Goal: Task Accomplishment & Management: Use online tool/utility

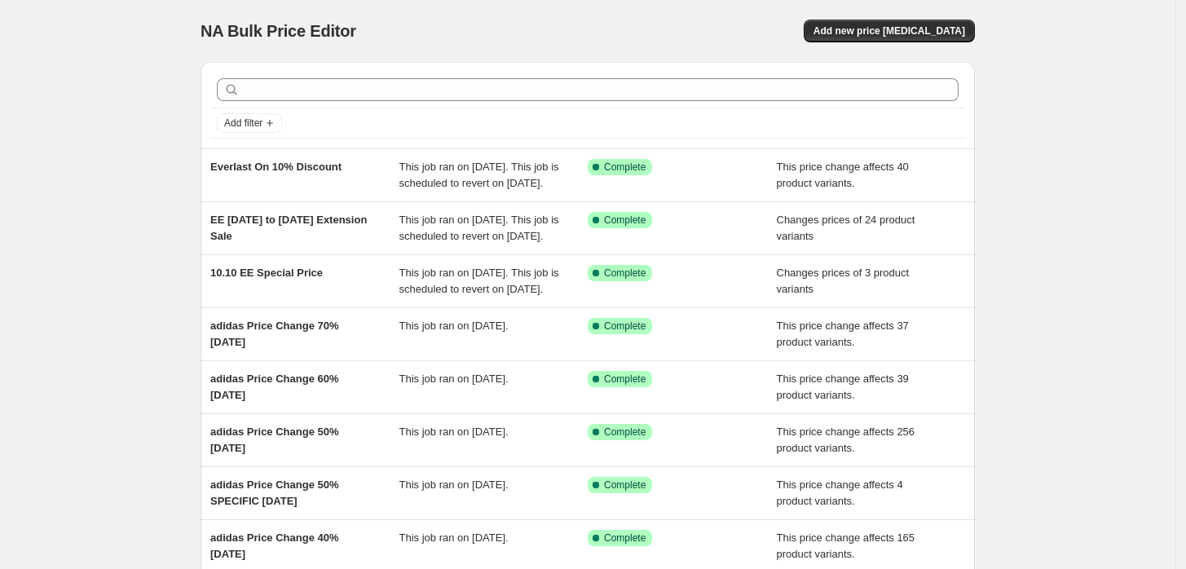
click at [884, 45] on div "NA Bulk Price Editor. This page is ready NA Bulk Price Editor Add new price [ME…" at bounding box center [588, 31] width 775 height 62
click at [885, 32] on span "Add new price [MEDICAL_DATA]" at bounding box center [890, 30] width 152 height 13
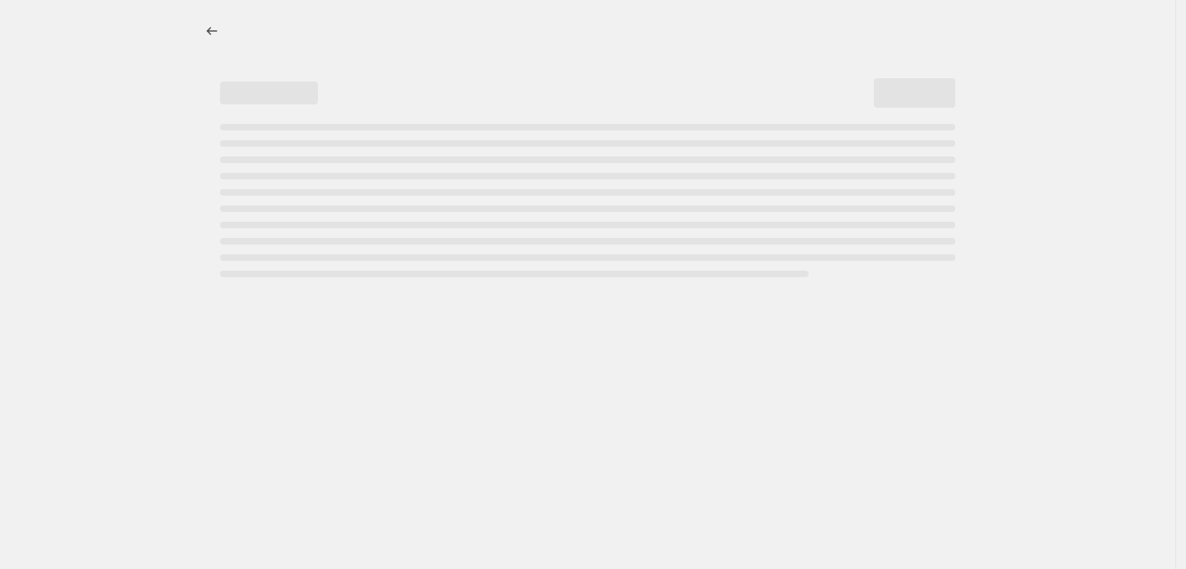
select select "percentage"
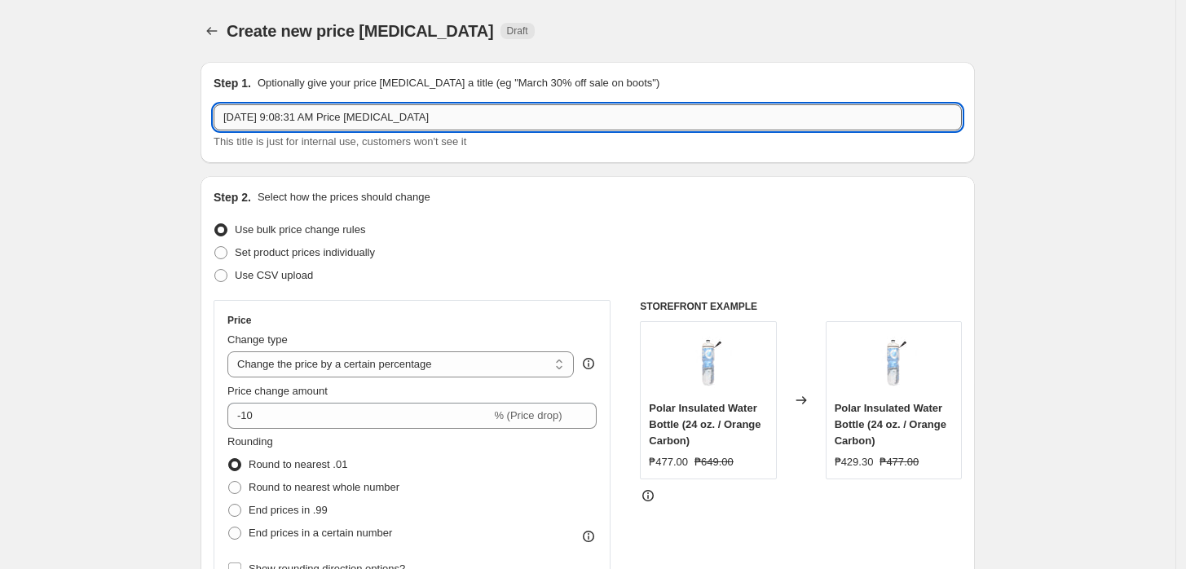
click at [450, 121] on input "[DATE] 9:08:31 AM Price [MEDICAL_DATA]" at bounding box center [588, 117] width 748 height 26
type input "Adidas REINTRO [DATE]"
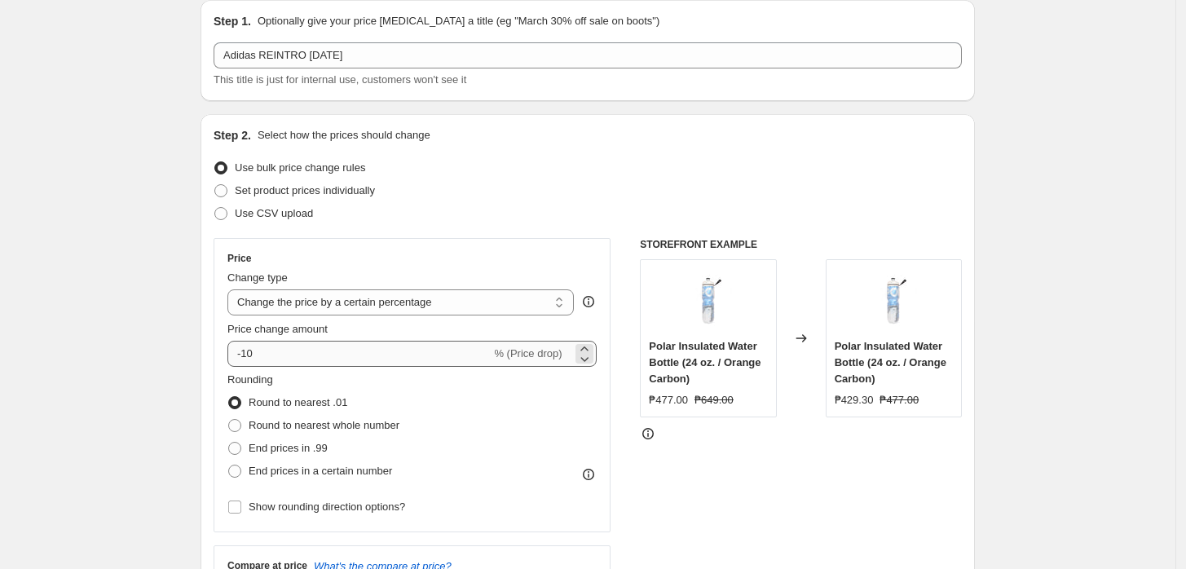
scroll to position [181, 0]
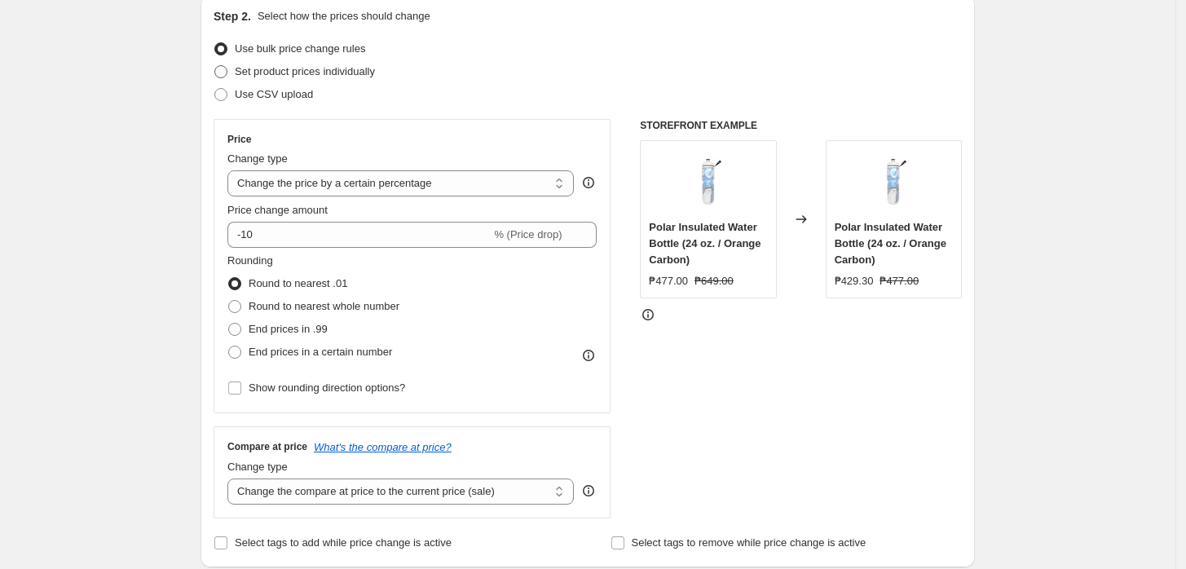
click at [289, 73] on span "Set product prices individually" at bounding box center [305, 71] width 140 height 12
click at [215, 66] on input "Set product prices individually" at bounding box center [214, 65] width 1 height 1
radio input "true"
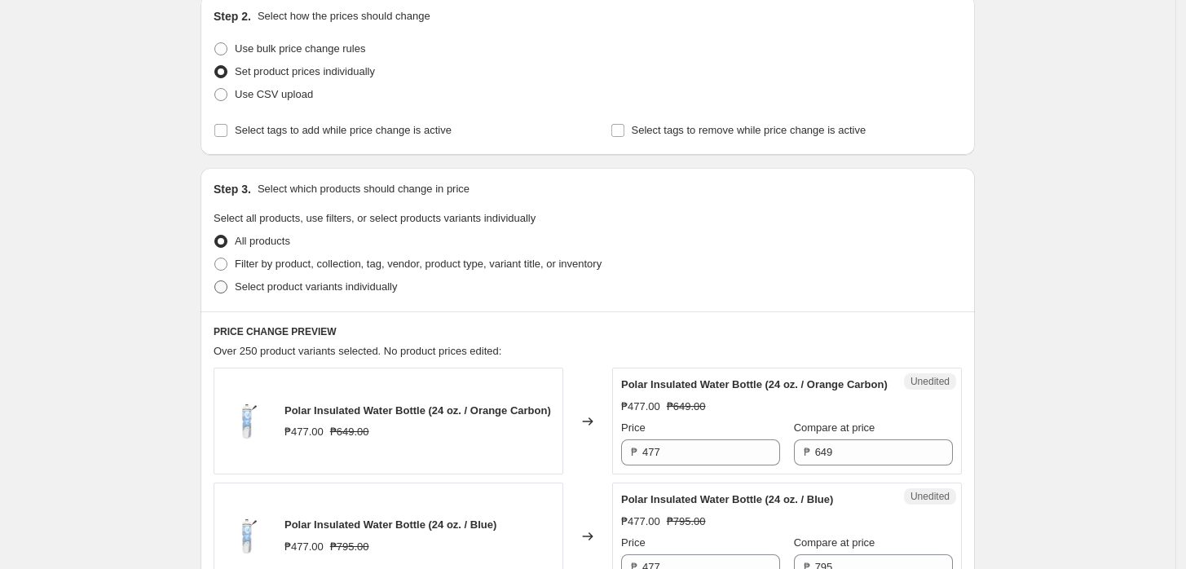
click at [341, 285] on span "Select product variants individually" at bounding box center [316, 286] width 162 height 12
click at [215, 281] on input "Select product variants individually" at bounding box center [214, 280] width 1 height 1
radio input "true"
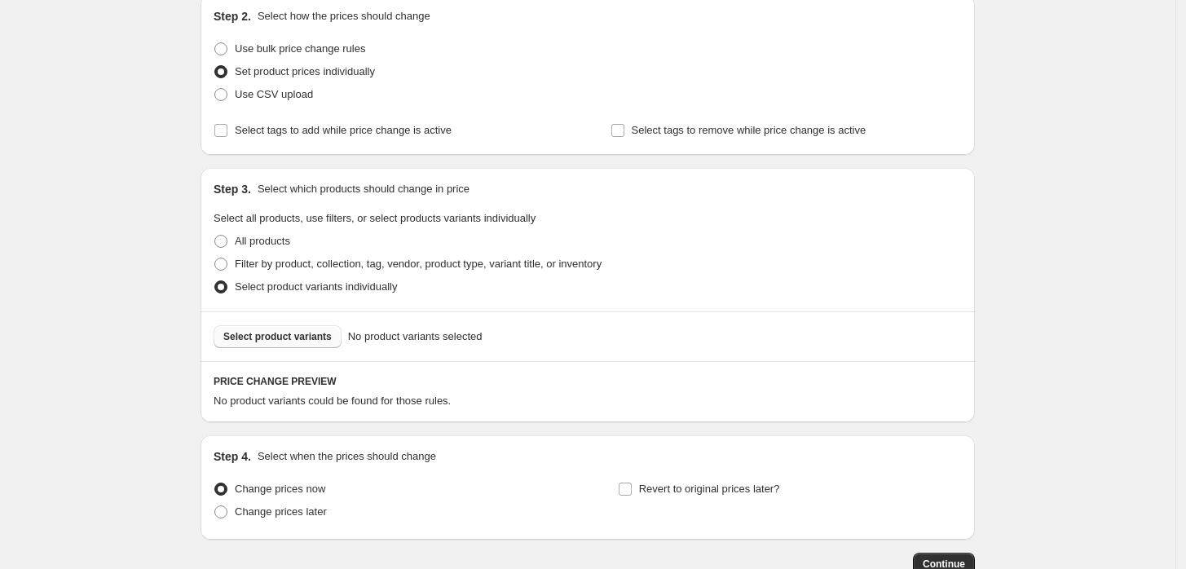
click at [298, 339] on span "Select product variants" at bounding box center [277, 336] width 108 height 13
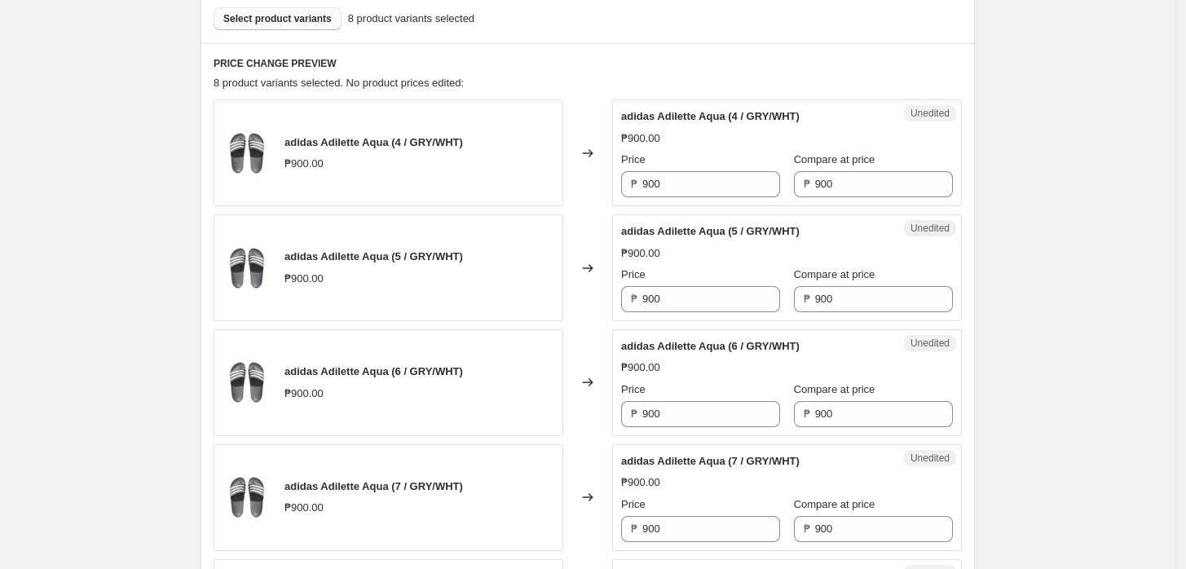
scroll to position [543, 0]
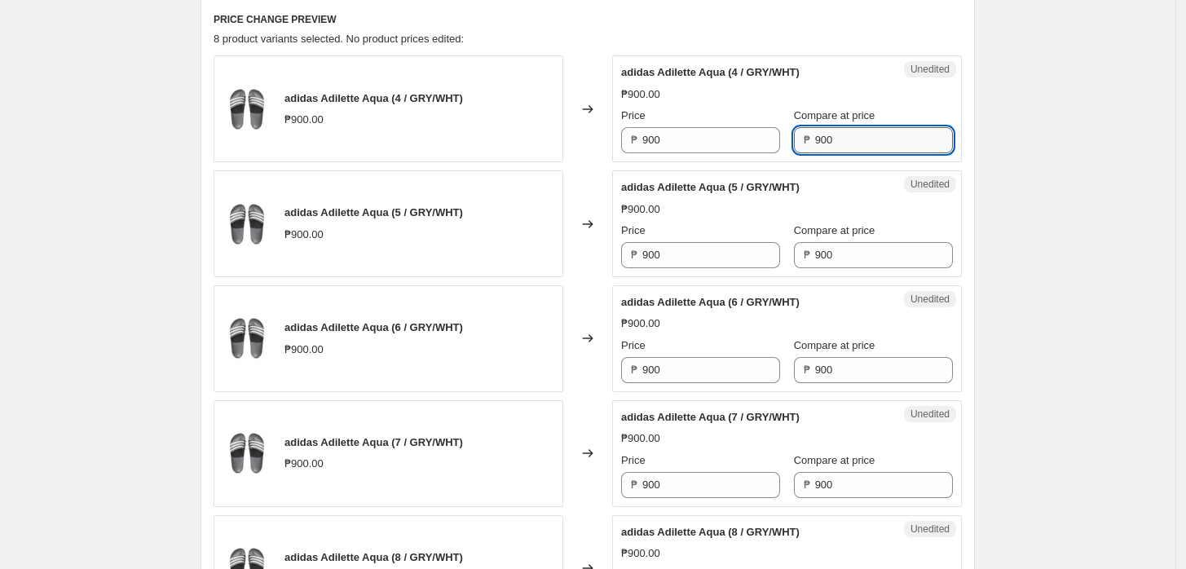
click at [837, 145] on input "900" at bounding box center [884, 140] width 138 height 26
paste input "16"
type input "1600"
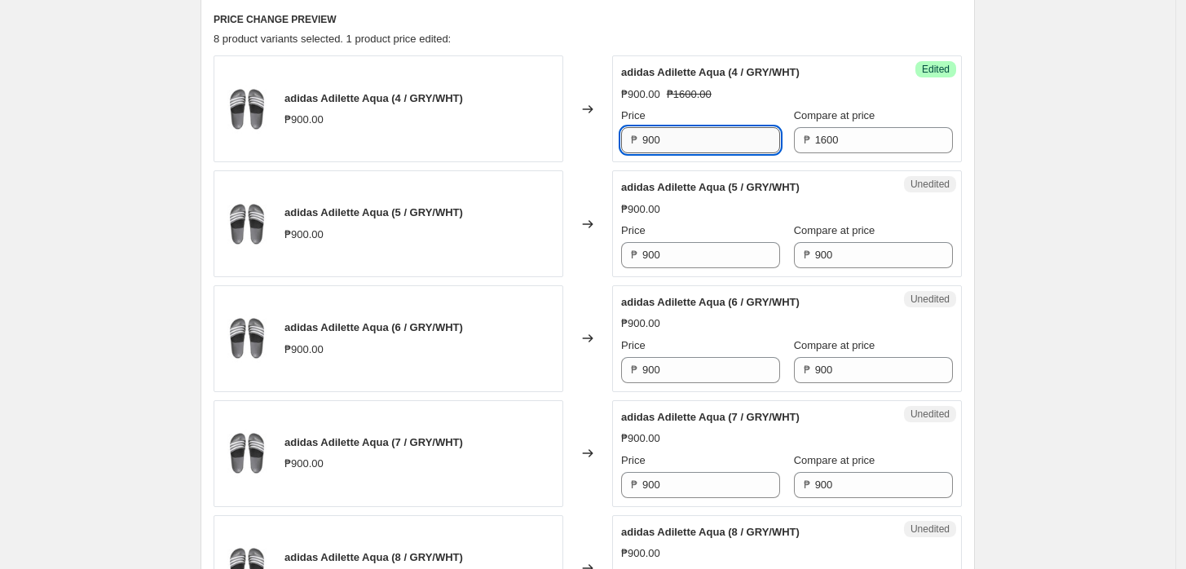
drag, startPoint x: 747, startPoint y: 143, endPoint x: 653, endPoint y: 135, distance: 94.0
click at [662, 135] on input "900" at bounding box center [711, 140] width 138 height 26
click at [639, 139] on div "₱ 900" at bounding box center [700, 140] width 159 height 26
type input "1280"
click at [714, 256] on input "900" at bounding box center [711, 255] width 138 height 26
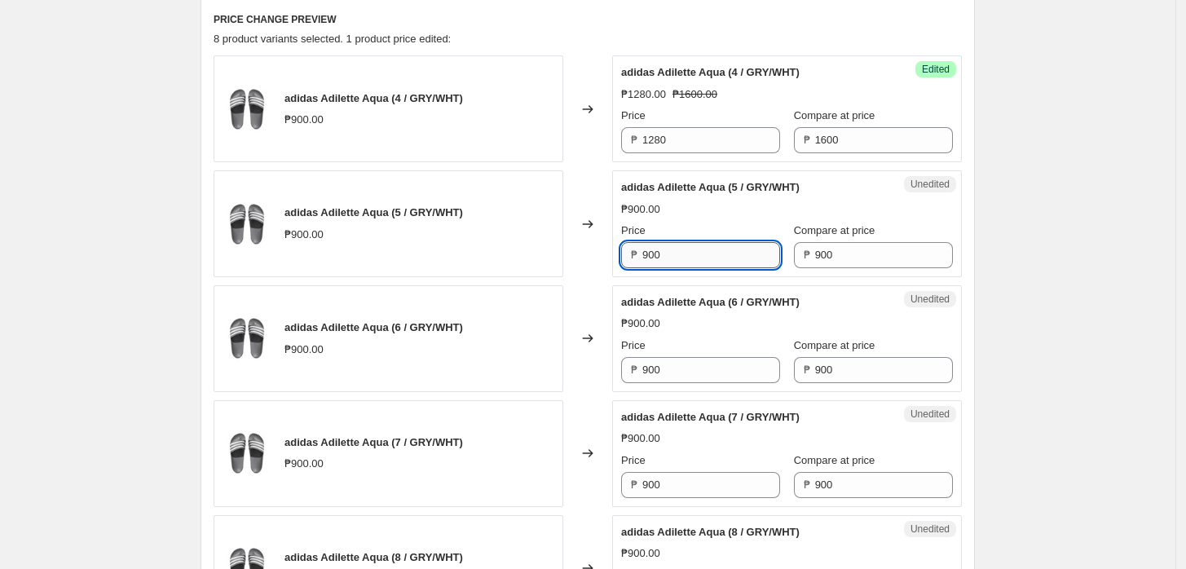
paste input "1280"
paste input "text"
type input "1280"
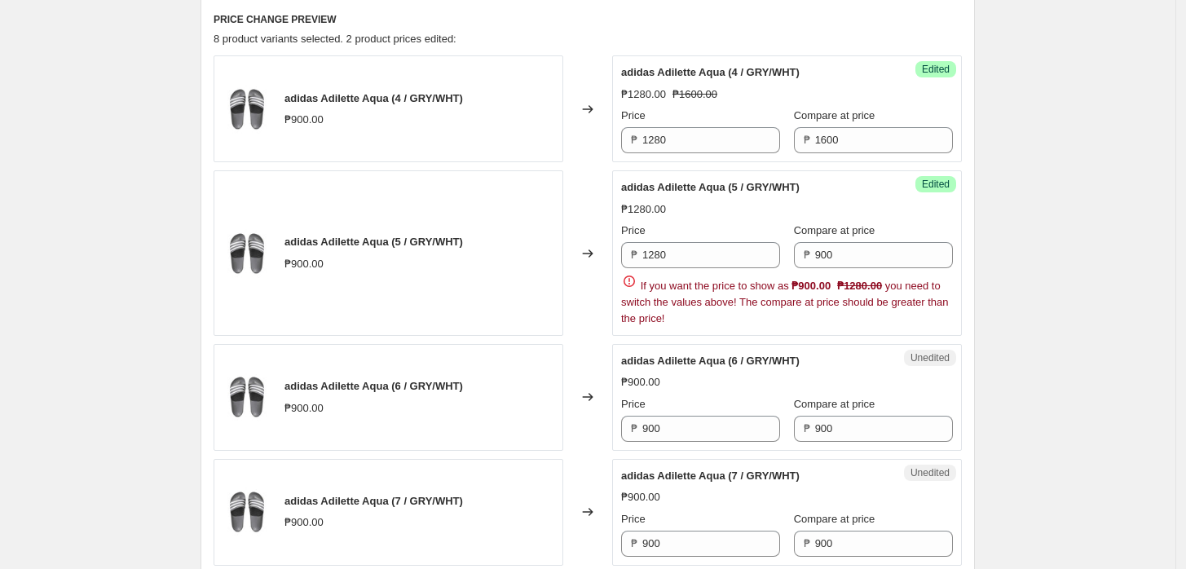
click at [710, 383] on div "Unedited adidas Adilette Aqua (6 / GRY/WHT) ₱900.00 Price ₱ 900 Compare at pric…" at bounding box center [787, 397] width 350 height 107
drag, startPoint x: 710, startPoint y: 383, endPoint x: 712, endPoint y: 369, distance: 14.0
click at [711, 380] on div "₱900.00" at bounding box center [787, 382] width 332 height 16
click at [708, 257] on input "1280" at bounding box center [711, 255] width 138 height 26
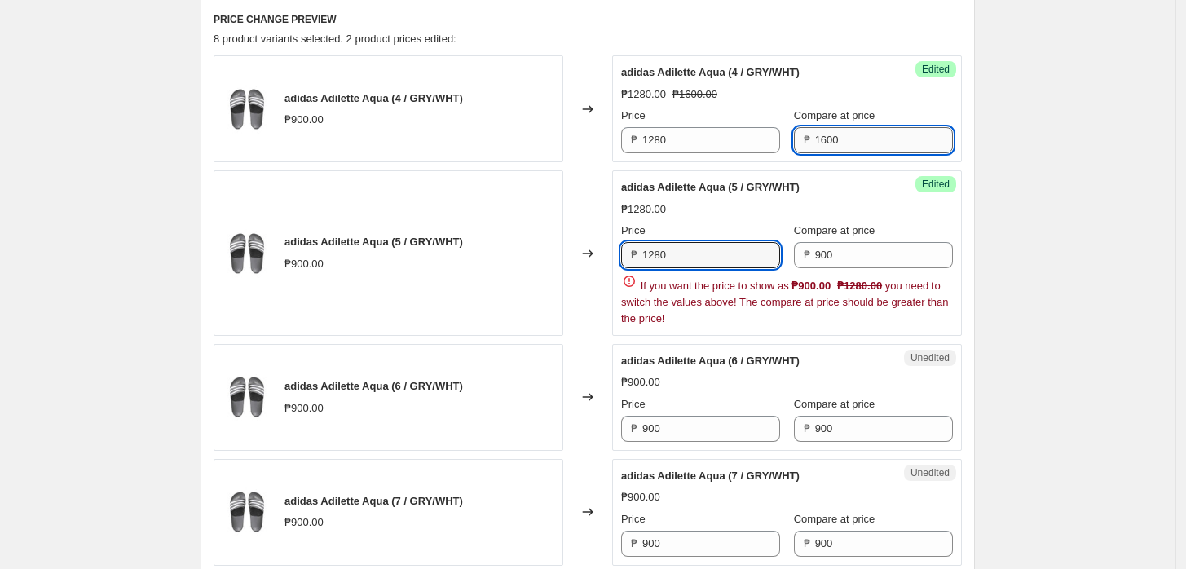
click at [835, 139] on input "1600" at bounding box center [884, 140] width 138 height 26
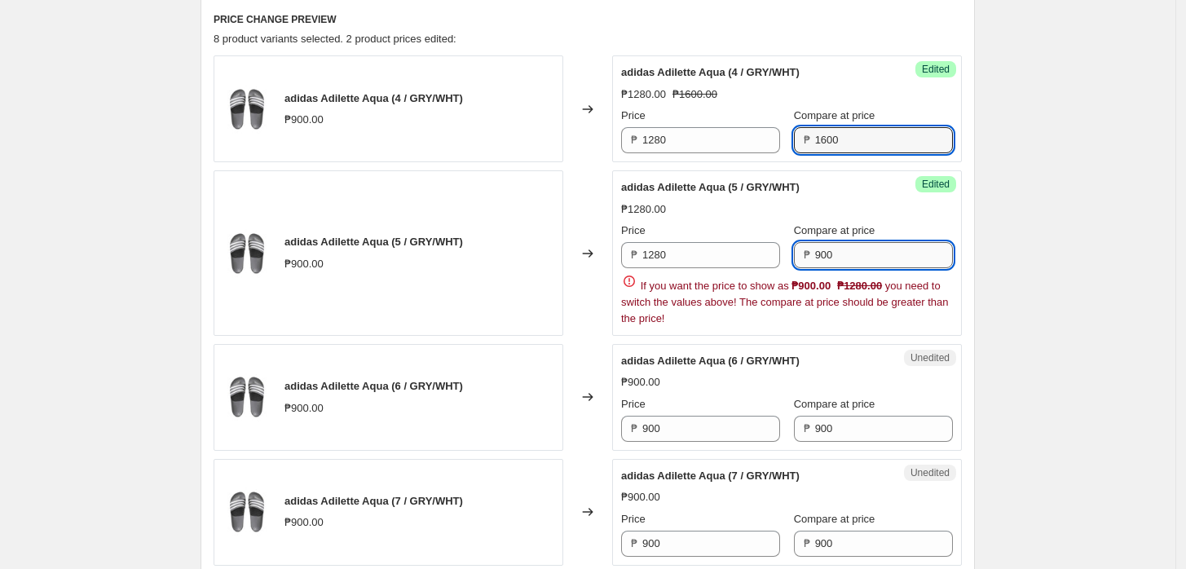
click at [850, 256] on input "900" at bounding box center [884, 255] width 138 height 26
paste input "16"
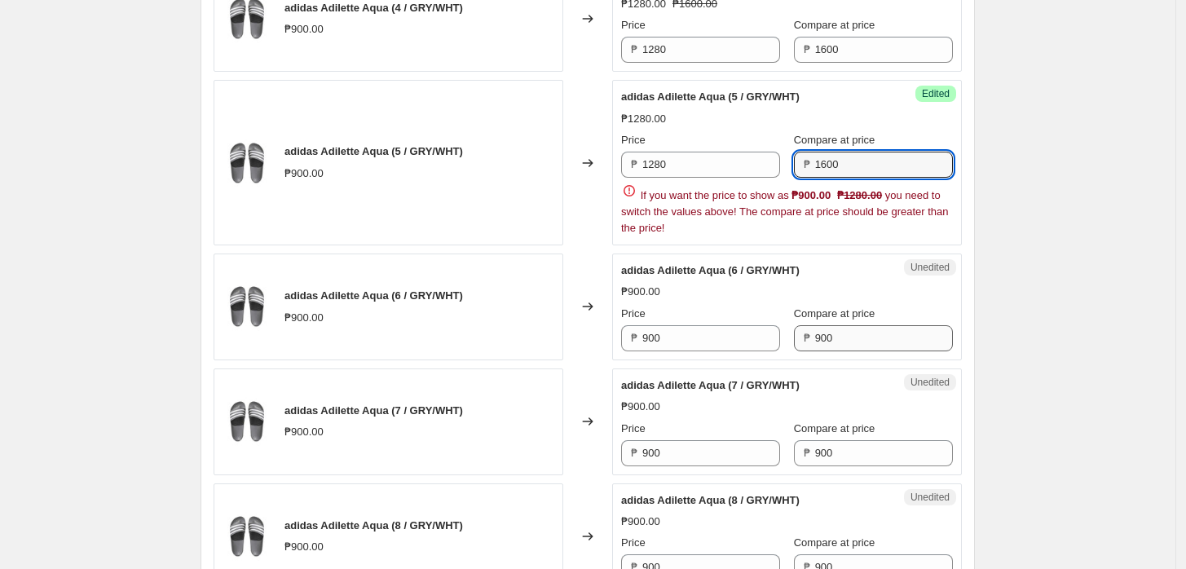
type input "1600"
click at [841, 334] on div "adidas Adilette Aqua (4 / GRY/WHT) ₱900.00 Changed to Success Edited adidas Adi…" at bounding box center [588, 449] width 748 height 969
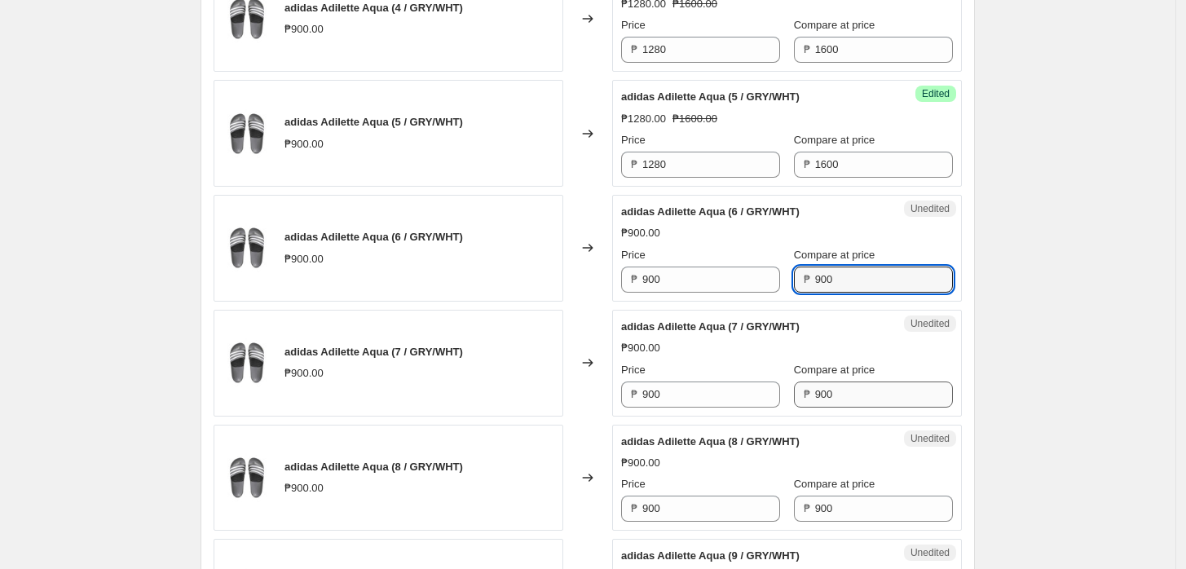
paste input "16"
type input "1600"
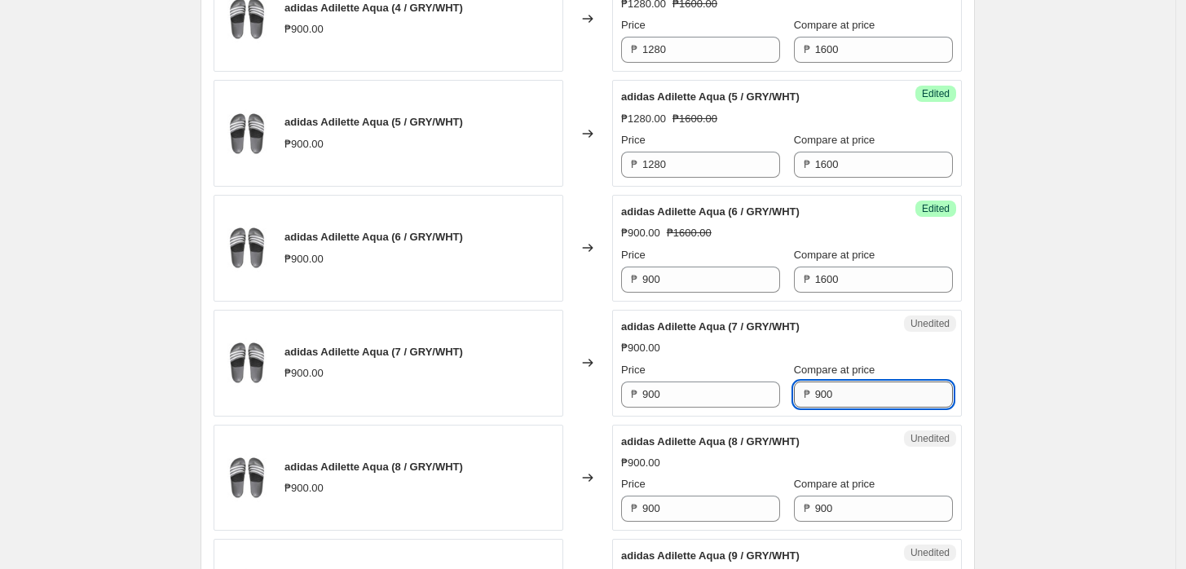
click at [841, 384] on input "900" at bounding box center [884, 395] width 138 height 26
click at [844, 397] on input "900" at bounding box center [884, 395] width 138 height 26
paste input "16"
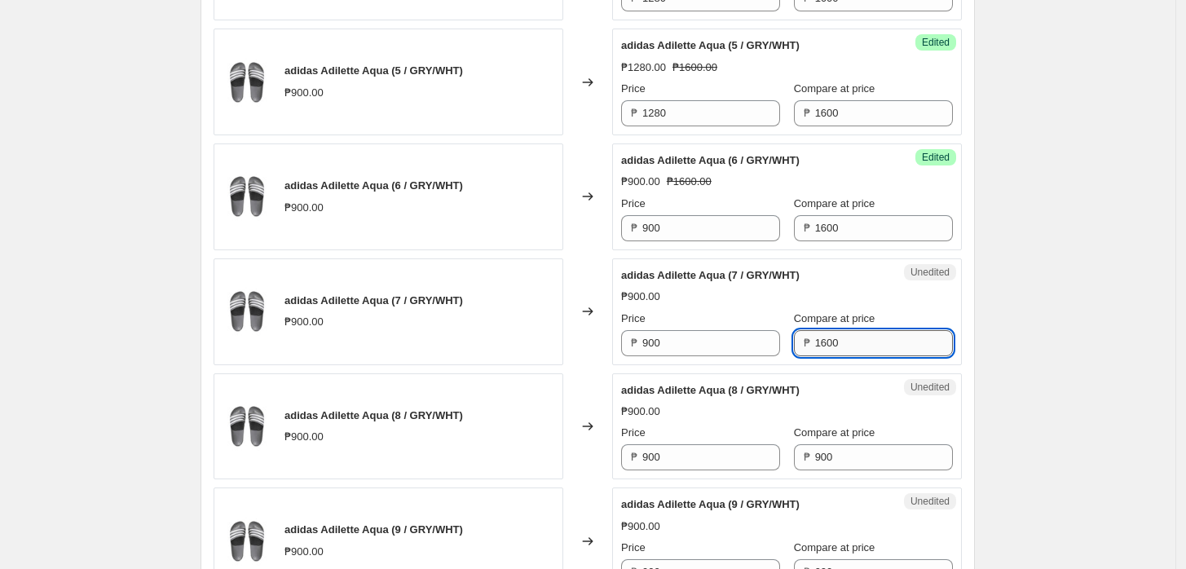
scroll to position [724, 0]
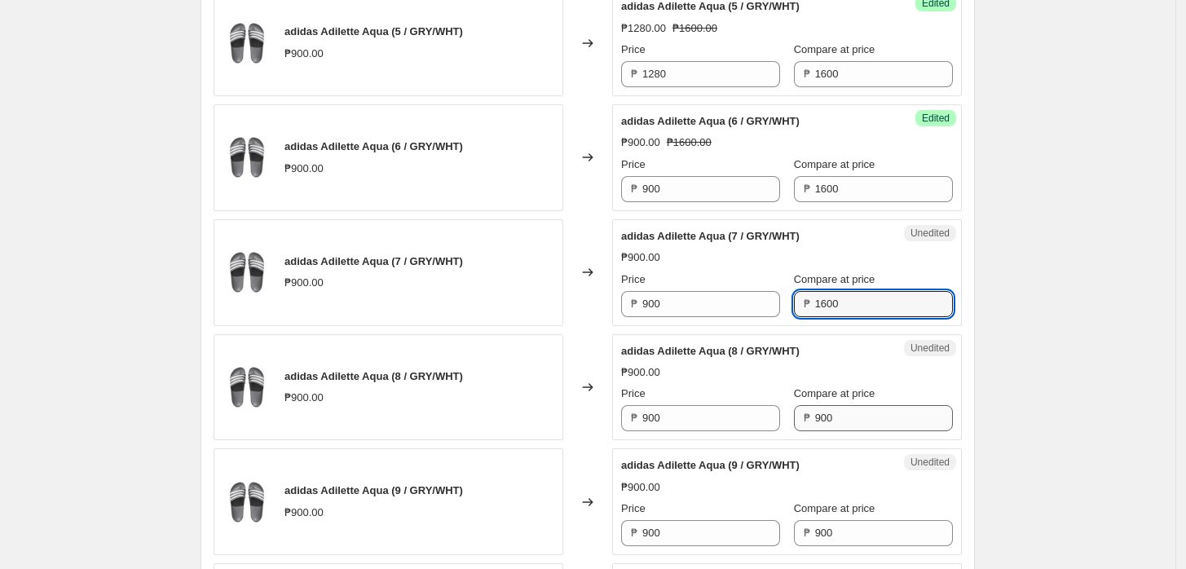
type input "1600"
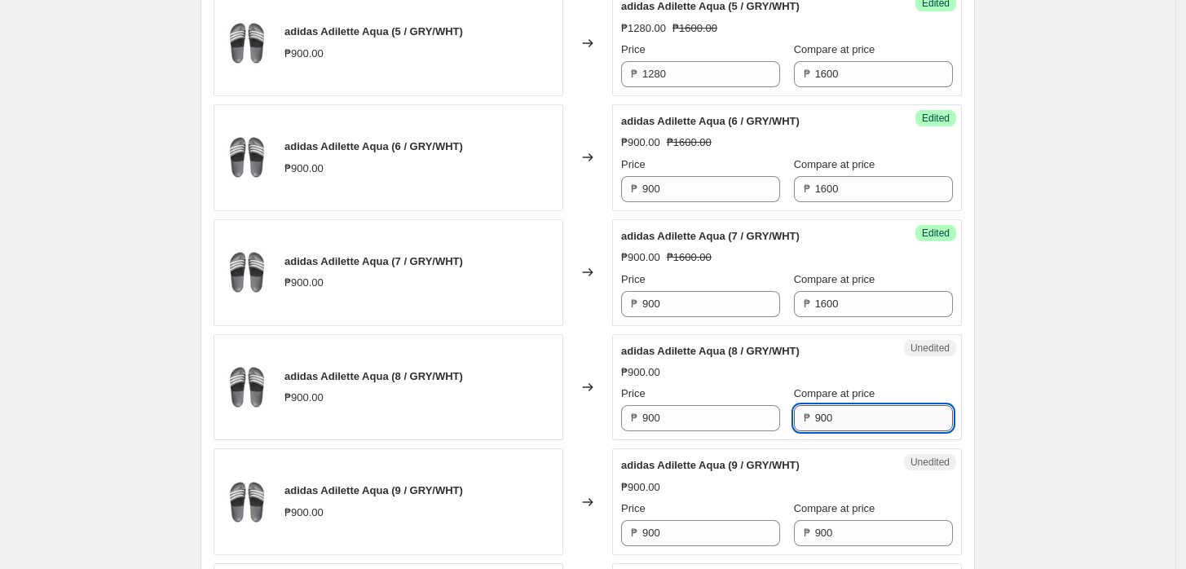
click at [837, 422] on input "900" at bounding box center [884, 418] width 138 height 26
paste input "16"
type input "1600"
click at [830, 523] on input "900" at bounding box center [884, 533] width 138 height 26
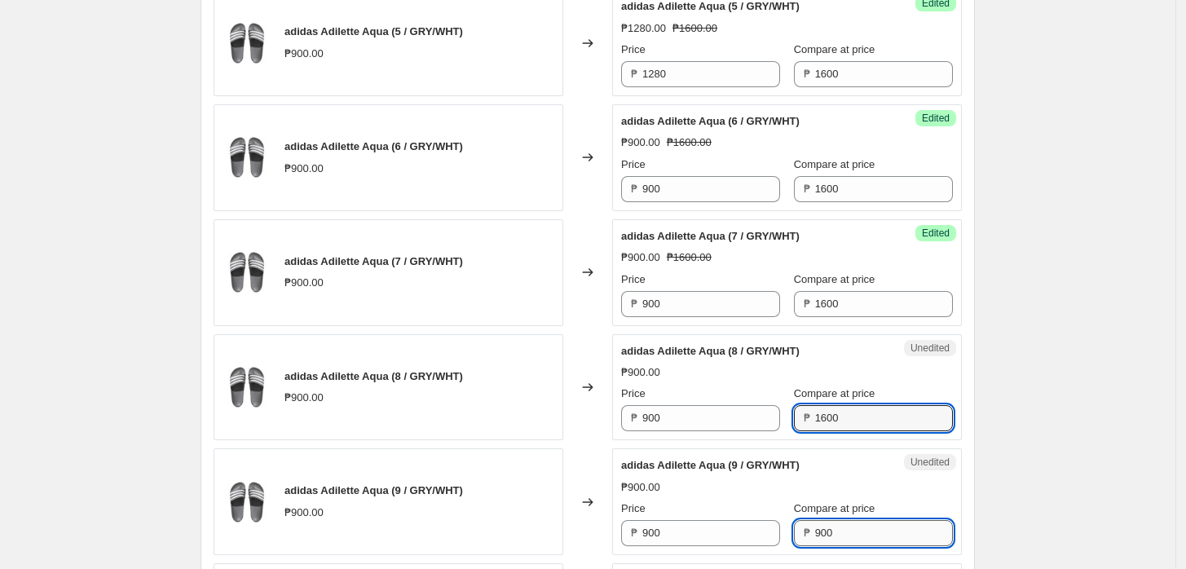
paste input "16"
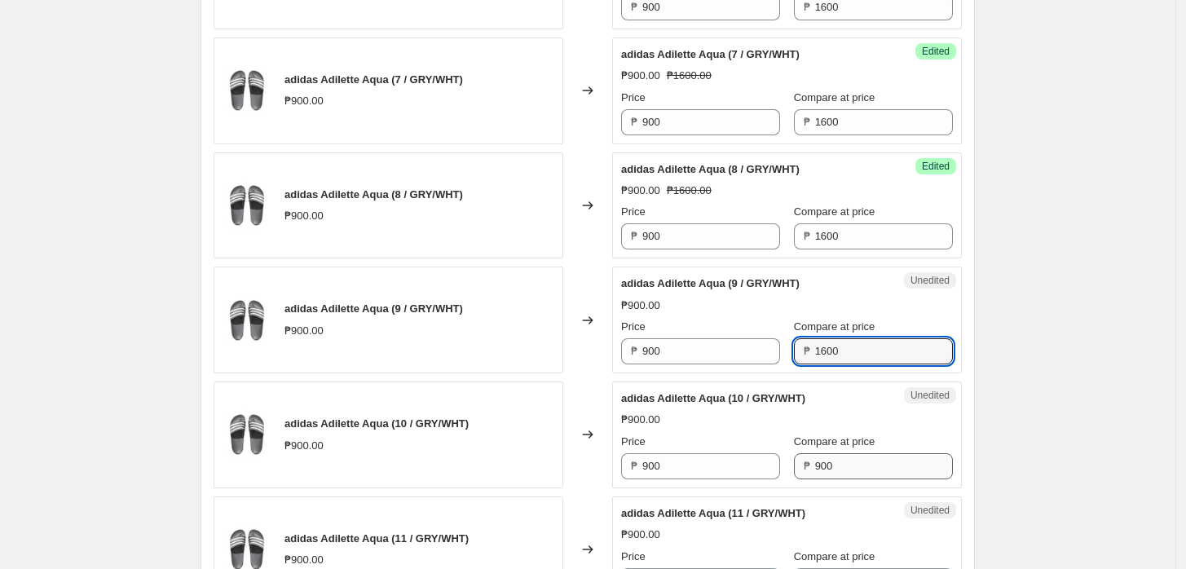
type input "1600"
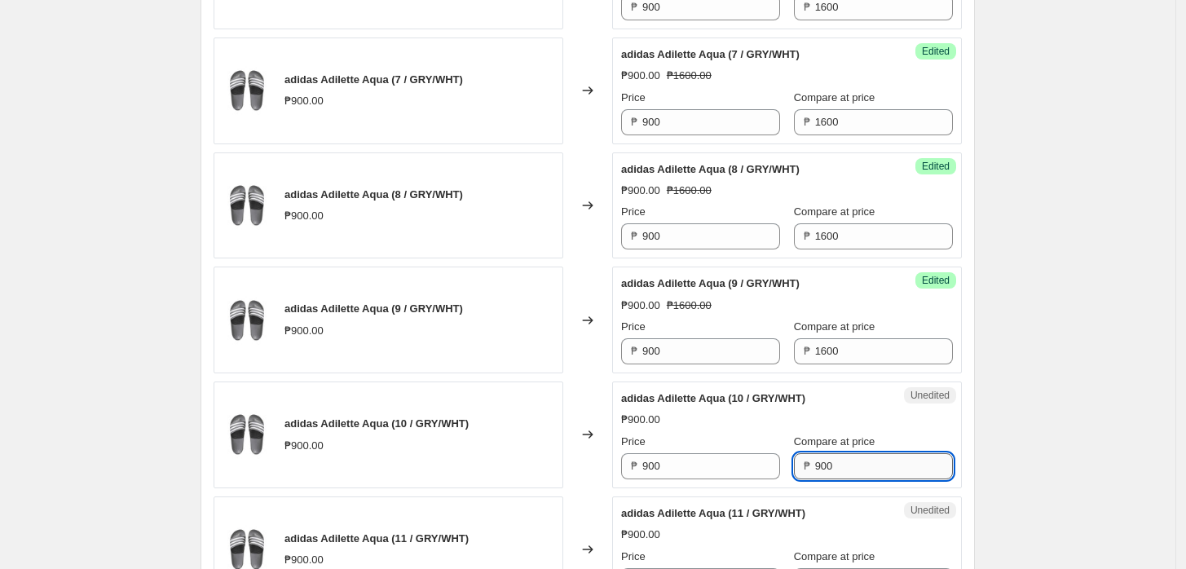
drag, startPoint x: 845, startPoint y: 452, endPoint x: 845, endPoint y: 469, distance: 17.1
click at [845, 453] on input "900" at bounding box center [884, 466] width 138 height 26
paste input "16"
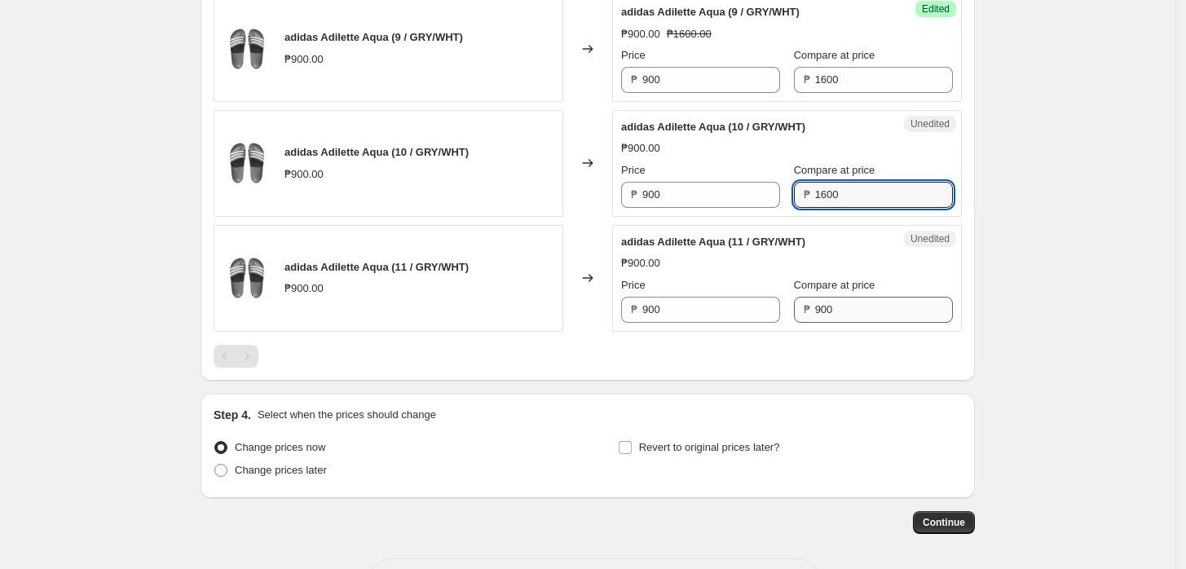
type input "1600"
click at [843, 311] on input "900" at bounding box center [884, 310] width 138 height 26
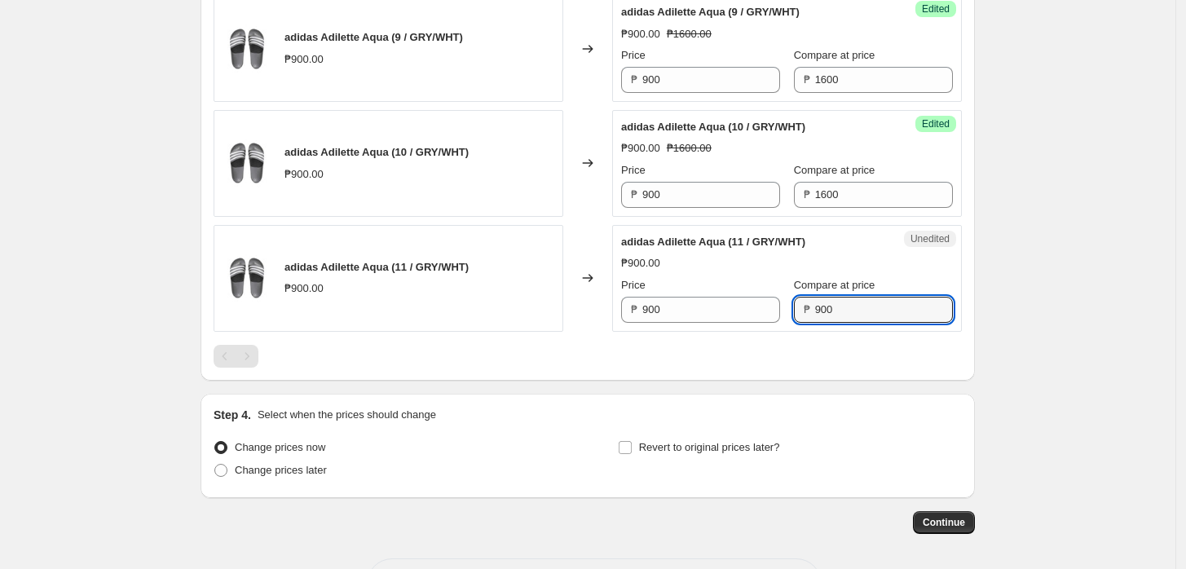
paste input "16"
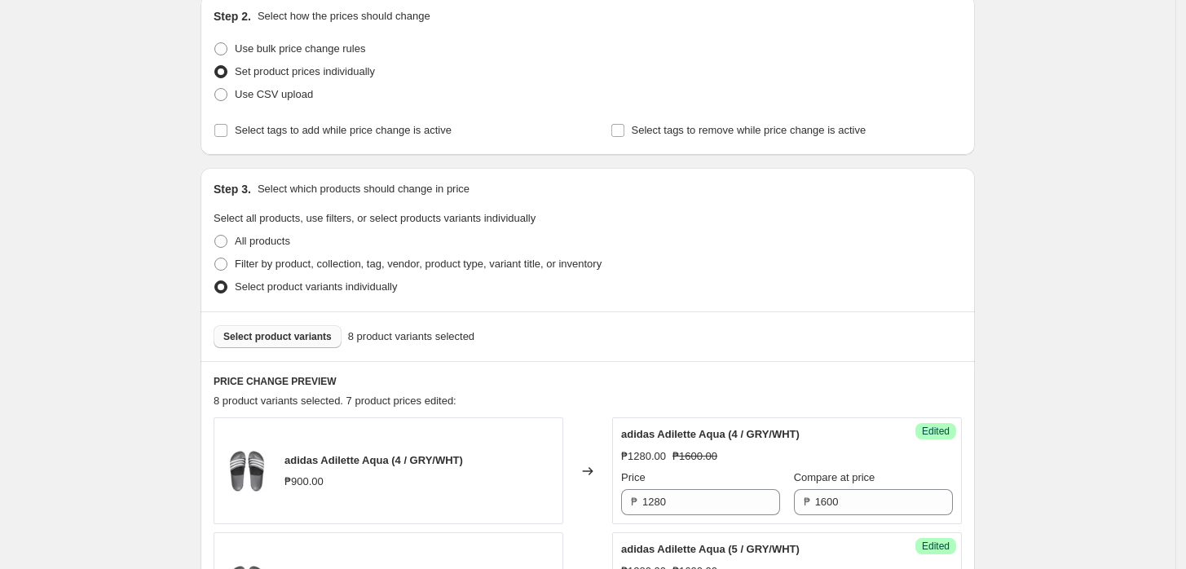
scroll to position [452, 0]
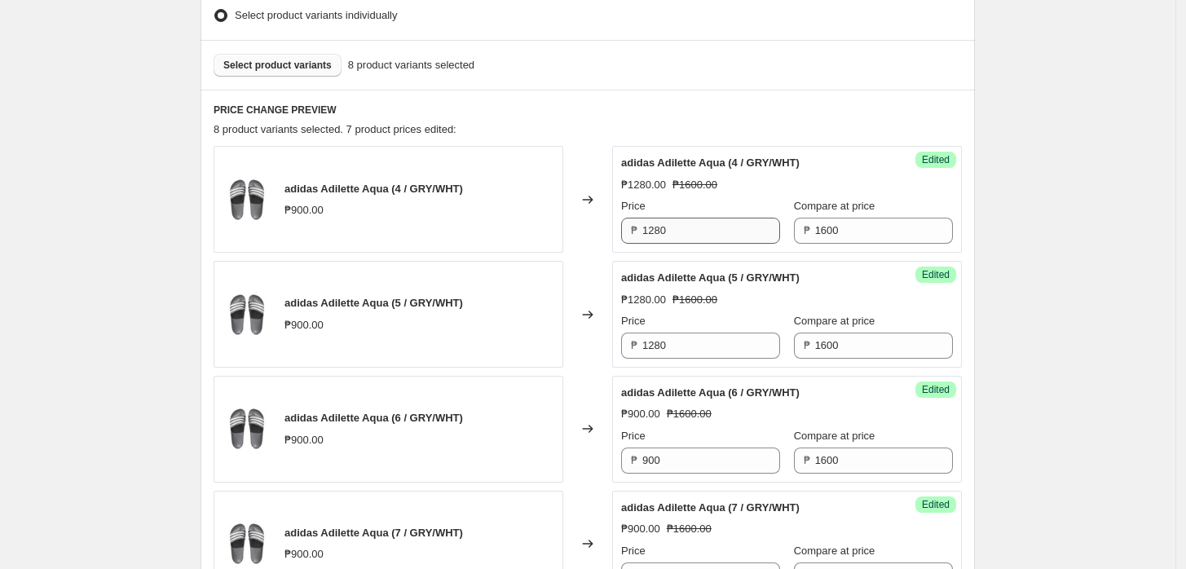
type input "1600"
click at [694, 231] on input "1280" at bounding box center [711, 231] width 138 height 26
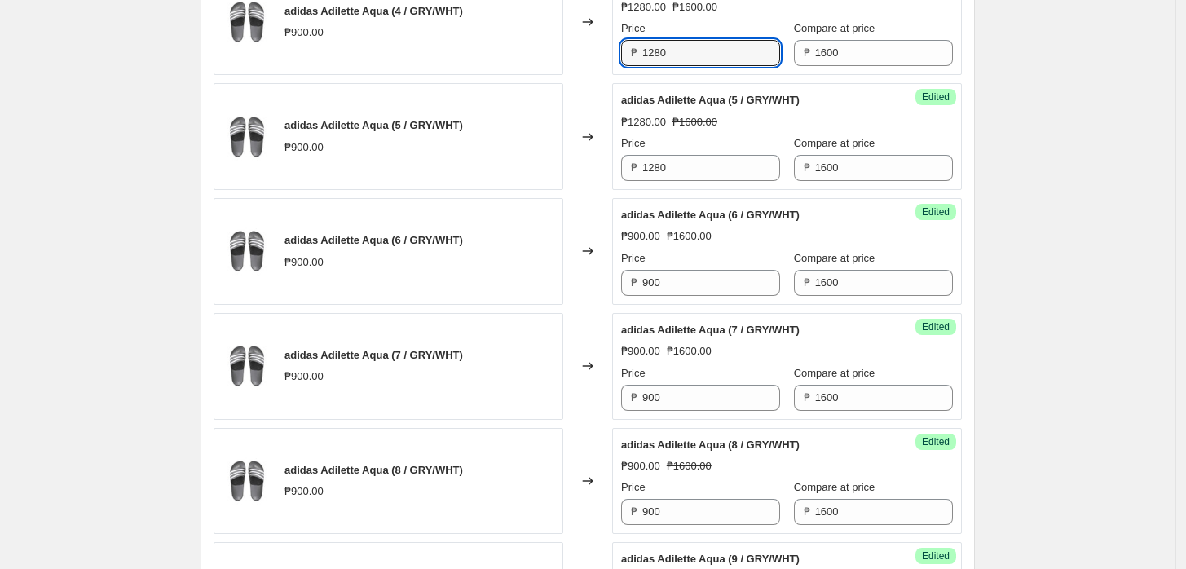
scroll to position [633, 0]
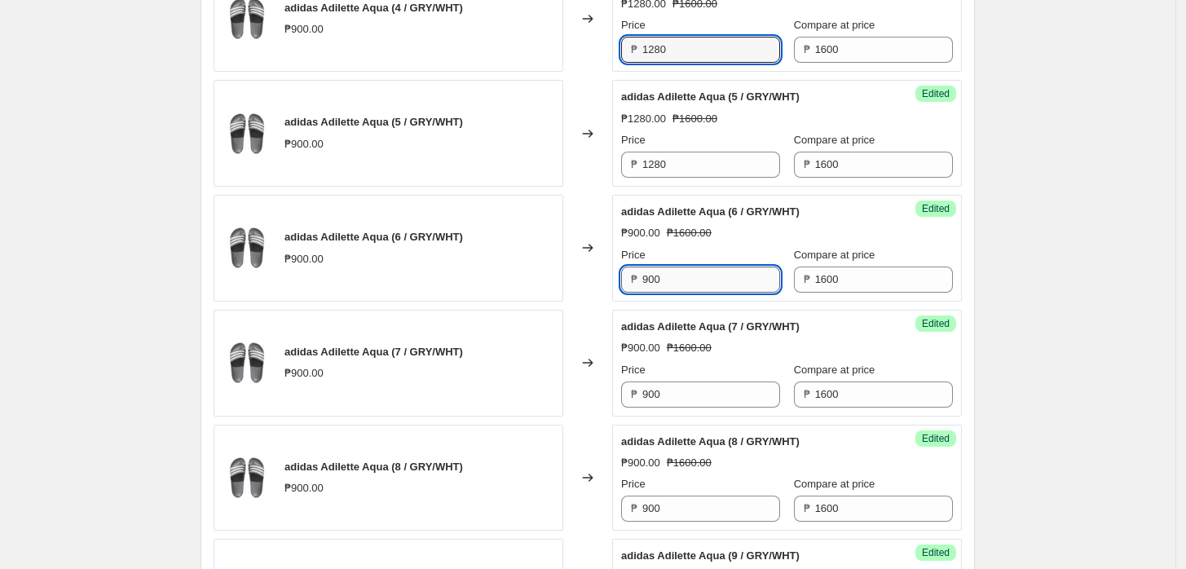
click at [677, 274] on input "900" at bounding box center [711, 280] width 138 height 26
paste input "128"
type input "1280"
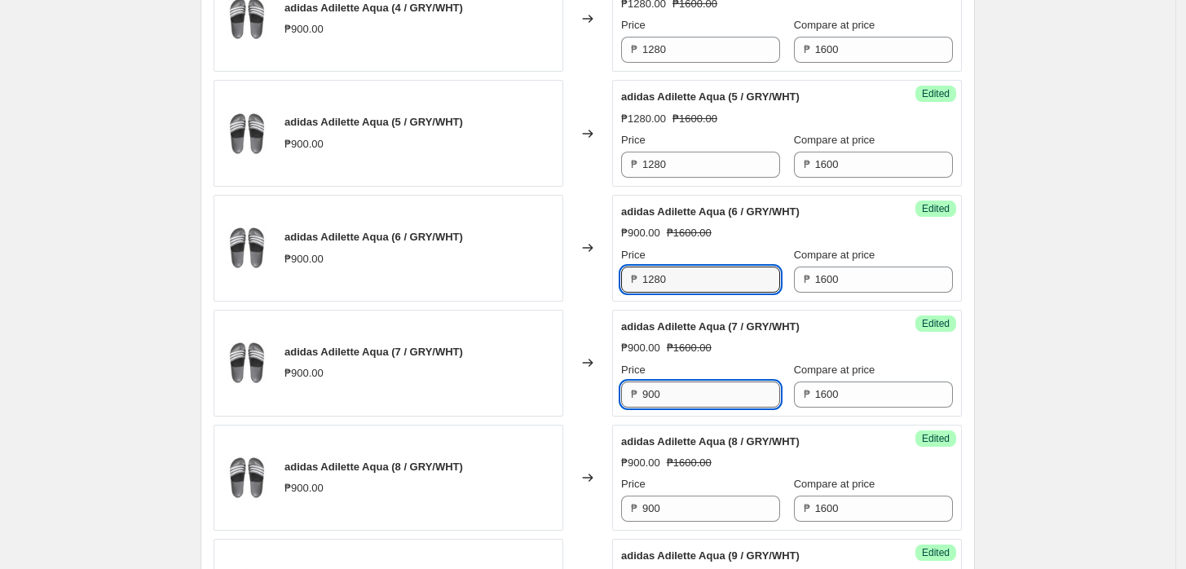
click at [681, 402] on input "900" at bounding box center [711, 395] width 138 height 26
paste input "128"
type input "1280"
click at [661, 522] on div "Success Edited adidas Adilette Aqua (8 / GRY/WHT) ₱900.00 ₱1600.00 Price ₱ 900 …" at bounding box center [787, 478] width 350 height 107
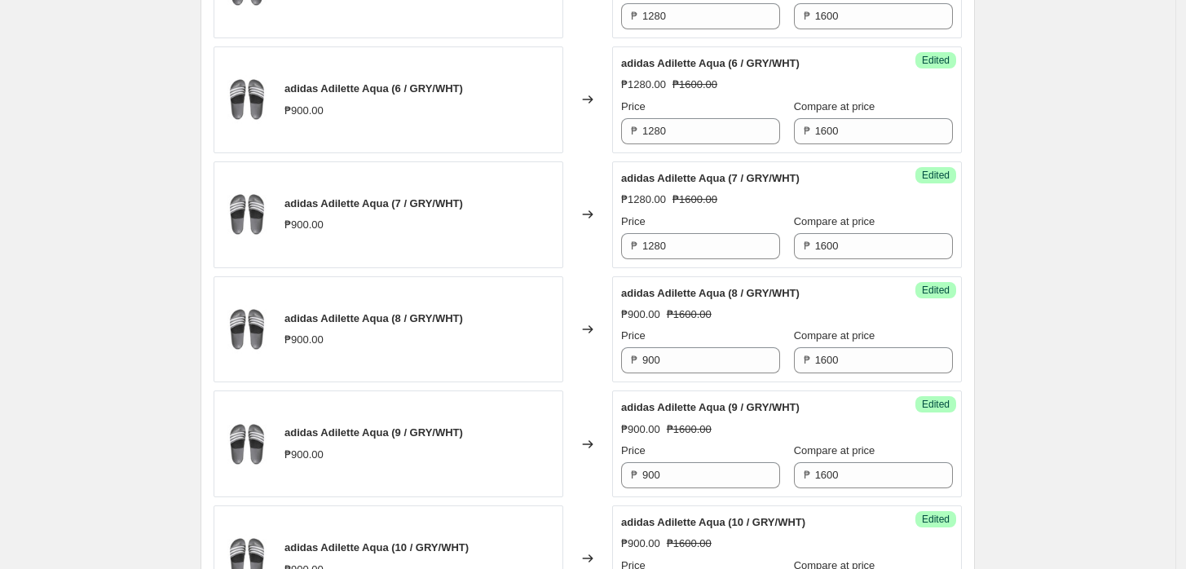
scroll to position [815, 0]
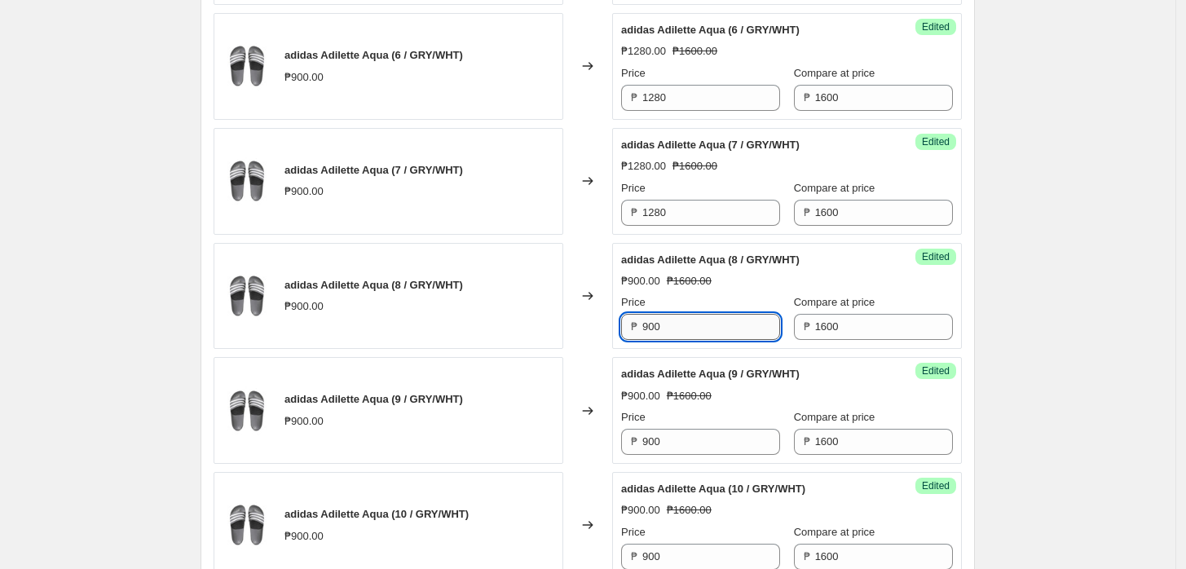
click at [682, 314] on input "900" at bounding box center [711, 327] width 138 height 26
click at [681, 315] on input "900" at bounding box center [711, 327] width 138 height 26
paste input "128"
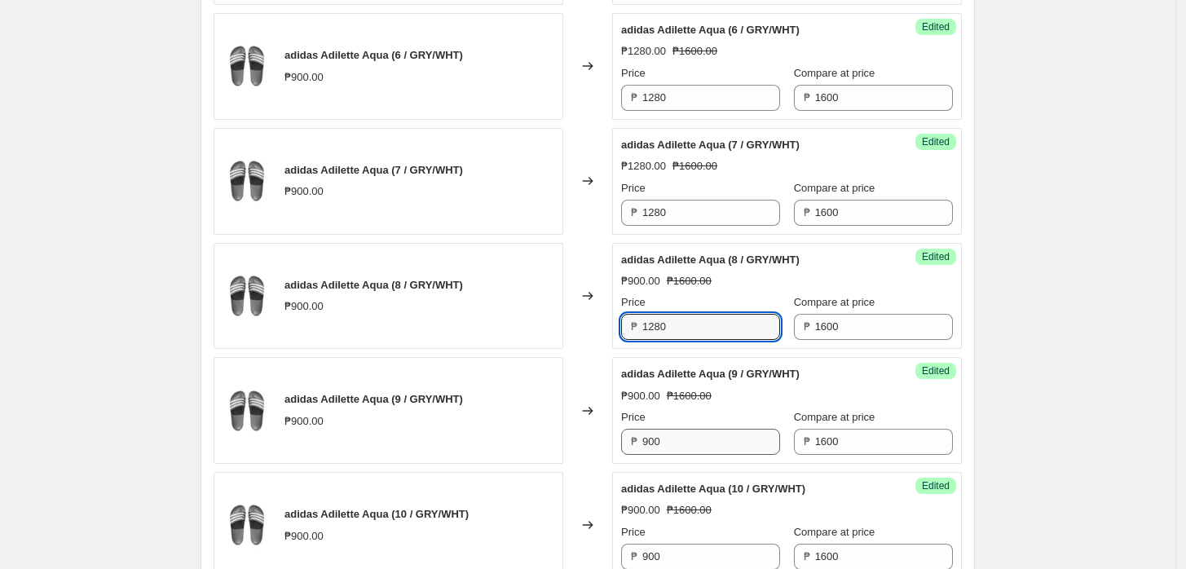
type input "1280"
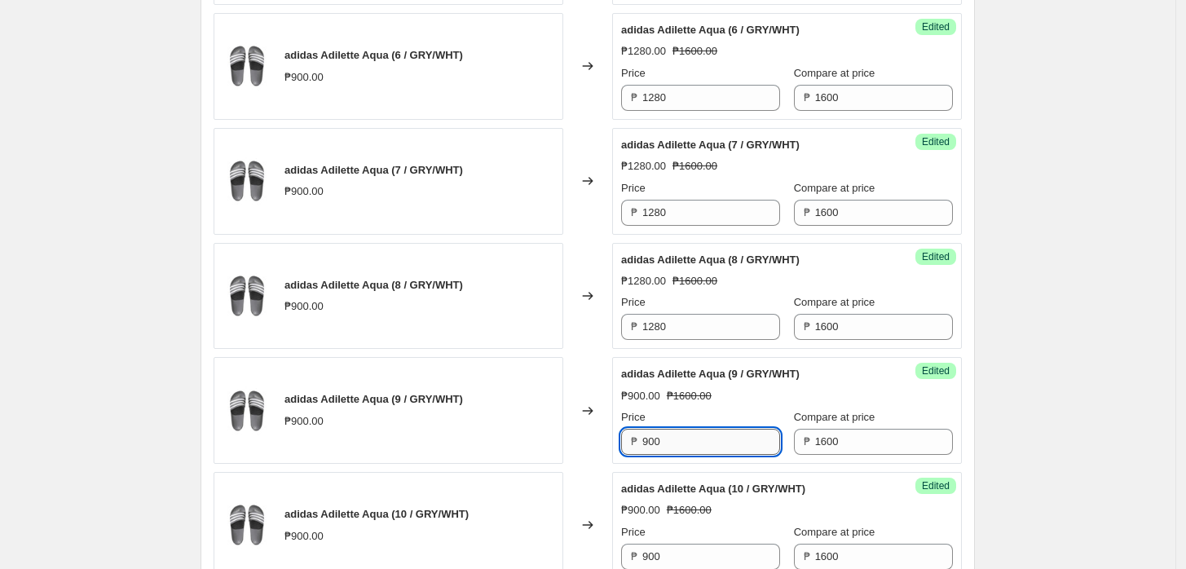
click at [677, 448] on input "900" at bounding box center [711, 442] width 138 height 26
paste input "128"
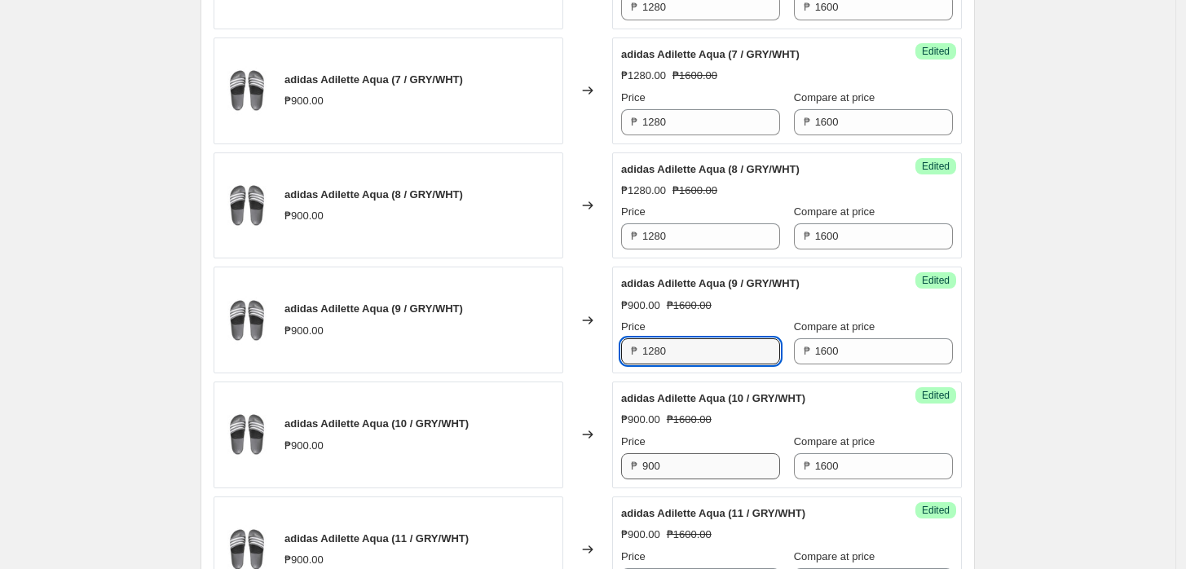
type input "1280"
click at [692, 466] on input "900" at bounding box center [711, 466] width 138 height 26
paste input "128"
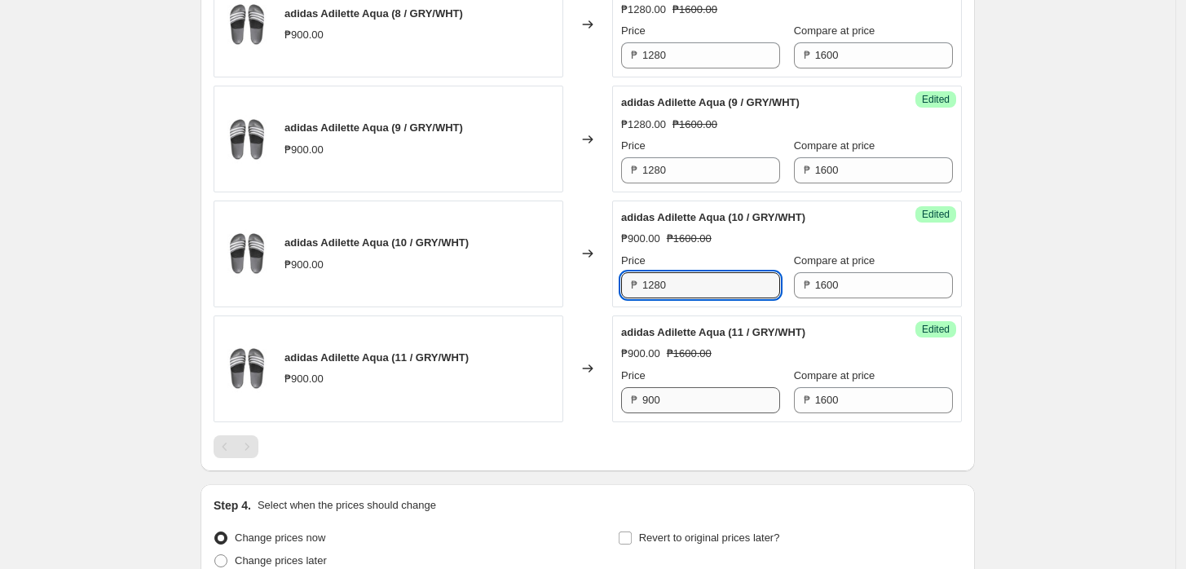
type input "1280"
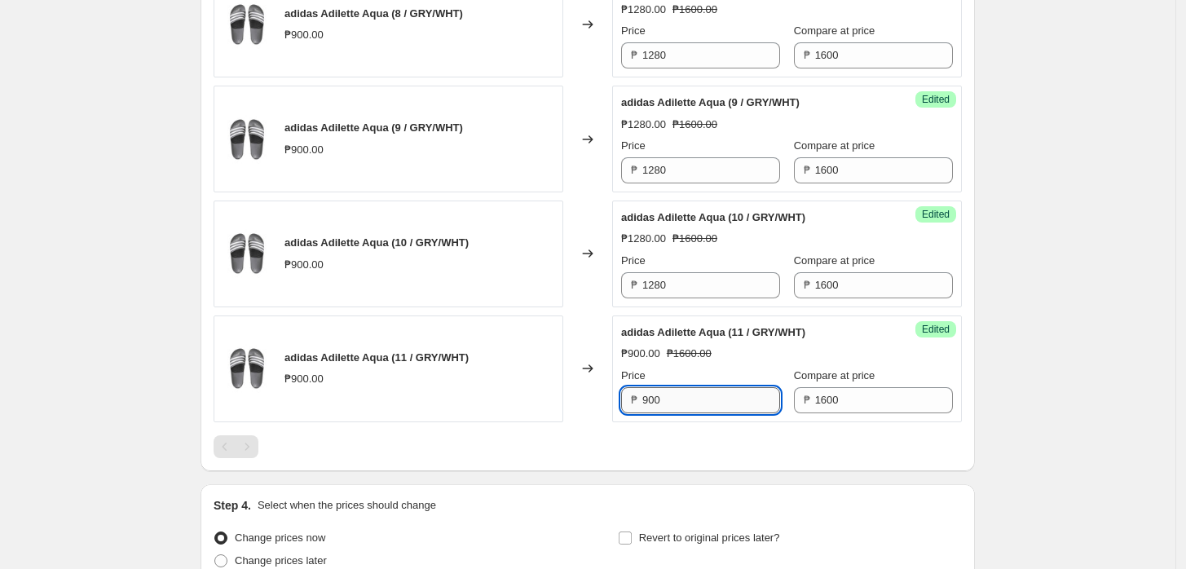
click at [690, 393] on input "900" at bounding box center [711, 400] width 138 height 26
paste input "128"
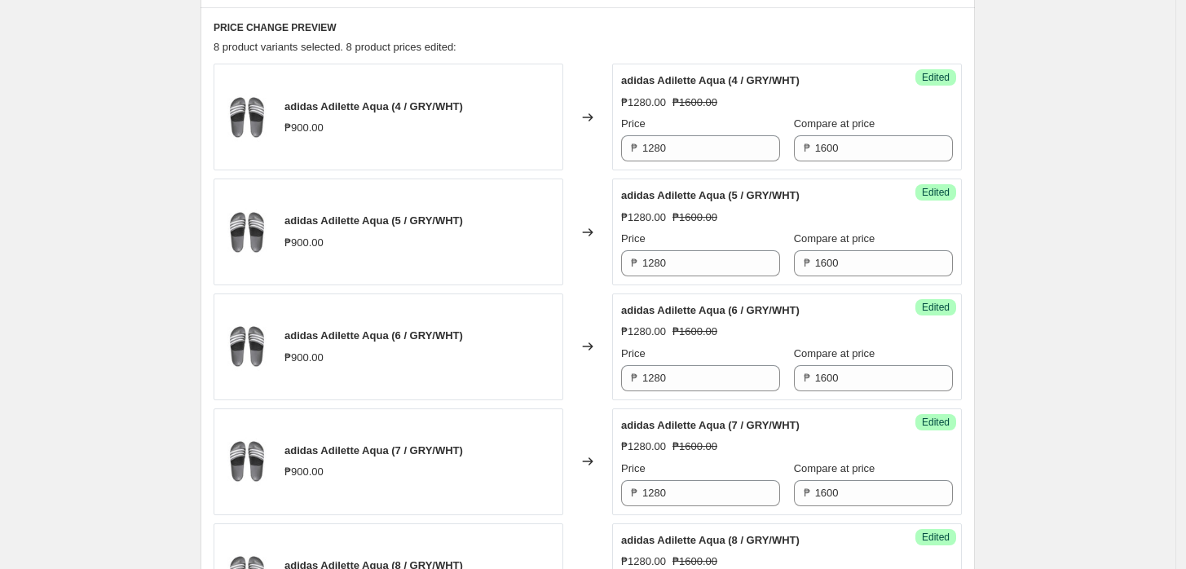
scroll to position [271, 0]
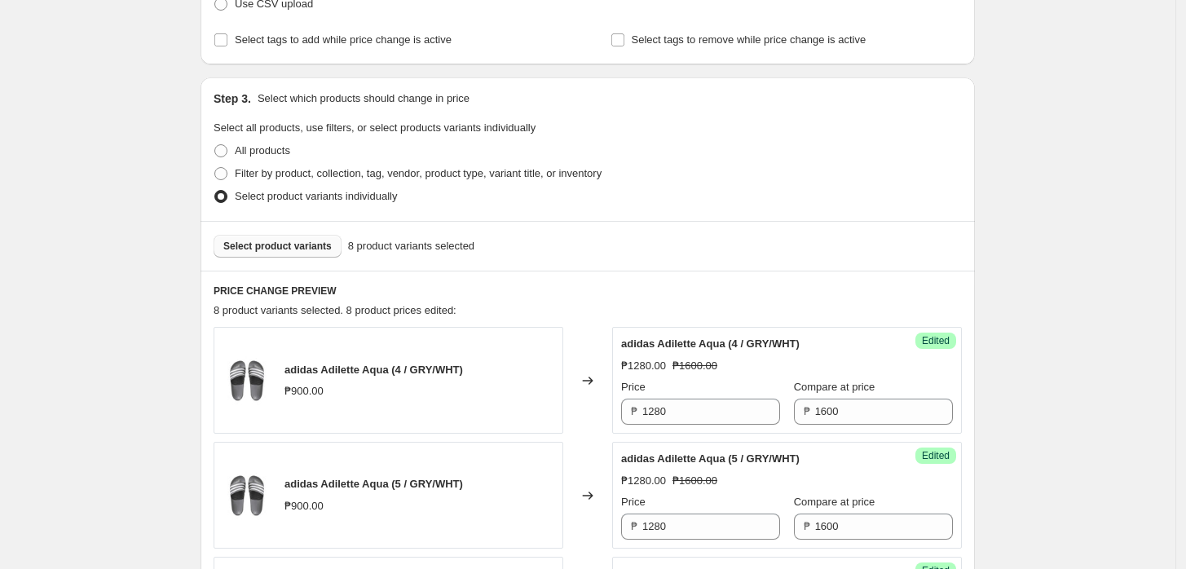
type input "1280"
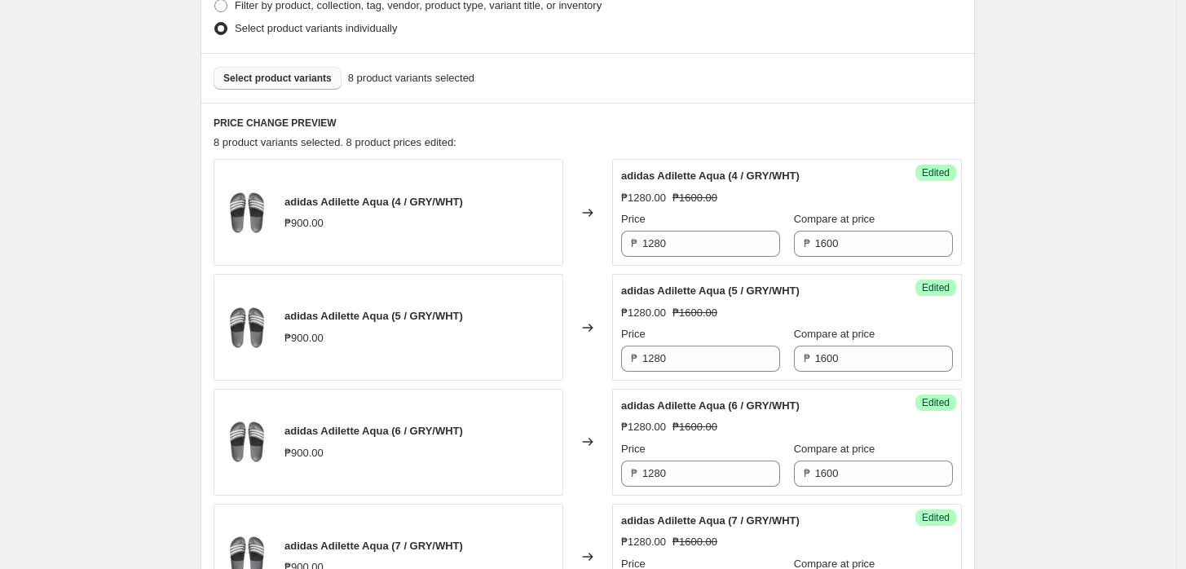
scroll to position [362, 0]
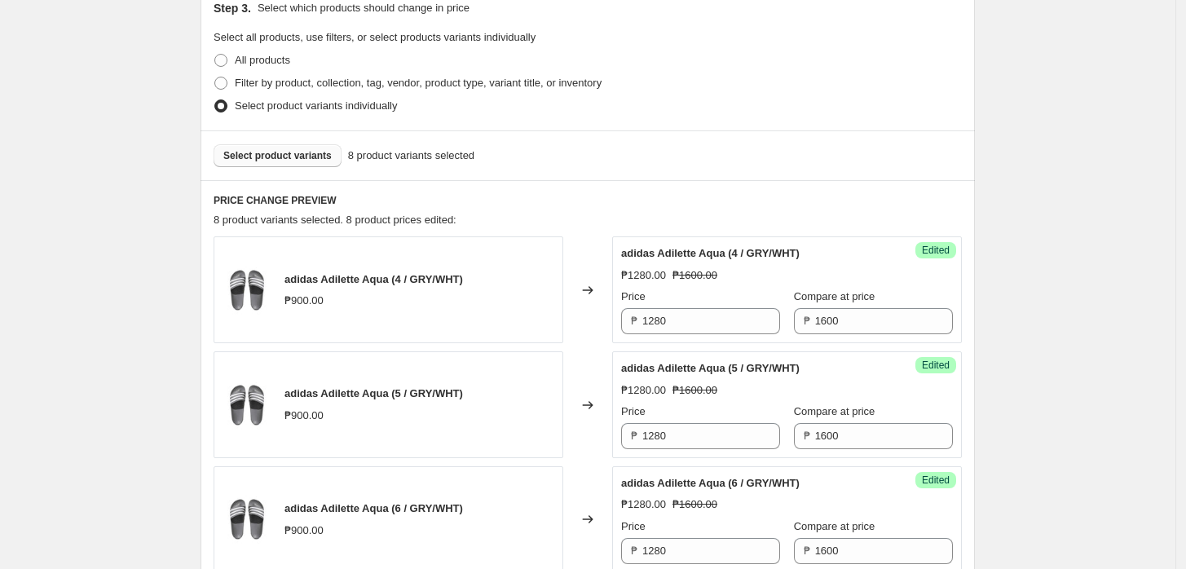
drag, startPoint x: 270, startPoint y: 151, endPoint x: 254, endPoint y: 152, distance: 16.3
click at [264, 151] on span "Select product variants" at bounding box center [277, 155] width 108 height 13
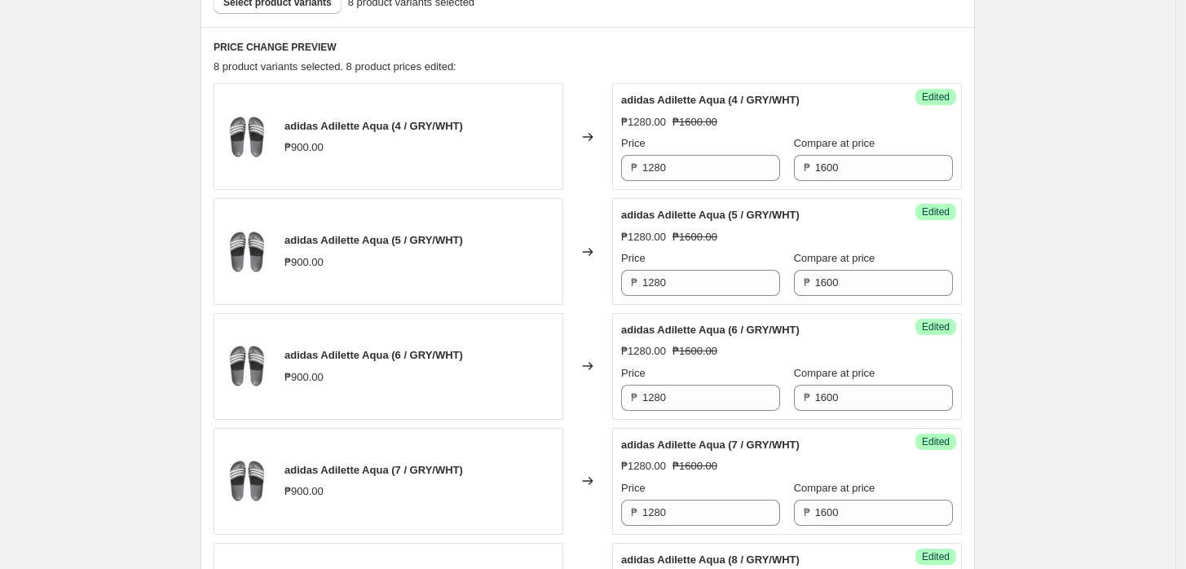
scroll to position [333, 0]
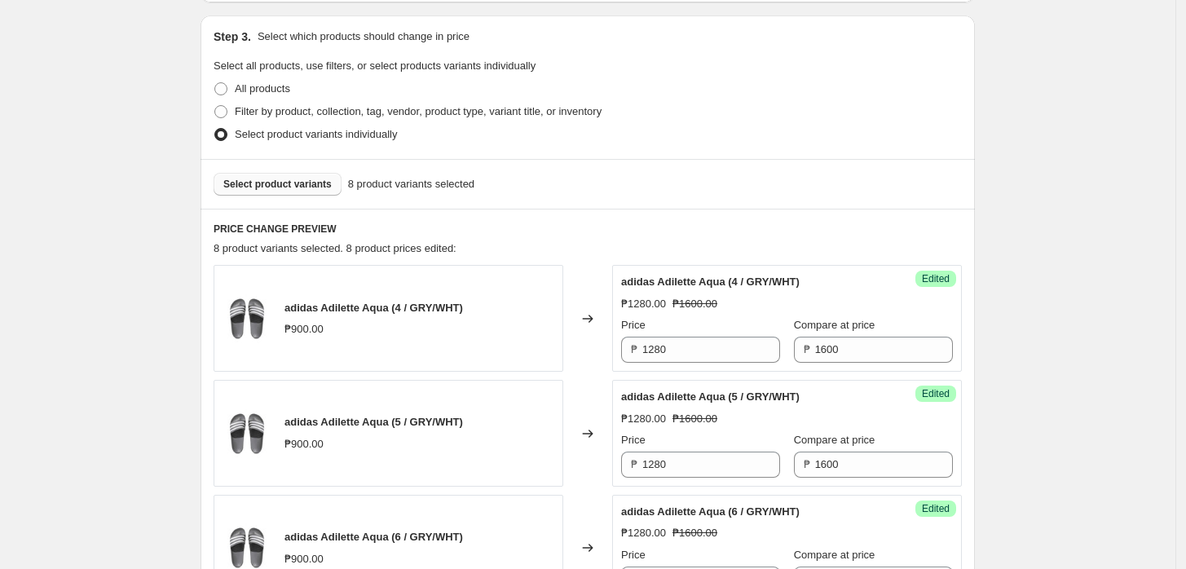
click at [294, 185] on span "Select product variants" at bounding box center [277, 184] width 108 height 13
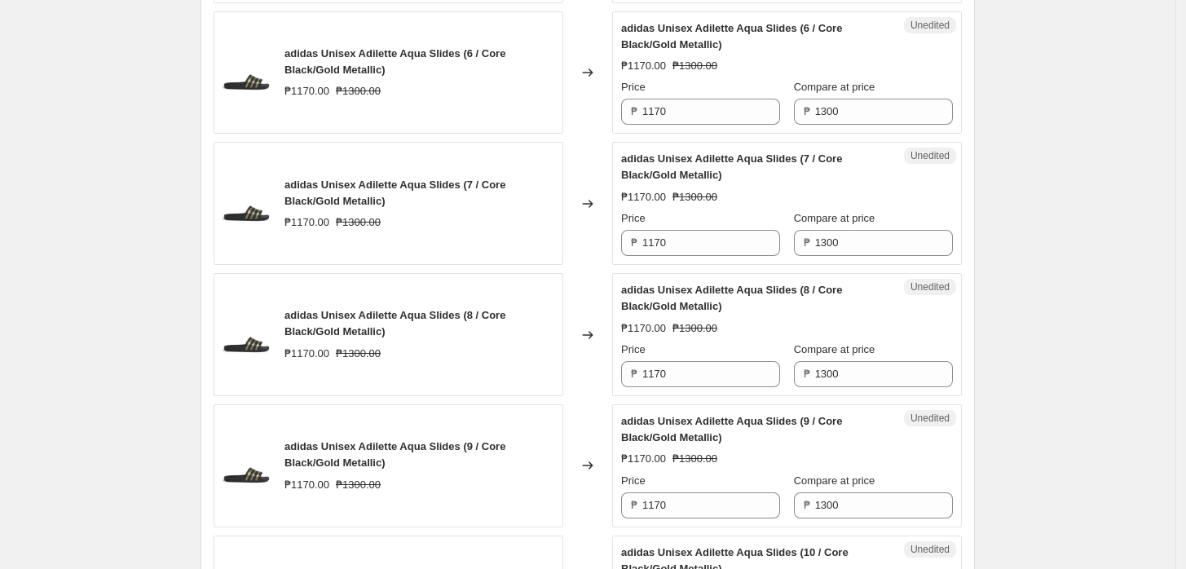
scroll to position [1331, 0]
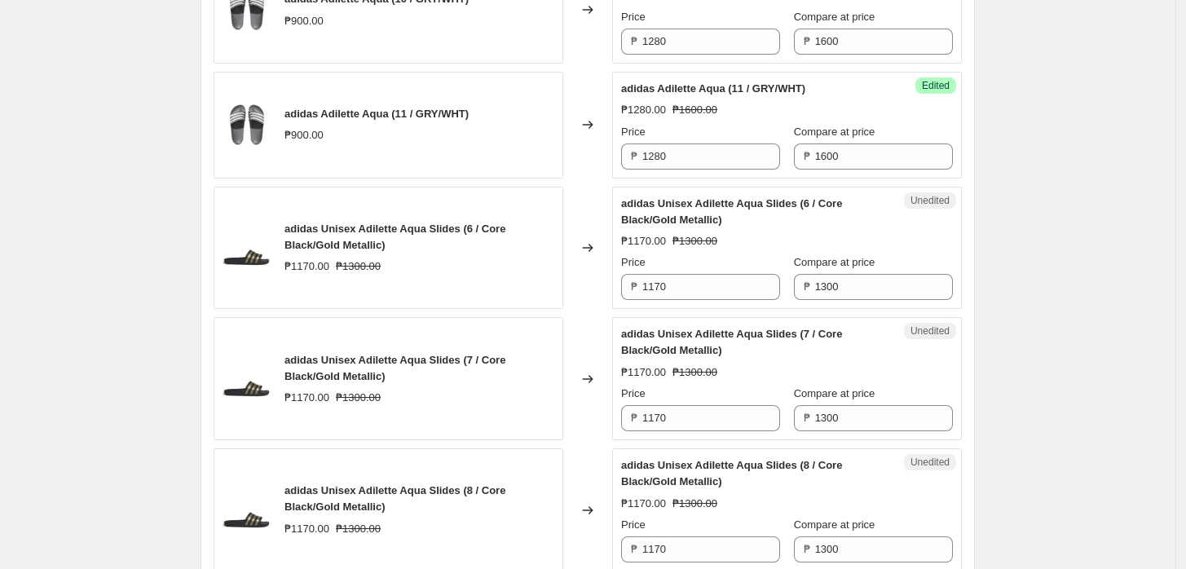
click at [830, 302] on div "Unedited adidas Unisex Adilette Aqua Slides (6 / Core Black/Gold Metallic) ₱117…" at bounding box center [787, 248] width 350 height 123
click at [853, 288] on input "1300" at bounding box center [884, 287] width 138 height 26
type input "1600"
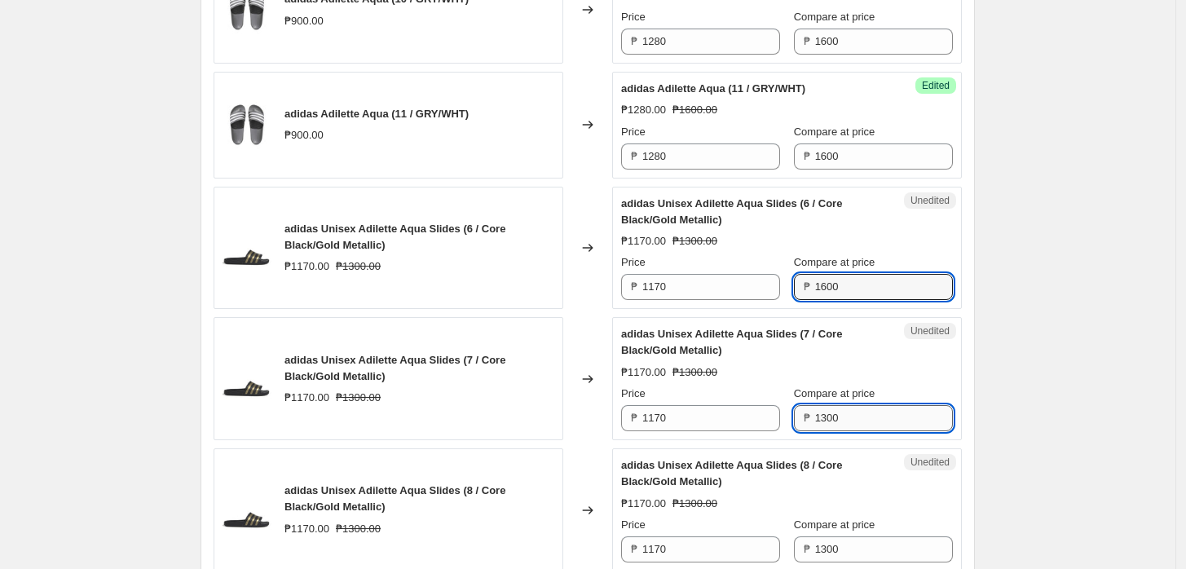
click at [851, 419] on input "1300" at bounding box center [884, 418] width 138 height 26
paste input "6"
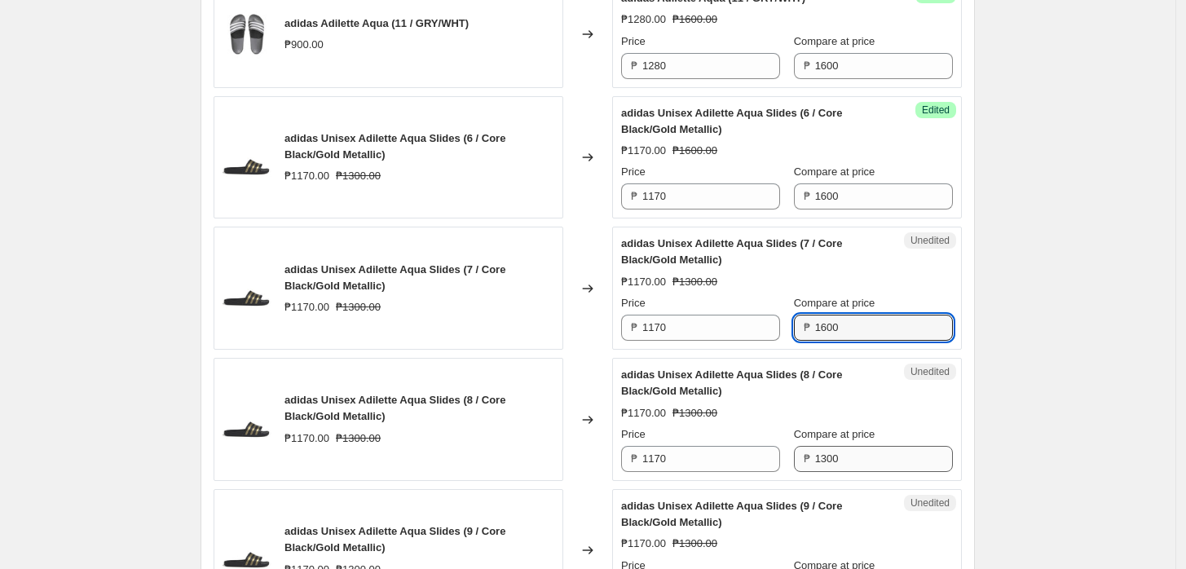
type input "1600"
click at [858, 453] on input "1300" at bounding box center [884, 459] width 138 height 26
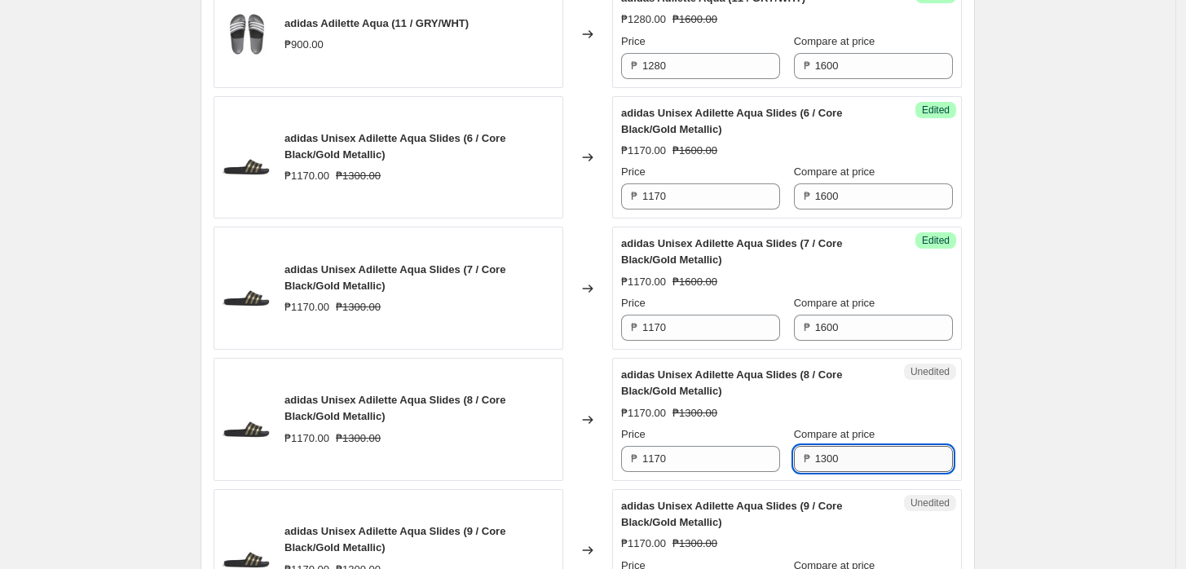
paste input "6"
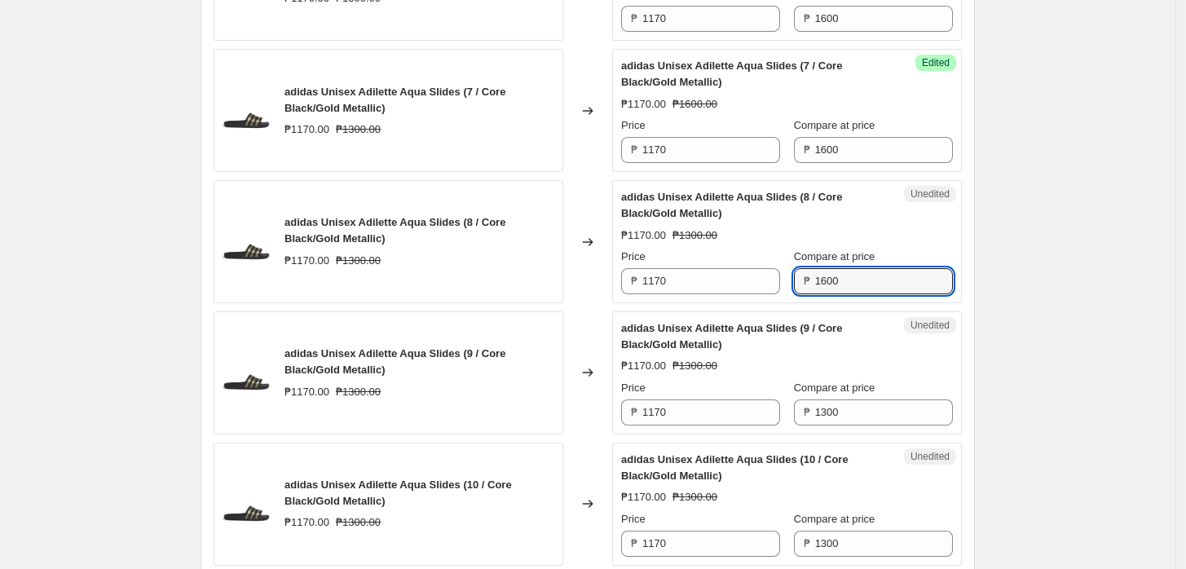
scroll to position [1602, 0]
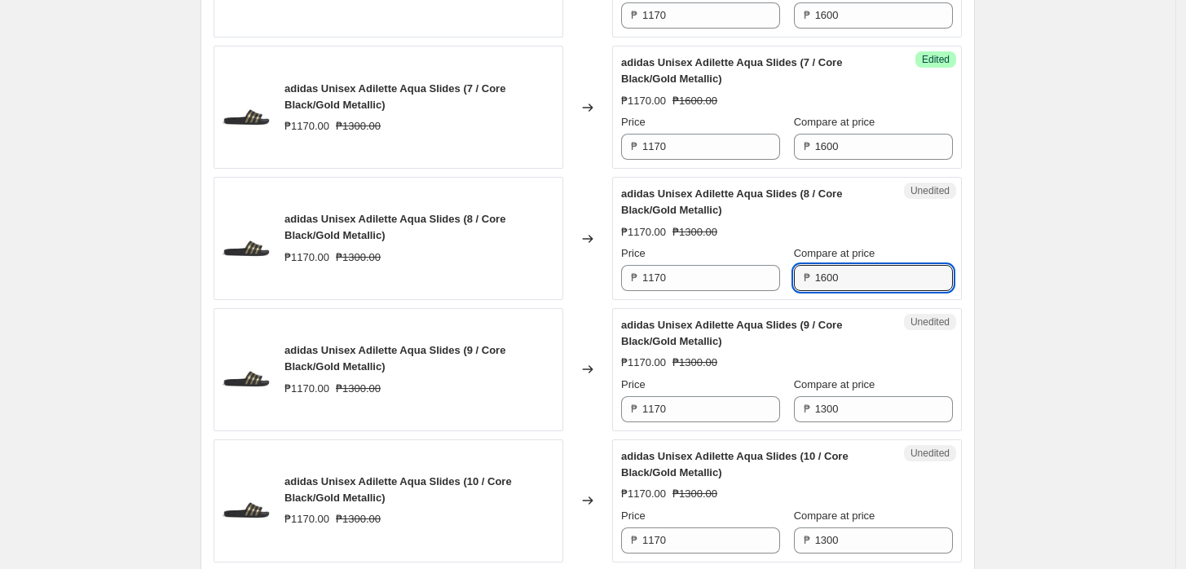
type input "1600"
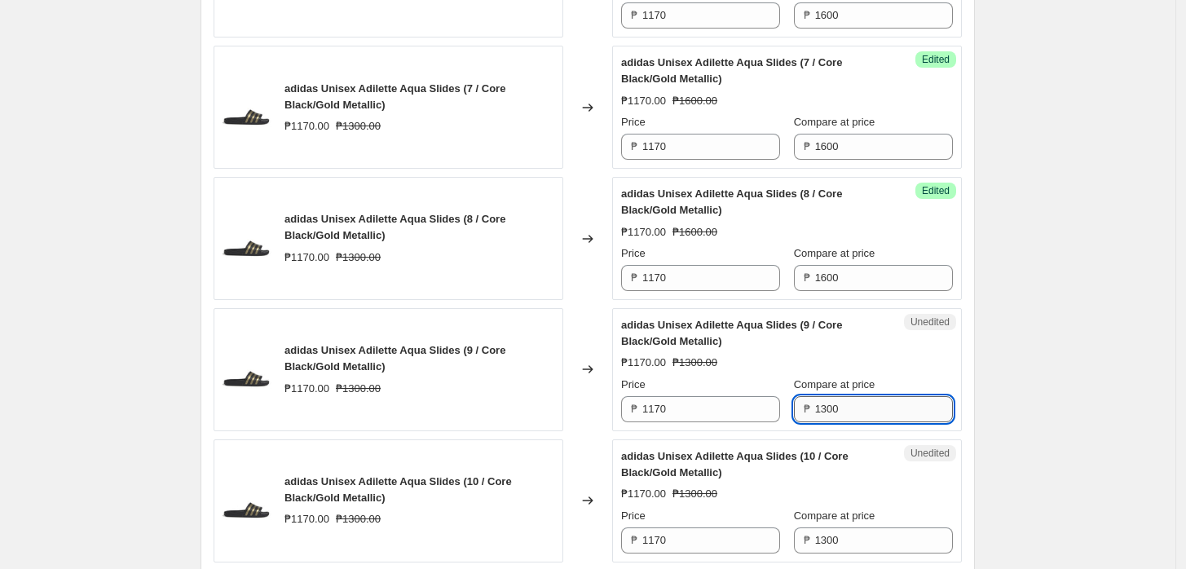
click at [863, 413] on input "1300" at bounding box center [884, 409] width 138 height 26
paste input "6"
type input "1600"
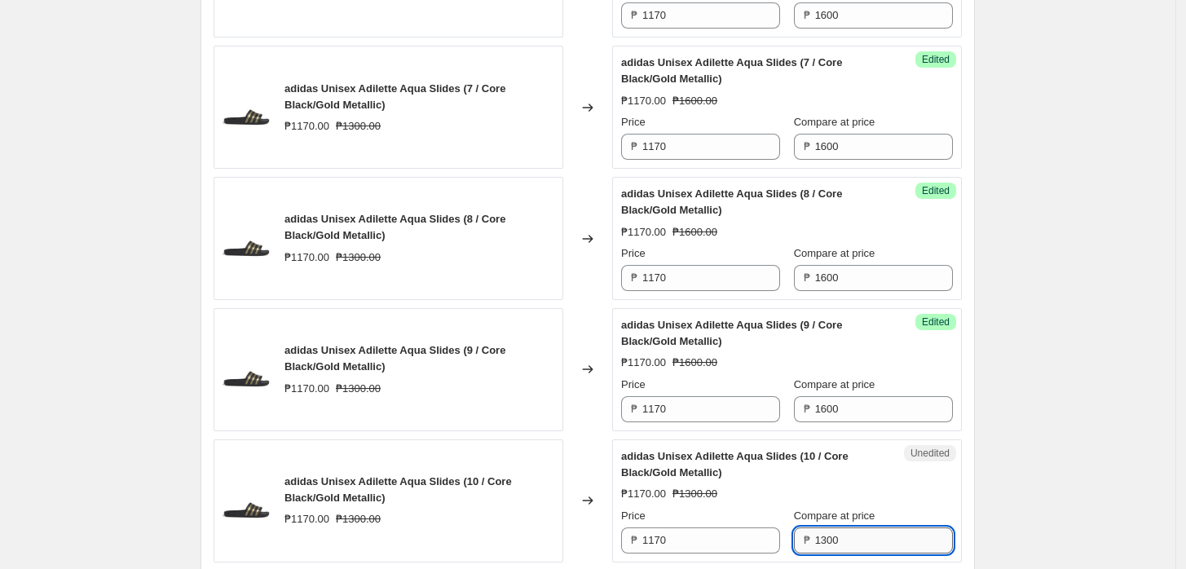
click at [881, 528] on input "1300" at bounding box center [884, 541] width 138 height 26
paste input "6"
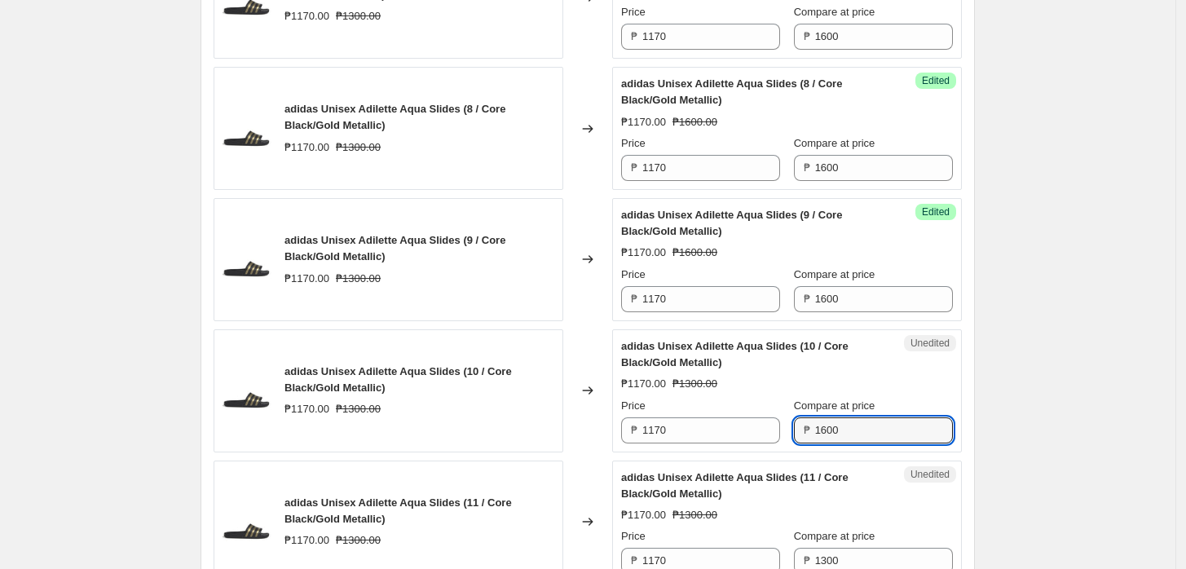
scroll to position [1874, 0]
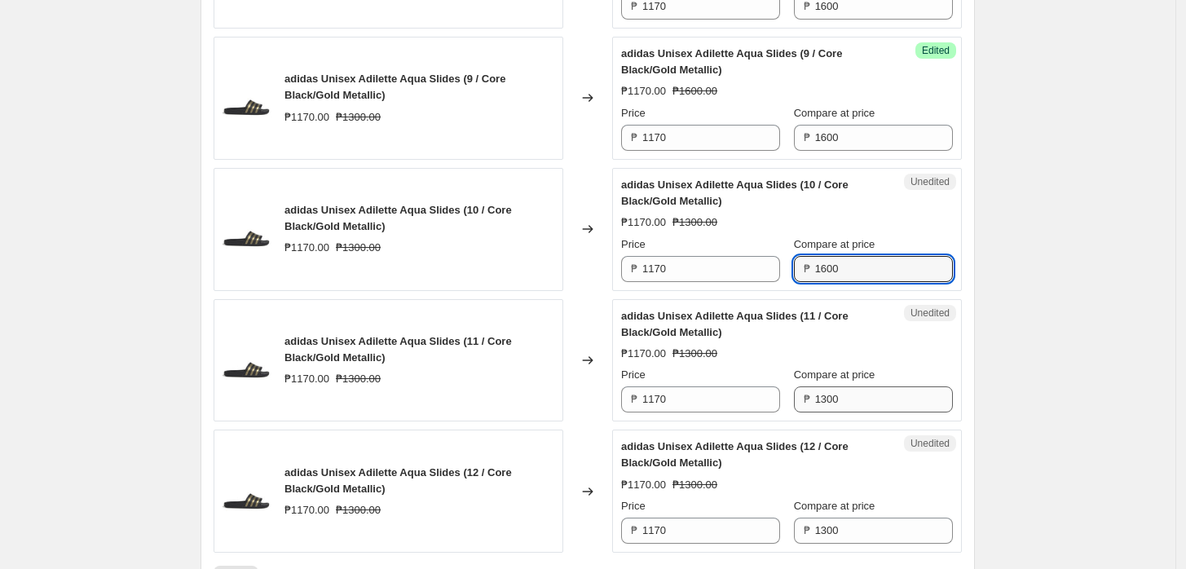
type input "1600"
click at [850, 395] on input "1300" at bounding box center [884, 399] width 138 height 26
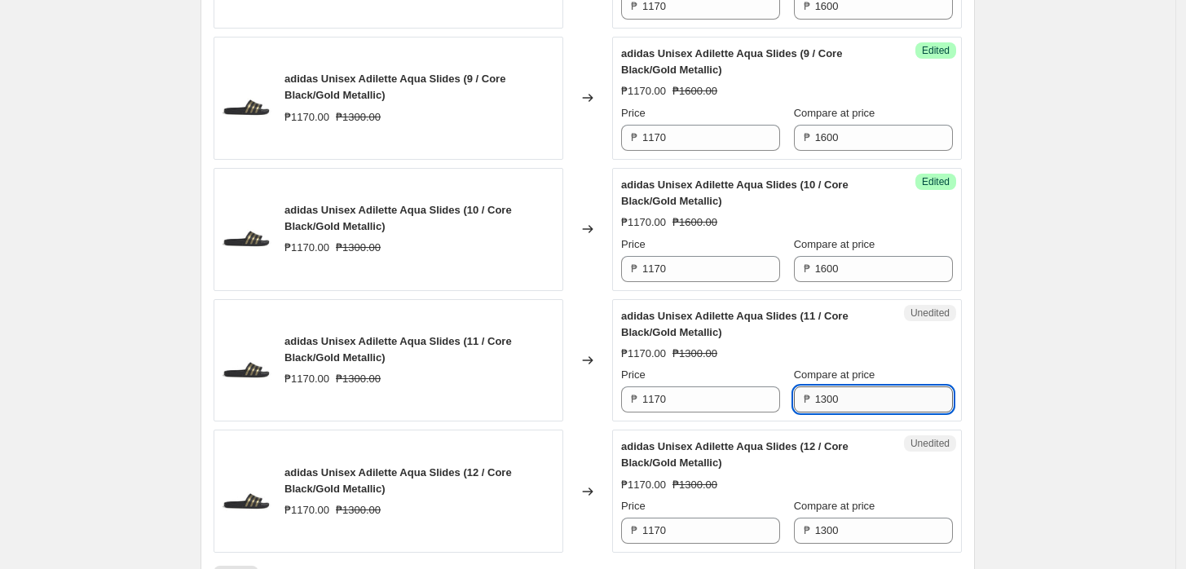
click at [850, 395] on input "1300" at bounding box center [884, 399] width 138 height 26
paste input "6"
type input "1600"
click at [863, 524] on input "1300" at bounding box center [884, 531] width 138 height 26
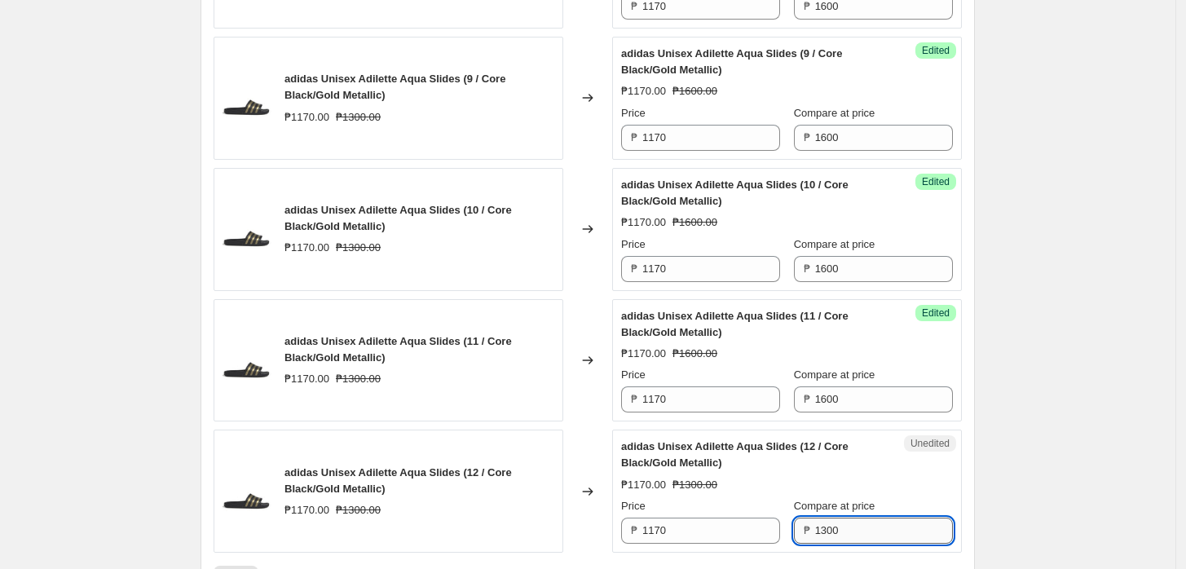
paste input "6"
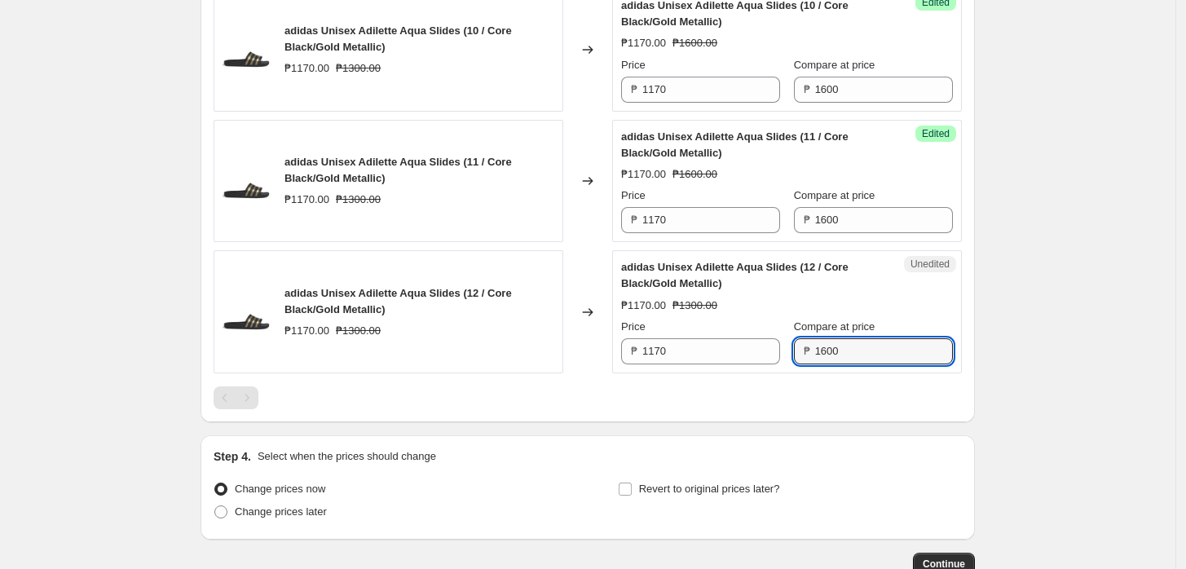
scroll to position [2055, 0]
type input "1600"
drag, startPoint x: 810, startPoint y: 417, endPoint x: 422, endPoint y: 398, distance: 387.7
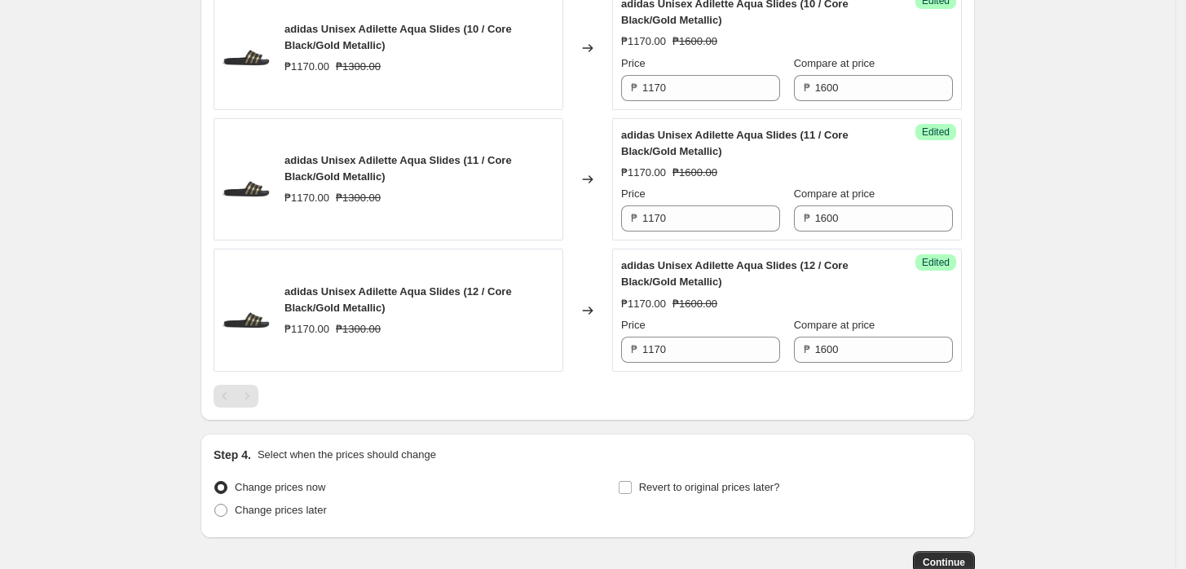
click at [662, 355] on input "1170" at bounding box center [711, 350] width 138 height 26
type input "1440"
click at [719, 205] on input "1170" at bounding box center [711, 218] width 138 height 26
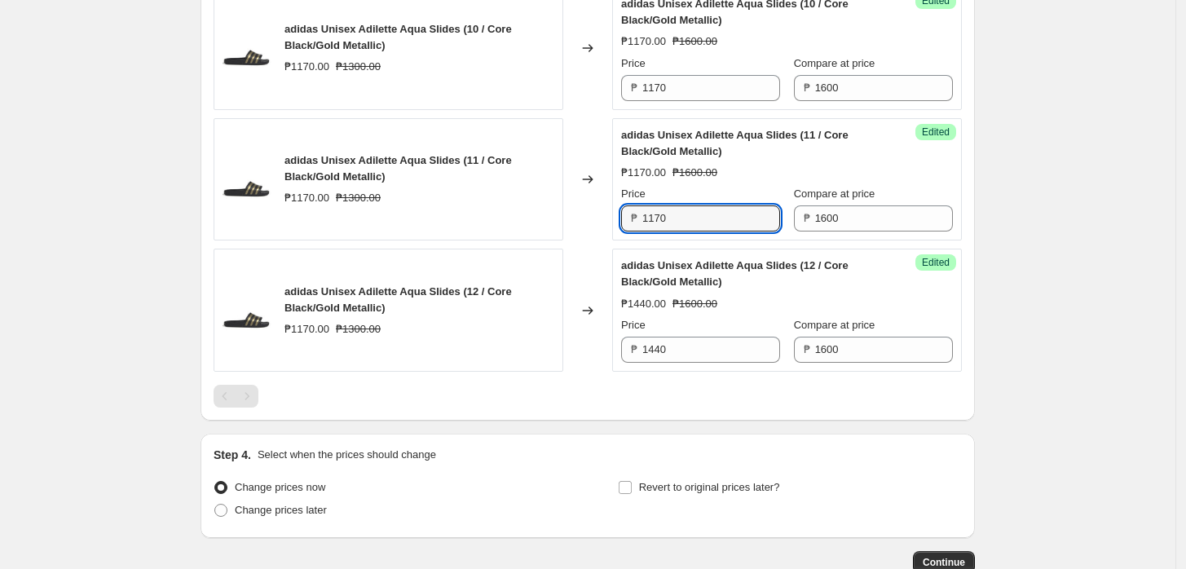
paste input "44"
type input "1440"
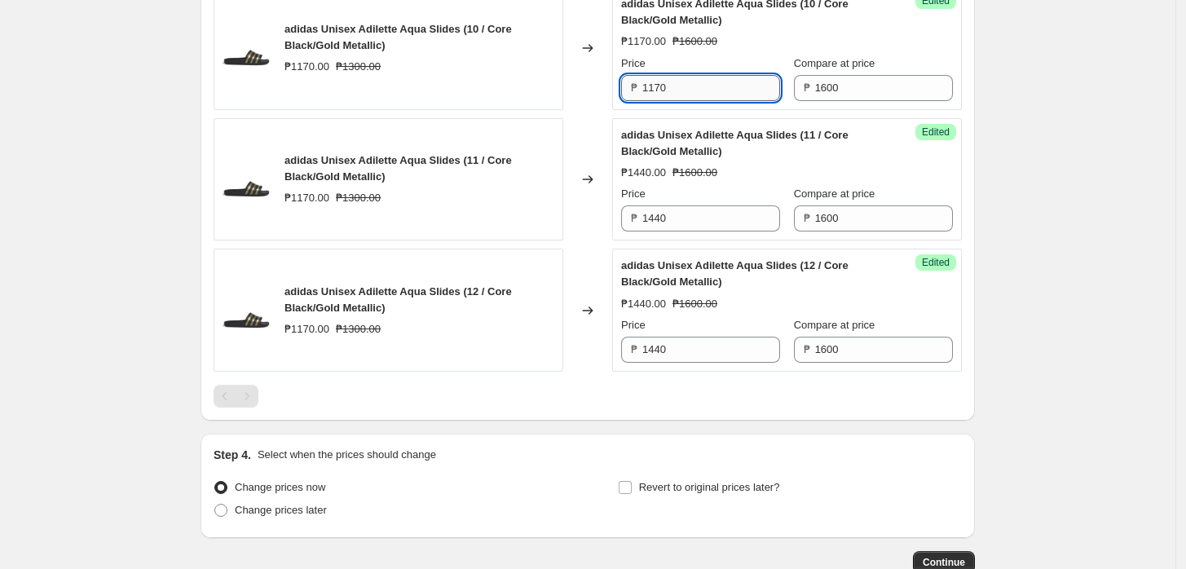
click at [698, 95] on input "1170" at bounding box center [711, 88] width 138 height 26
paste input "44"
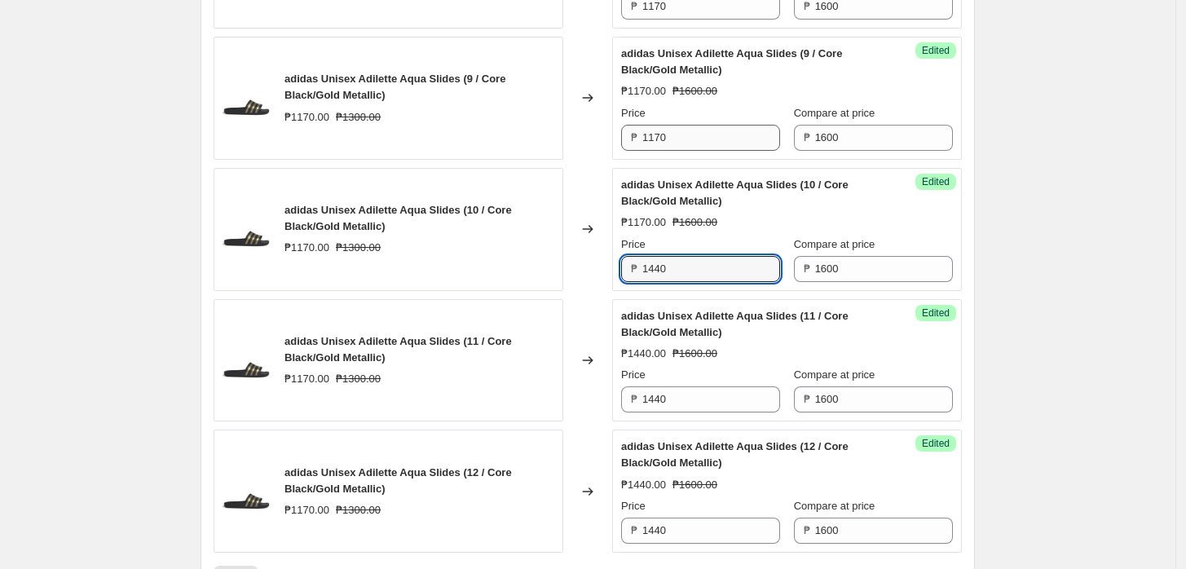
type input "1440"
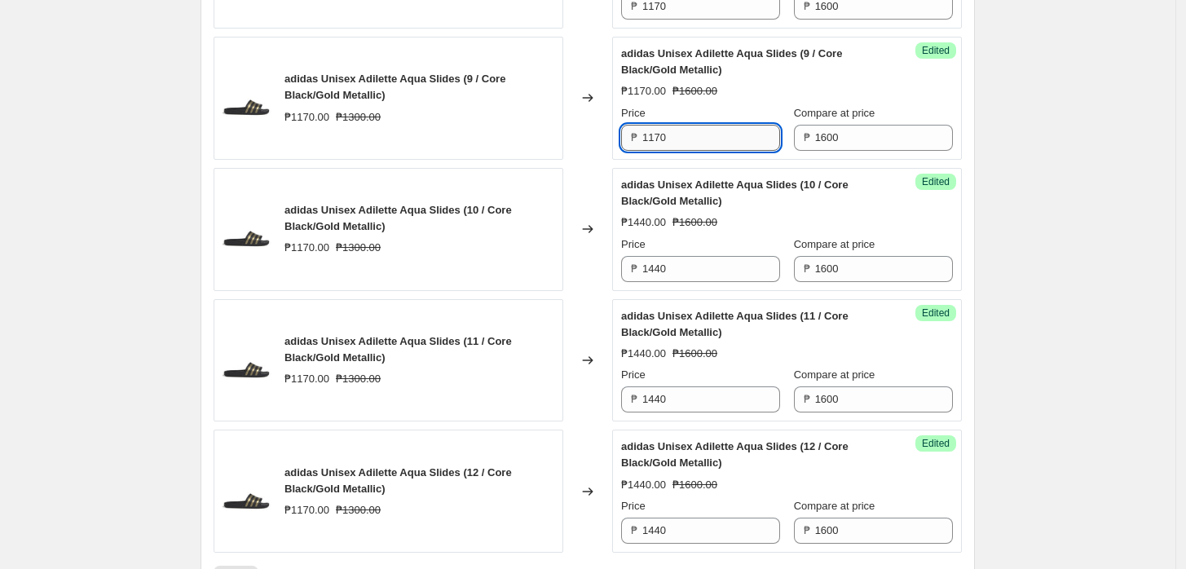
click at [712, 139] on input "1170" at bounding box center [711, 138] width 138 height 26
paste input "44"
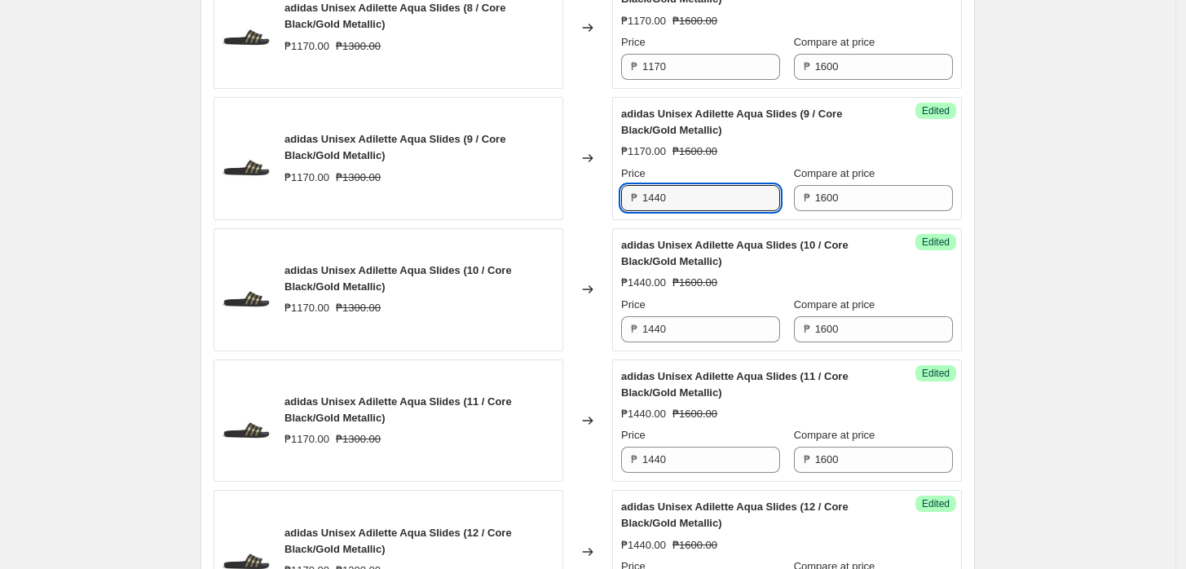
scroll to position [1783, 0]
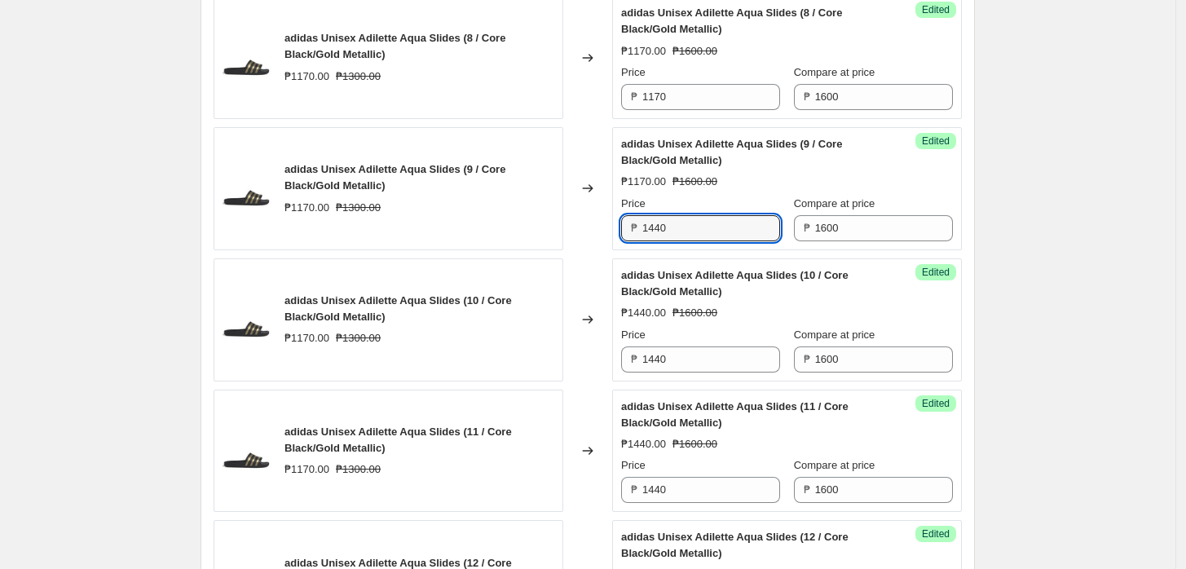
type input "1440"
click at [695, 109] on div "Success Edited adidas Unisex Adilette Aqua Slides (8 / Core Black/Gold Metallic…" at bounding box center [787, 57] width 350 height 123
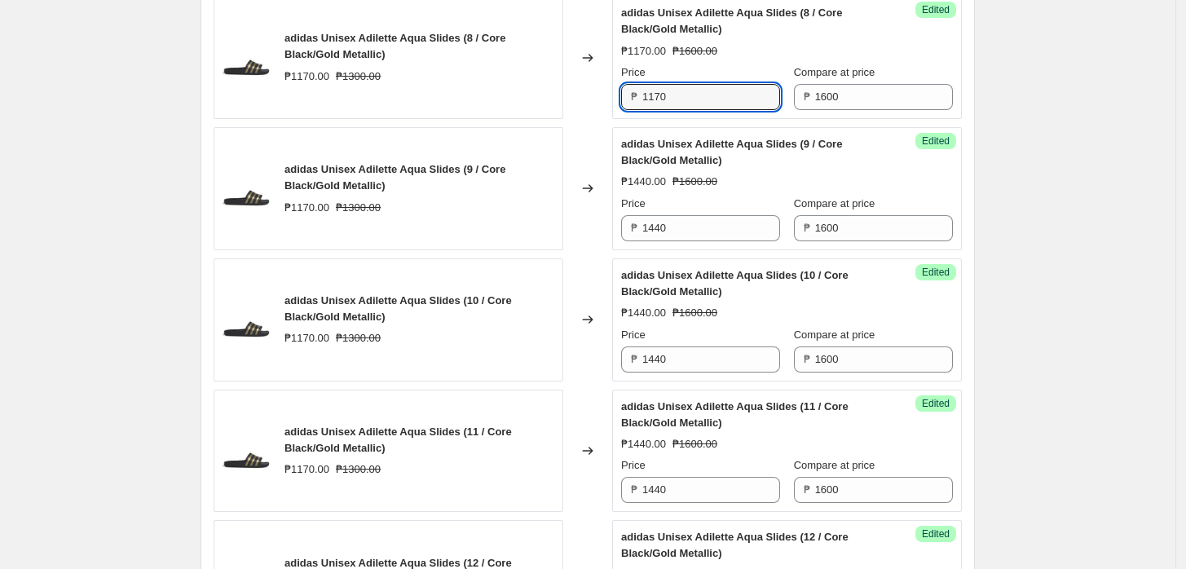
drag, startPoint x: 694, startPoint y: 95, endPoint x: 691, endPoint y: 131, distance: 36.0
click at [691, 97] on input "1170" at bounding box center [711, 97] width 138 height 26
paste input "44"
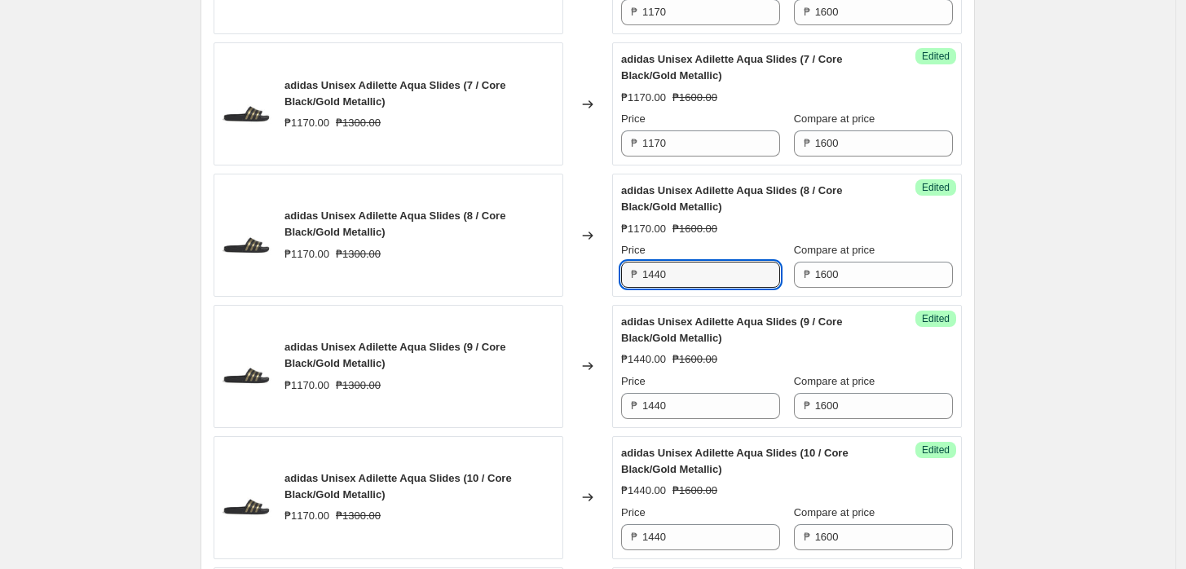
scroll to position [1602, 0]
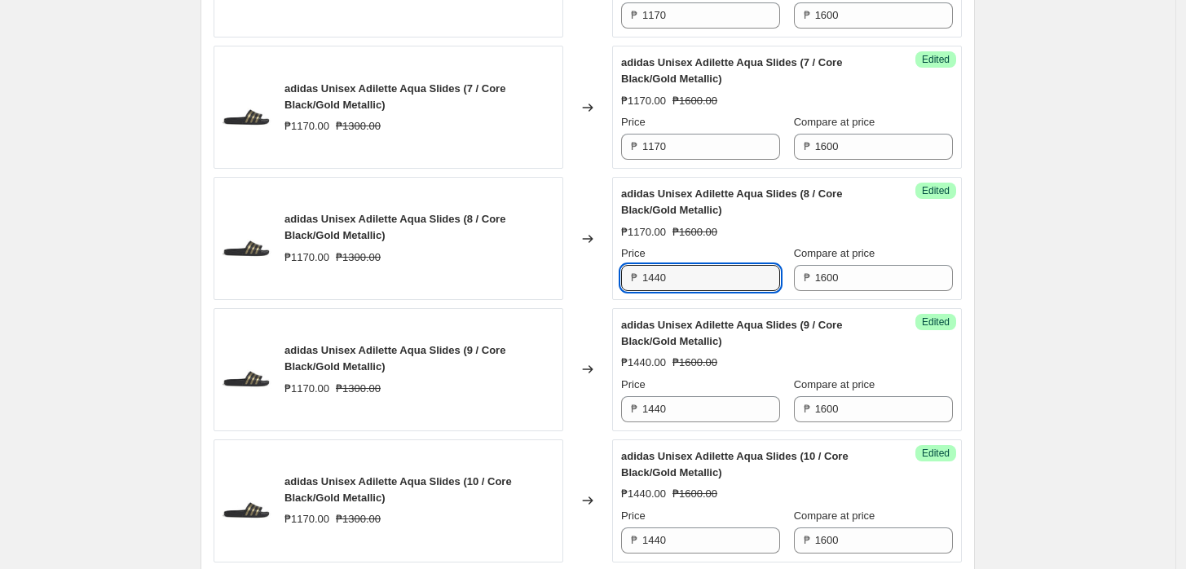
type input "1440"
click at [698, 158] on div "Success Edited adidas Unisex Adilette Aqua Slides (7 / Core Black/Gold Metallic…" at bounding box center [787, 107] width 350 height 123
drag, startPoint x: 698, startPoint y: 159, endPoint x: 698, endPoint y: 143, distance: 15.5
click at [698, 157] on div "Success Edited adidas Unisex Adilette Aqua Slides (7 / Core Black/Gold Metallic…" at bounding box center [787, 107] width 350 height 123
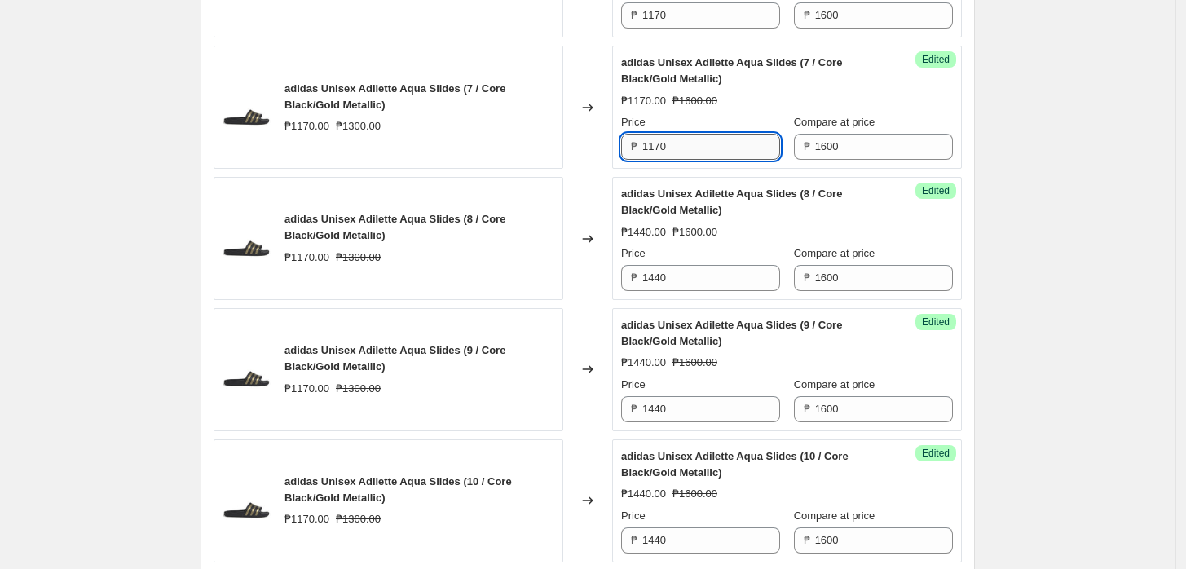
click at [698, 143] on input "1170" at bounding box center [711, 147] width 138 height 26
paste input "44"
type input "1440"
click at [673, 23] on input "1170" at bounding box center [711, 15] width 138 height 26
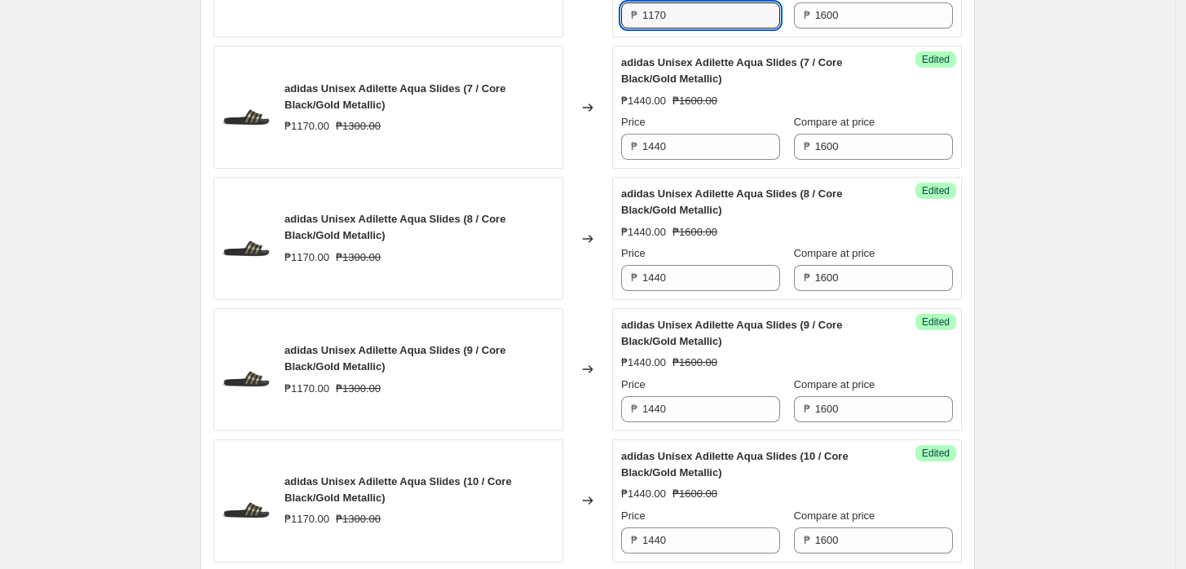
paste input "44"
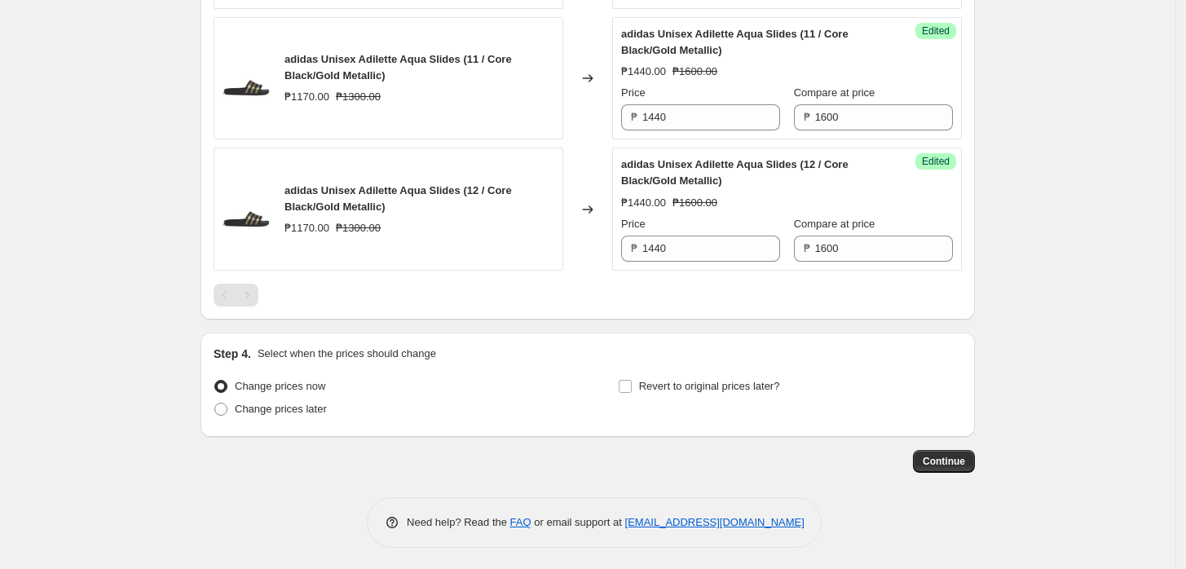
type input "1440"
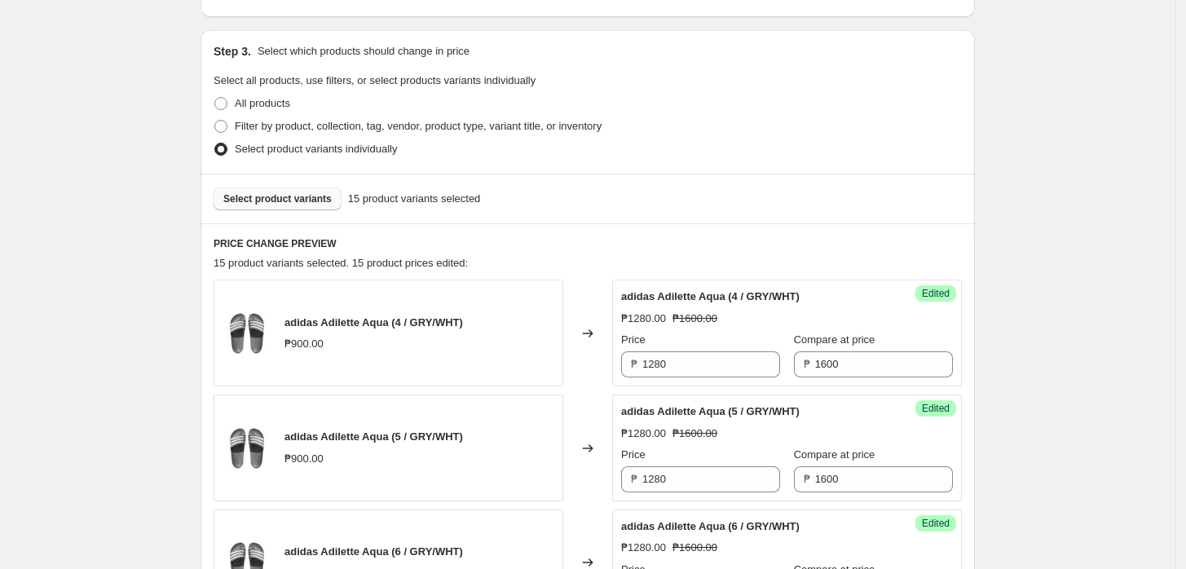
scroll to position [163, 0]
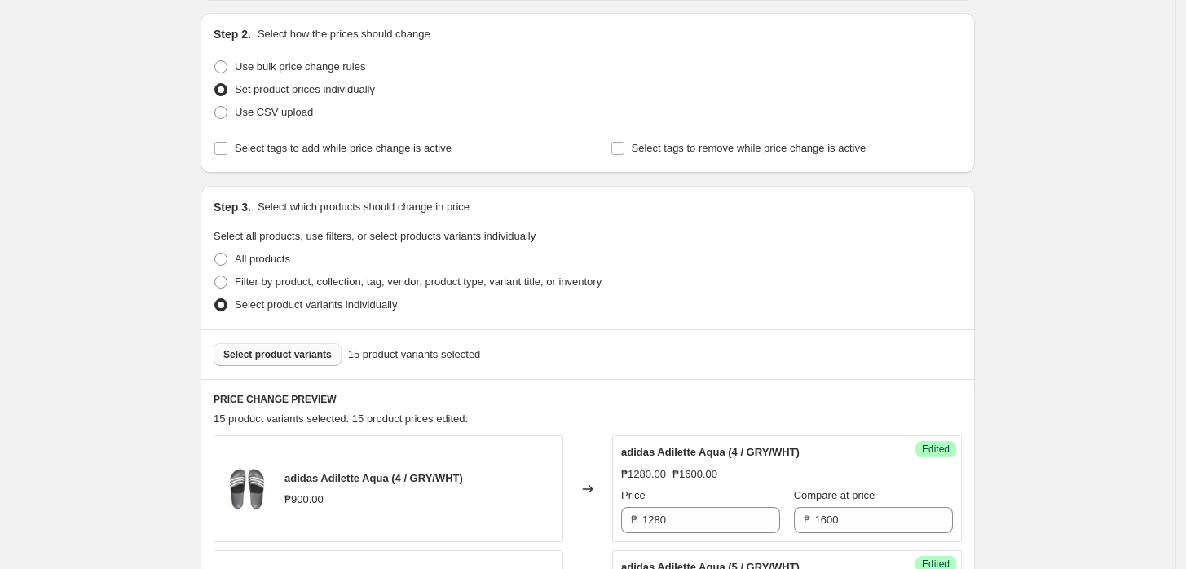
click at [301, 354] on span "Select product variants" at bounding box center [277, 354] width 108 height 13
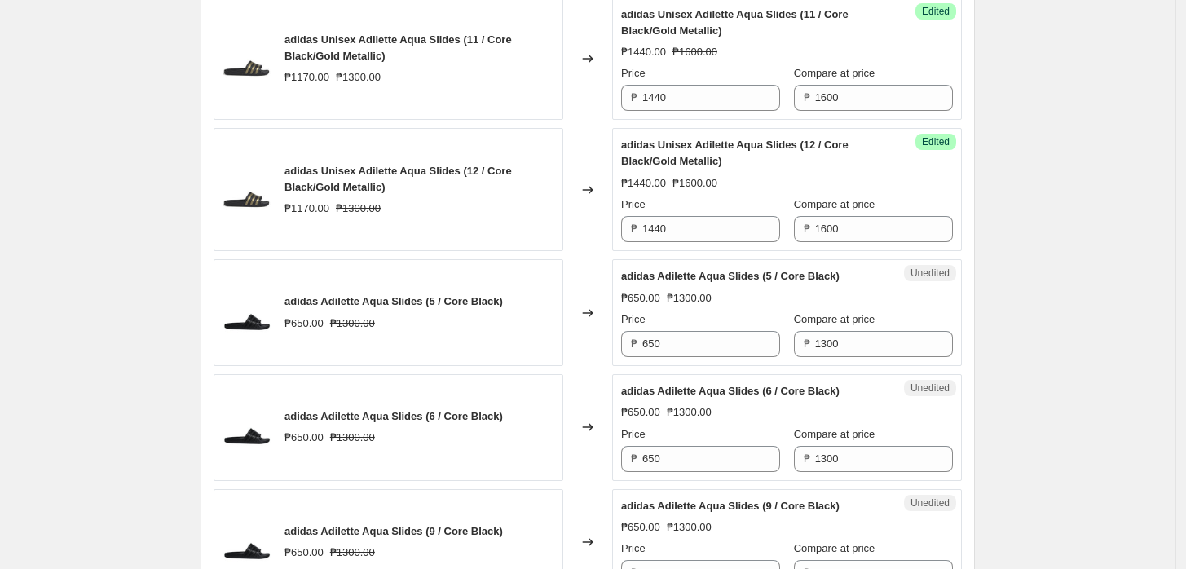
scroll to position [2156, 0]
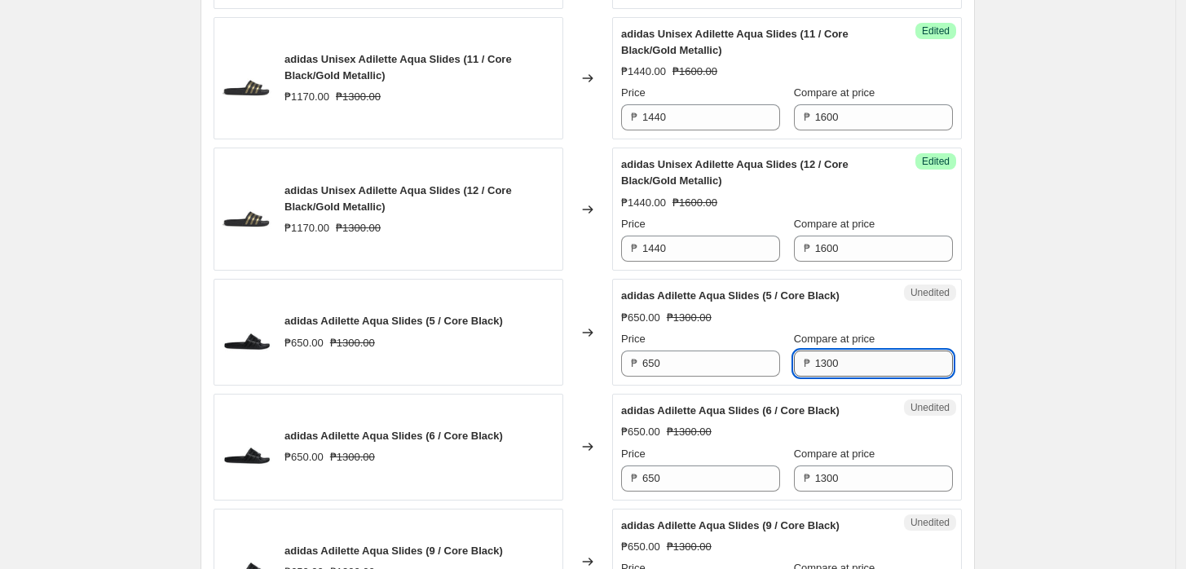
click at [885, 357] on input "1300" at bounding box center [884, 364] width 138 height 26
drag, startPoint x: 885, startPoint y: 357, endPoint x: 580, endPoint y: 324, distance: 305.9
click at [586, 324] on div "adidas Adilette Aqua Slides (5 / Core Black) ₱650.00 ₱1300.00 Changed to Unedit…" at bounding box center [588, 332] width 748 height 107
type input "1600"
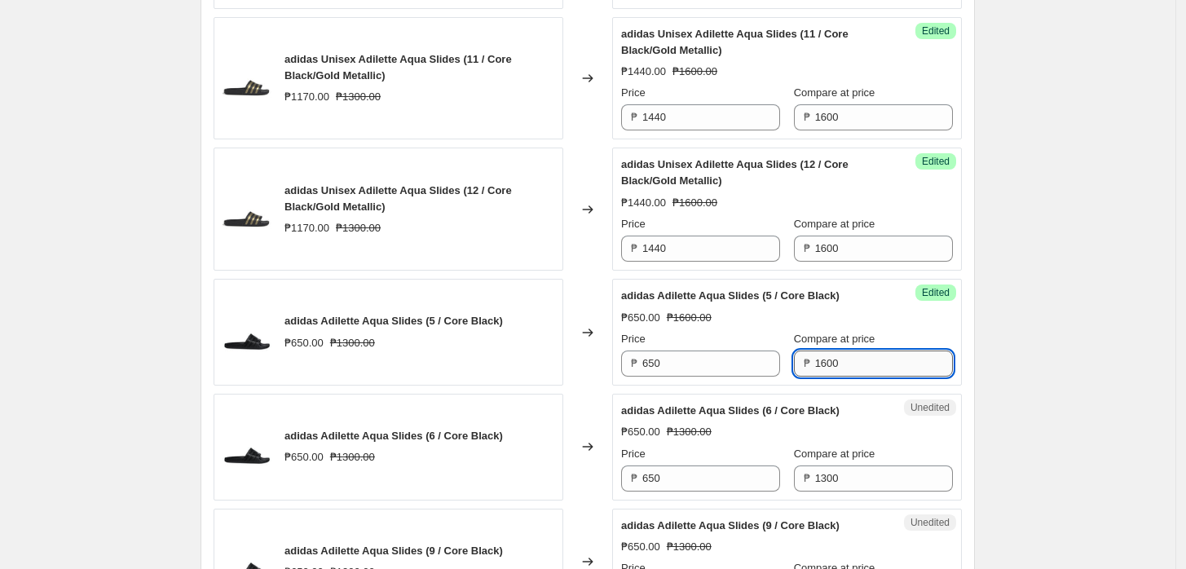
click at [875, 351] on input "1600" at bounding box center [884, 364] width 138 height 26
click at [875, 352] on input "1600" at bounding box center [884, 364] width 138 height 26
click at [873, 357] on input "1600" at bounding box center [884, 364] width 138 height 26
click at [850, 470] on input "1300" at bounding box center [884, 479] width 138 height 26
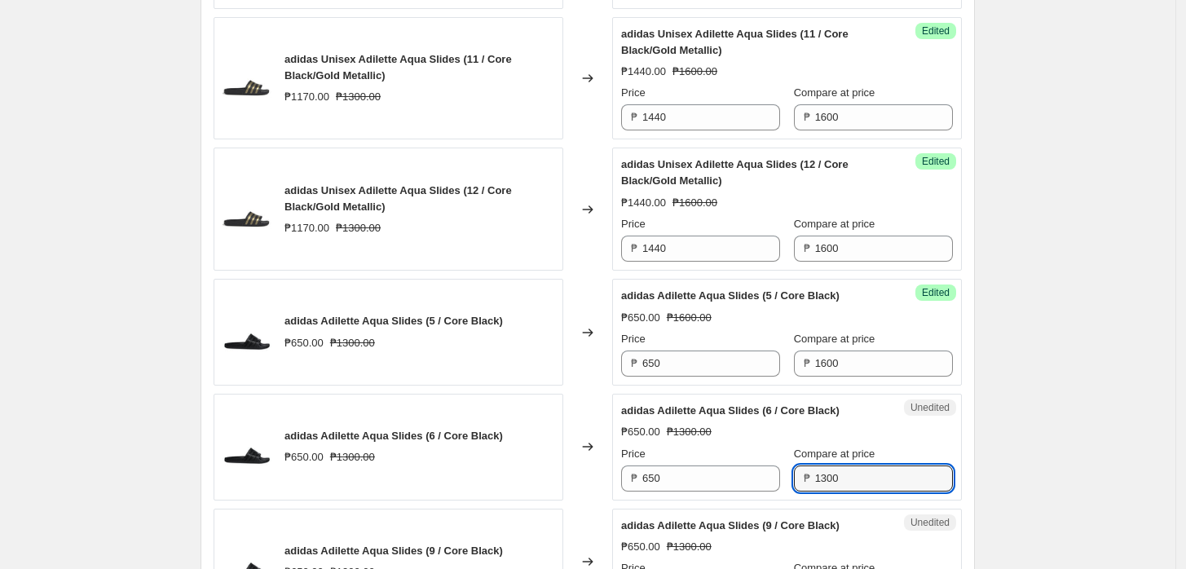
paste input "1600"
paste input "text"
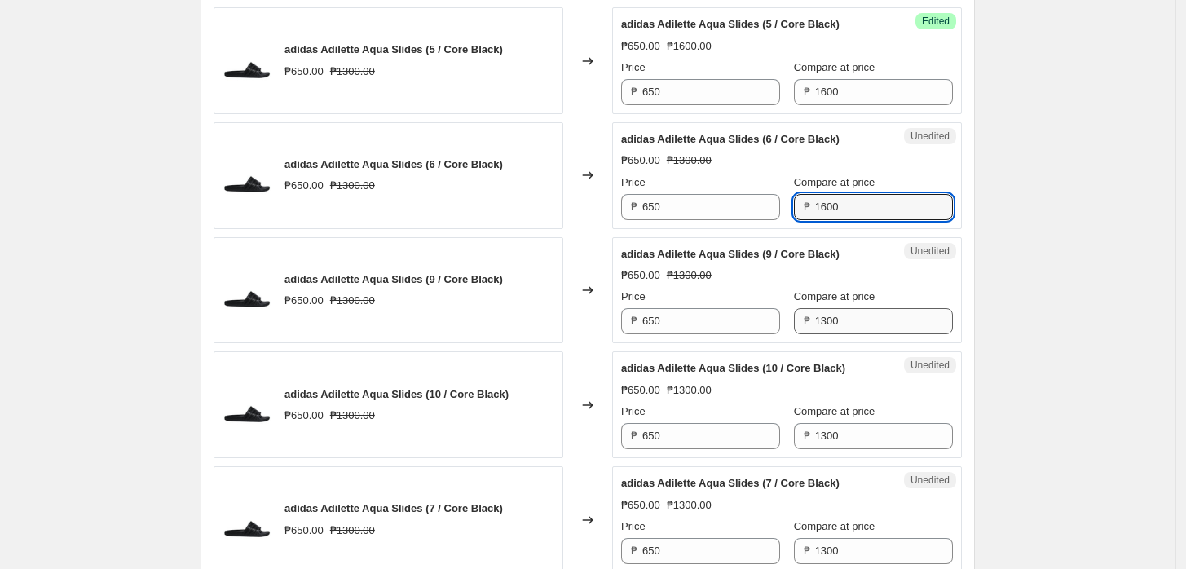
type input "1600"
click at [876, 311] on input "1300" at bounding box center [884, 321] width 138 height 26
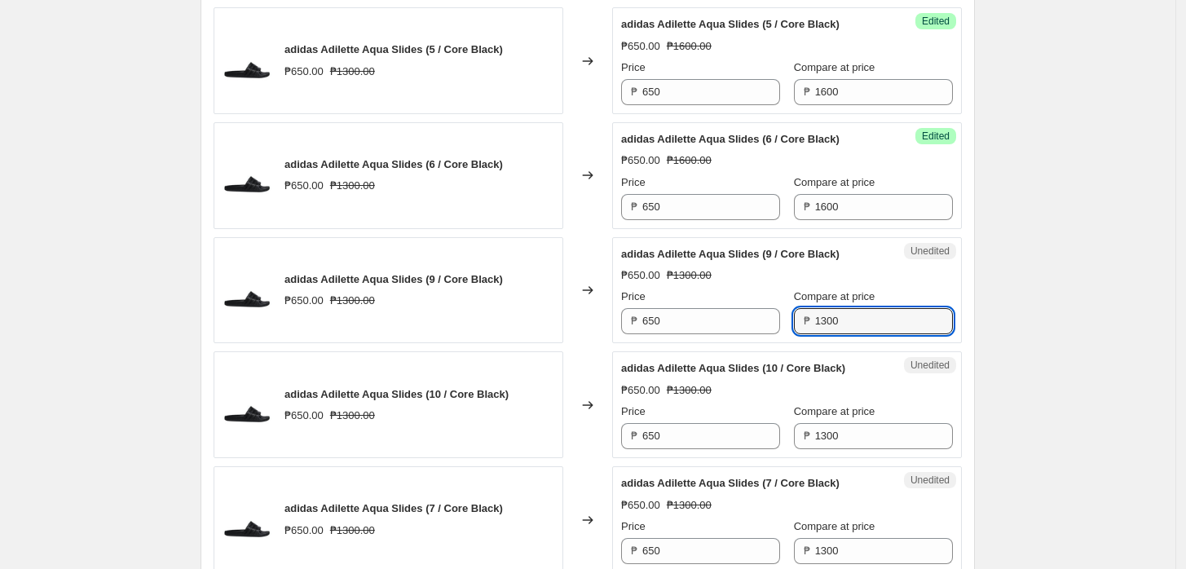
paste input "6"
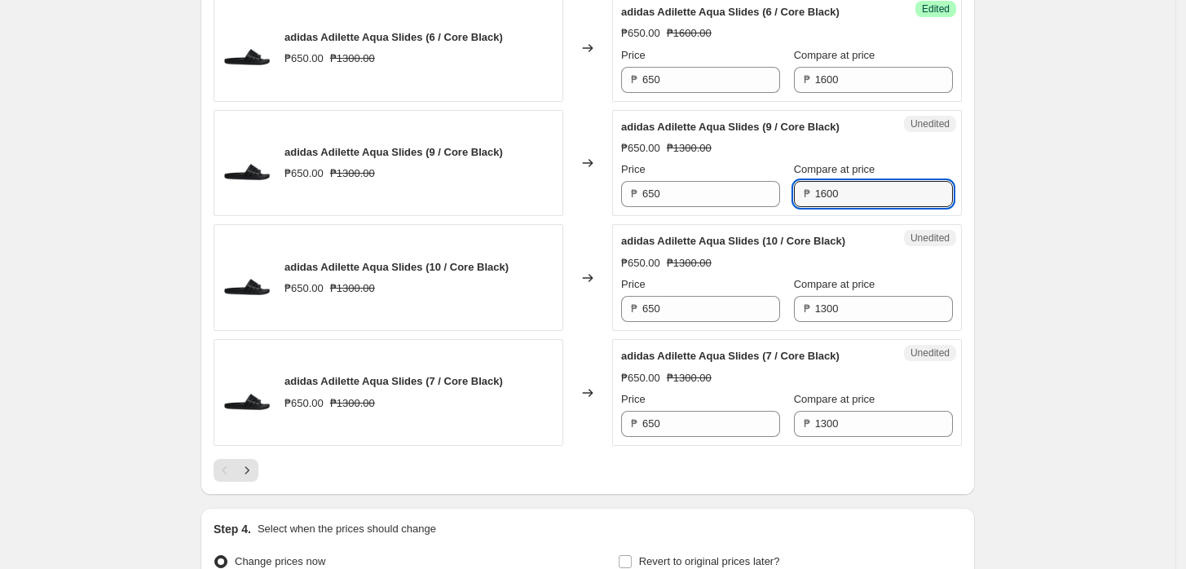
scroll to position [2609, 0]
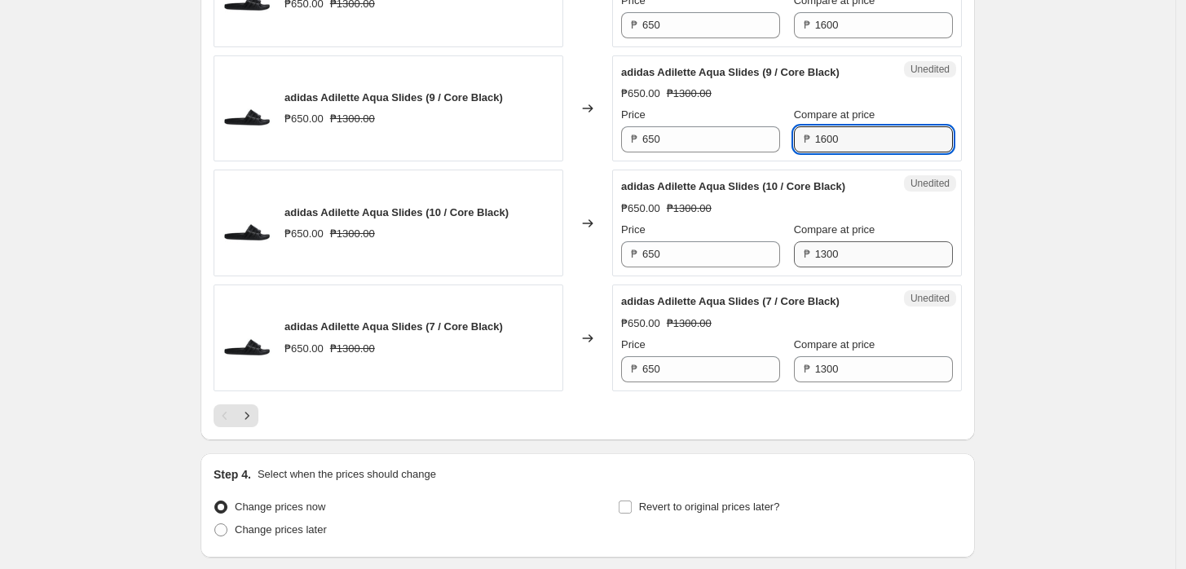
type input "1600"
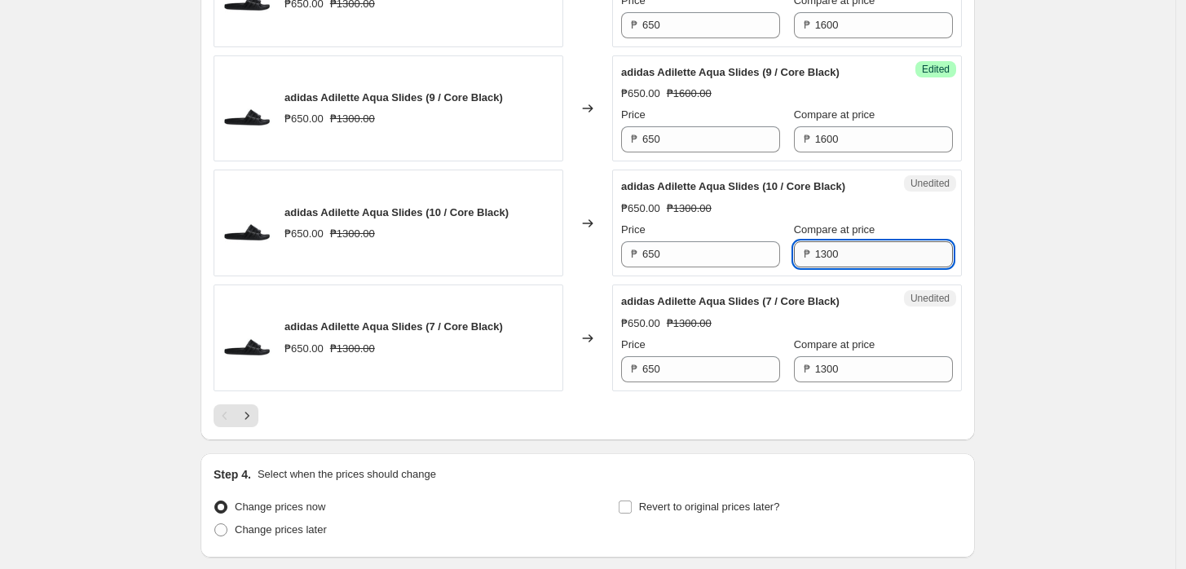
click at [886, 249] on input "1300" at bounding box center [884, 254] width 138 height 26
paste input "6"
type input "1600"
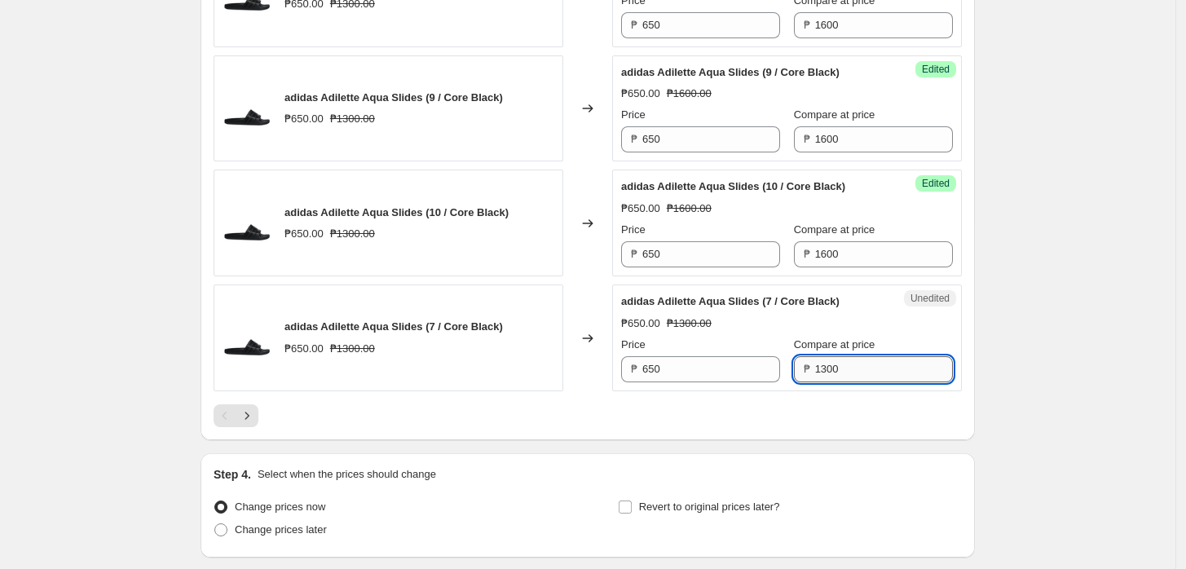
click at [894, 360] on input "1300" at bounding box center [884, 369] width 138 height 26
paste input "6"
type input "1600"
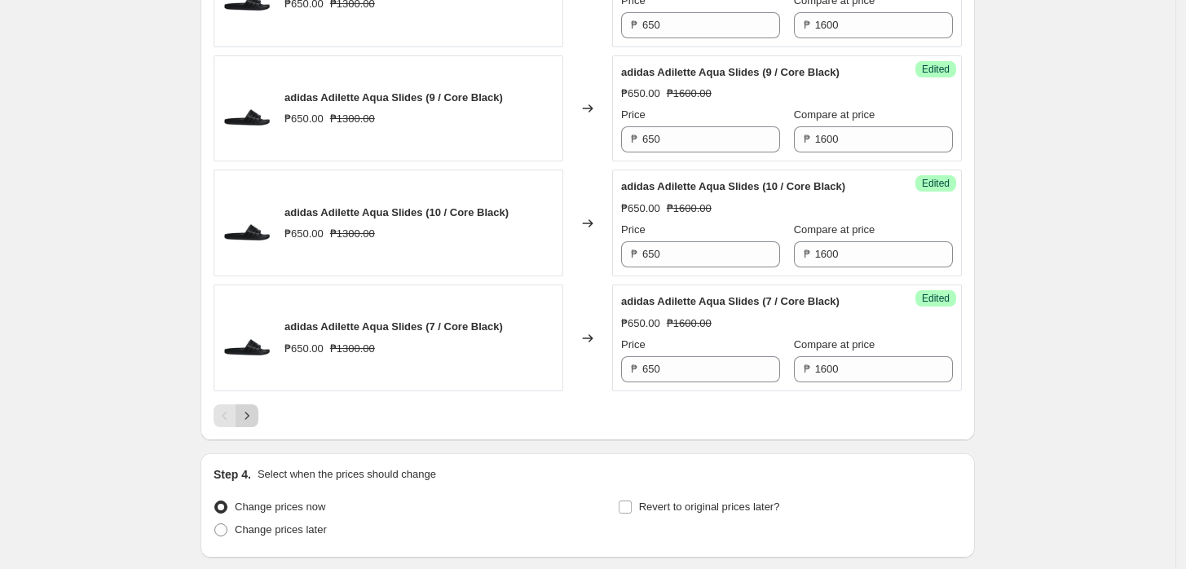
click at [249, 413] on icon "Next" at bounding box center [247, 416] width 16 height 16
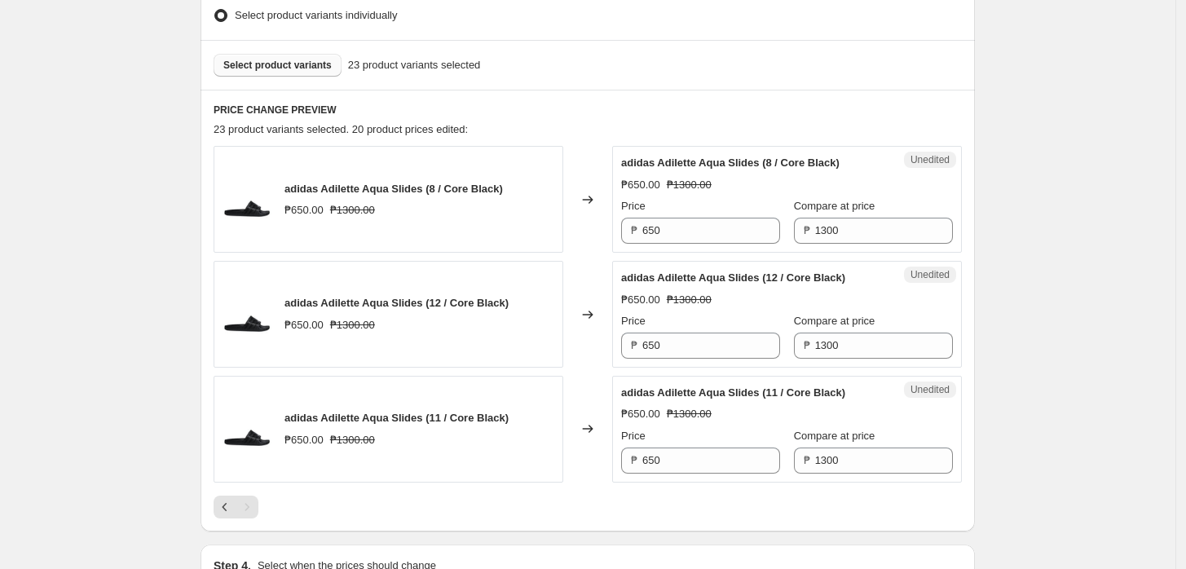
scroll to position [395, 0]
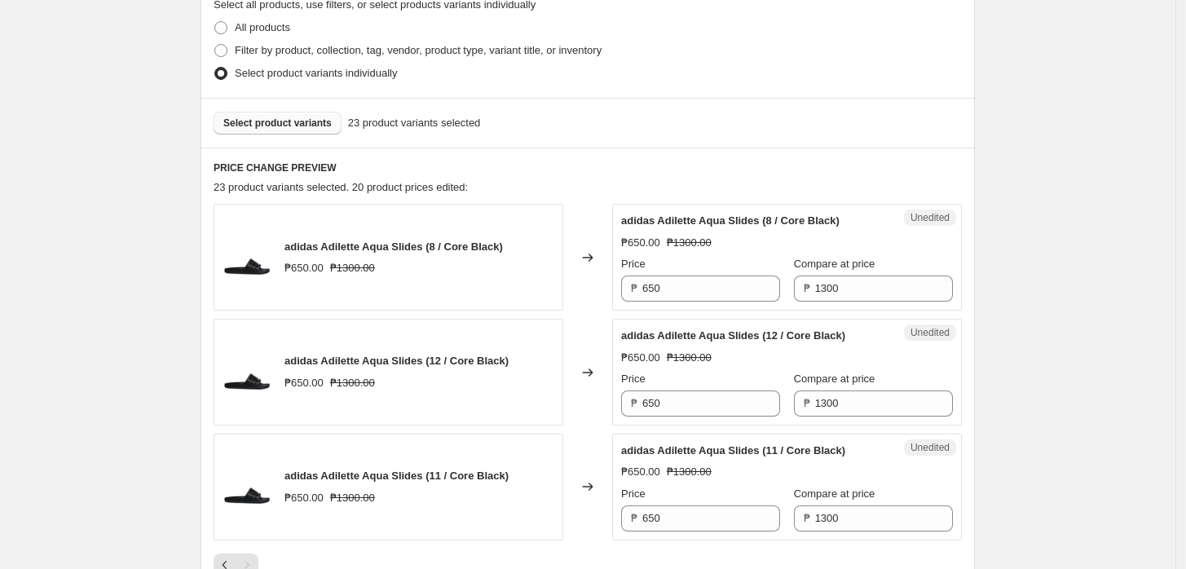
click at [852, 305] on div "Unedited adidas Adilette Aqua Slides (8 / Core Black) ₱650.00 ₱1300.00 Price ₱ …" at bounding box center [787, 257] width 350 height 107
click at [841, 280] on input "1300" at bounding box center [884, 289] width 138 height 26
drag, startPoint x: 841, startPoint y: 280, endPoint x: 837, endPoint y: 338, distance: 58.0
click at [841, 280] on input "1300" at bounding box center [884, 289] width 138 height 26
paste input "6"
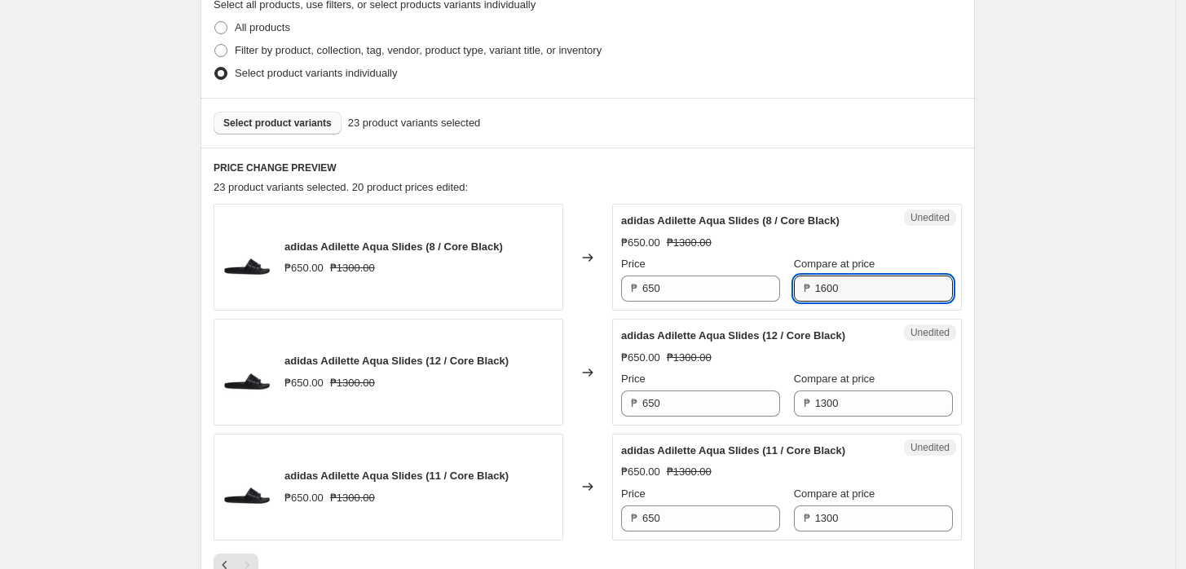
type input "1600"
click at [840, 418] on div "Unedited adidas Adilette Aqua Slides (12 / Core Black) ₱650.00 ₱1300.00 Price ₱…" at bounding box center [787, 372] width 350 height 107
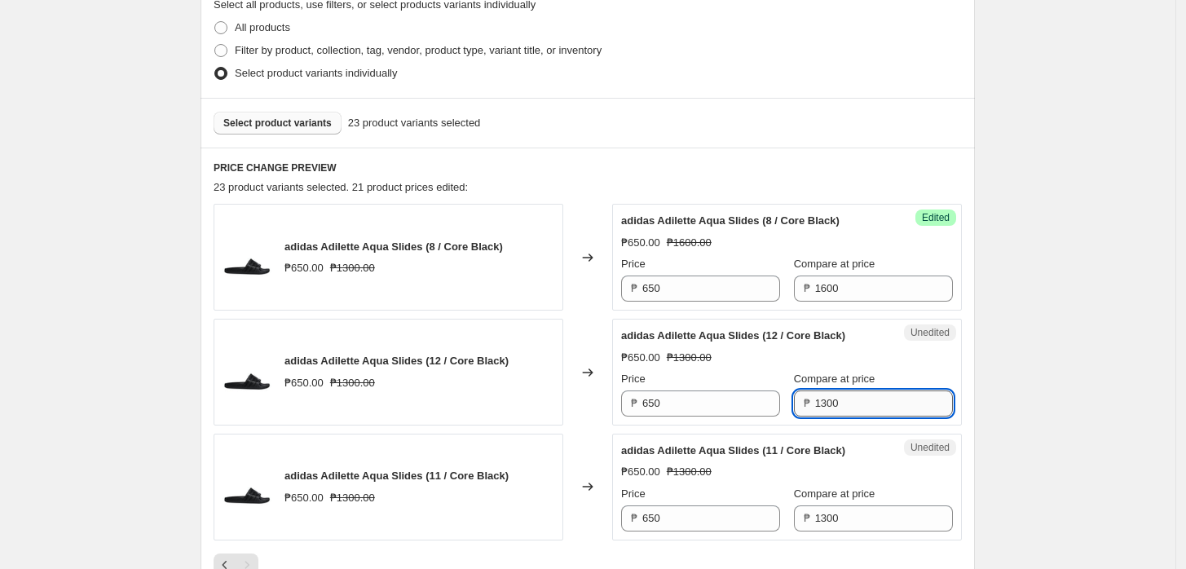
click at [838, 391] on input "1300" at bounding box center [884, 404] width 138 height 26
paste input "6"
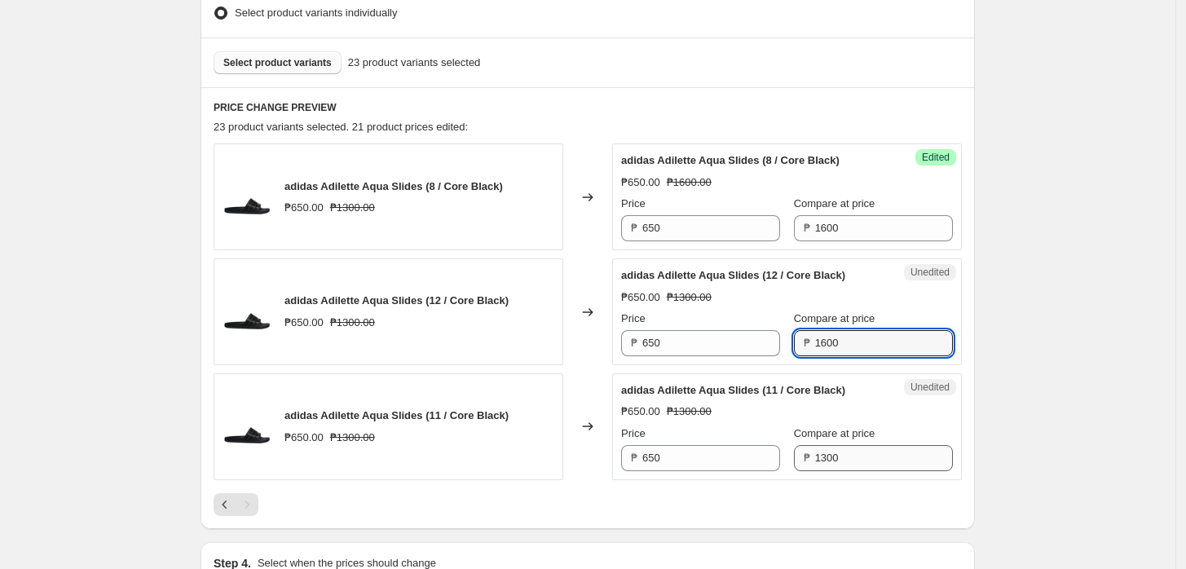
scroll to position [485, 0]
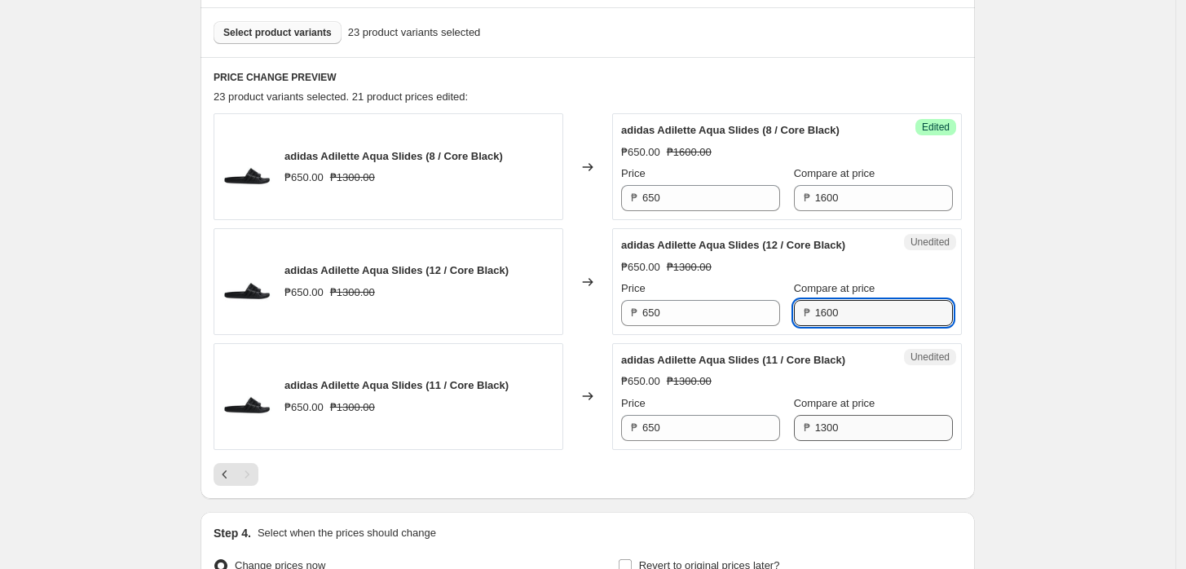
type input "1600"
click at [840, 423] on input "1300" at bounding box center [884, 428] width 138 height 26
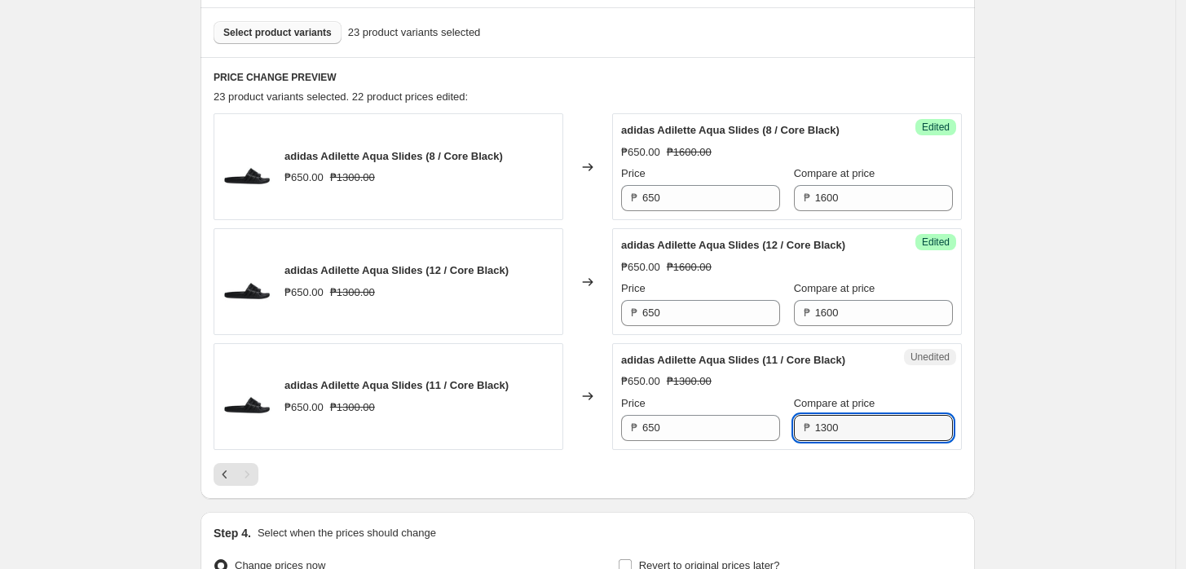
paste input "6"
type input "1600"
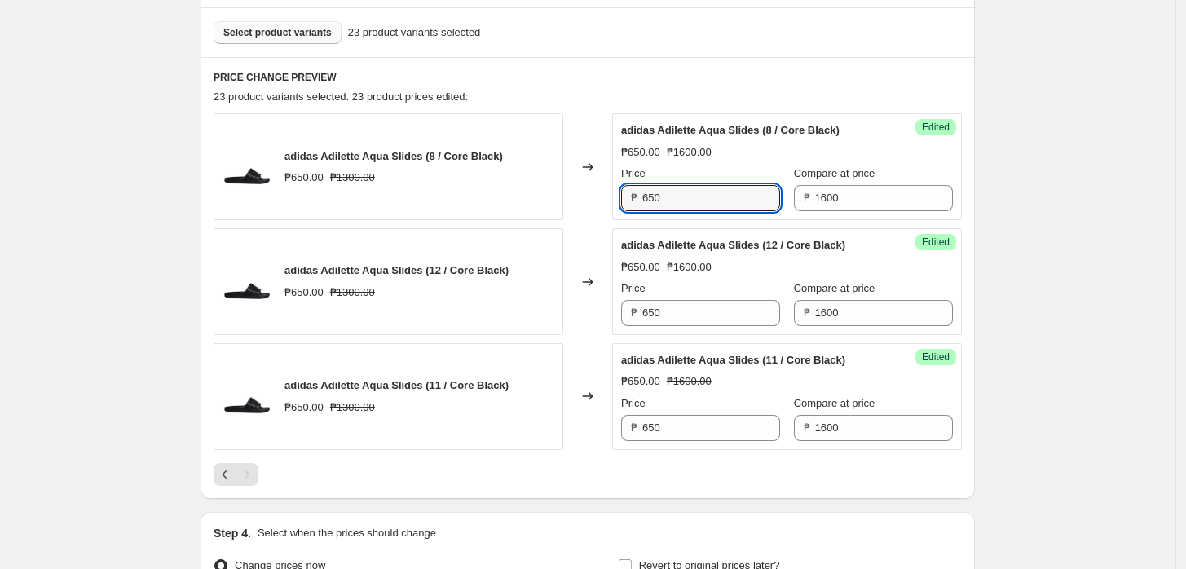
drag, startPoint x: 712, startPoint y: 201, endPoint x: 704, endPoint y: 236, distance: 35.0
click at [709, 202] on input "650" at bounding box center [711, 198] width 138 height 26
paste input "128"
type input "1280"
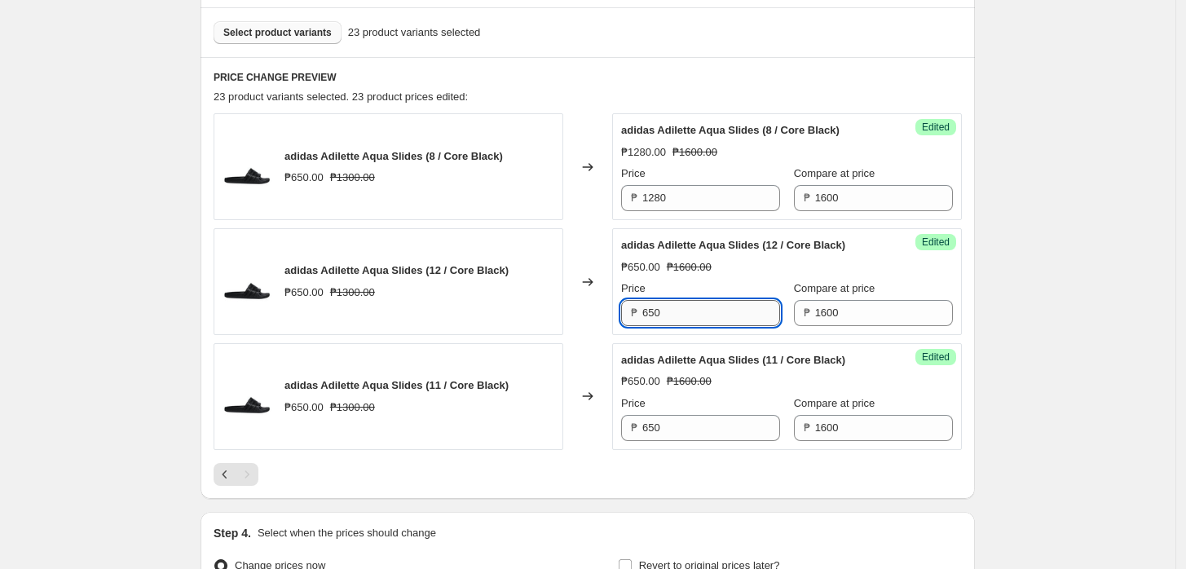
click at [687, 307] on input "650" at bounding box center [711, 313] width 138 height 26
paste input "128"
type input "1280"
click at [701, 440] on div "Success Edited adidas Adilette Aqua Slides (11 / Core Black) ₱650.00 ₱1600.00 P…" at bounding box center [787, 396] width 350 height 107
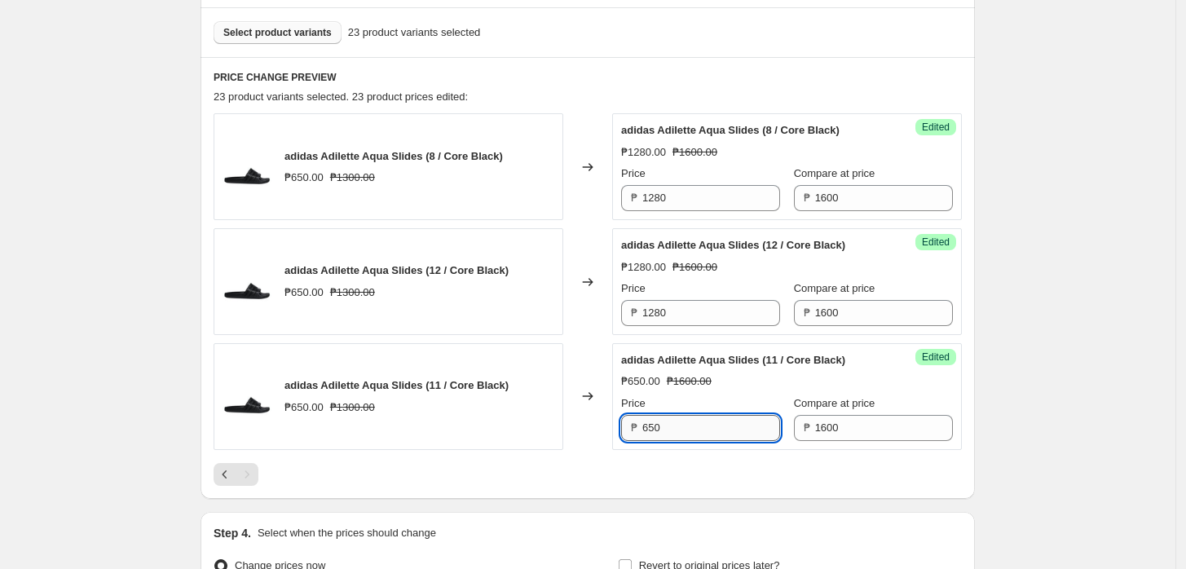
click at [698, 427] on input "650" at bounding box center [711, 428] width 138 height 26
click at [697, 427] on input "650" at bounding box center [711, 428] width 138 height 26
paste input "128"
type input "1280"
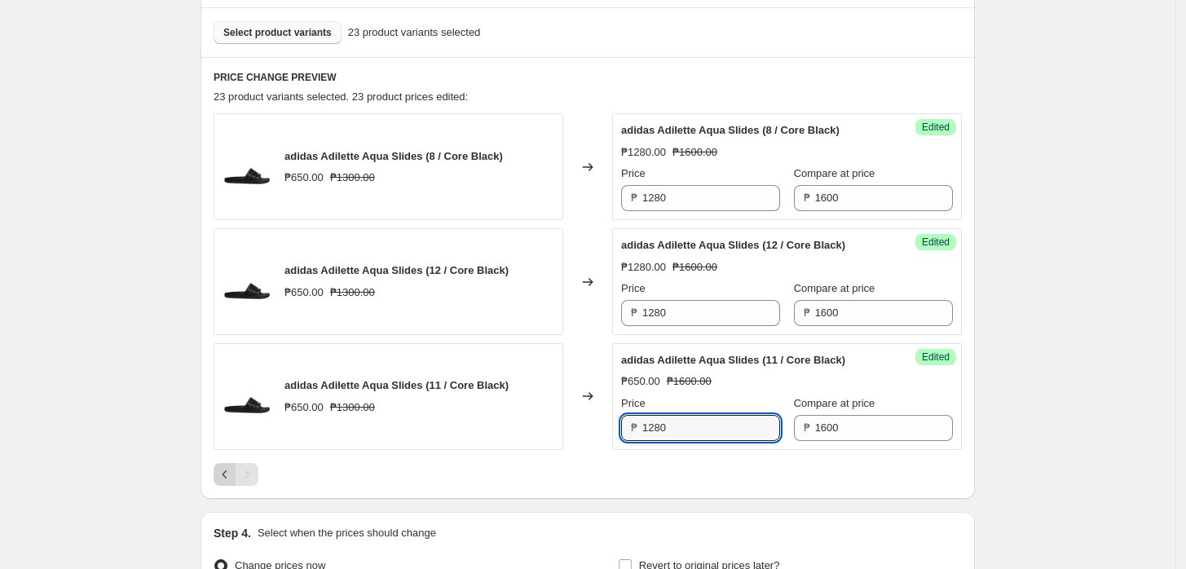
click at [223, 479] on icon "Previous" at bounding box center [225, 474] width 16 height 16
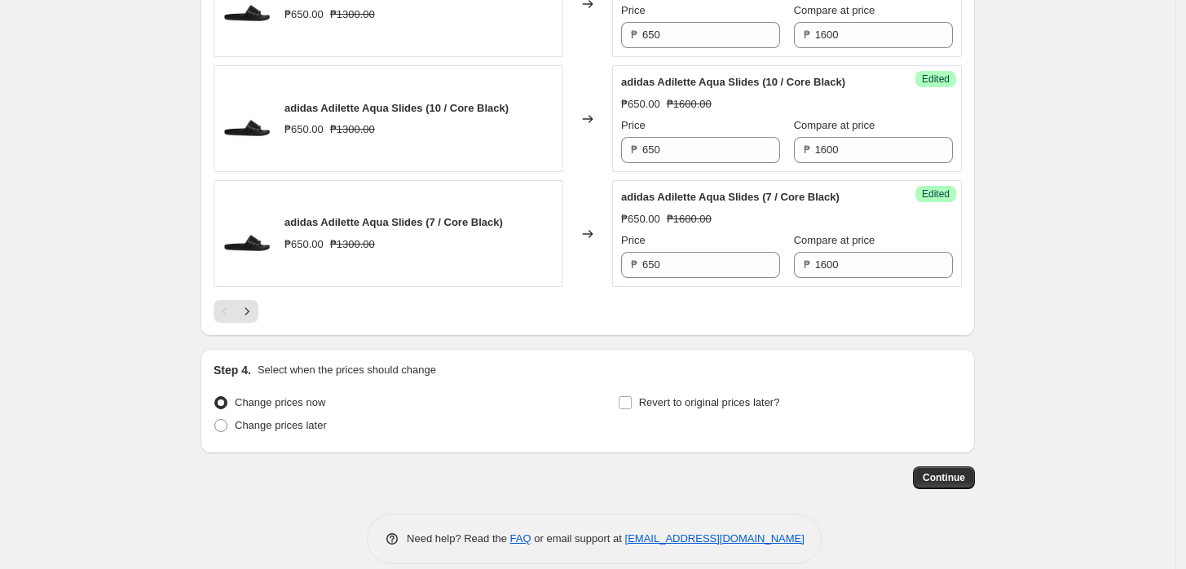
scroll to position [2729, 0]
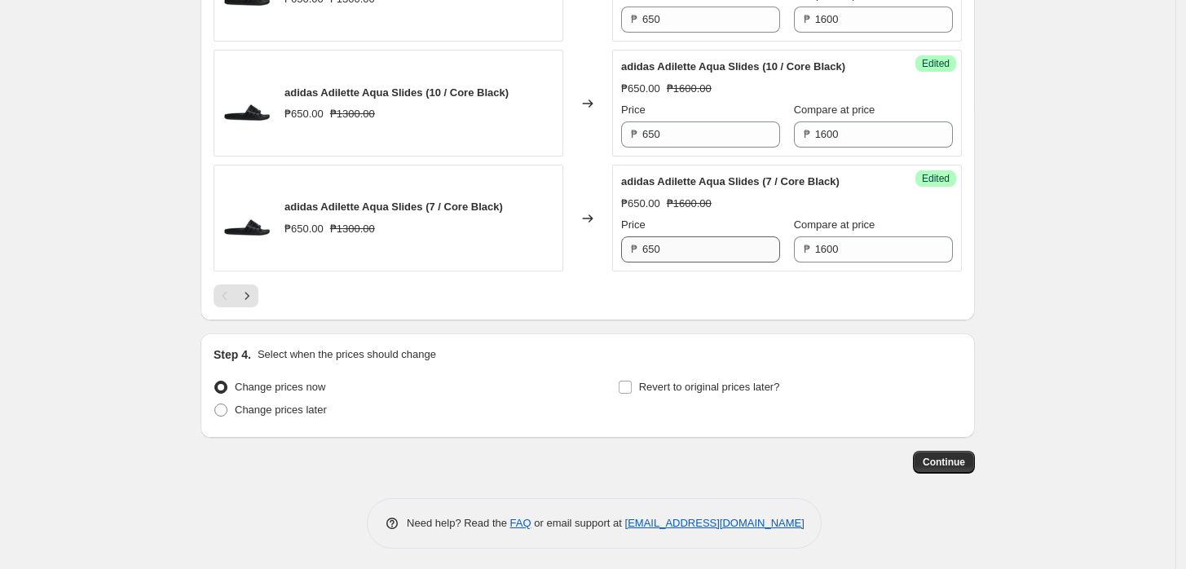
drag, startPoint x: 688, startPoint y: 268, endPoint x: 687, endPoint y: 239, distance: 29.4
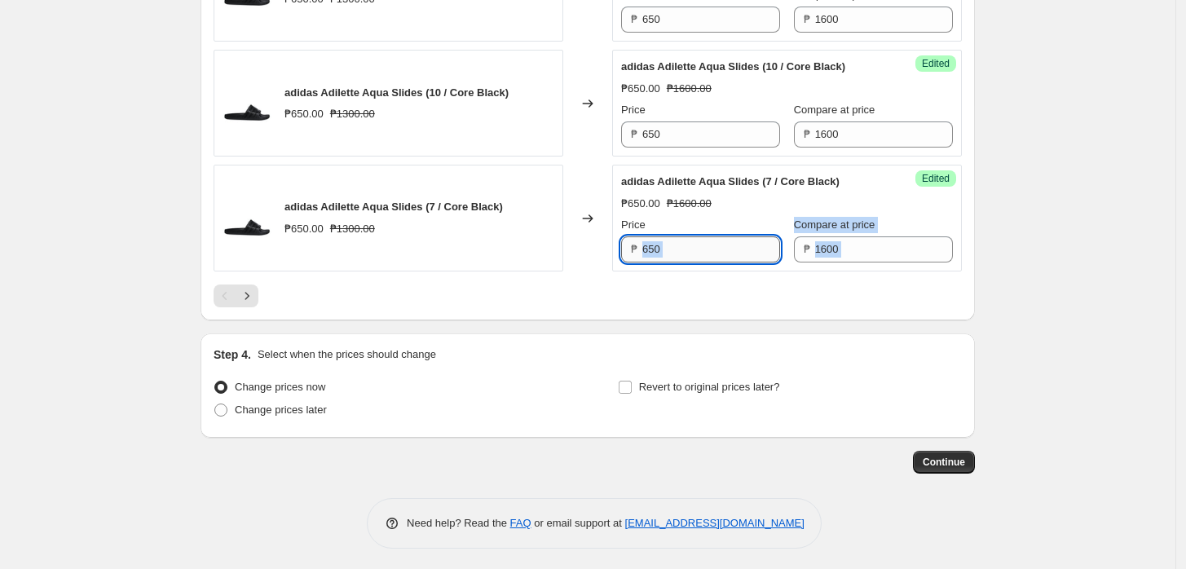
click at [687, 239] on input "650" at bounding box center [711, 249] width 138 height 26
paste input "128"
type input "1280"
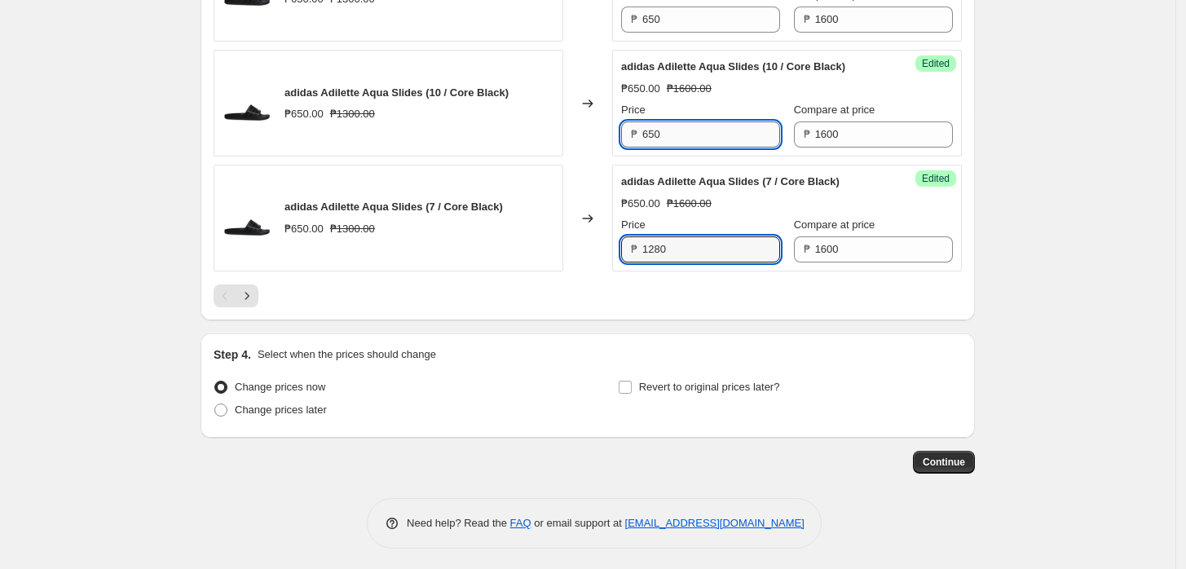
click at [670, 128] on input "650" at bounding box center [711, 134] width 138 height 26
paste input "128"
type input "1280"
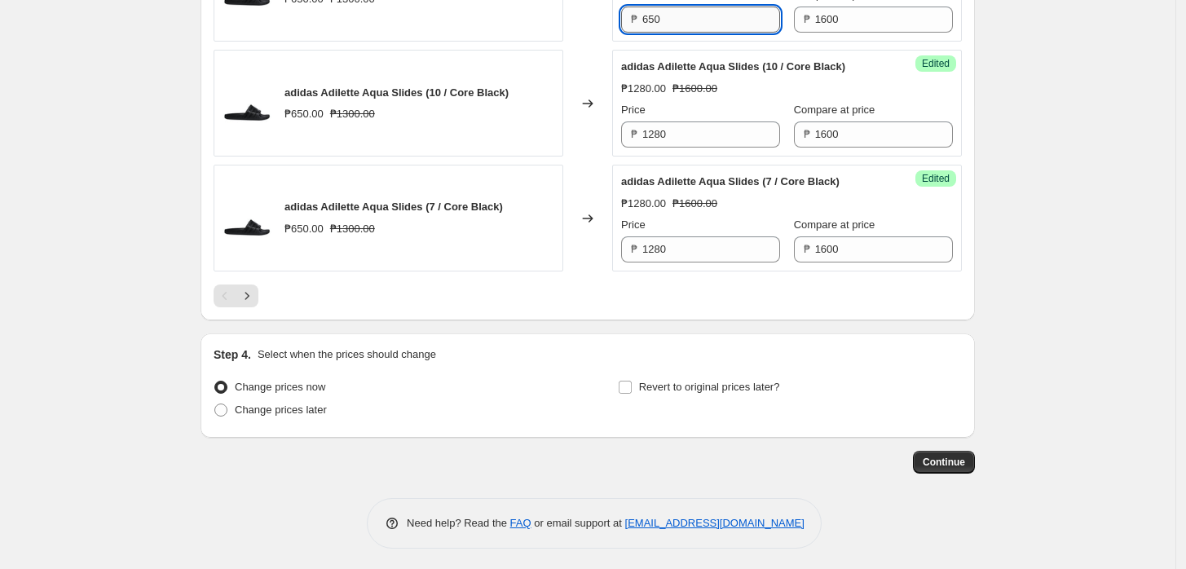
click at [704, 10] on input "650" at bounding box center [711, 20] width 138 height 26
paste input "128"
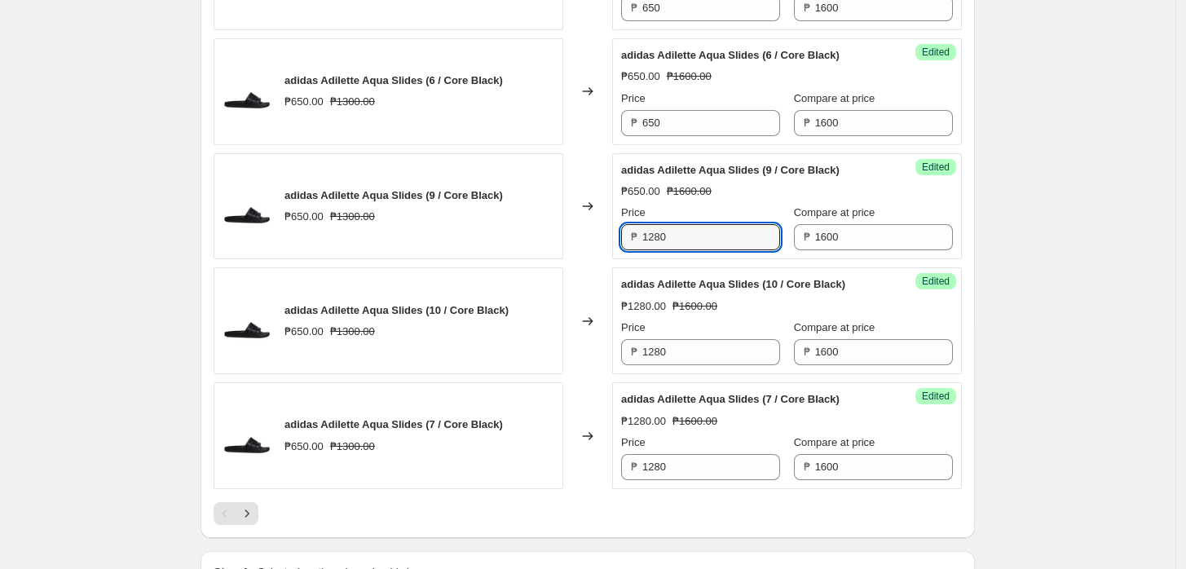
scroll to position [2457, 0]
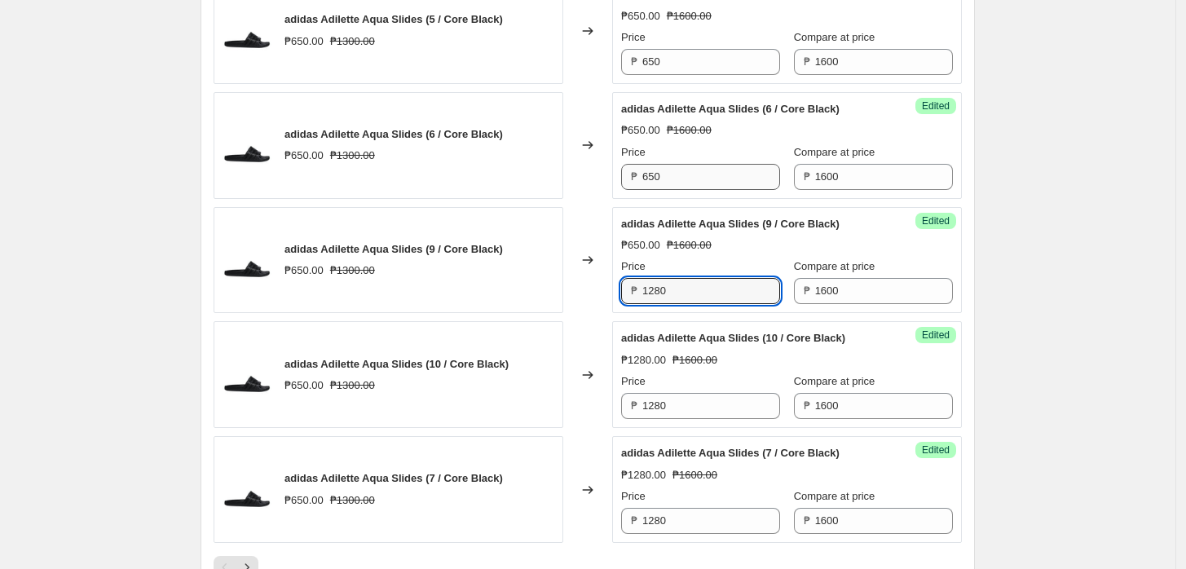
type input "1280"
click at [680, 183] on input "650" at bounding box center [711, 177] width 138 height 26
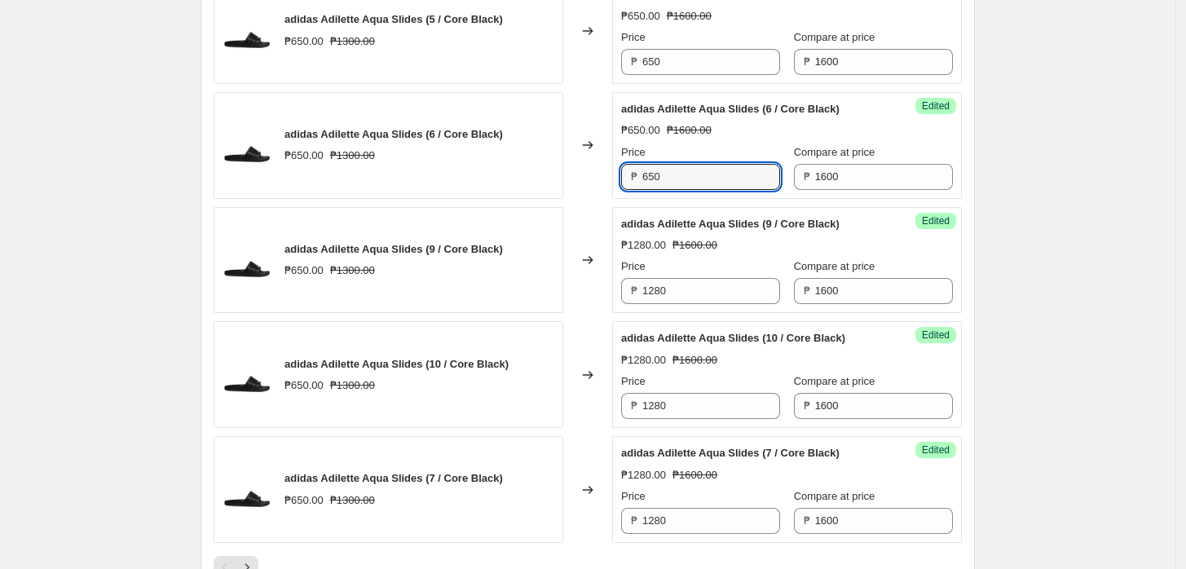
paste input "128"
type input "1280"
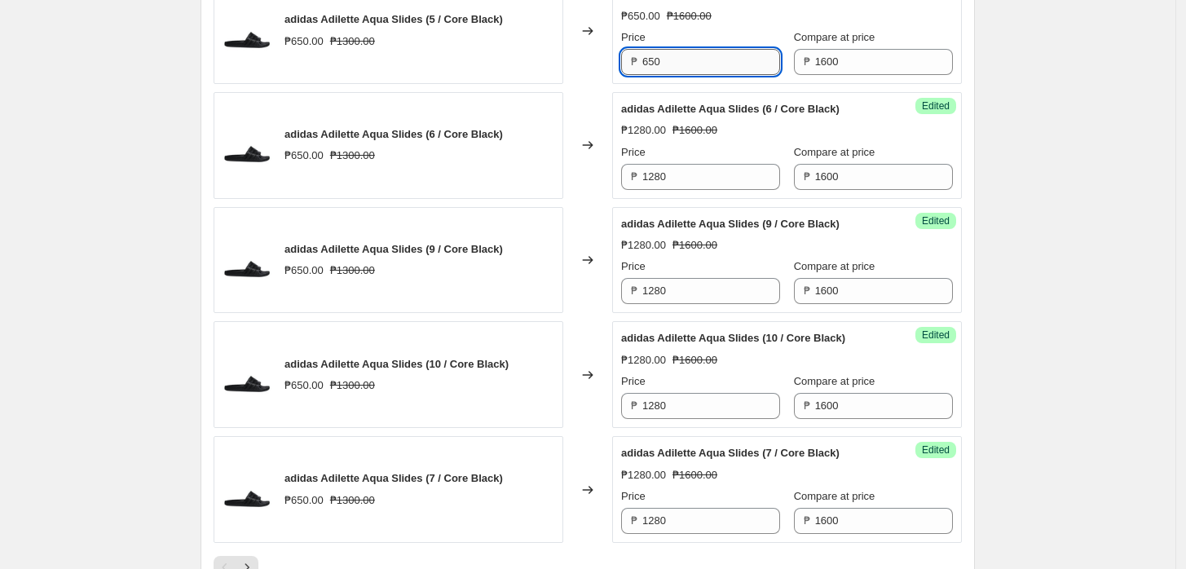
click at [673, 63] on input "650" at bounding box center [711, 62] width 138 height 26
paste input "128"
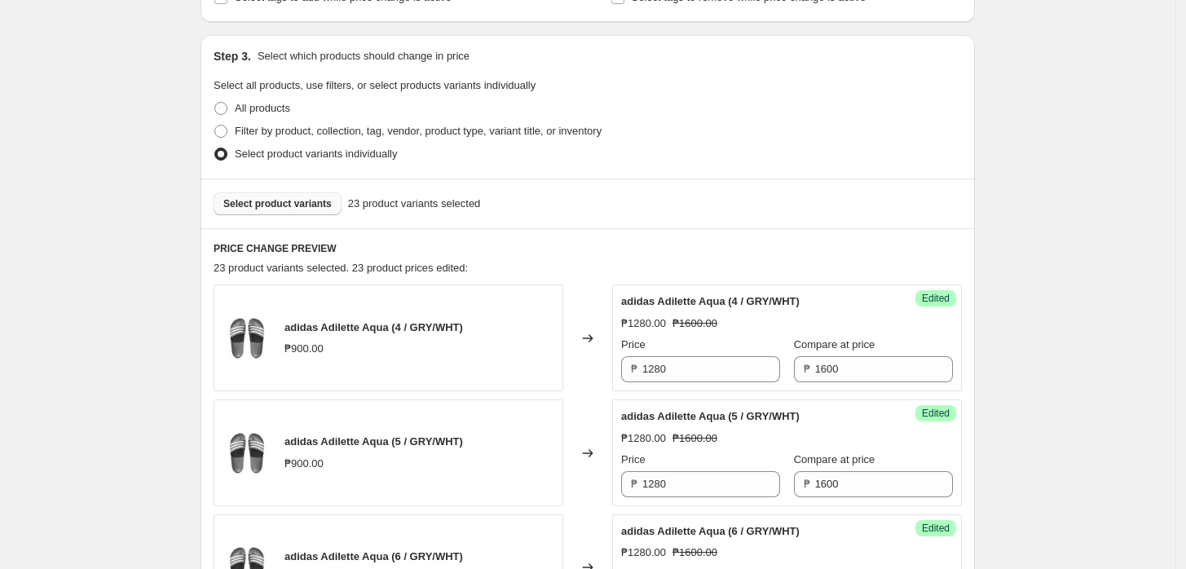
scroll to position [102, 0]
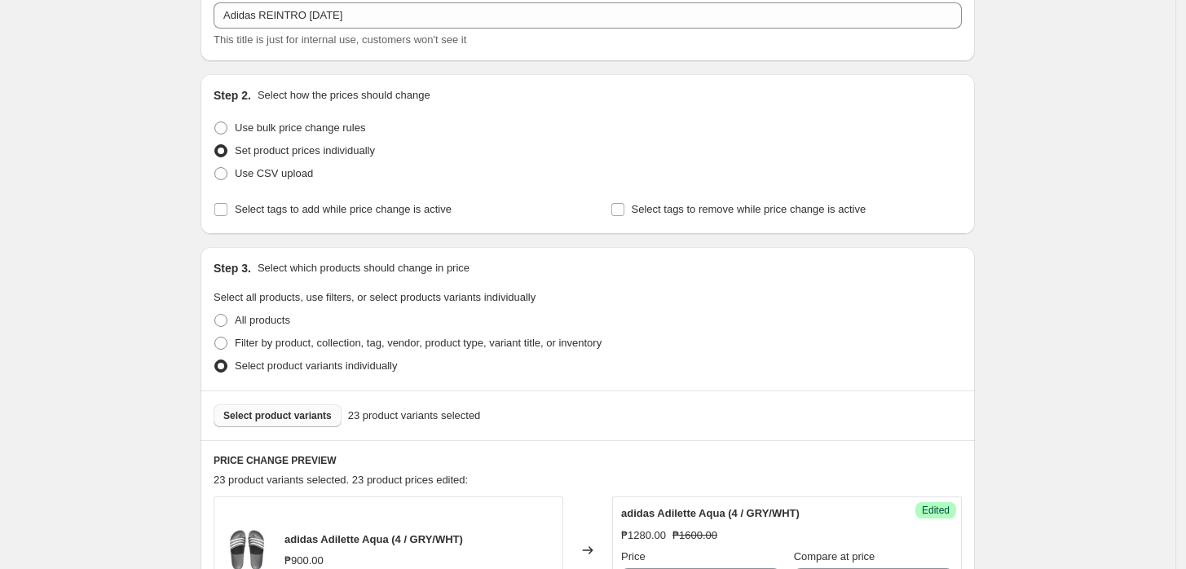
type input "1280"
click at [277, 416] on span "Select product variants" at bounding box center [277, 415] width 108 height 13
drag, startPoint x: 1004, startPoint y: 261, endPoint x: 998, endPoint y: 302, distance: 42.1
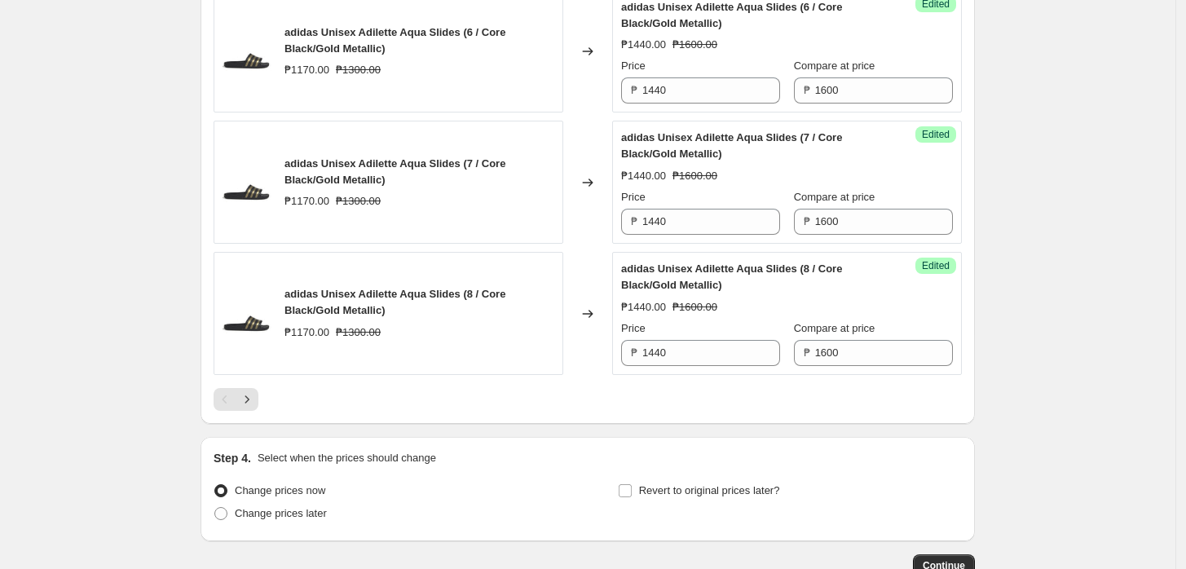
scroll to position [2810, 0]
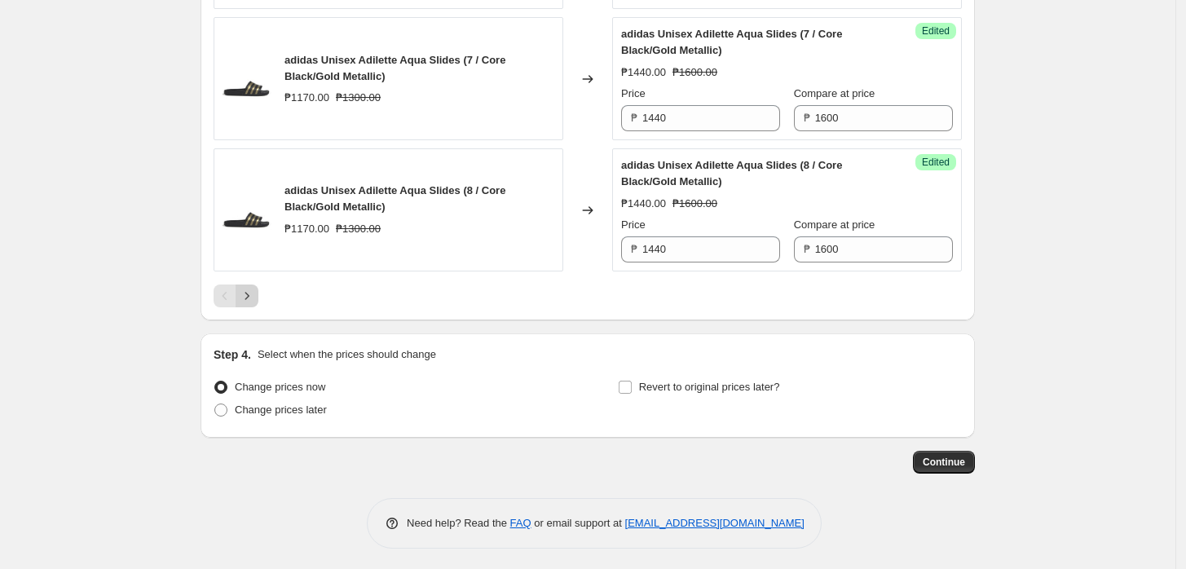
click at [250, 288] on icon "Next" at bounding box center [247, 296] width 16 height 16
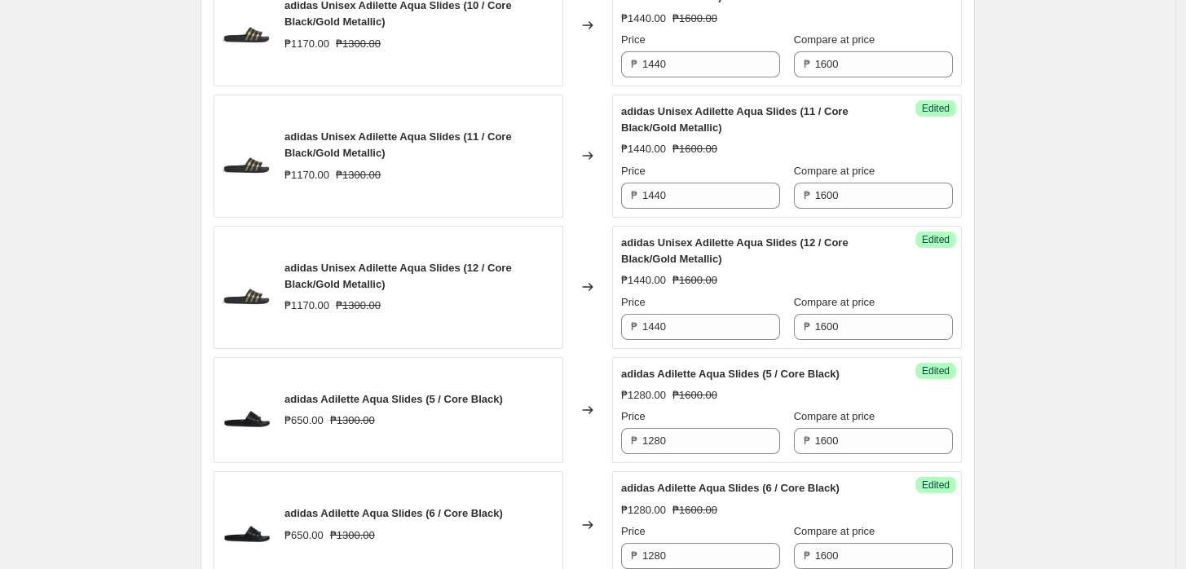
scroll to position [313, 0]
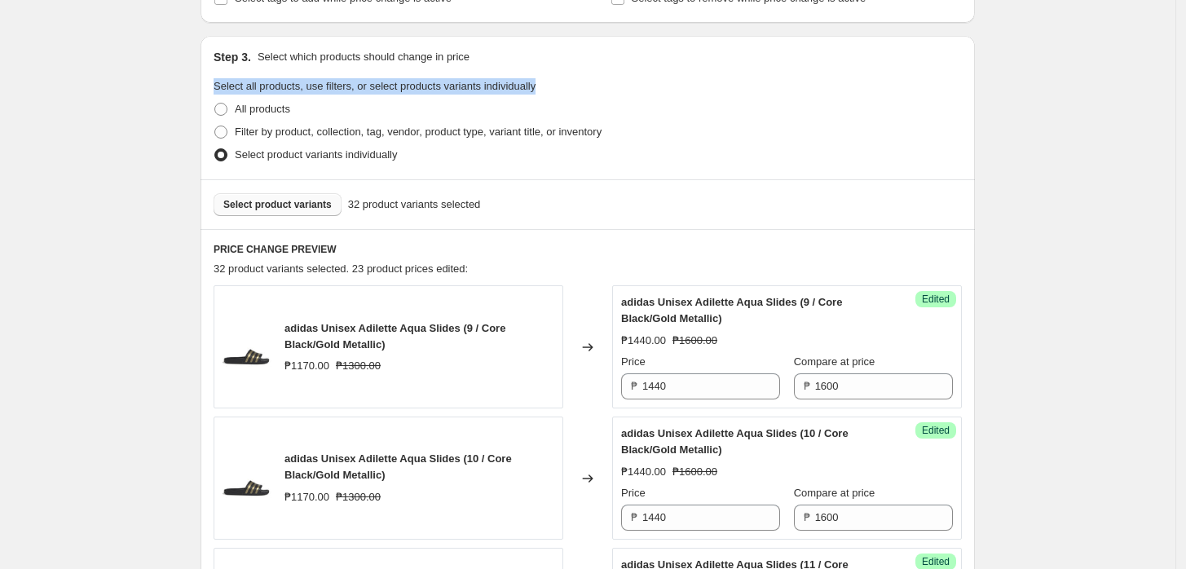
click at [289, 194] on button "Select product variants" at bounding box center [278, 204] width 128 height 23
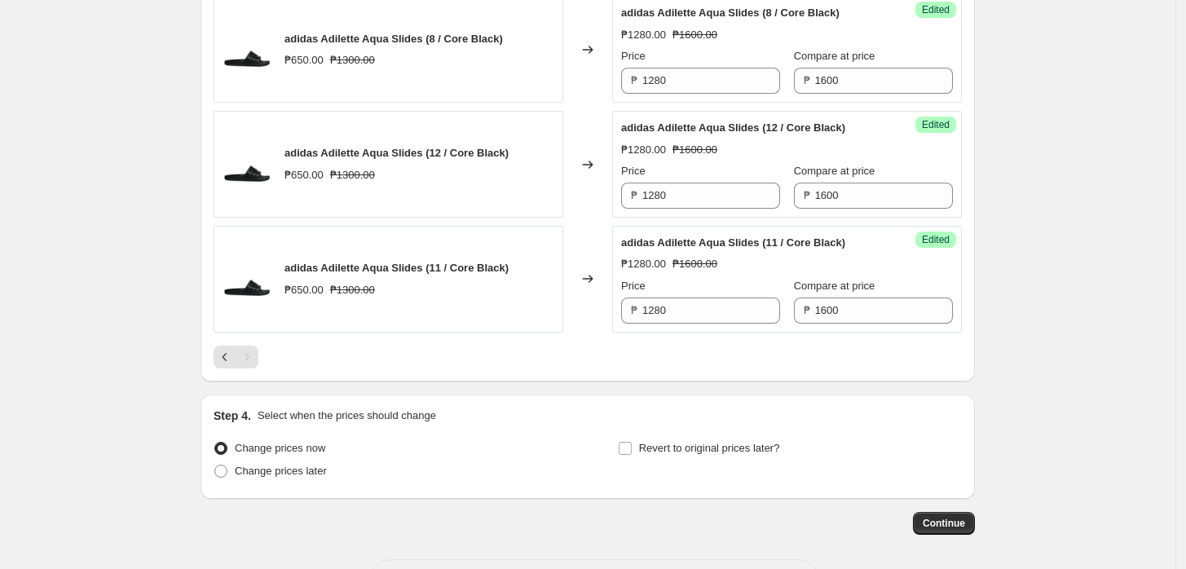
scroll to position [1763, 0]
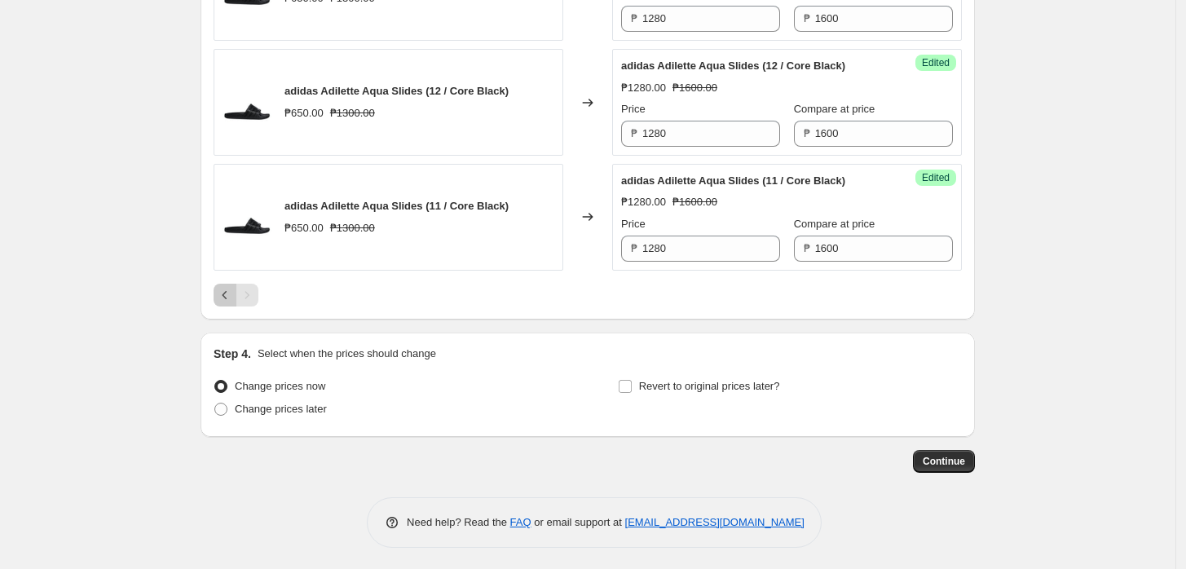
click at [223, 289] on icon "Previous" at bounding box center [225, 295] width 16 height 16
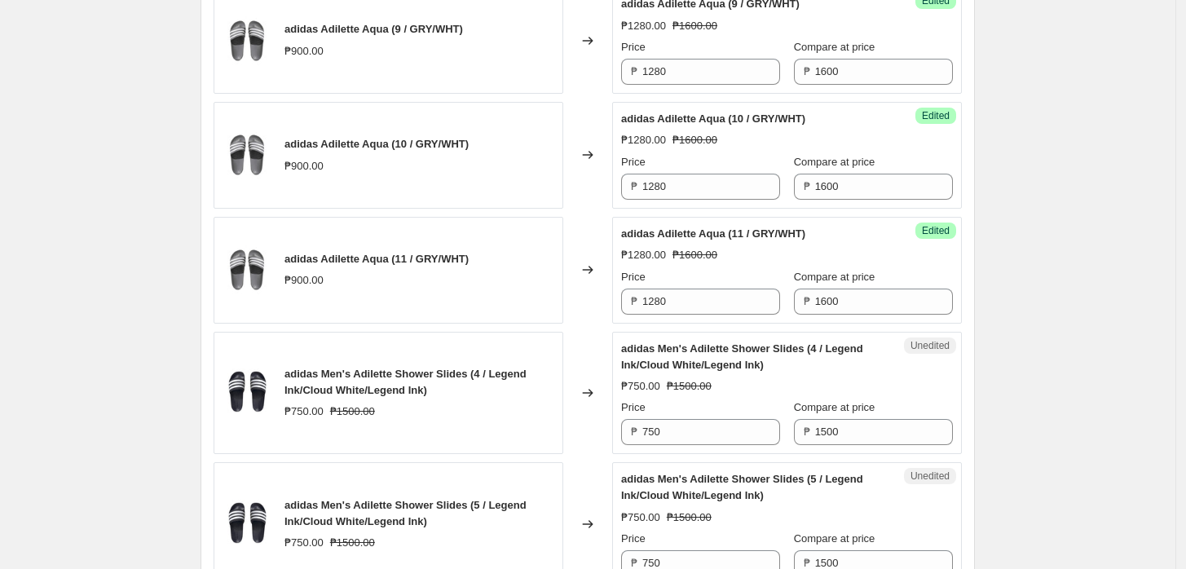
scroll to position [1310, 0]
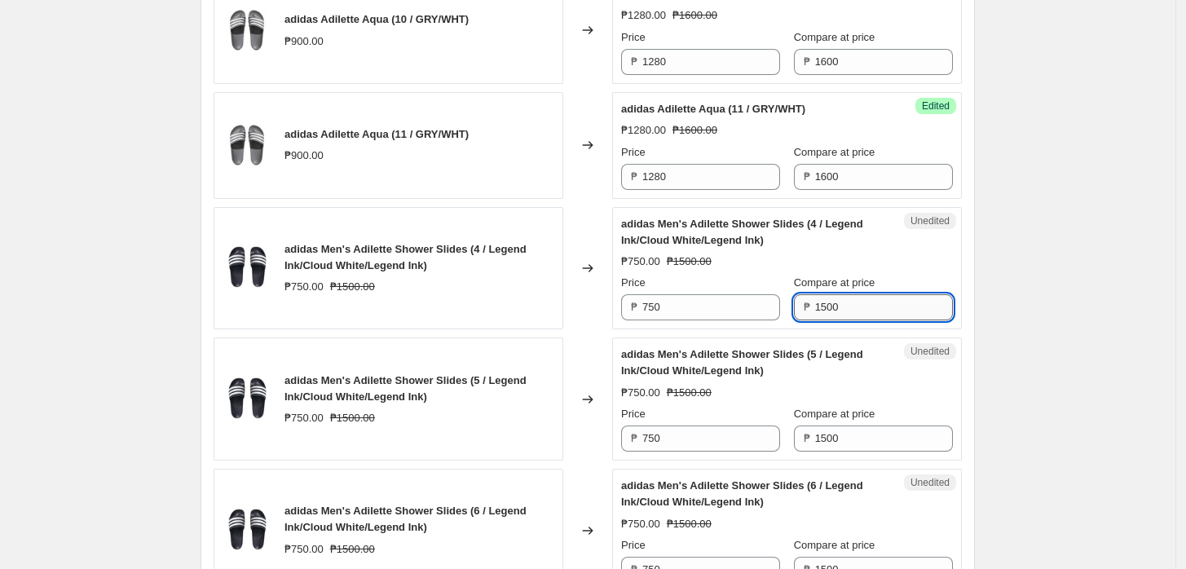
click at [867, 302] on input "1500" at bounding box center [884, 307] width 138 height 26
click at [883, 321] on div "Unedited adidas Men's Adilette Shower Slides (4 / Legend Ink/Cloud White/Legend…" at bounding box center [787, 268] width 350 height 123
click at [879, 308] on input "1500" at bounding box center [884, 307] width 138 height 26
paste input "21"
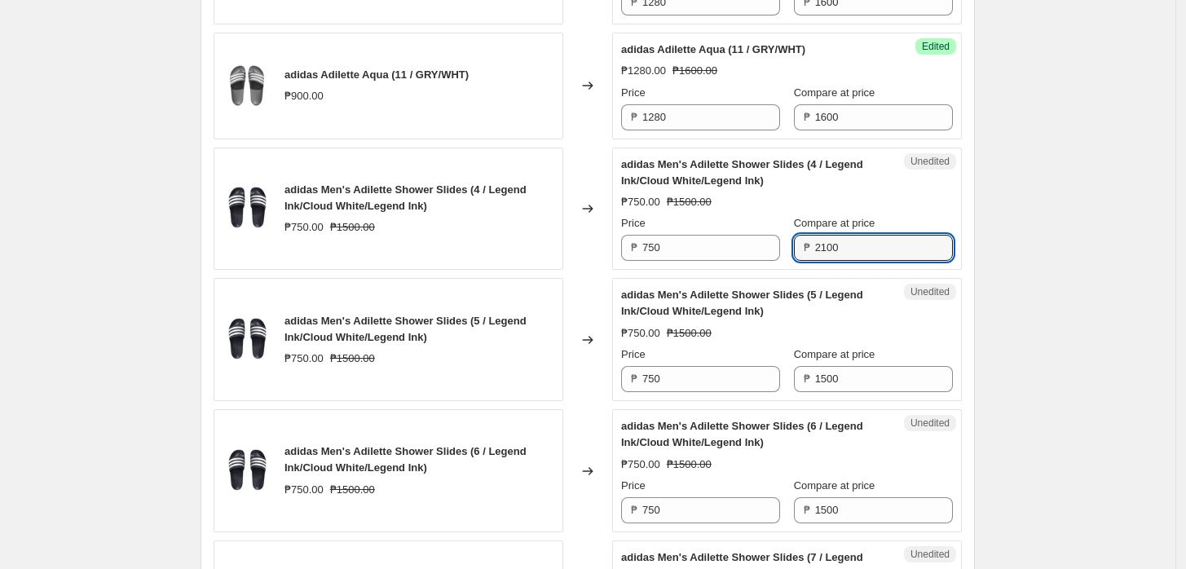
scroll to position [1401, 0]
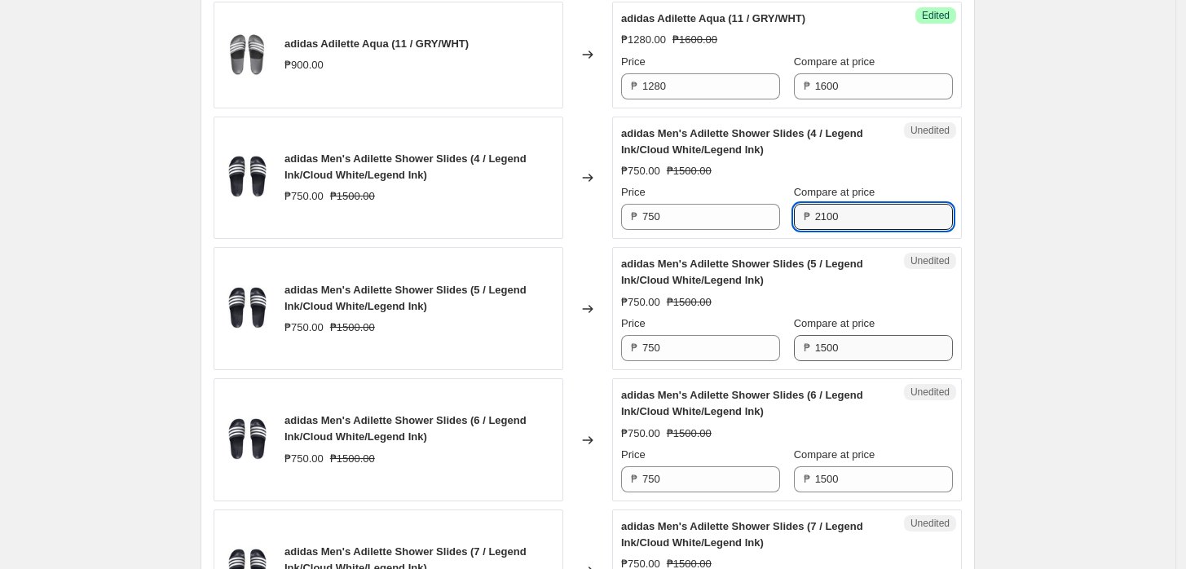
type input "2100"
click at [856, 342] on input "1500" at bounding box center [884, 348] width 138 height 26
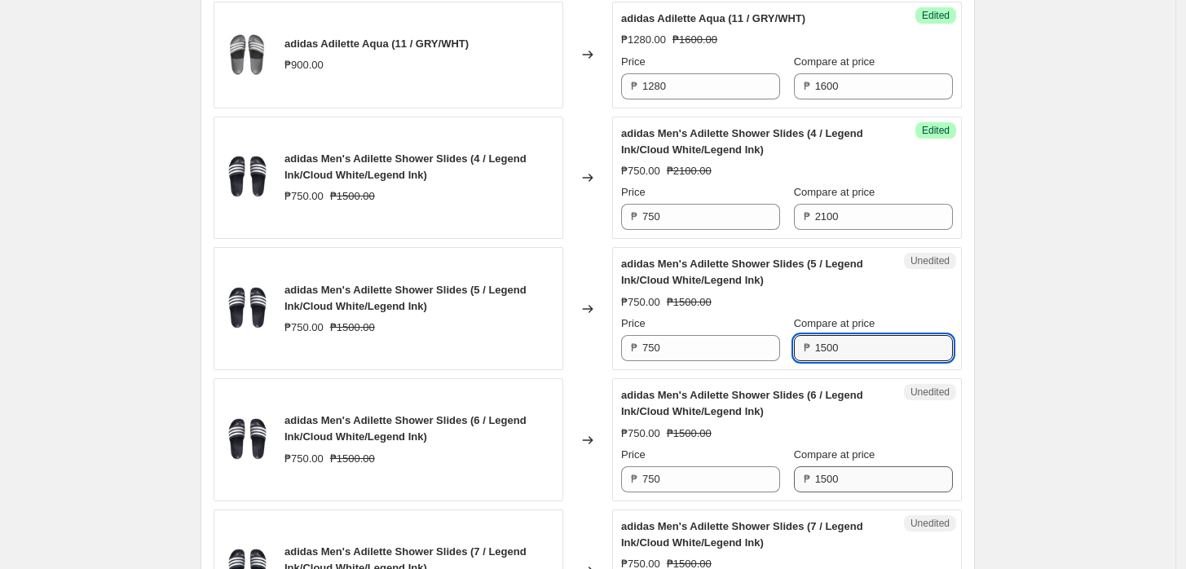
paste input "21"
type input "2100"
click at [849, 485] on input "1500" at bounding box center [884, 479] width 138 height 26
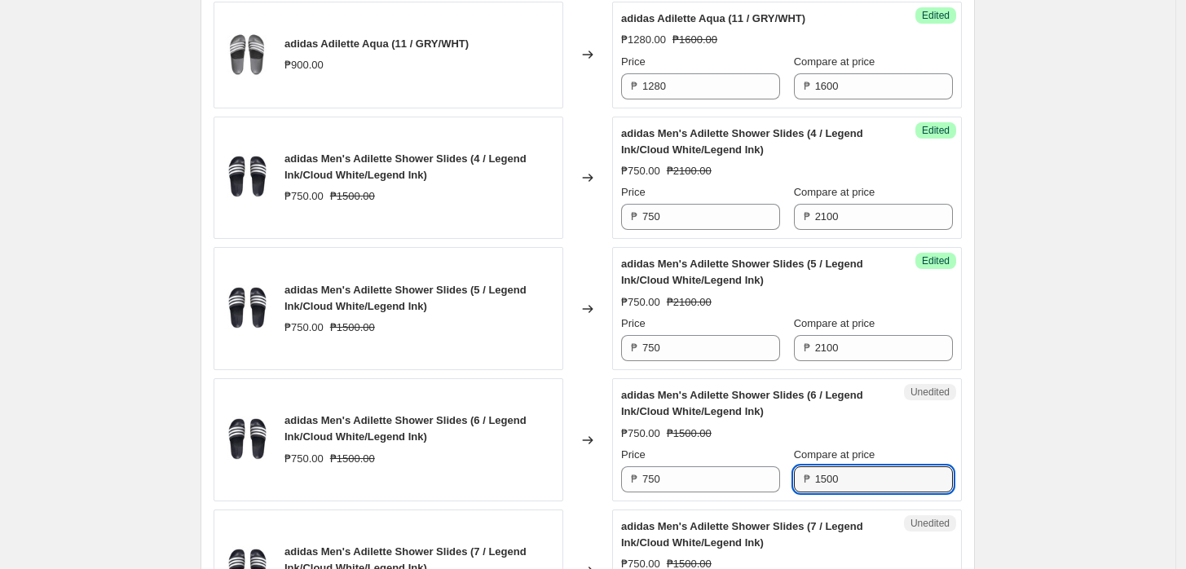
paste input "21"
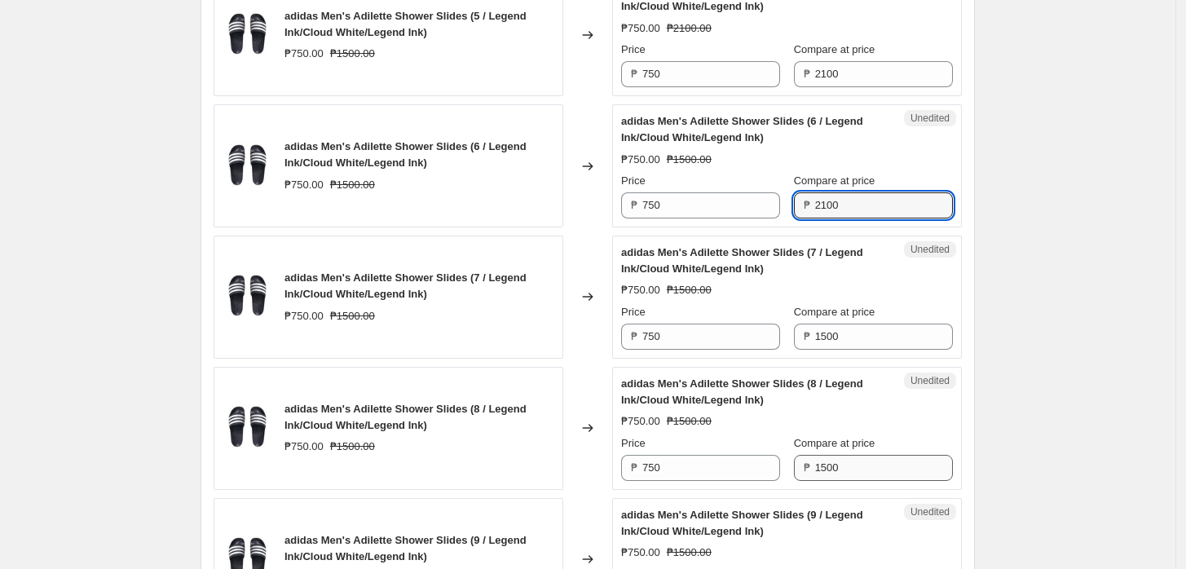
scroll to position [1763, 0]
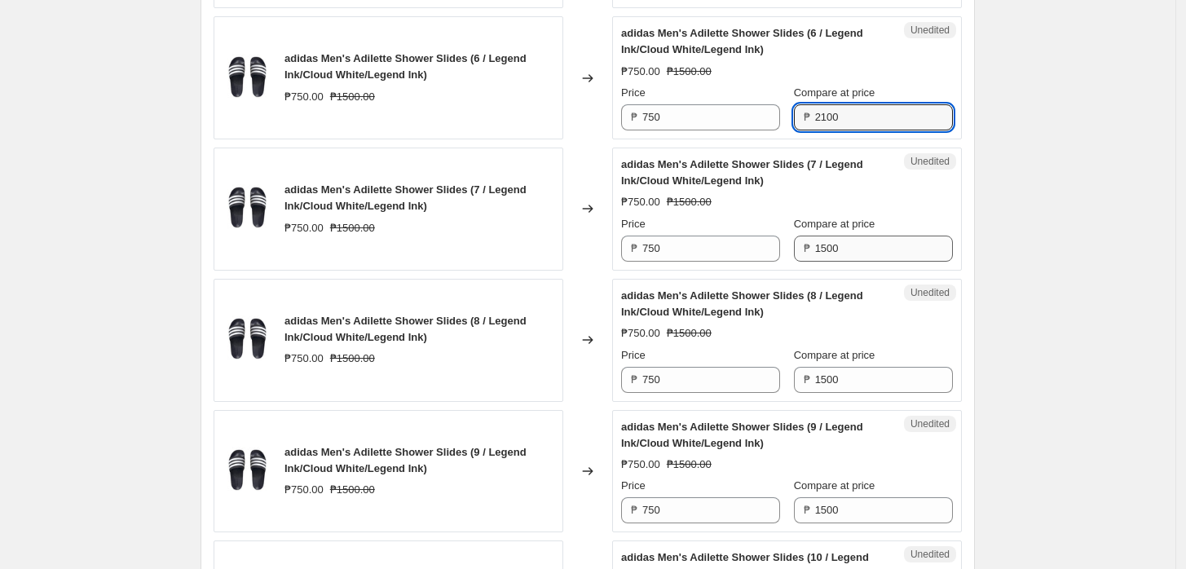
type input "2100"
click at [834, 236] on input "1500" at bounding box center [884, 249] width 138 height 26
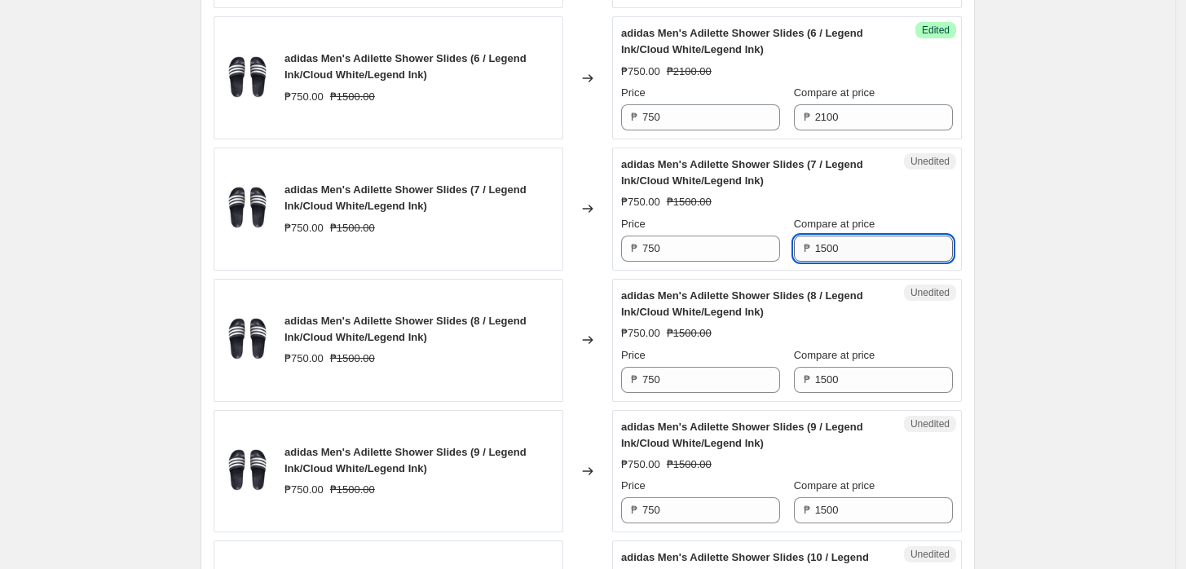
click at [844, 244] on input "1500" at bounding box center [884, 249] width 138 height 26
paste input "21"
type input "2100"
click at [857, 380] on input "1500" at bounding box center [884, 380] width 138 height 26
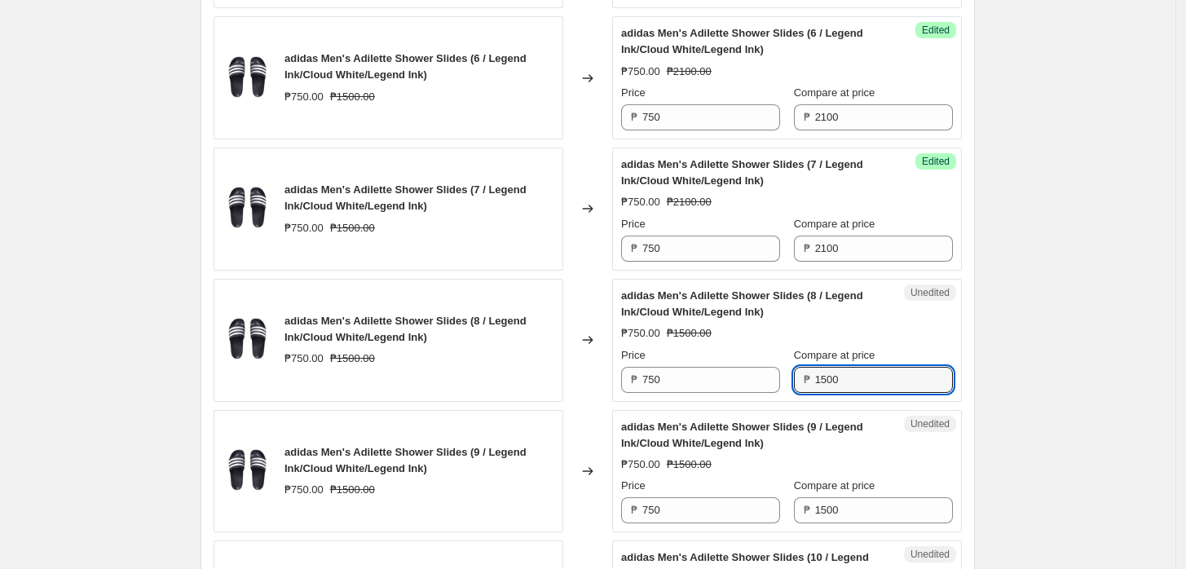
paste input "21"
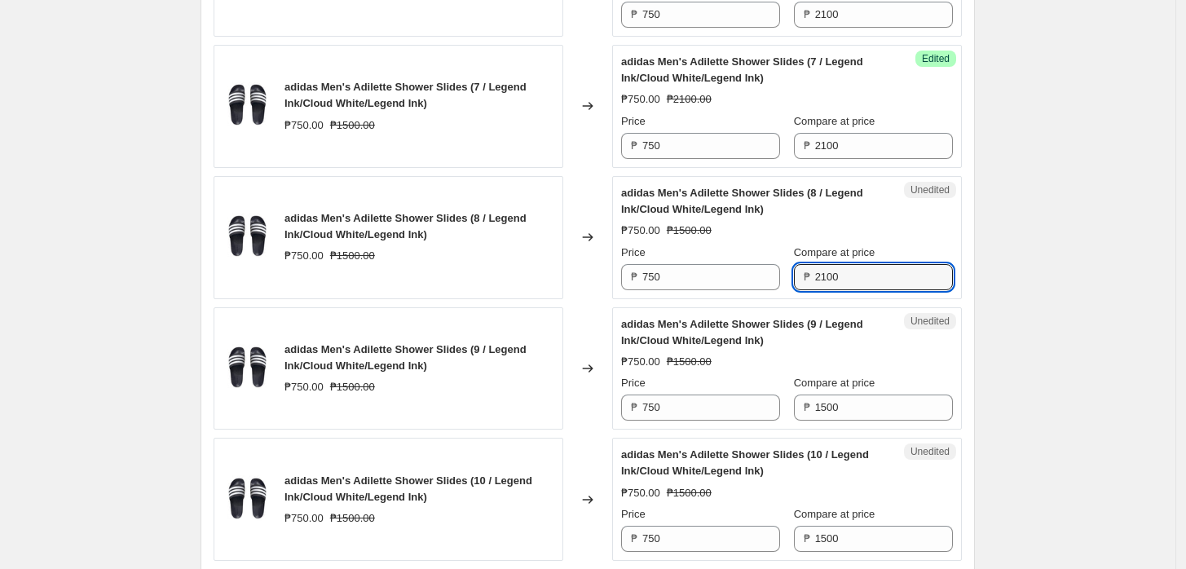
scroll to position [1944, 0]
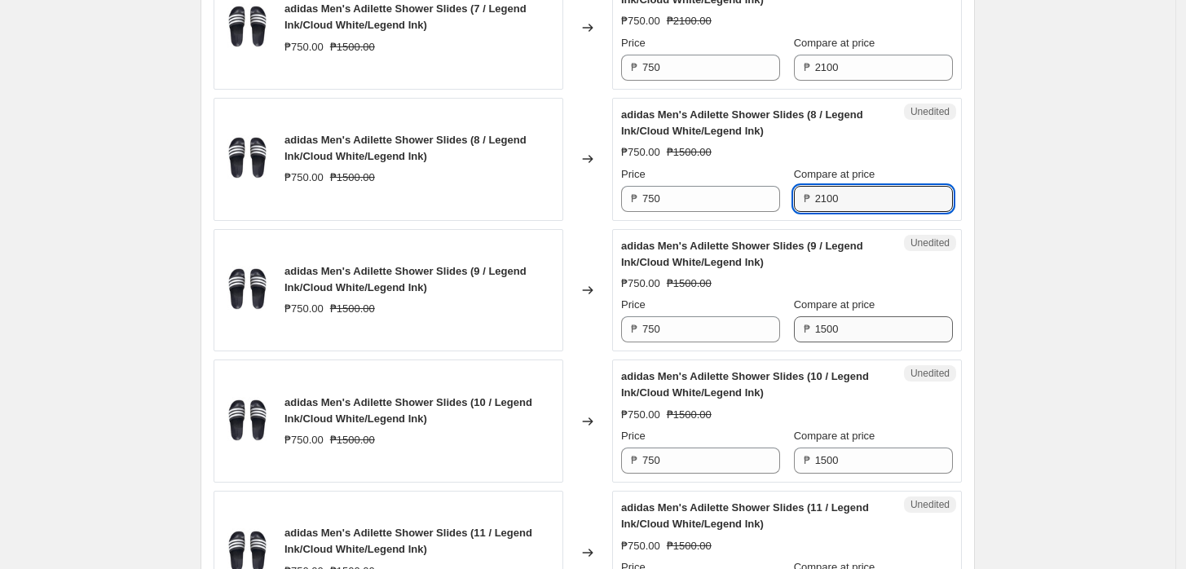
type input "2100"
click at [841, 322] on input "1500" at bounding box center [884, 329] width 138 height 26
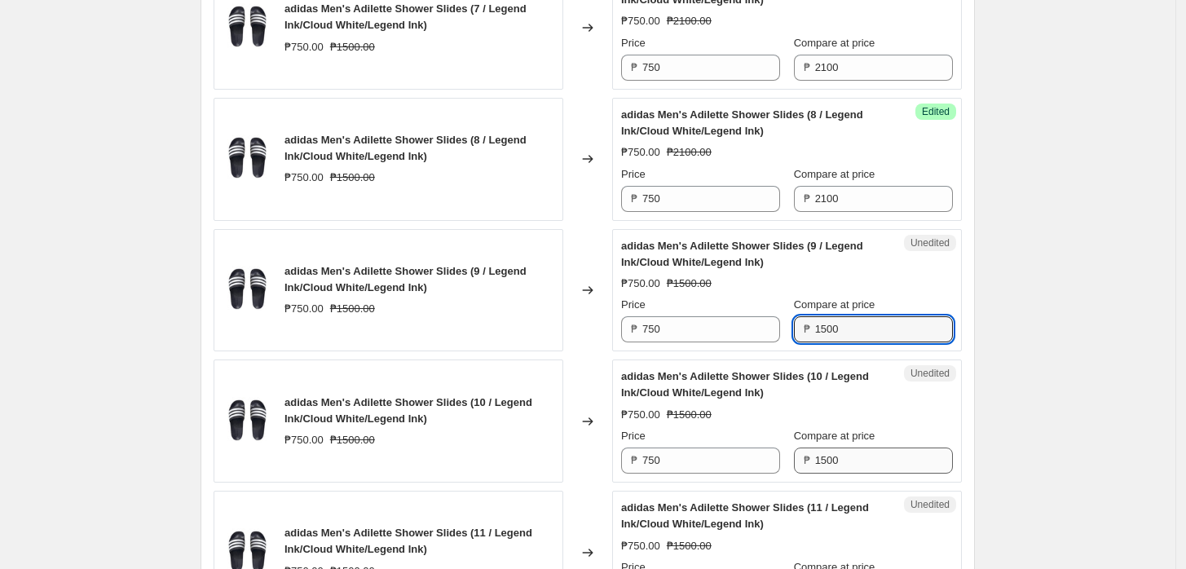
paste input "21"
type input "2100"
click at [851, 468] on input "1500" at bounding box center [884, 461] width 138 height 26
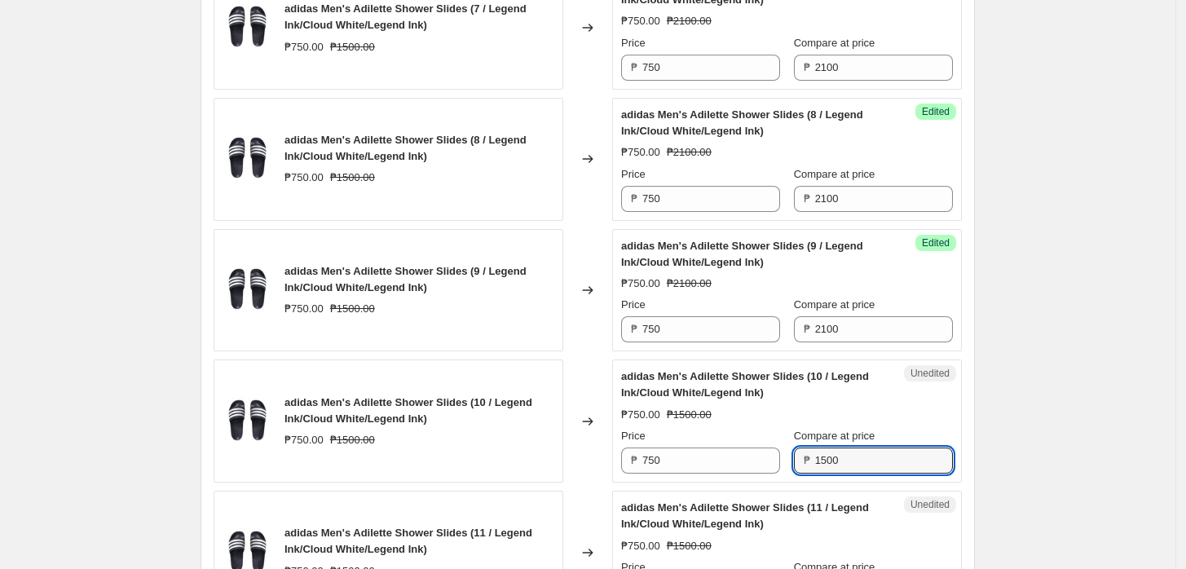
paste input "21"
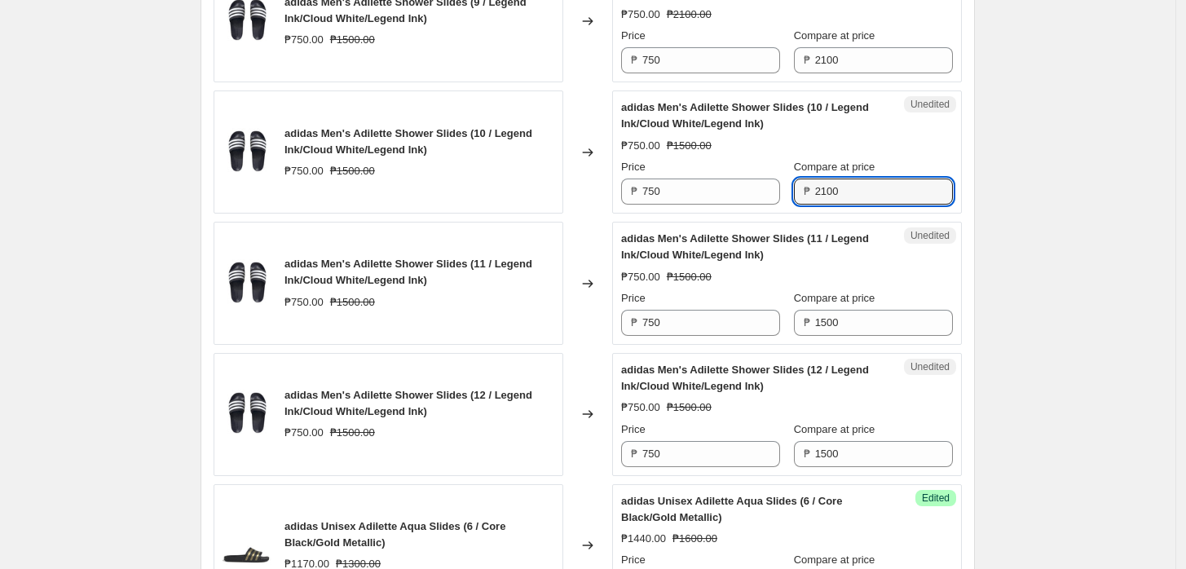
scroll to position [2216, 0]
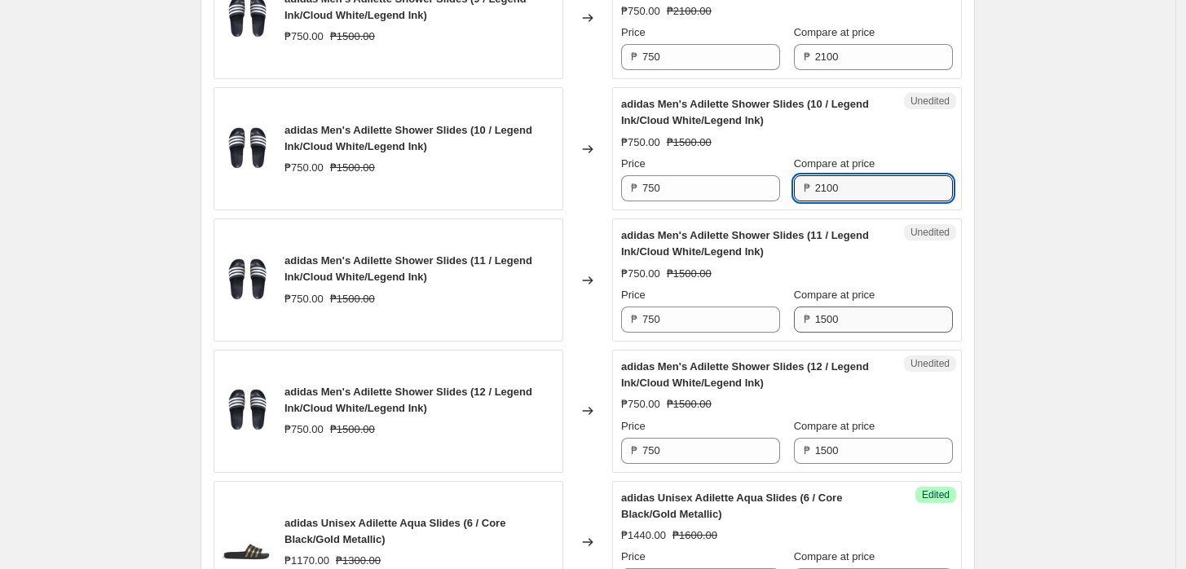
type input "2100"
click at [859, 320] on input "1500" at bounding box center [884, 320] width 138 height 26
paste input "21"
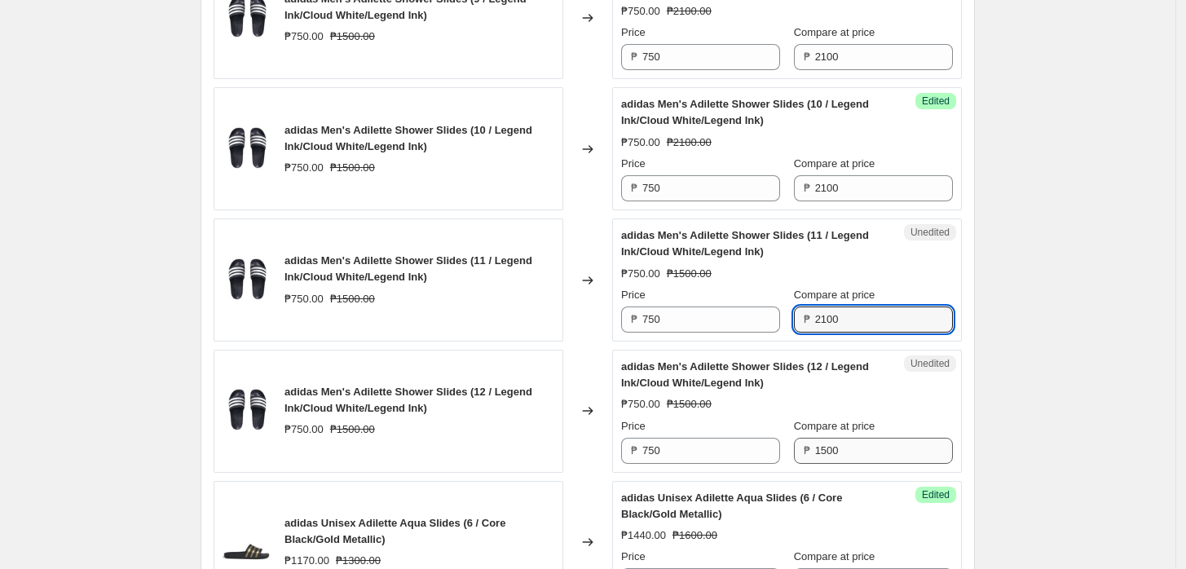
type input "2100"
click at [854, 448] on input "1500" at bounding box center [884, 451] width 138 height 26
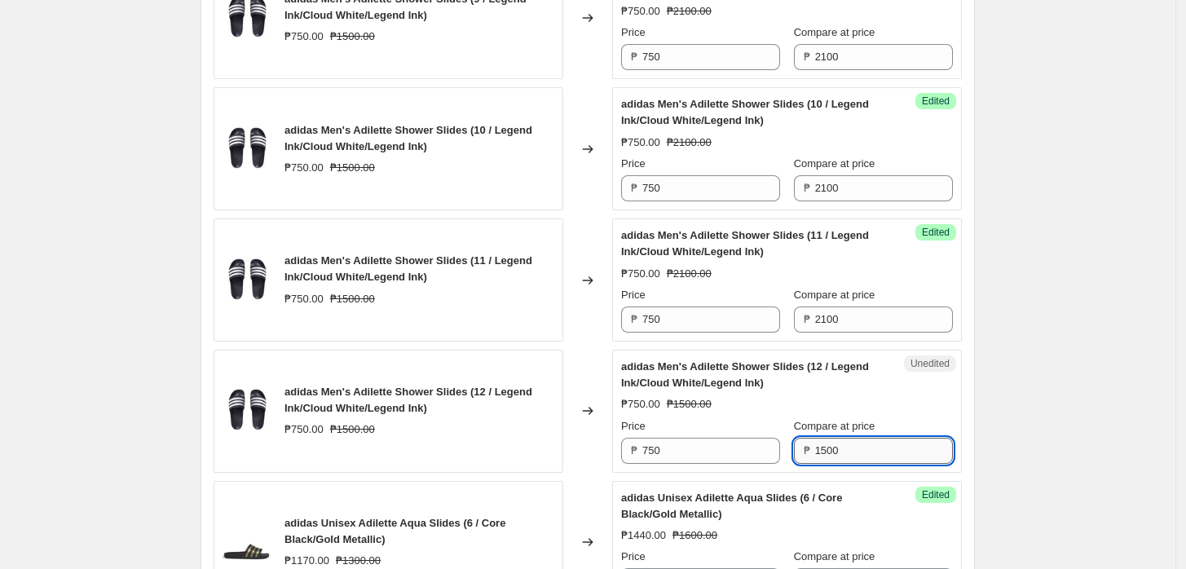
paste input "21"
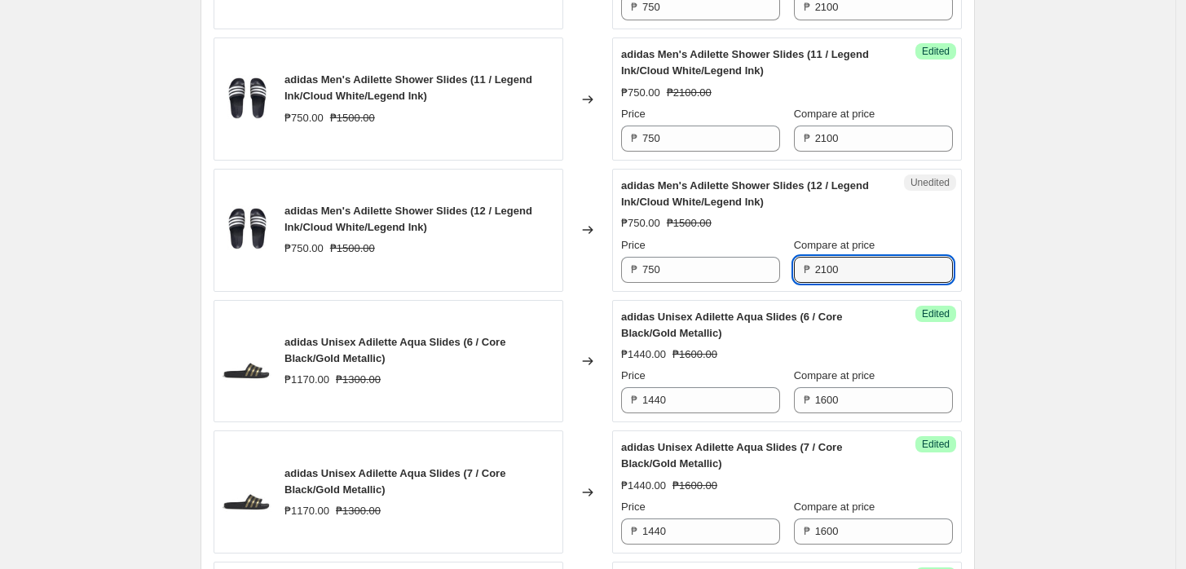
type input "2100"
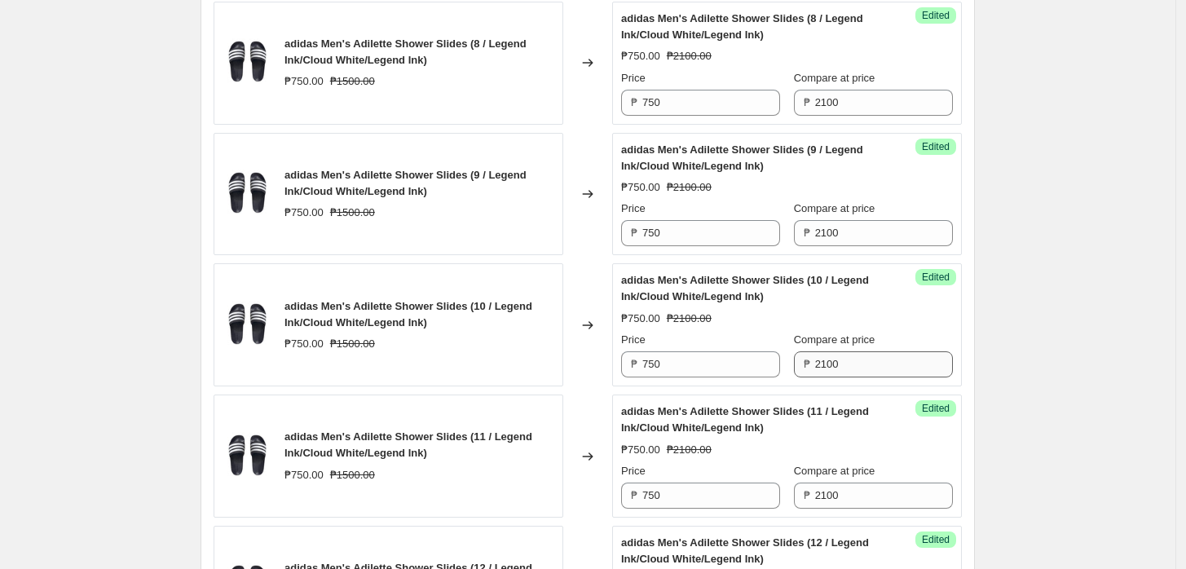
scroll to position [1853, 0]
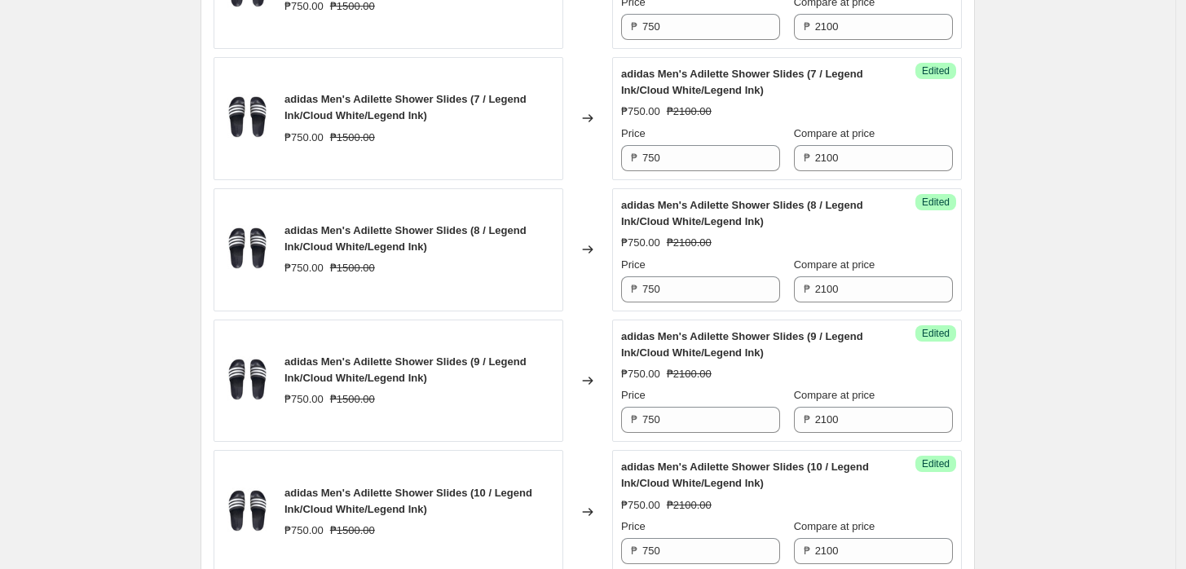
drag, startPoint x: 1138, startPoint y: 275, endPoint x: 982, endPoint y: 305, distance: 159.4
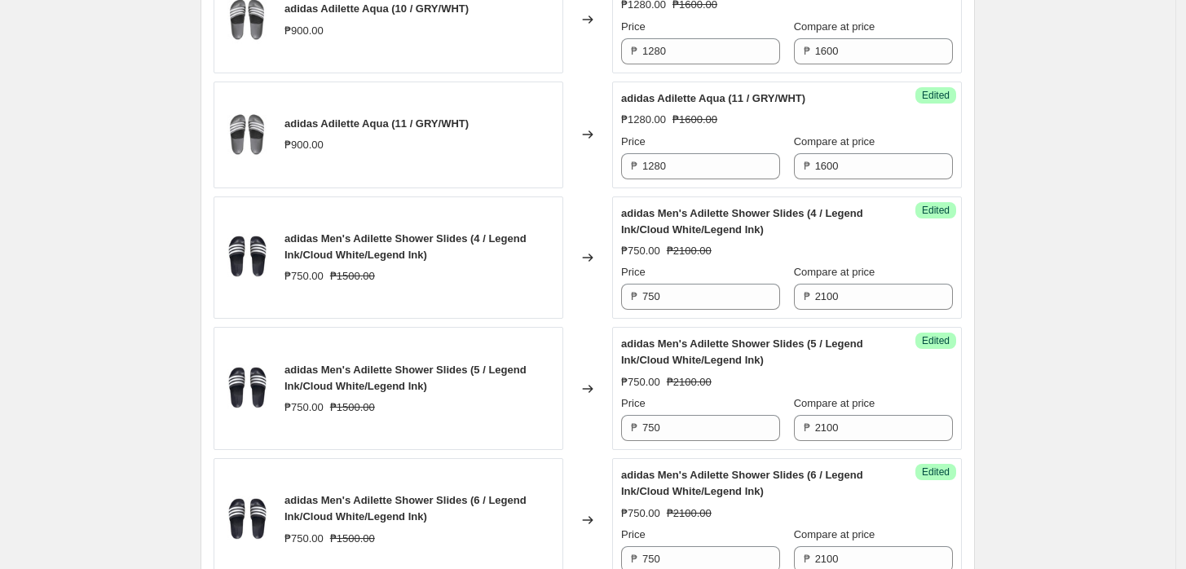
scroll to position [1310, 0]
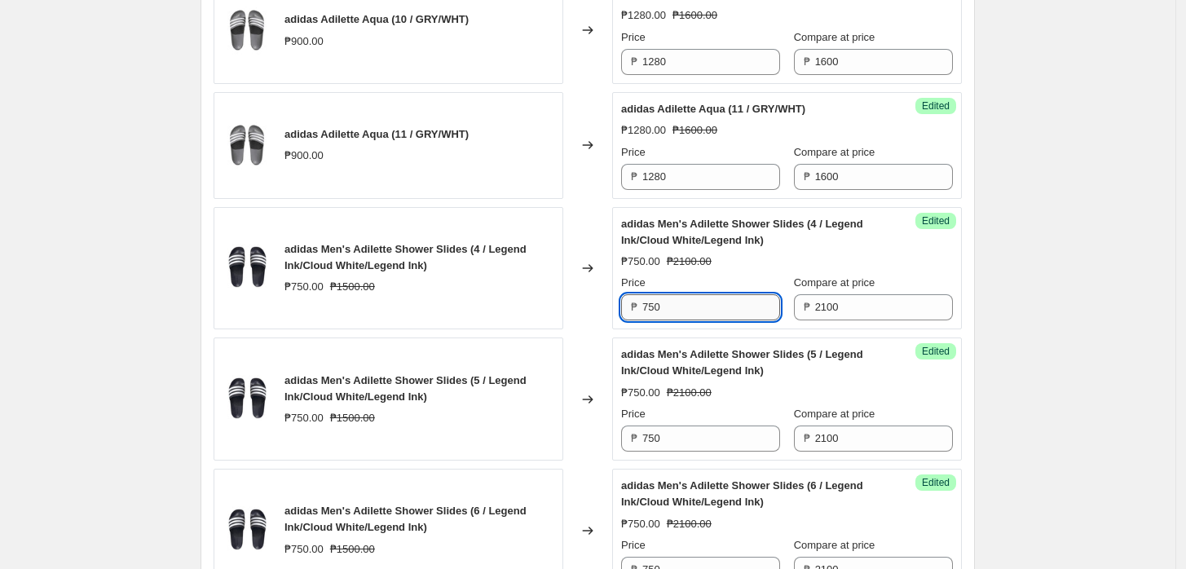
click at [704, 300] on input "750" at bounding box center [711, 307] width 138 height 26
paste input "168"
type input "1680"
click at [695, 429] on input "750" at bounding box center [711, 439] width 138 height 26
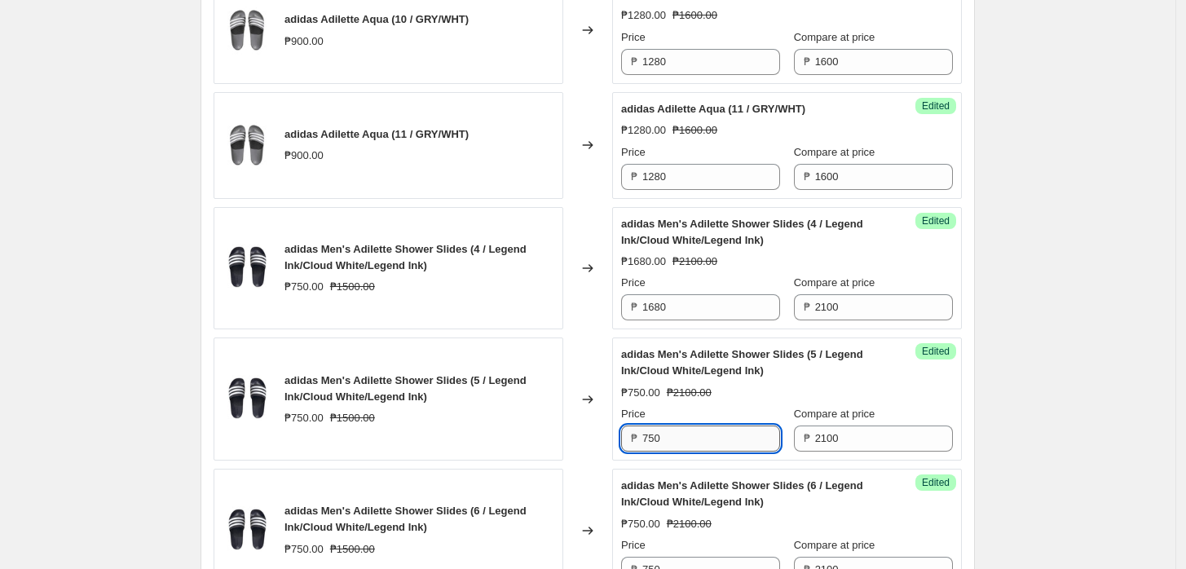
paste input "168"
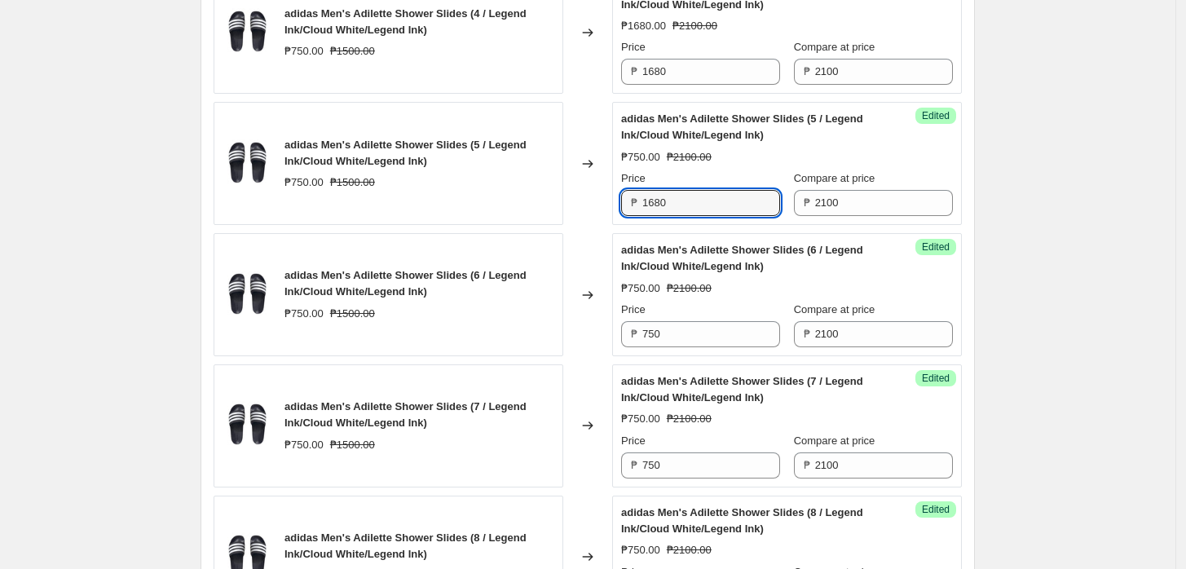
scroll to position [1582, 0]
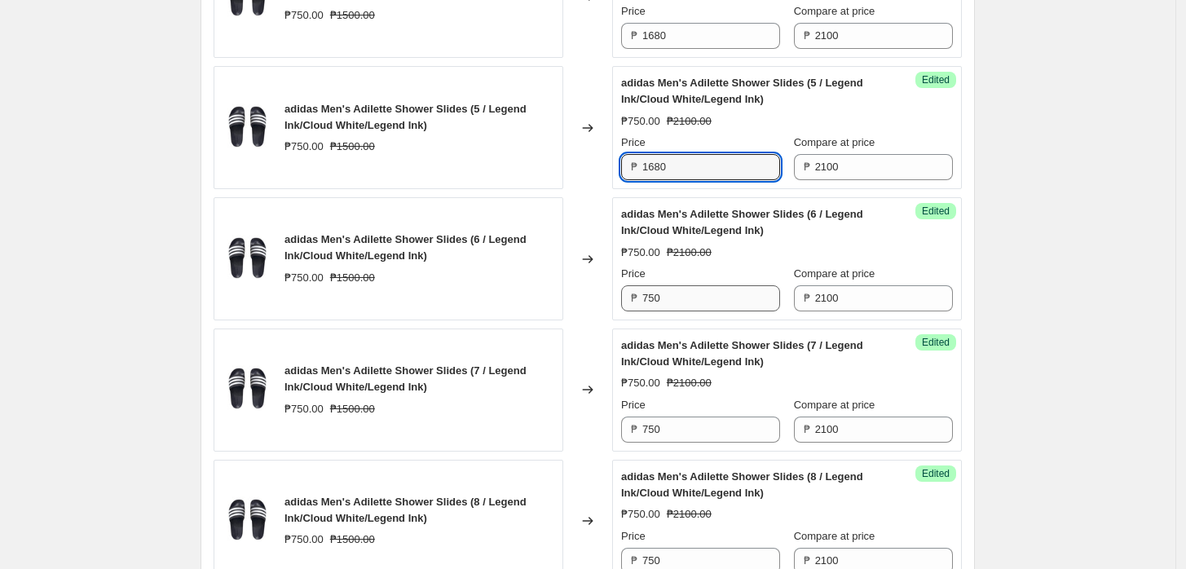
type input "1680"
click at [689, 301] on input "750" at bounding box center [711, 298] width 138 height 26
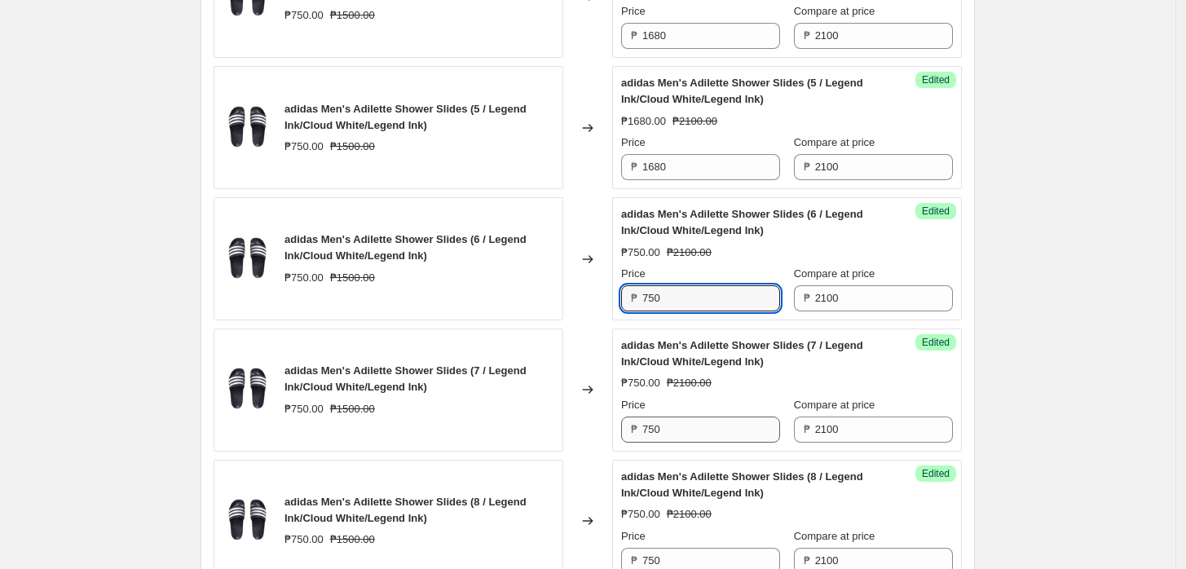
paste input "168"
type input "1680"
click at [691, 444] on div "Success Edited adidas Men's Adilette Shower Slides (7 / Legend Ink/Cloud White/…" at bounding box center [787, 390] width 350 height 123
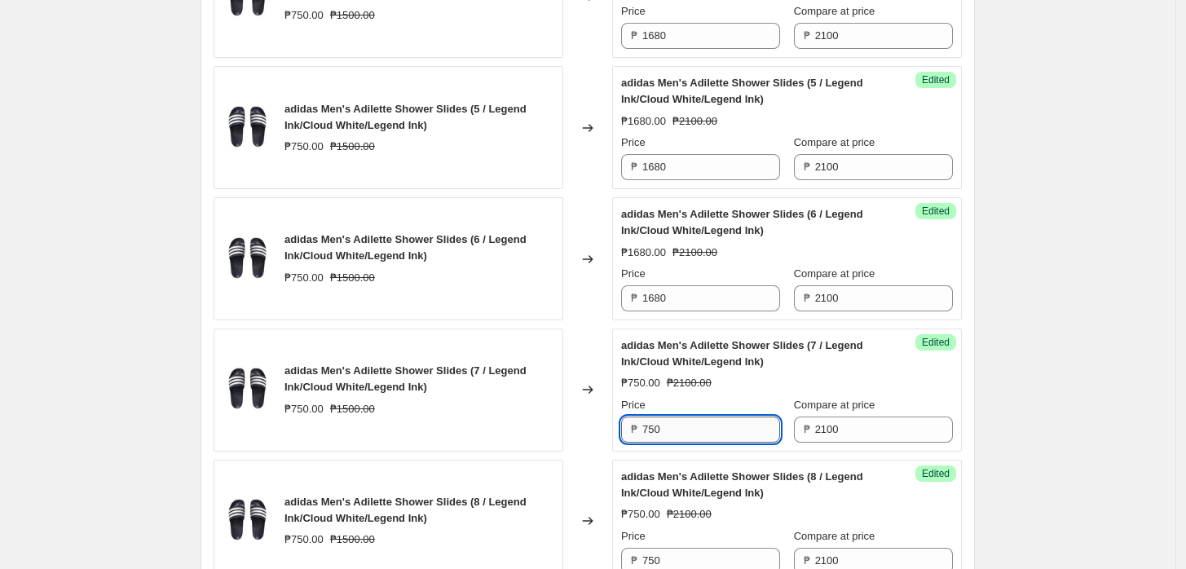
click at [692, 425] on input "750" at bounding box center [711, 430] width 138 height 26
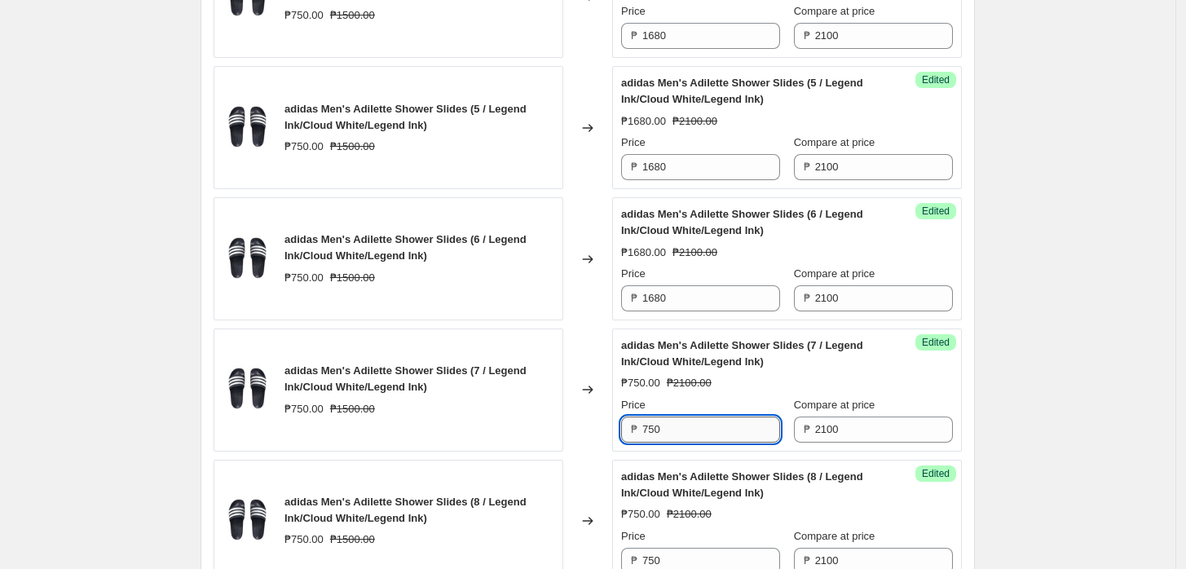
paste input "168"
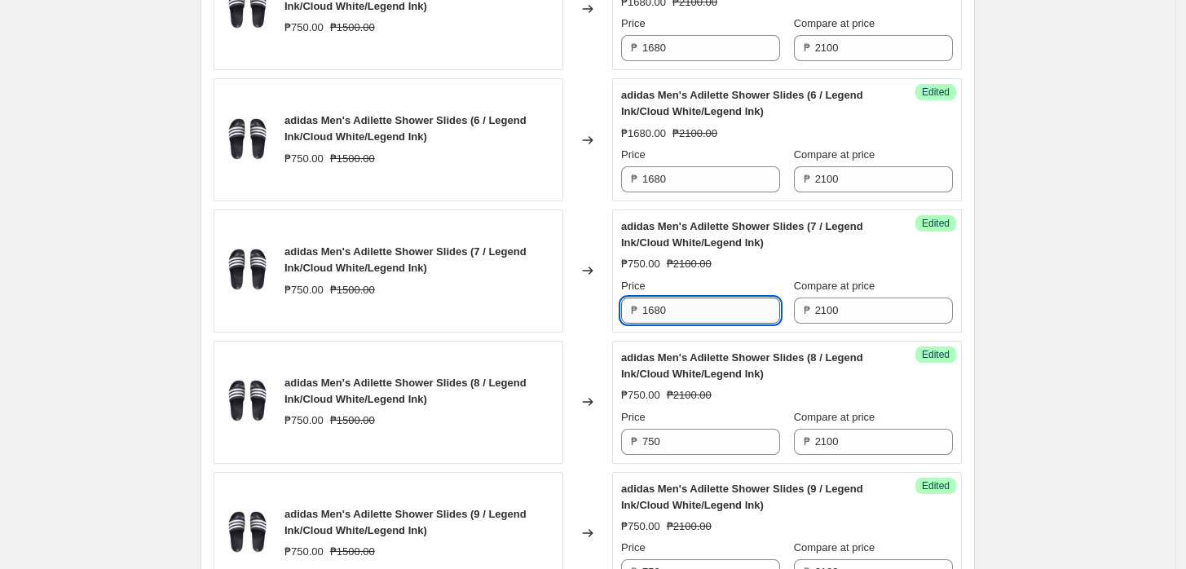
scroll to position [1763, 0]
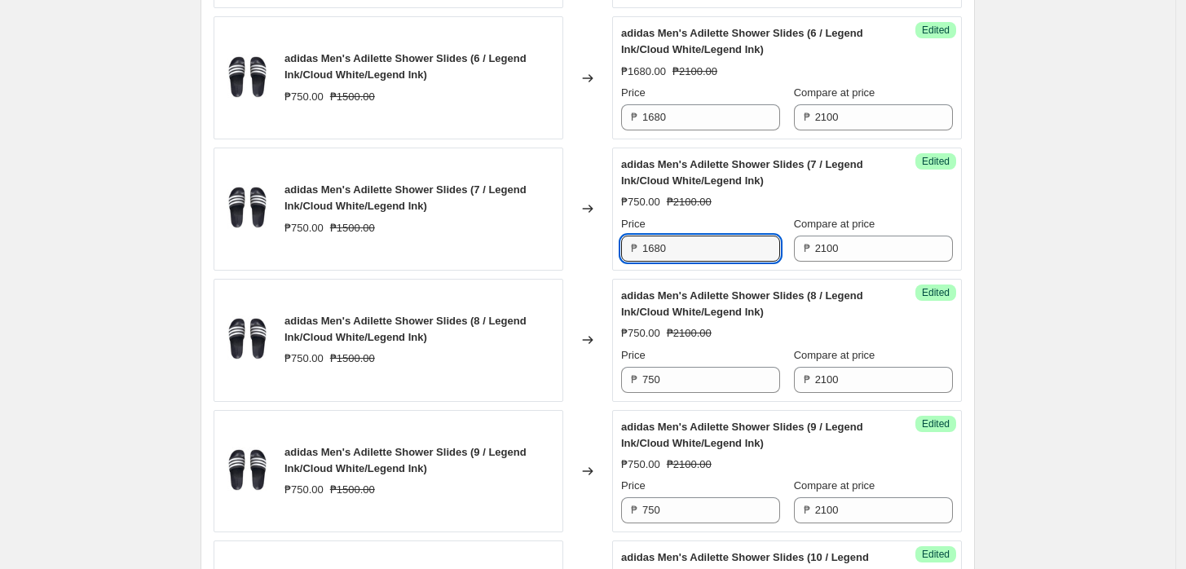
type input "1680"
drag, startPoint x: 678, startPoint y: 353, endPoint x: 684, endPoint y: 373, distance: 21.2
click at [684, 373] on div "Price ₱ 750" at bounding box center [700, 370] width 159 height 46
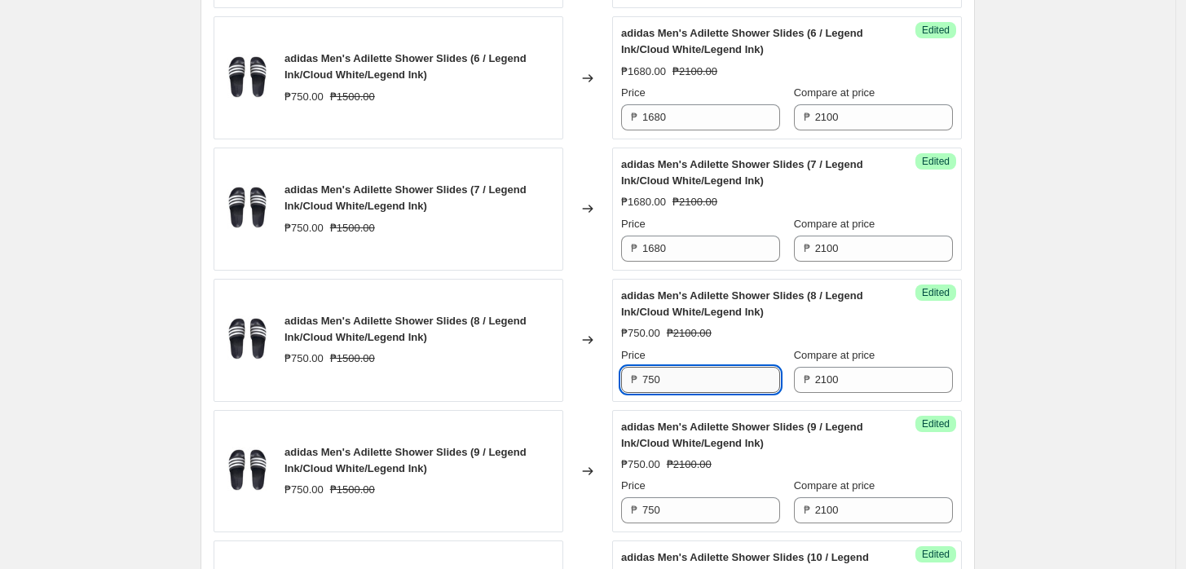
click at [690, 384] on input "750" at bounding box center [711, 380] width 138 height 26
paste input "168"
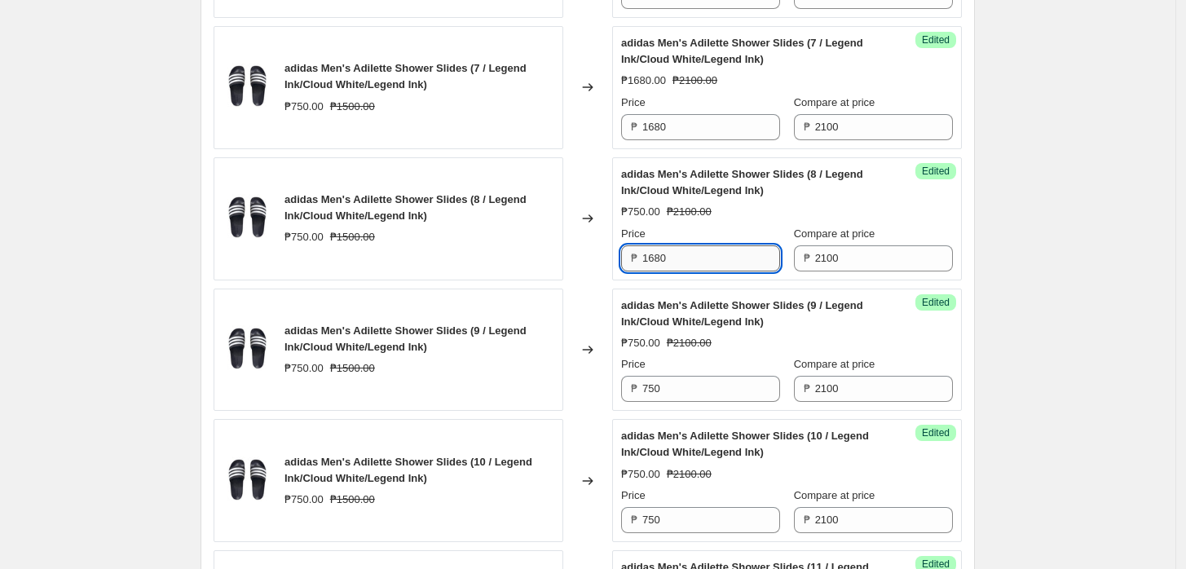
scroll to position [1944, 0]
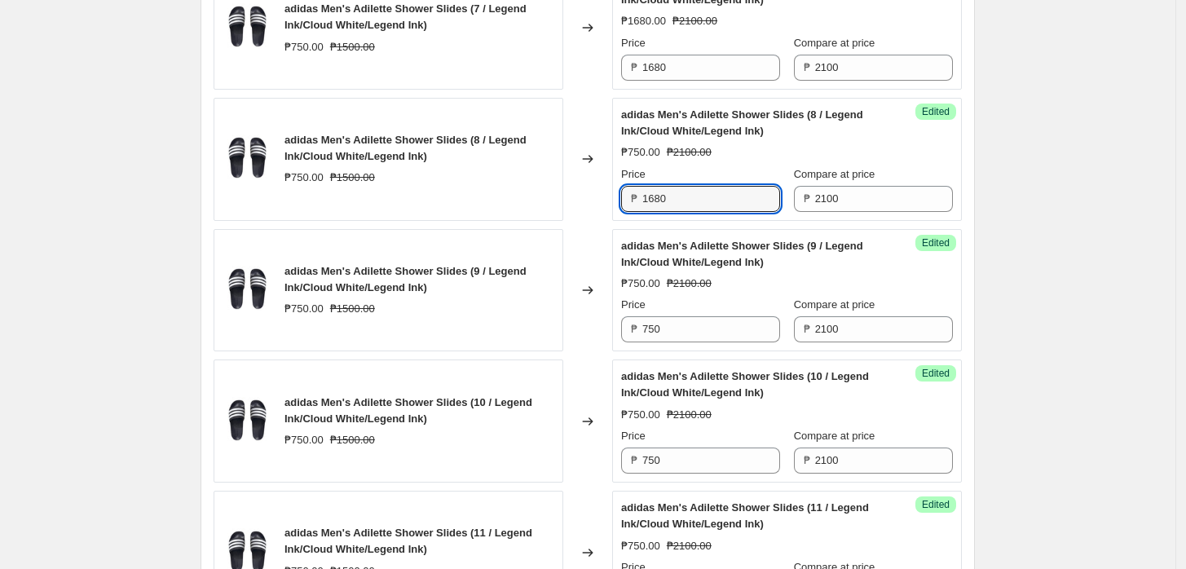
type input "1680"
click at [683, 307] on div "Price" at bounding box center [700, 305] width 159 height 16
drag, startPoint x: 683, startPoint y: 308, endPoint x: 696, endPoint y: 331, distance: 26.3
click at [686, 314] on div "Price ₱ 750" at bounding box center [700, 320] width 159 height 46
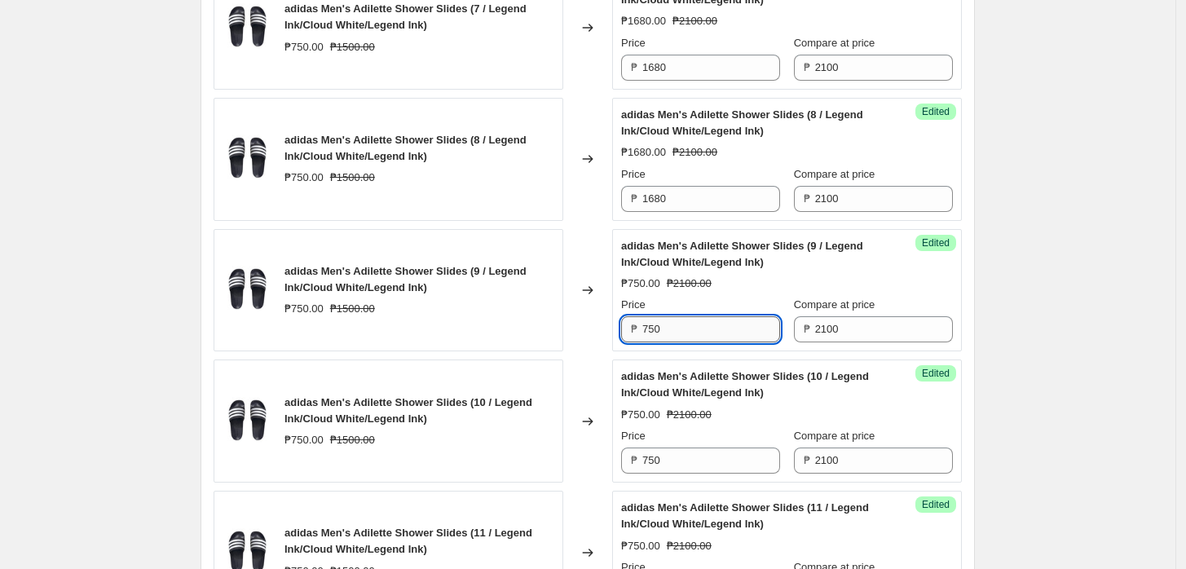
click at [696, 331] on input "750" at bounding box center [711, 329] width 138 height 26
paste input "168"
type input "1680"
click at [700, 467] on input "750" at bounding box center [711, 461] width 138 height 26
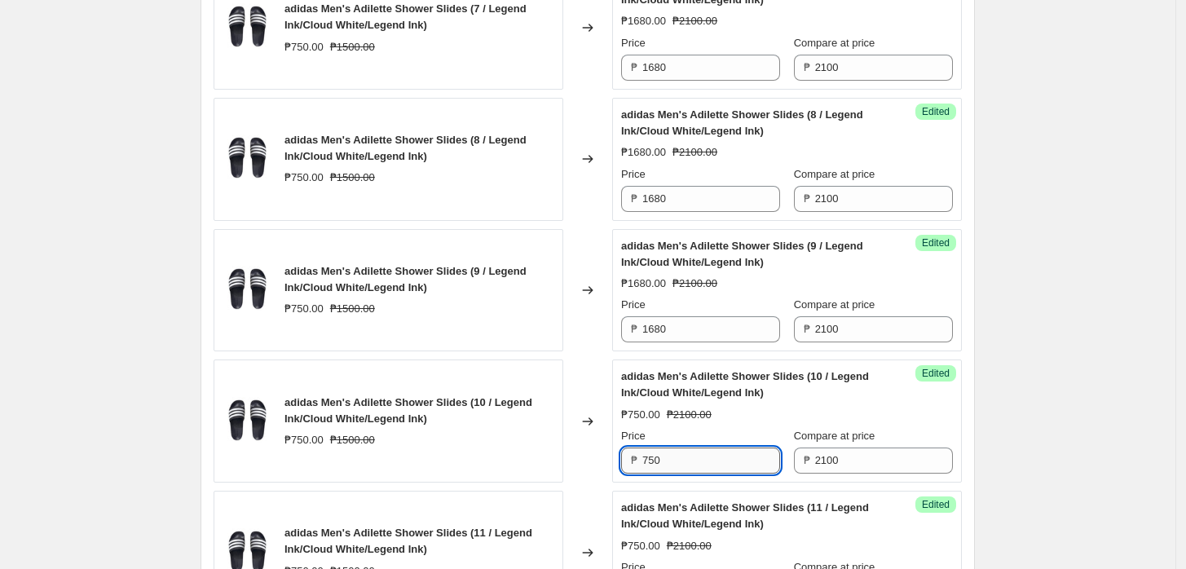
paste input "168"
type input "1680"
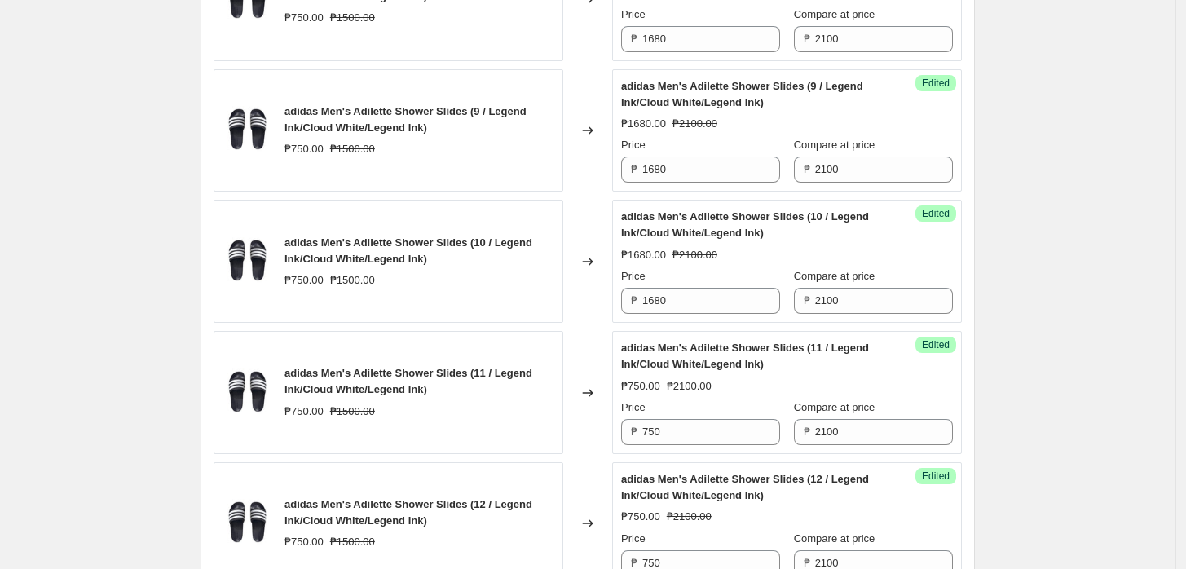
scroll to position [2126, 0]
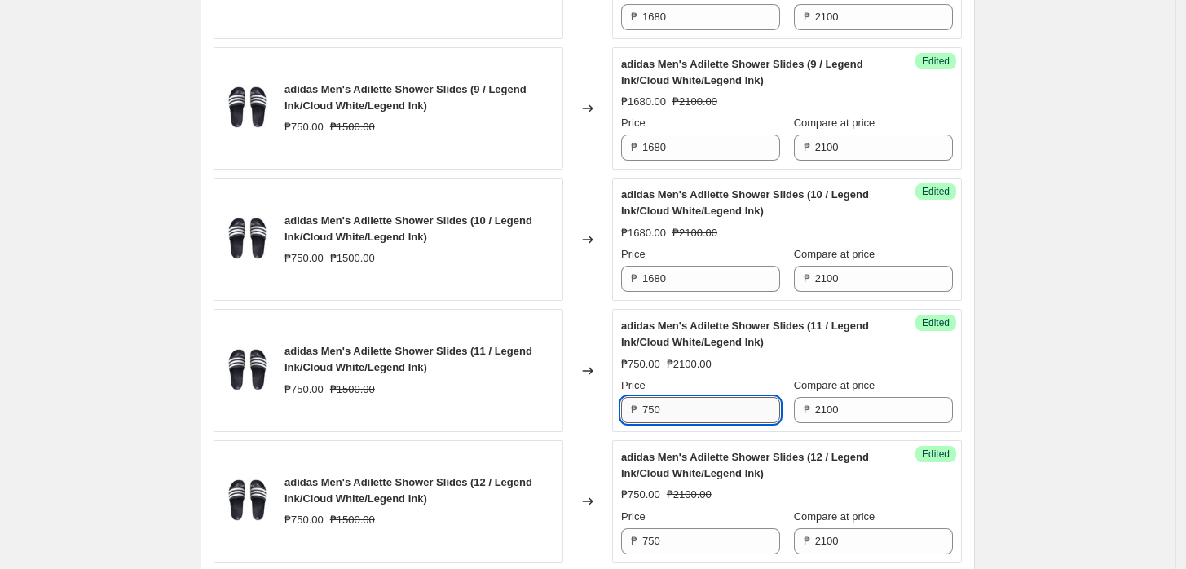
click at [701, 406] on input "750" at bounding box center [711, 410] width 138 height 26
paste input "168"
type input "1680"
click at [710, 528] on input "750" at bounding box center [711, 541] width 138 height 26
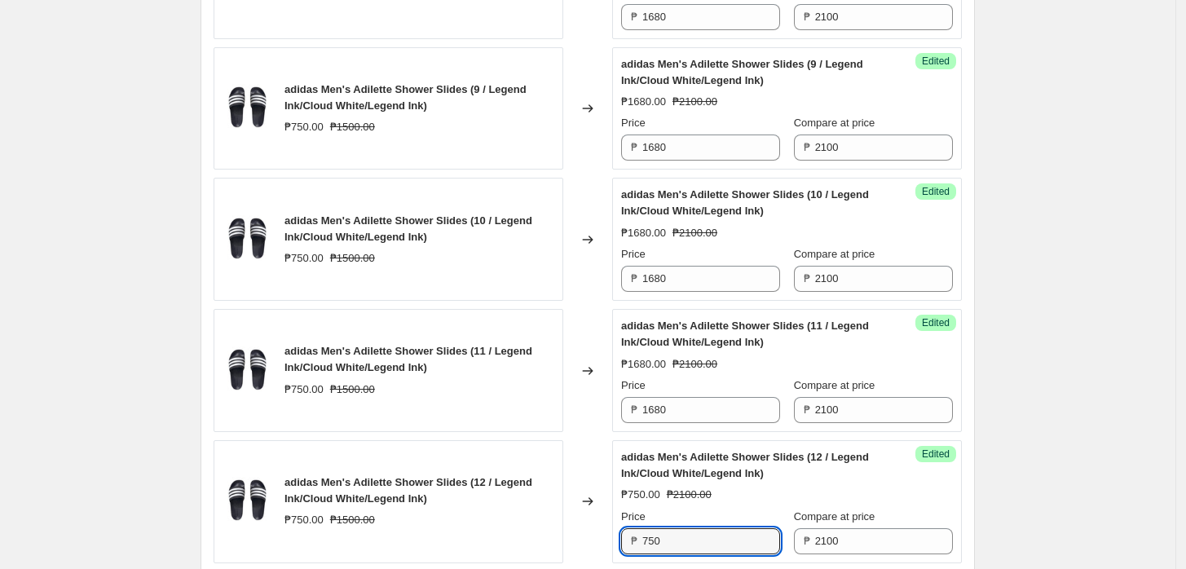
paste input "168"
type input "1680"
drag, startPoint x: 1111, startPoint y: 406, endPoint x: 1073, endPoint y: 401, distance: 38.6
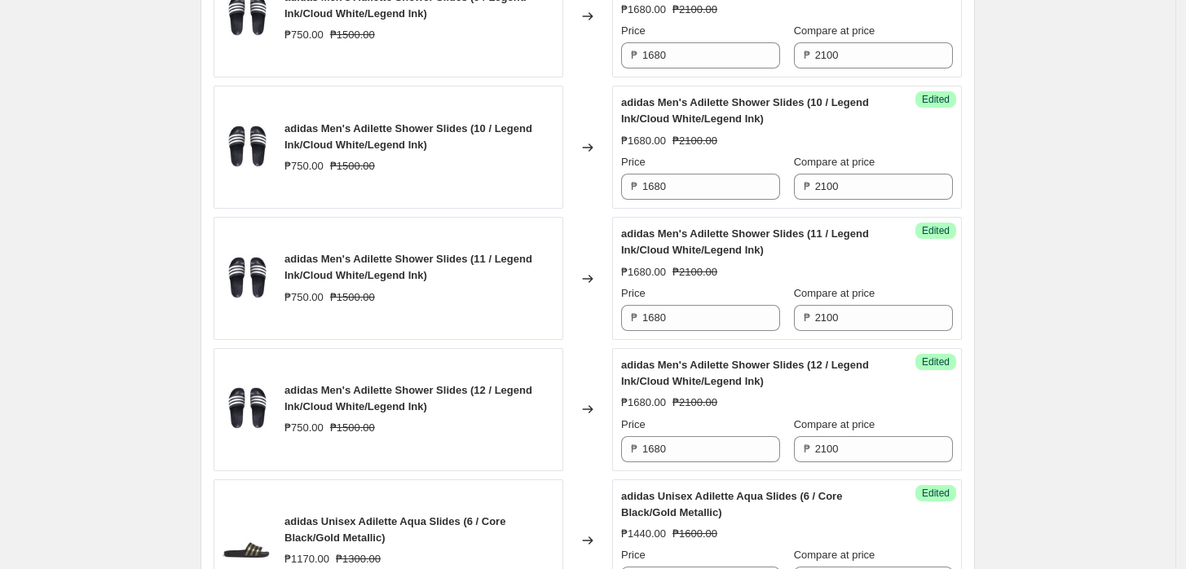
scroll to position [2216, 0]
drag, startPoint x: 1122, startPoint y: 254, endPoint x: 842, endPoint y: 278, distance: 280.6
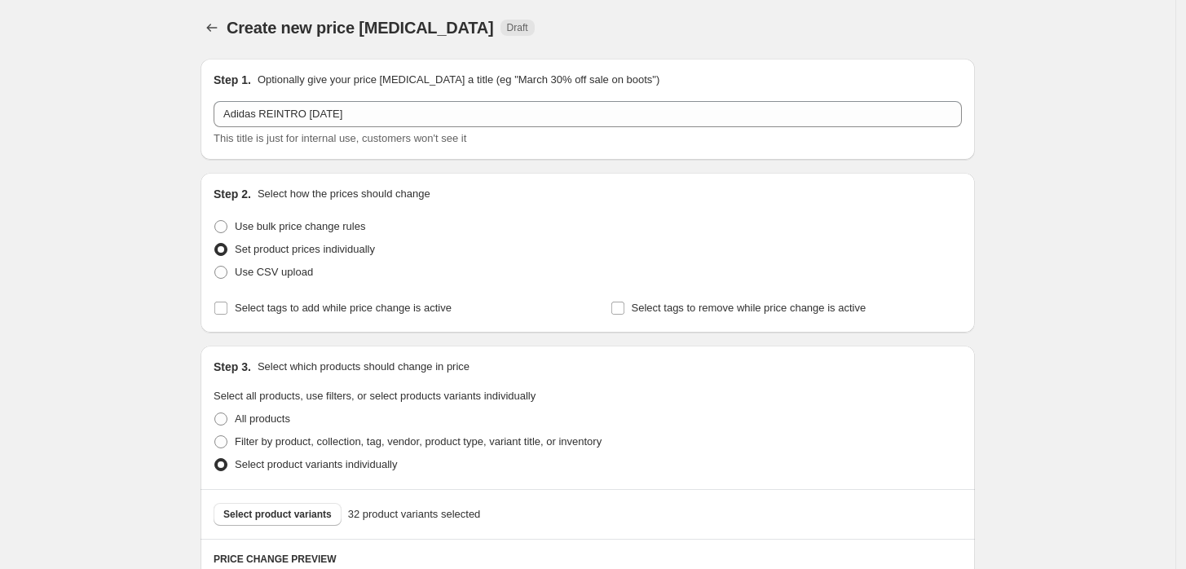
scroll to position [452, 0]
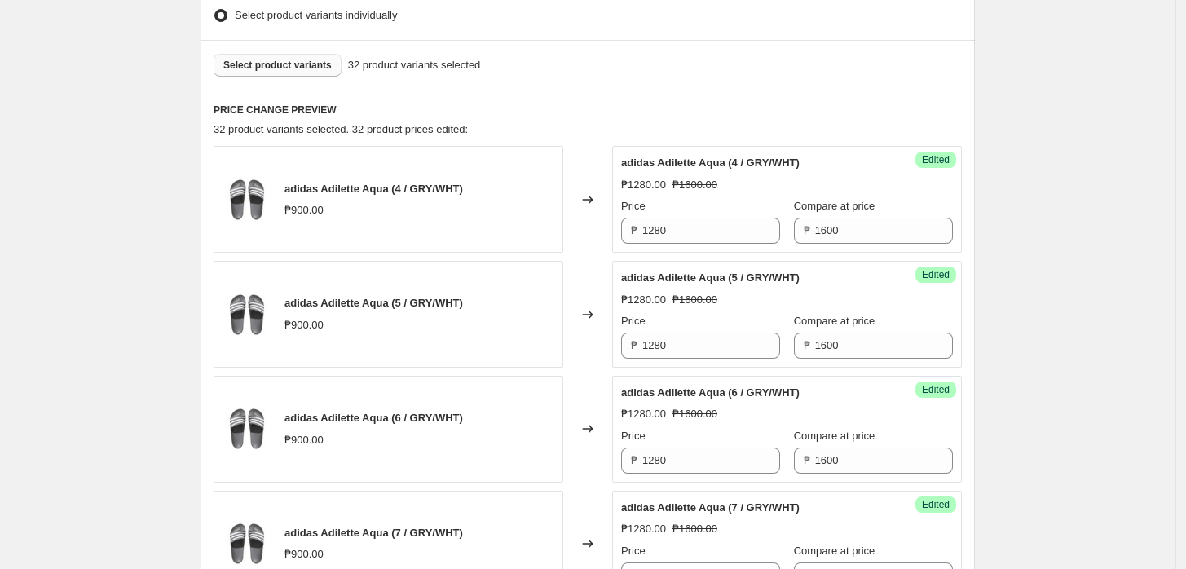
click at [302, 65] on span "Select product variants" at bounding box center [277, 65] width 108 height 13
drag, startPoint x: 1162, startPoint y: 293, endPoint x: 1050, endPoint y: 330, distance: 117.8
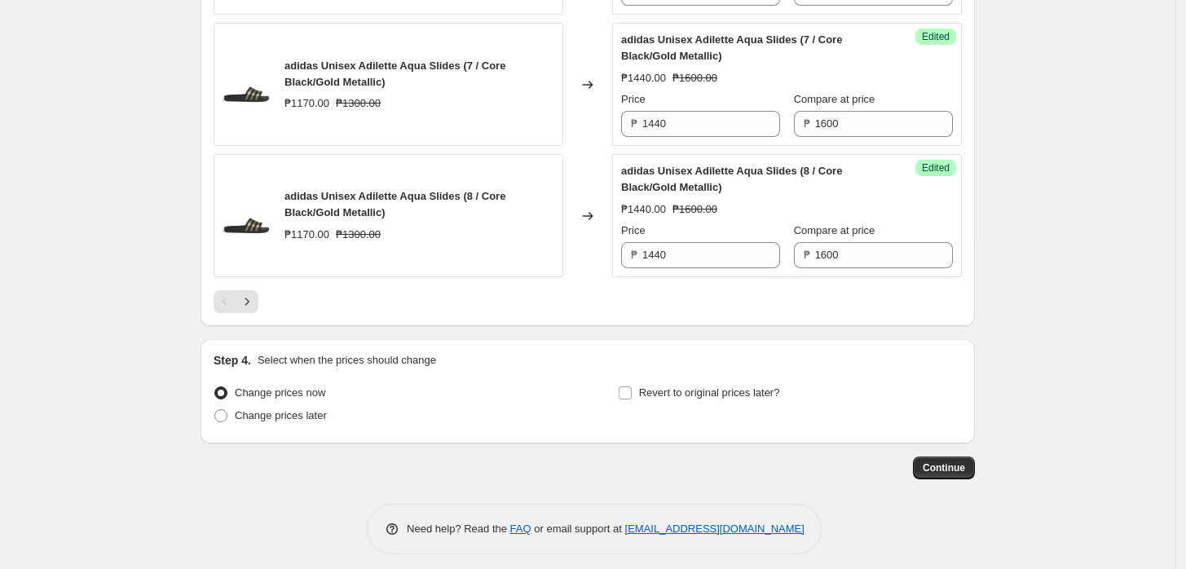
scroll to position [2810, 0]
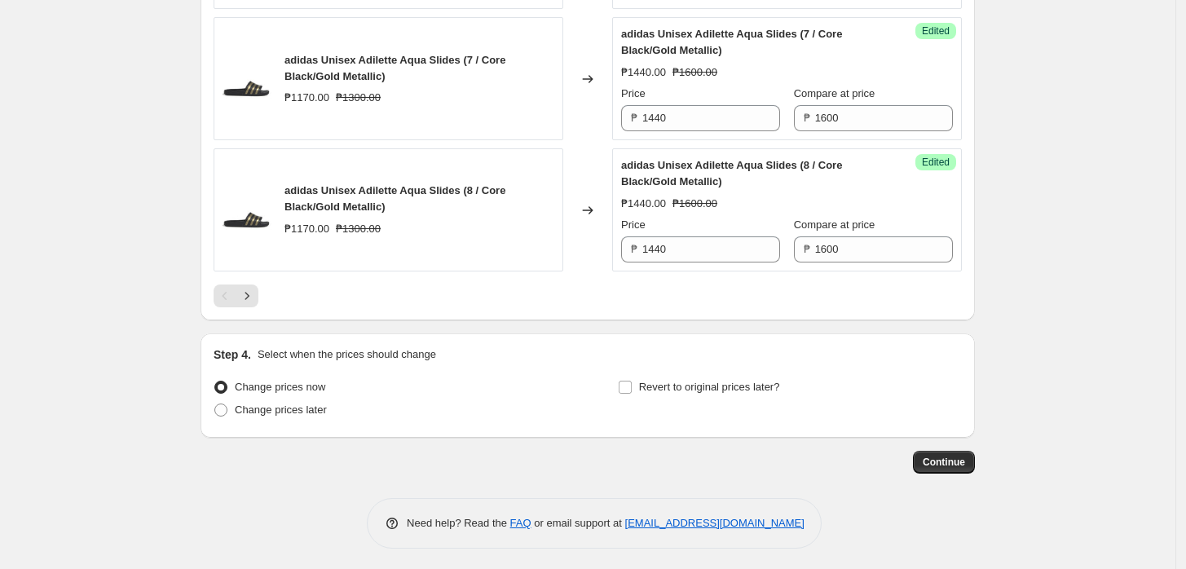
click at [269, 293] on div at bounding box center [588, 296] width 748 height 23
click at [254, 293] on icon "Next" at bounding box center [247, 296] width 16 height 16
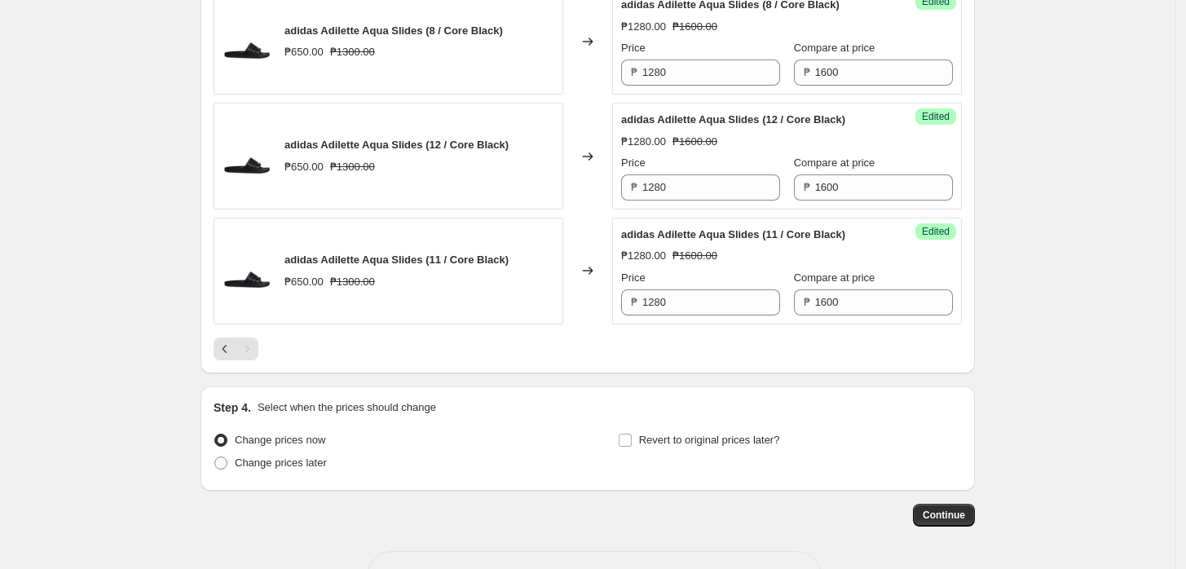
scroll to position [1763, 0]
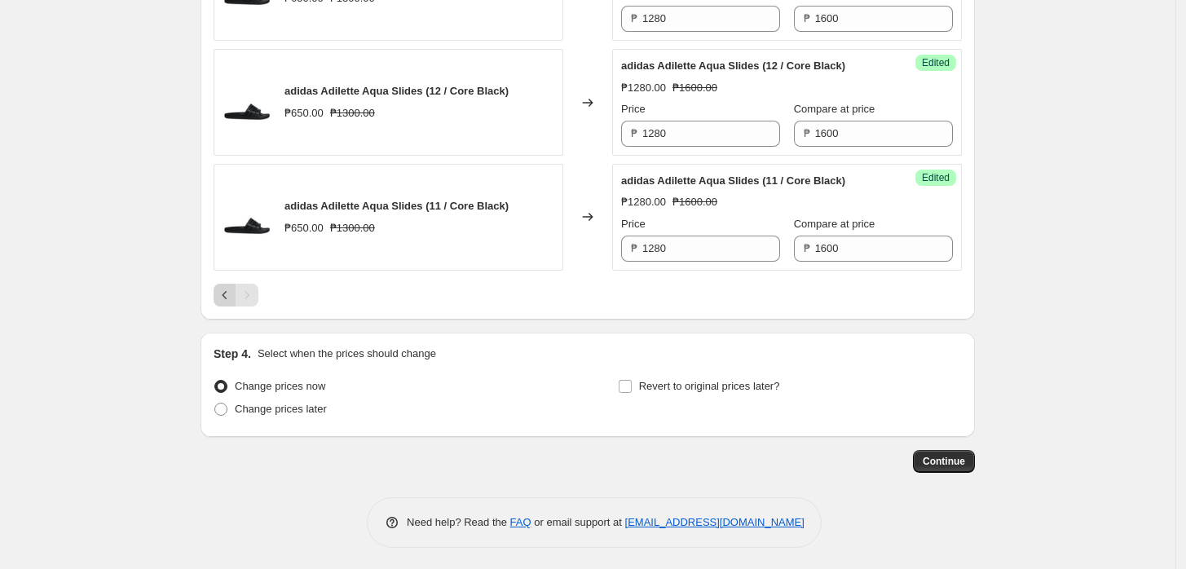
click at [232, 290] on icon "Previous" at bounding box center [225, 295] width 16 height 16
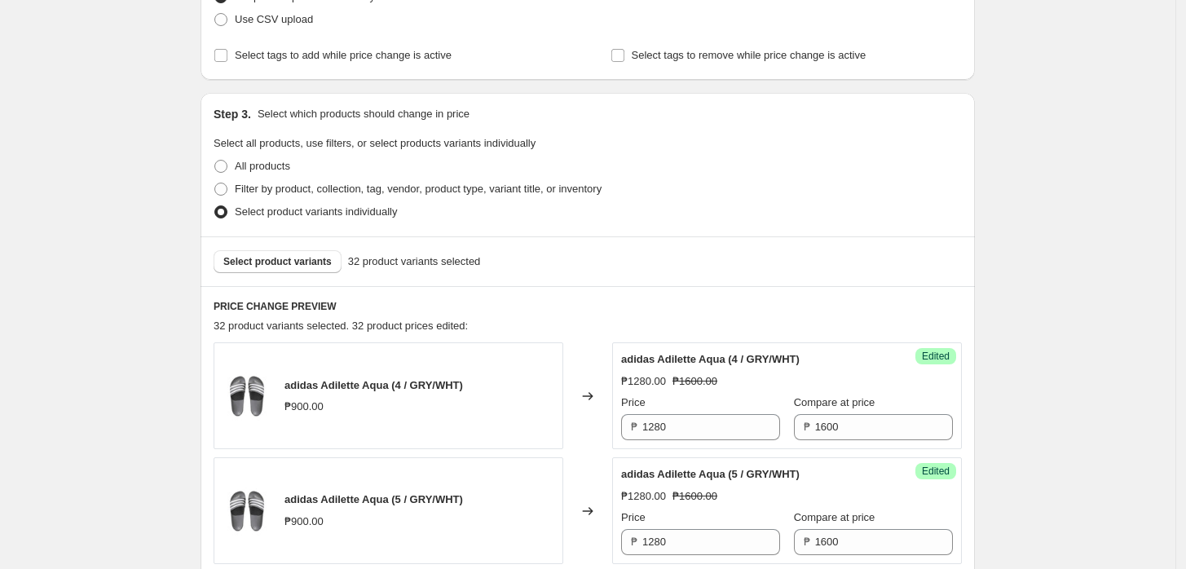
scroll to position [92, 0]
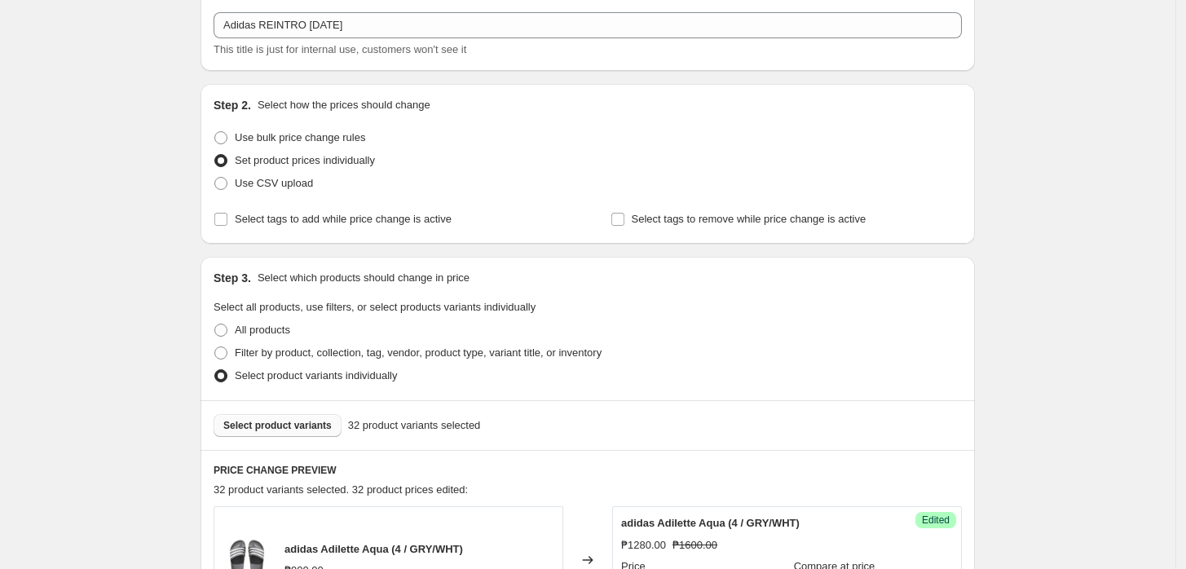
click at [272, 418] on button "Select product variants" at bounding box center [278, 425] width 128 height 23
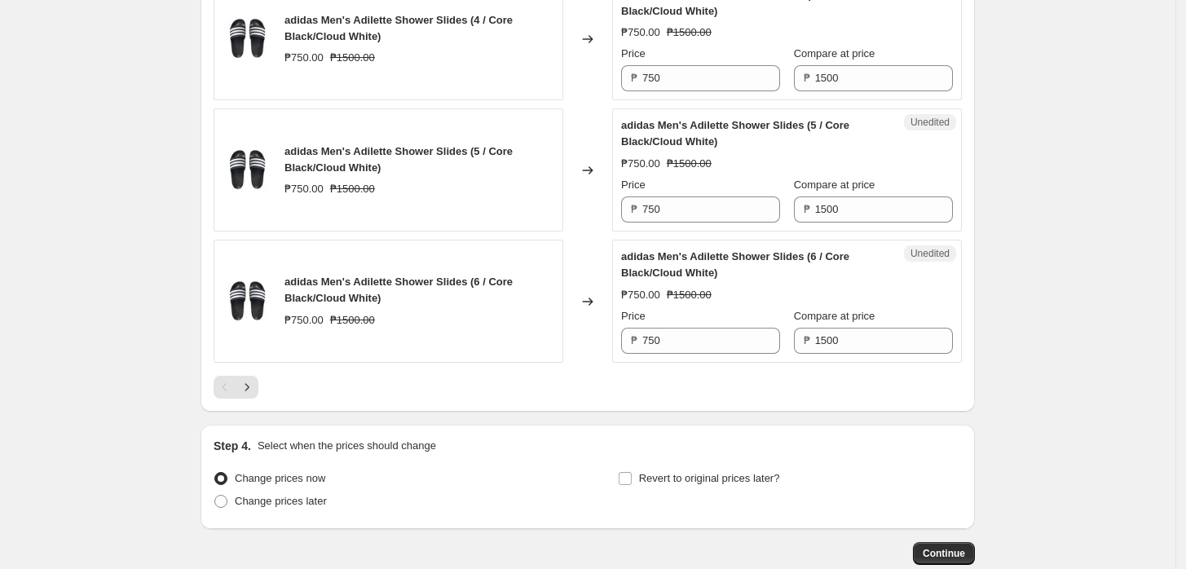
scroll to position [2720, 0]
click at [862, 67] on input "1500" at bounding box center [884, 77] width 138 height 26
click at [860, 67] on input "1500" at bounding box center [884, 77] width 138 height 26
paste input "21"
type input "2100"
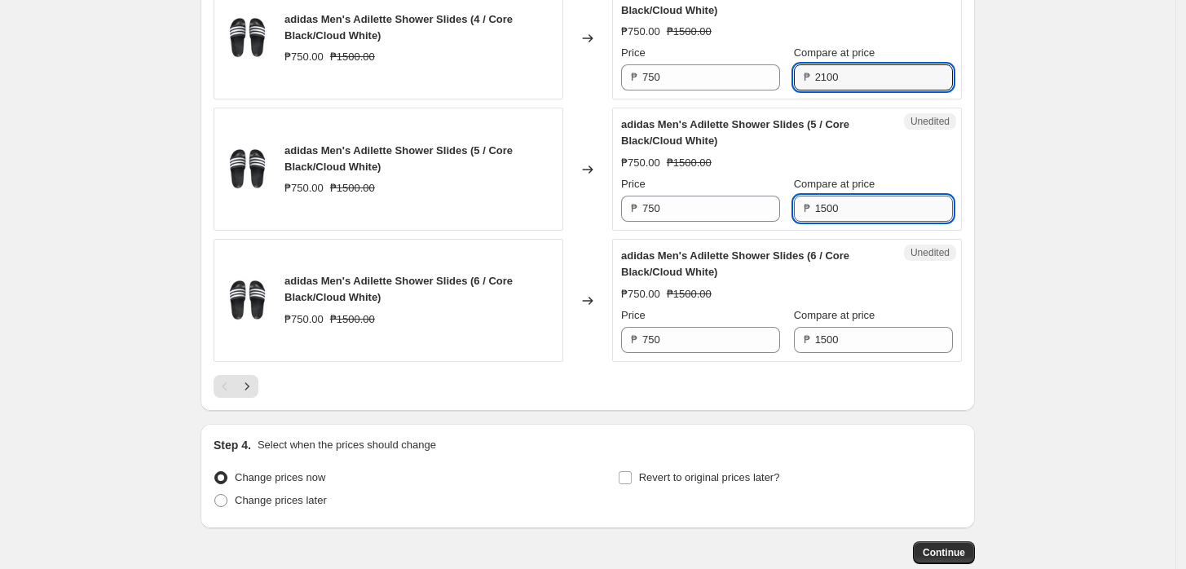
click at [857, 214] on input "1500" at bounding box center [884, 209] width 138 height 26
paste input "21"
type input "2100"
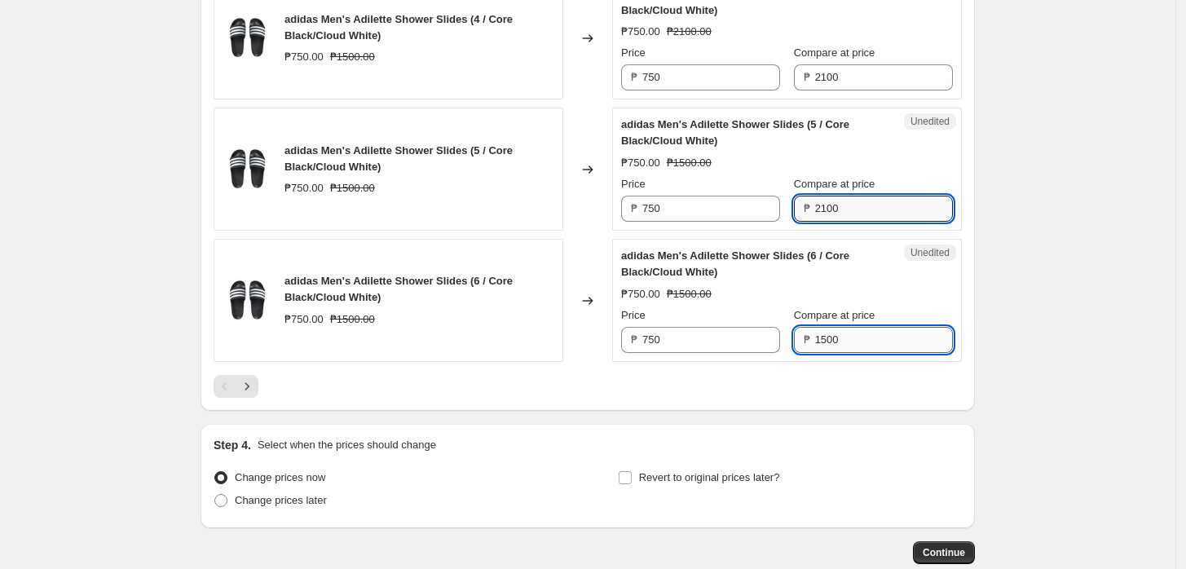
click at [845, 337] on input "1500" at bounding box center [884, 340] width 138 height 26
paste input "21"
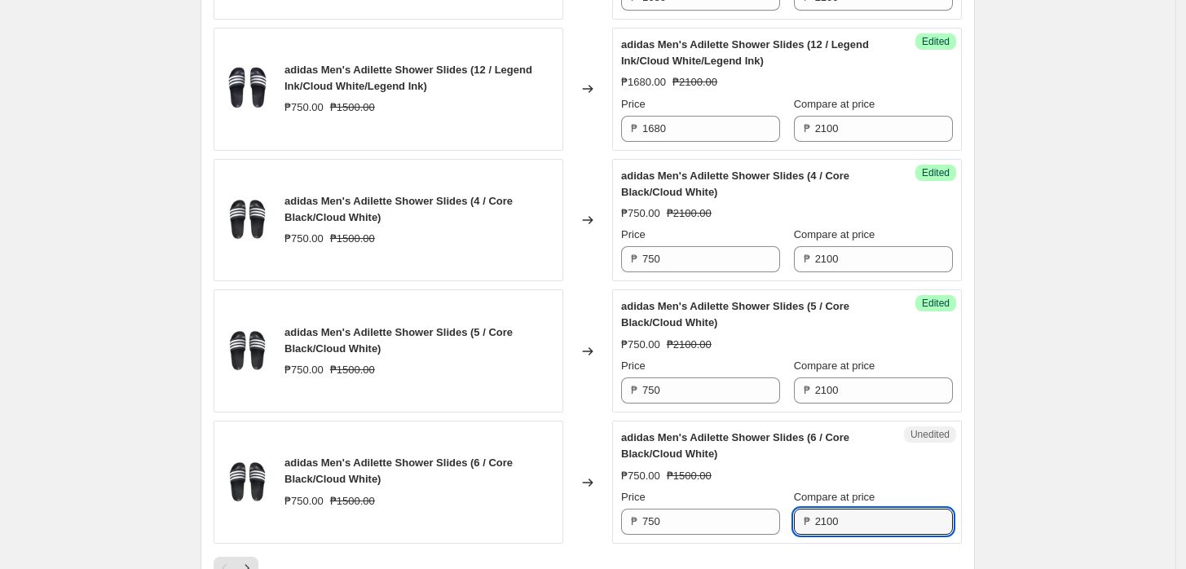
type input "2100"
drag, startPoint x: 663, startPoint y: 103, endPoint x: 678, endPoint y: 130, distance: 31.8
click at [668, 109] on div "Price ₱ 1680" at bounding box center [700, 119] width 159 height 46
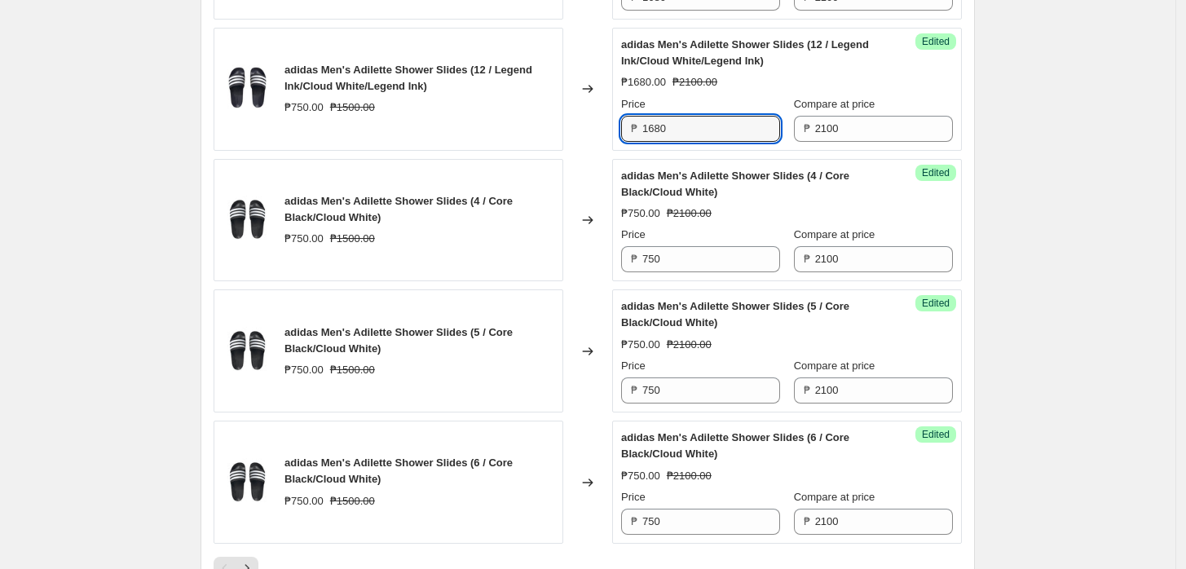
drag, startPoint x: 679, startPoint y: 130, endPoint x: 682, endPoint y: 210, distance: 79.2
click at [679, 131] on input "1680" at bounding box center [711, 129] width 138 height 26
click at [680, 251] on input "750" at bounding box center [711, 259] width 138 height 26
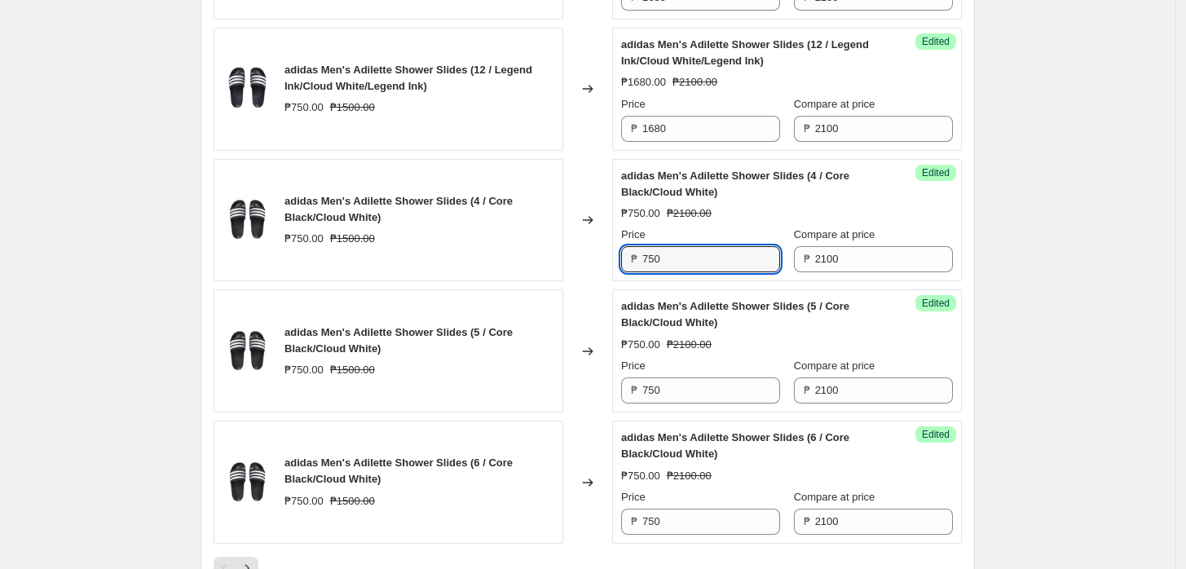
paste input "168"
type input "1680"
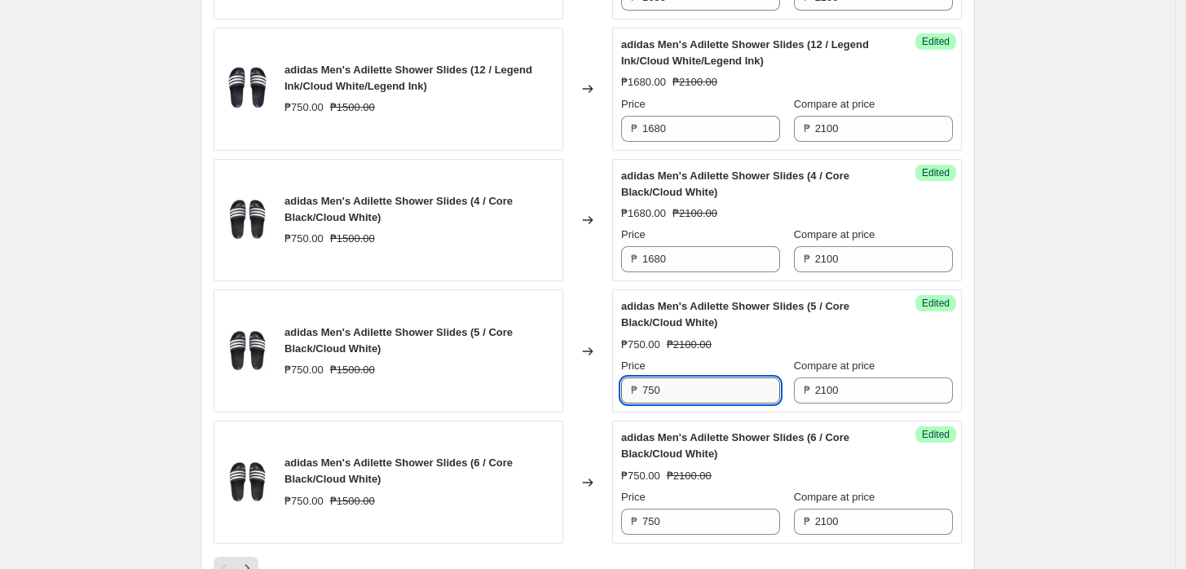
click at [676, 386] on input "750" at bounding box center [711, 390] width 138 height 26
paste input "168"
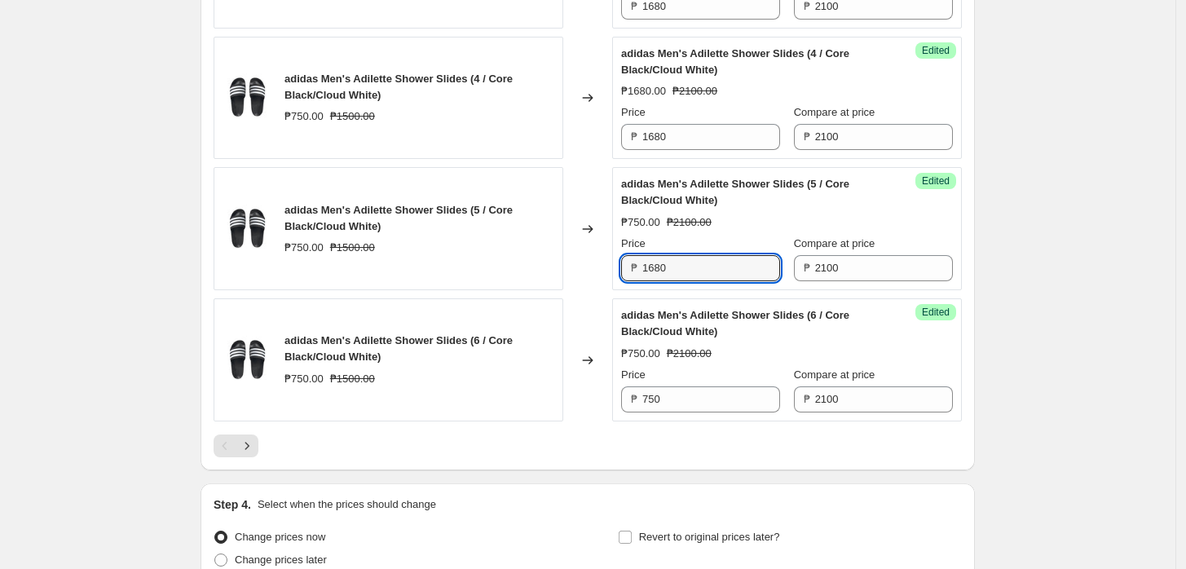
scroll to position [2810, 0]
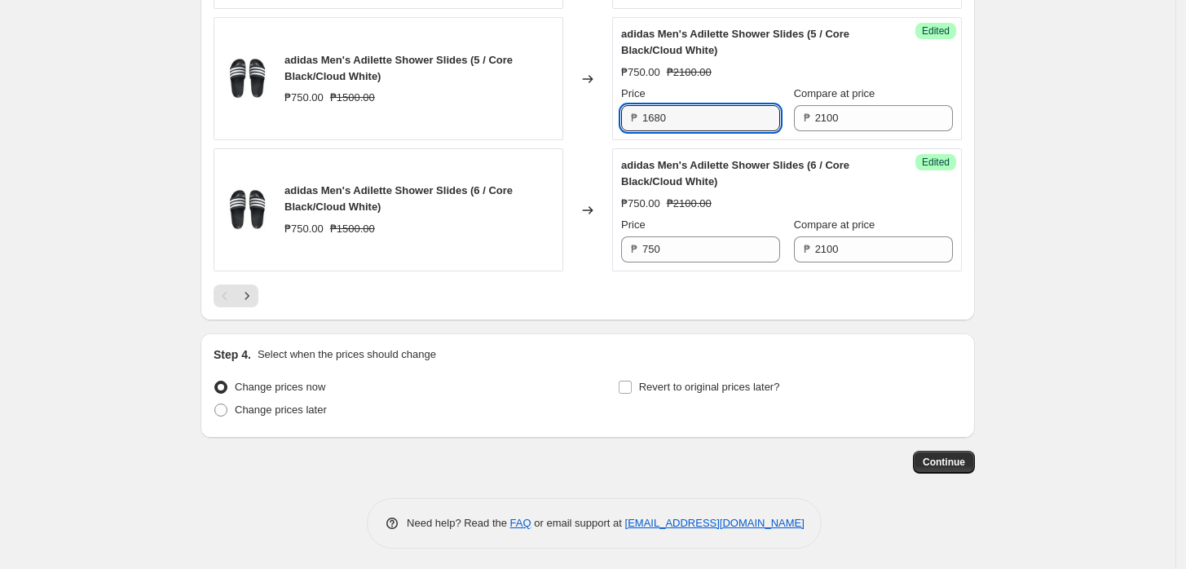
type input "1680"
click at [711, 264] on div "Success Edited adidas Men's Adilette Shower Slides (6 / Core Black/Cloud White)…" at bounding box center [787, 209] width 350 height 123
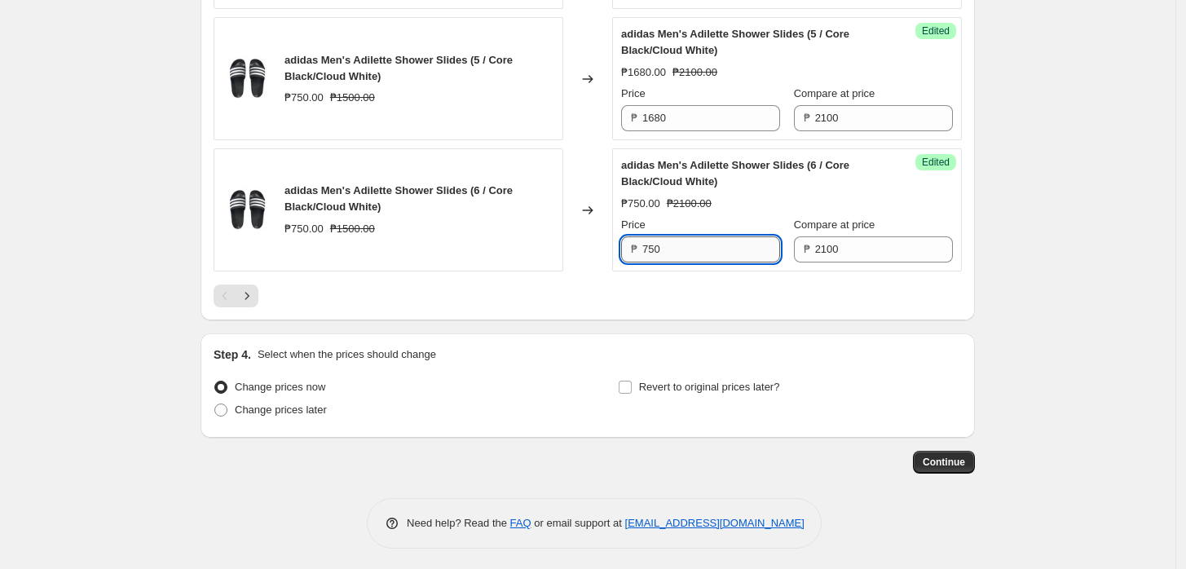
click at [711, 243] on input "750" at bounding box center [711, 249] width 138 height 26
paste input "168"
type input "1680"
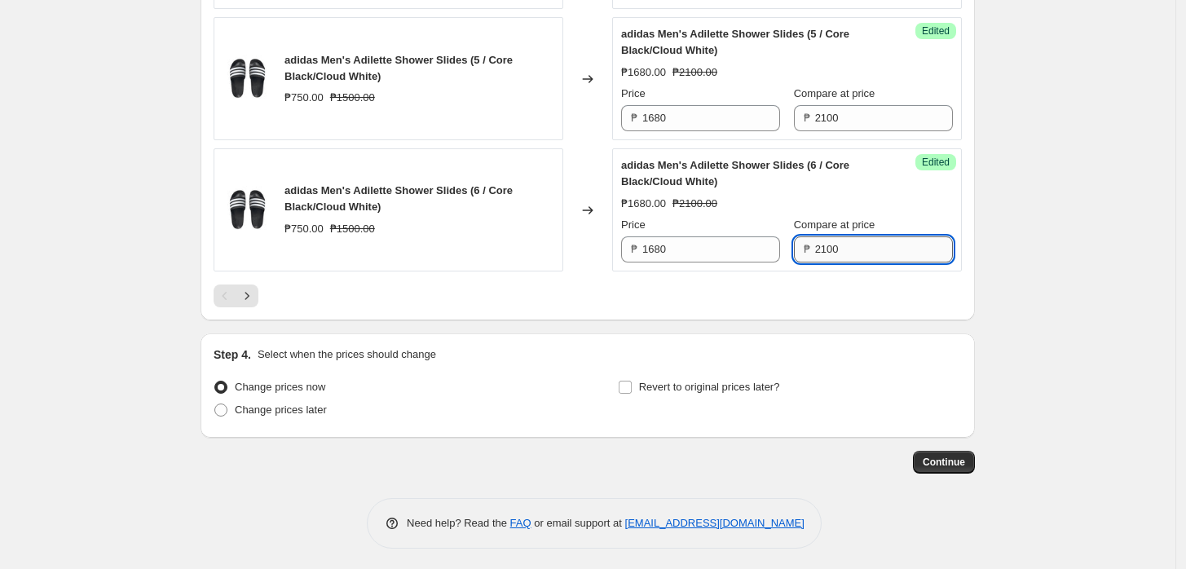
click at [872, 244] on input "2100" at bounding box center [884, 249] width 138 height 26
click at [254, 300] on button "Next" at bounding box center [247, 296] width 23 height 23
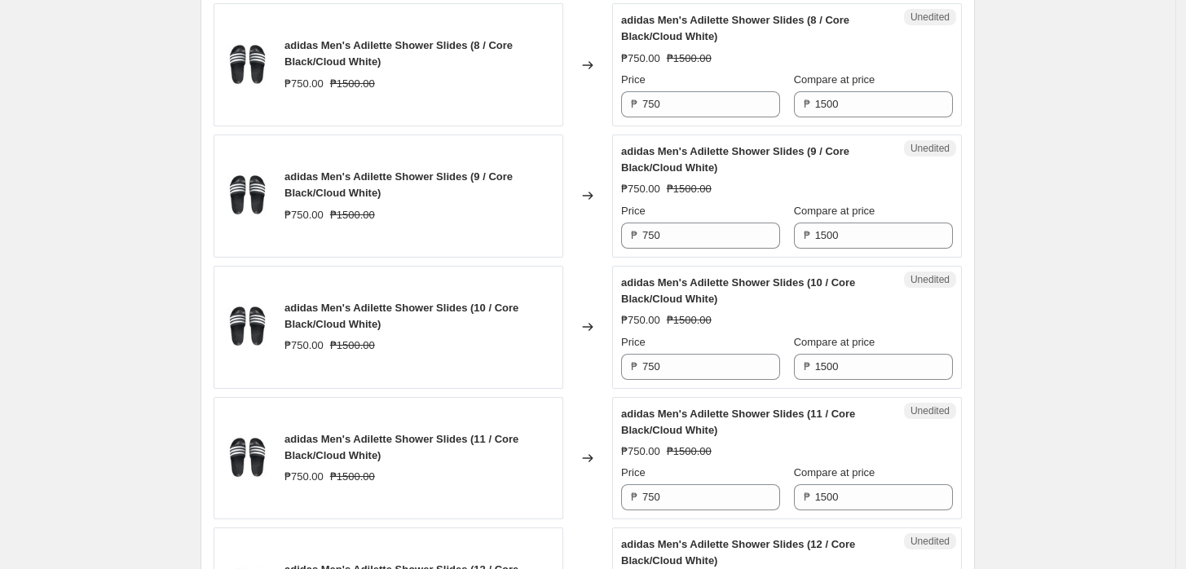
scroll to position [274, 0]
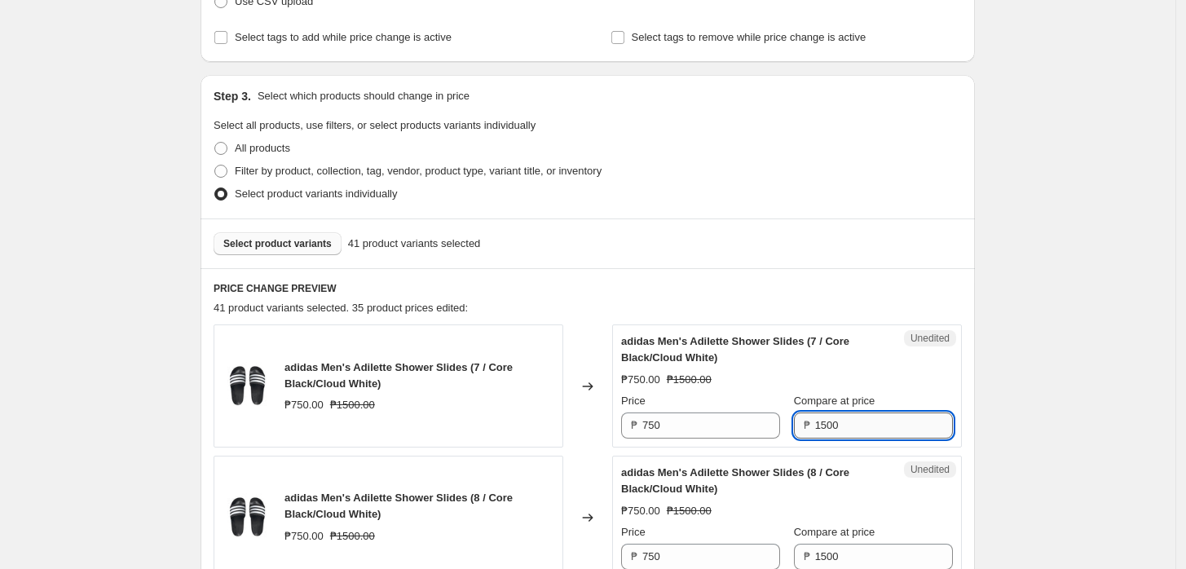
click at [887, 413] on input "1500" at bounding box center [884, 426] width 138 height 26
paste input "21"
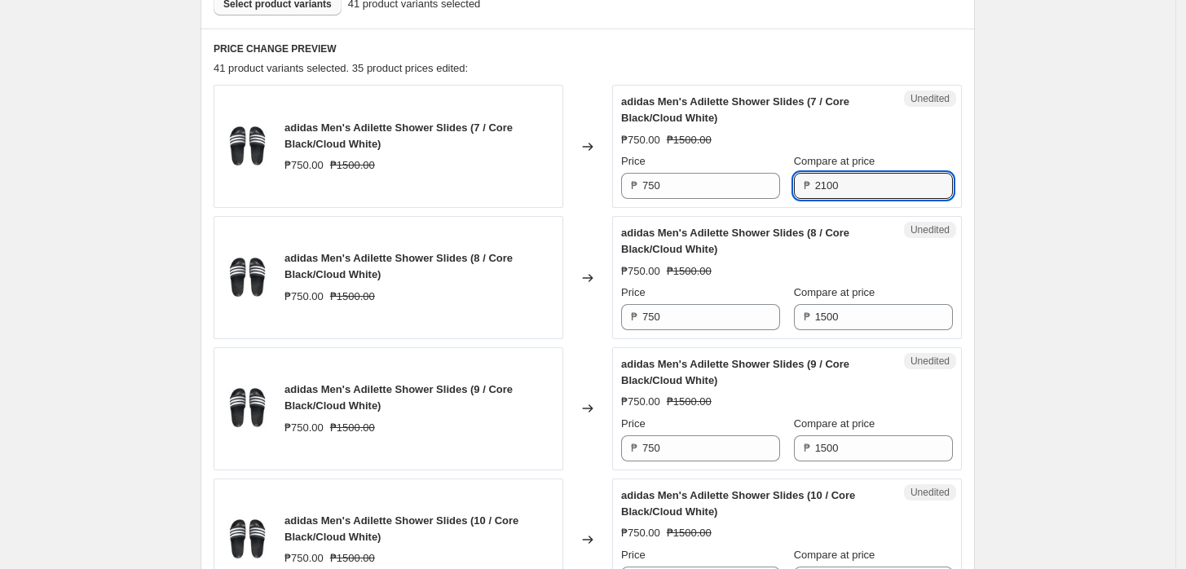
scroll to position [545, 0]
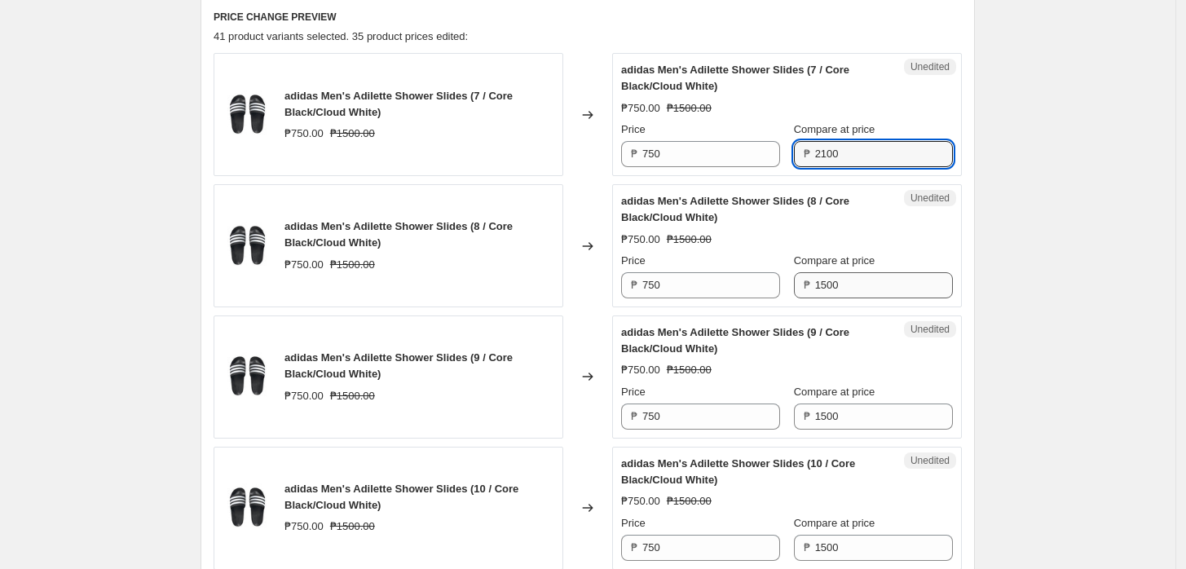
type input "2100"
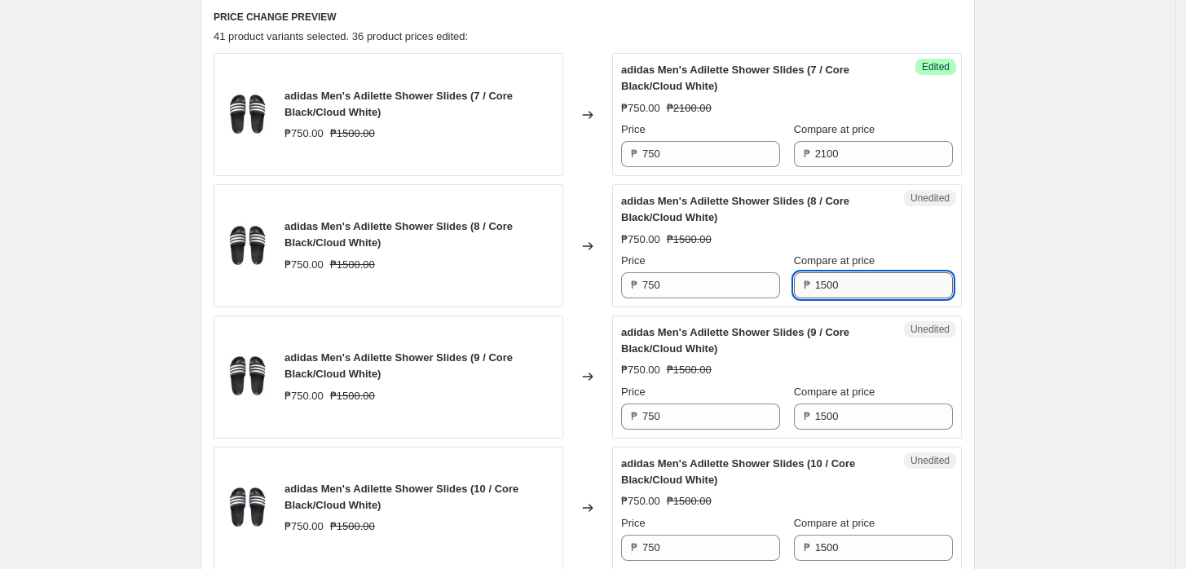
click at [848, 280] on input "1500" at bounding box center [884, 285] width 138 height 26
paste input "21"
type input "2100"
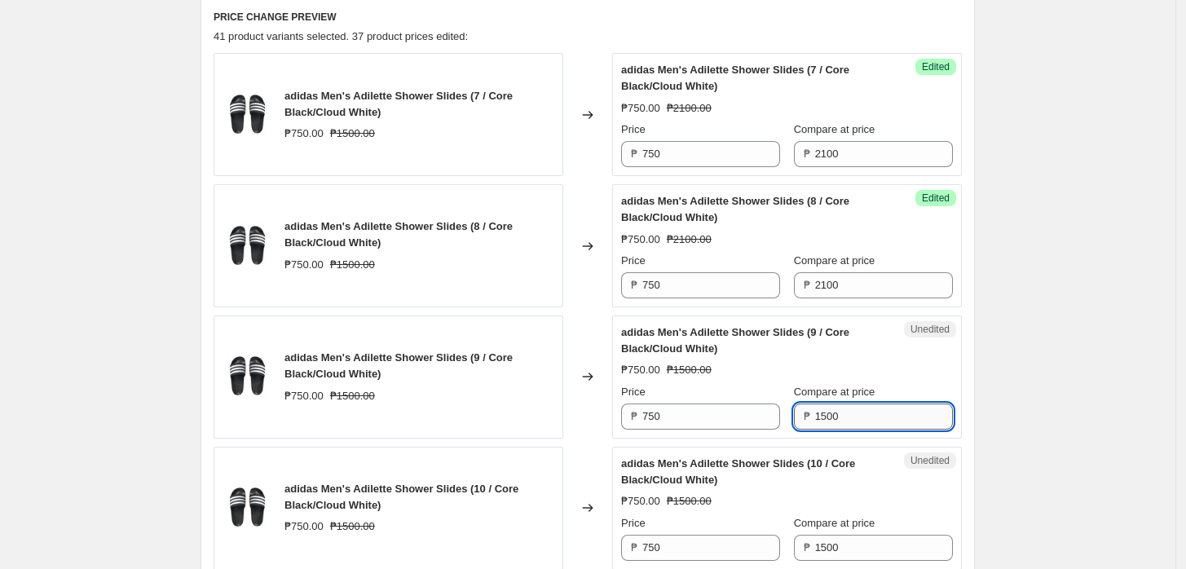
click at [846, 422] on input "1500" at bounding box center [884, 417] width 138 height 26
paste input "21"
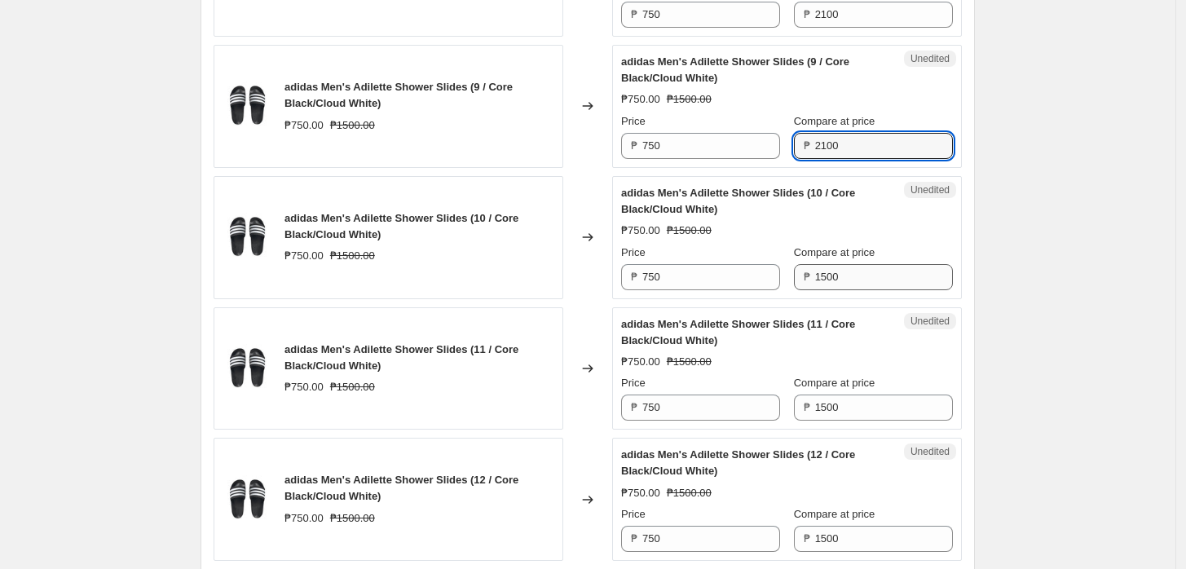
scroll to position [817, 0]
type input "2100"
click at [848, 267] on input "1500" at bounding box center [884, 276] width 138 height 26
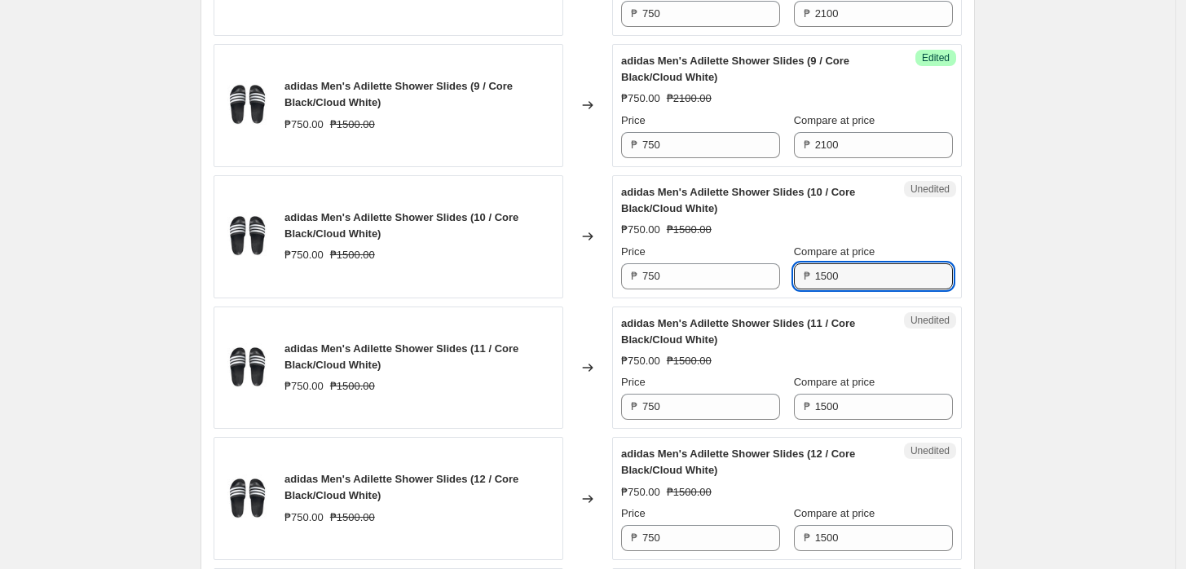
drag, startPoint x: 848, startPoint y: 267, endPoint x: 850, endPoint y: 289, distance: 22.1
click at [848, 271] on input "1500" at bounding box center [884, 276] width 138 height 26
paste input "21"
type input "2100"
click at [859, 403] on input "1500" at bounding box center [884, 407] width 138 height 26
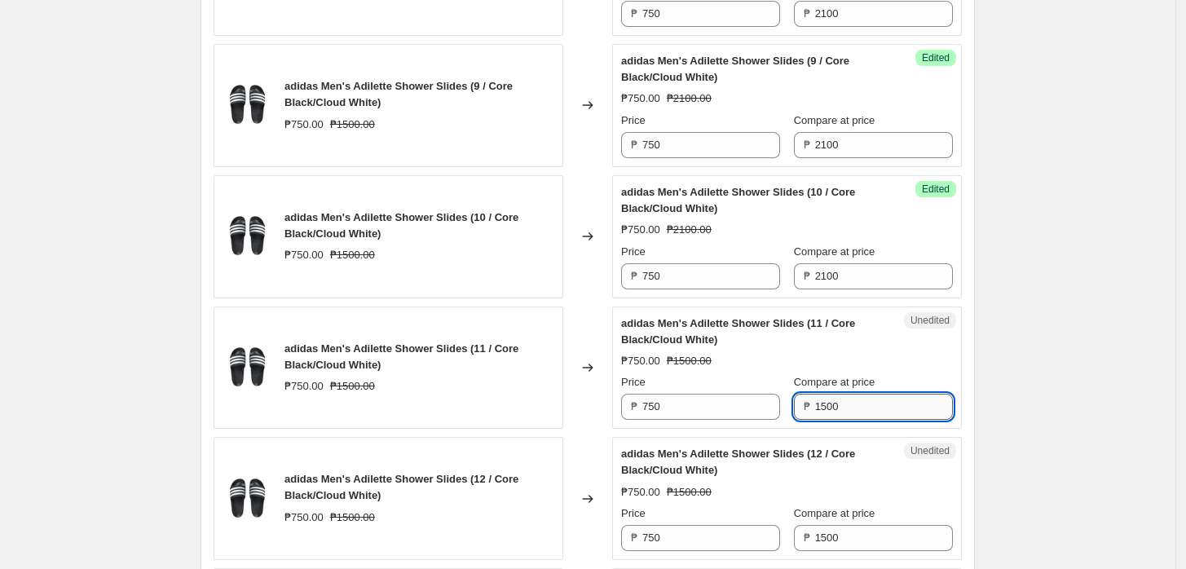
paste input "21"
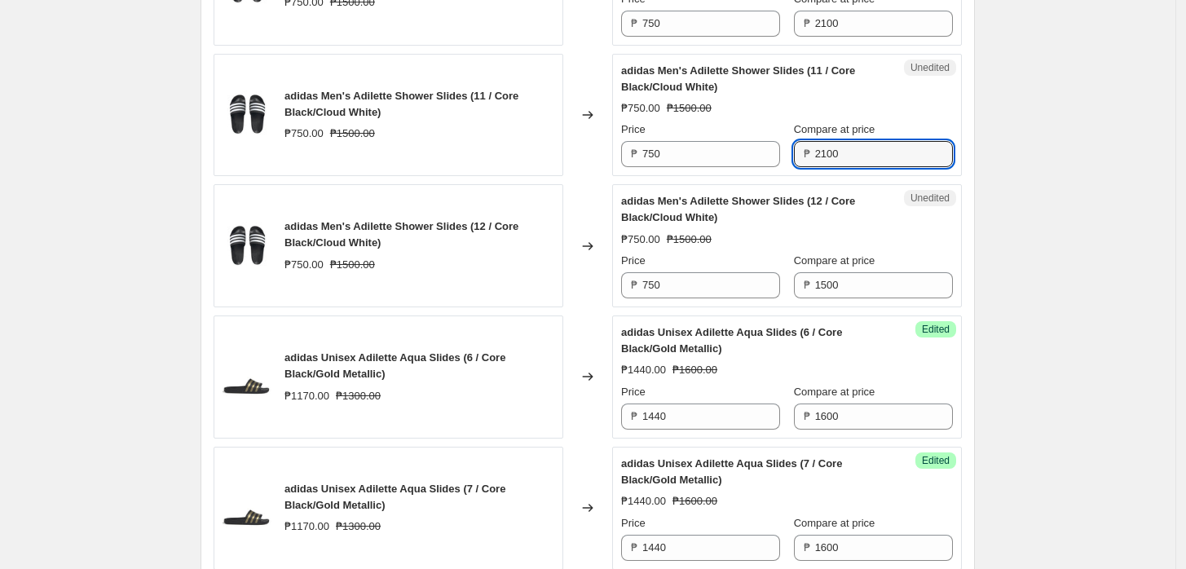
scroll to position [1089, 0]
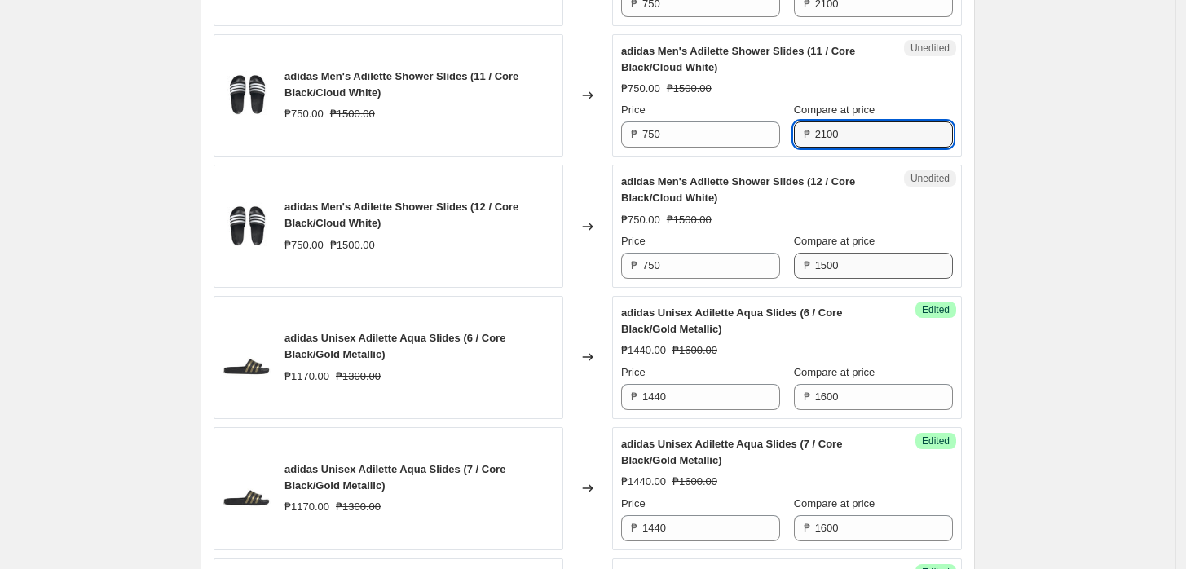
type input "2100"
click at [841, 259] on input "1500" at bounding box center [884, 266] width 138 height 26
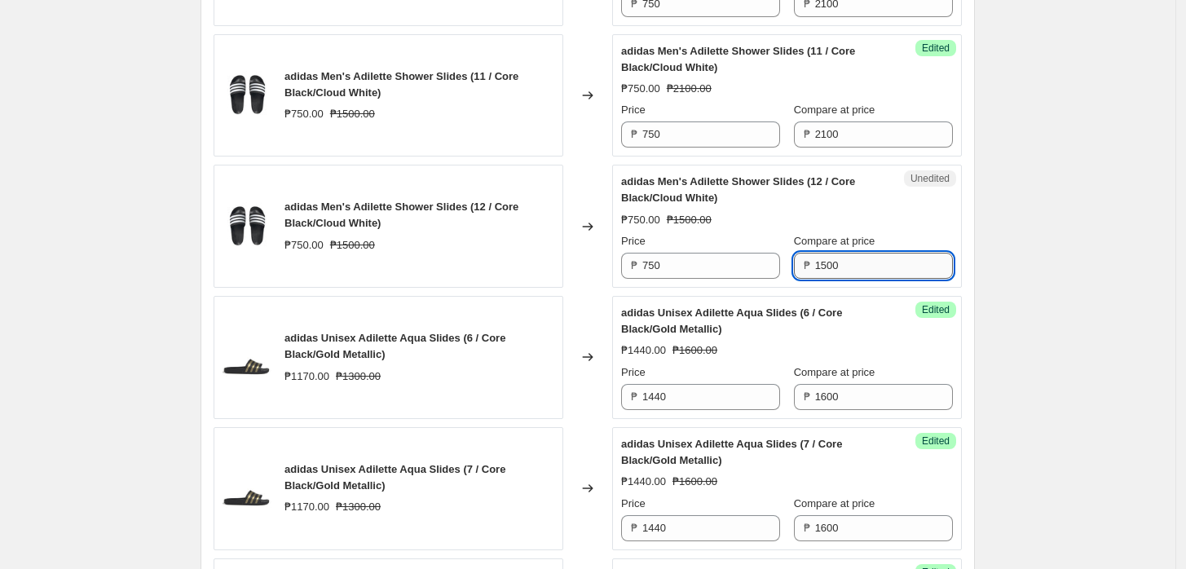
click at [841, 259] on input "1500" at bounding box center [884, 266] width 138 height 26
paste input "21"
type input "2100"
click at [699, 259] on input "750" at bounding box center [711, 266] width 138 height 26
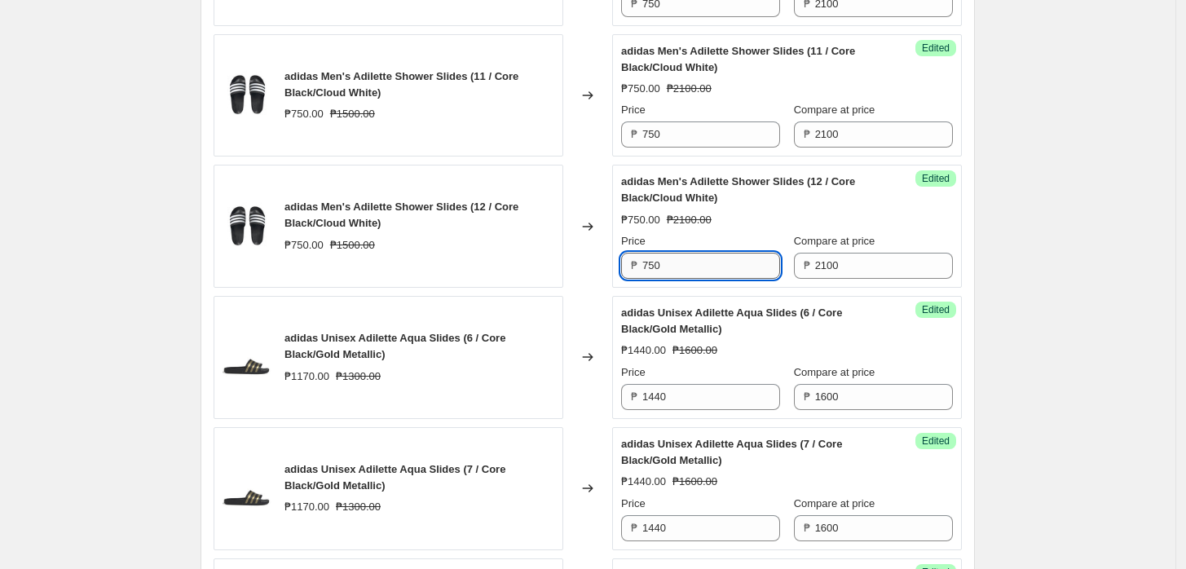
click at [699, 259] on input "750" at bounding box center [711, 266] width 138 height 26
type input "1680"
click at [704, 119] on div "Price ₱ 750" at bounding box center [700, 125] width 159 height 46
click at [704, 118] on div "Price ₱ 750" at bounding box center [700, 125] width 159 height 46
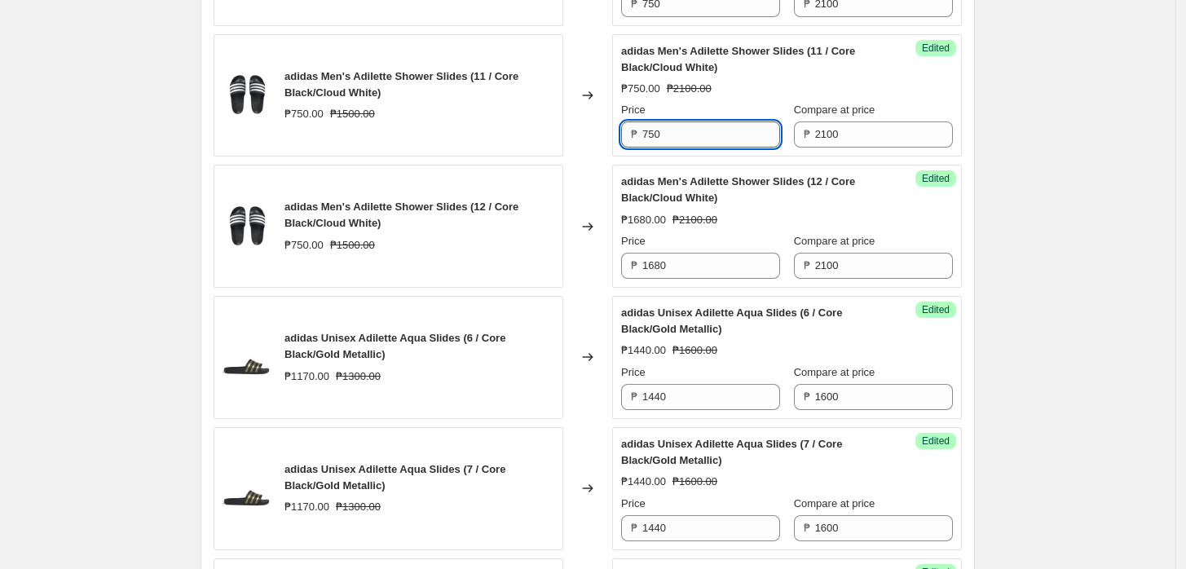
click at [708, 136] on input "750" at bounding box center [711, 134] width 138 height 26
click at [708, 137] on input "750" at bounding box center [711, 134] width 138 height 26
click at [707, 137] on input "750" at bounding box center [711, 134] width 138 height 26
paste input "168"
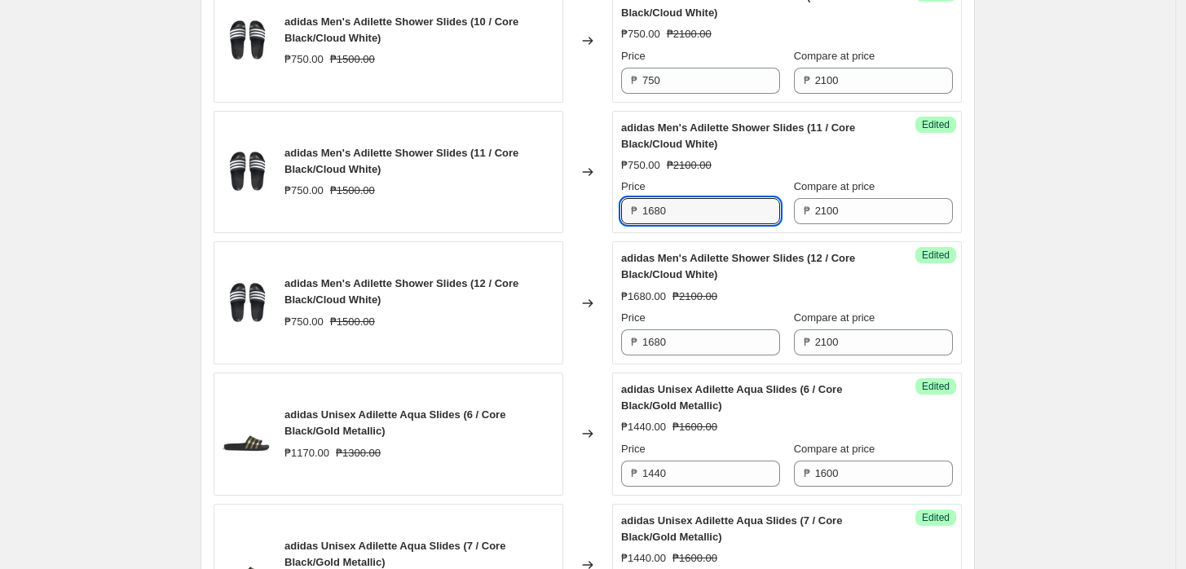
scroll to position [907, 0]
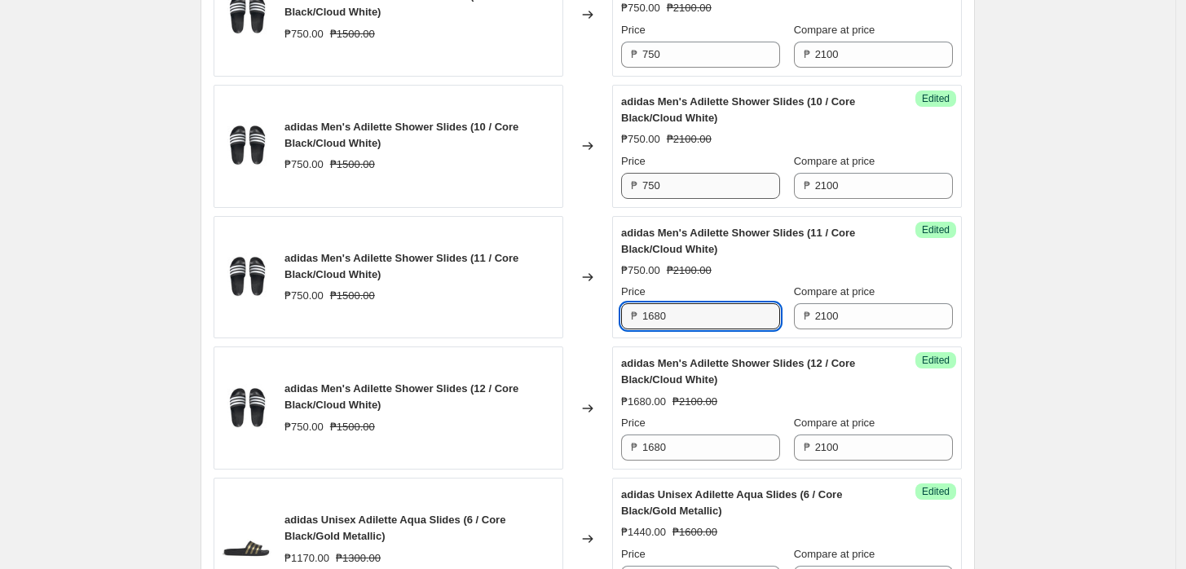
type input "1680"
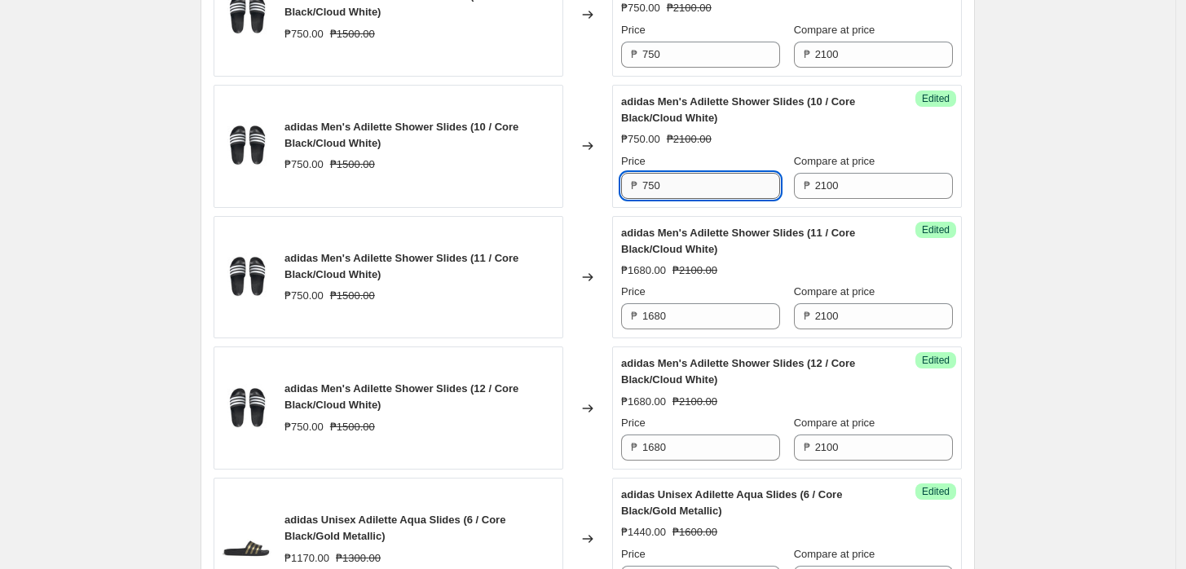
drag, startPoint x: 705, startPoint y: 195, endPoint x: 697, endPoint y: 119, distance: 76.3
click at [704, 195] on input "750" at bounding box center [711, 186] width 138 height 26
paste input "168"
type input "1680"
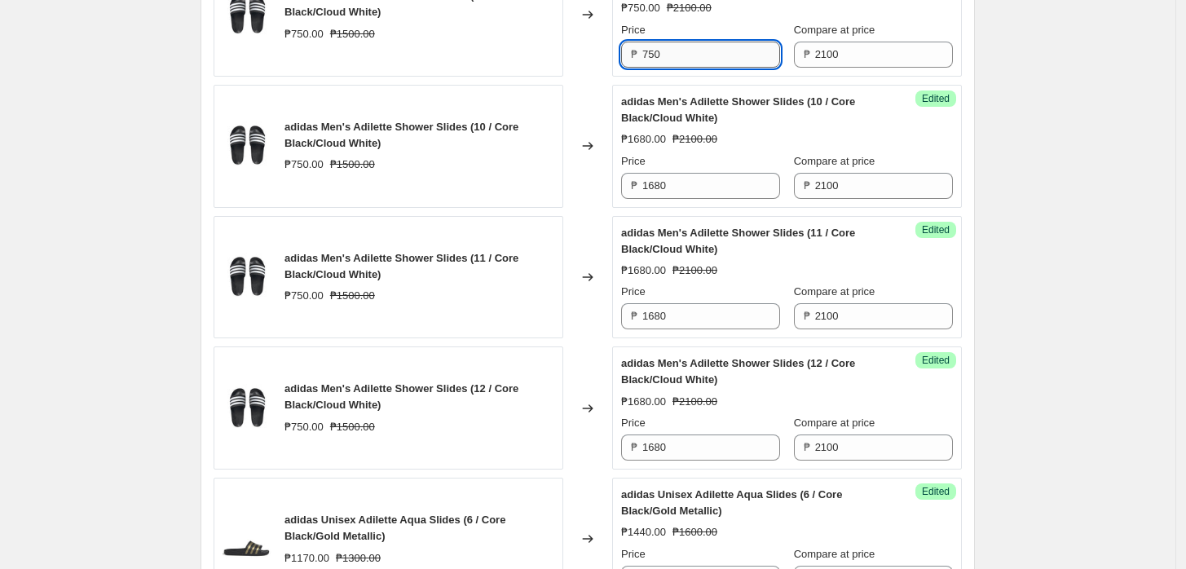
click at [700, 60] on input "750" at bounding box center [711, 55] width 138 height 26
paste input "168"
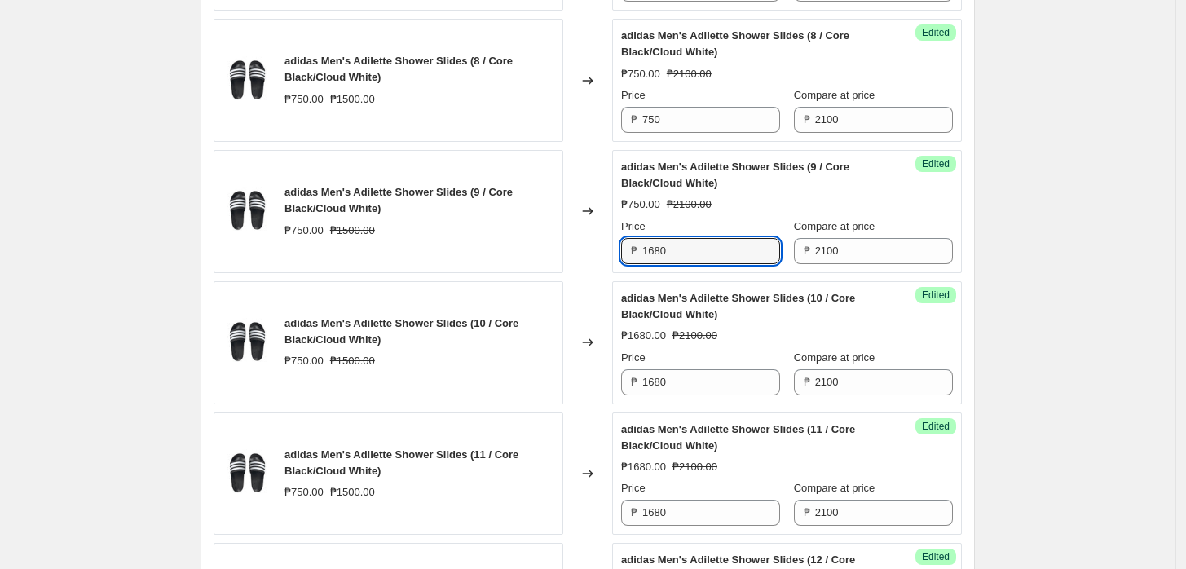
scroll to position [636, 0]
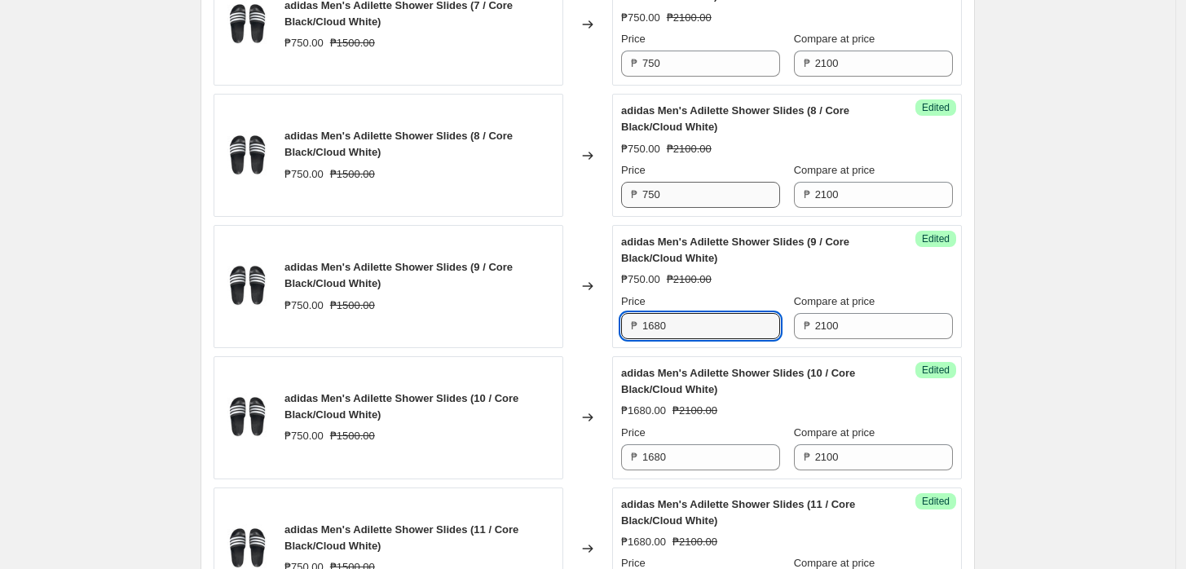
type input "1680"
click at [713, 184] on input "750" at bounding box center [711, 195] width 138 height 26
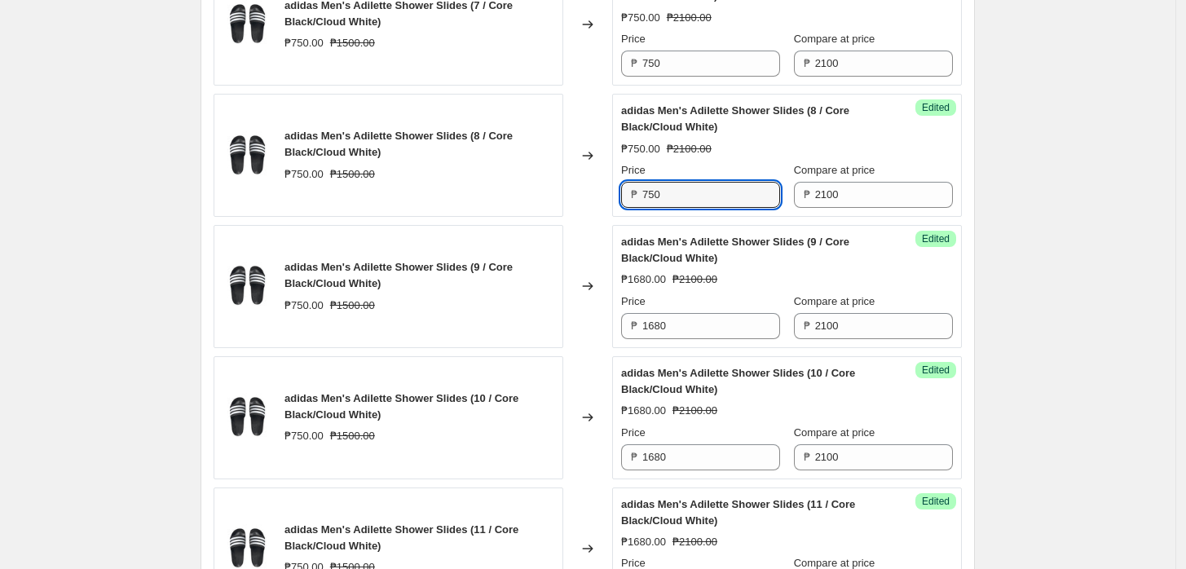
paste input "168"
type input "1680"
drag, startPoint x: 712, startPoint y: 68, endPoint x: 708, endPoint y: 127, distance: 58.8
click at [711, 68] on input "750" at bounding box center [711, 64] width 138 height 26
paste input "168"
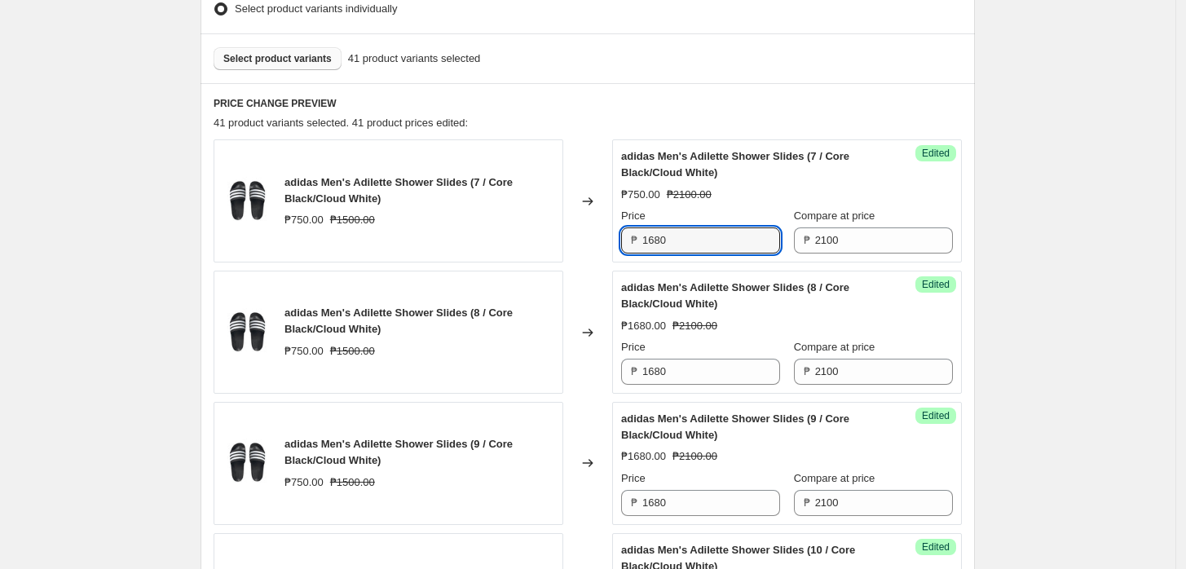
scroll to position [455, 0]
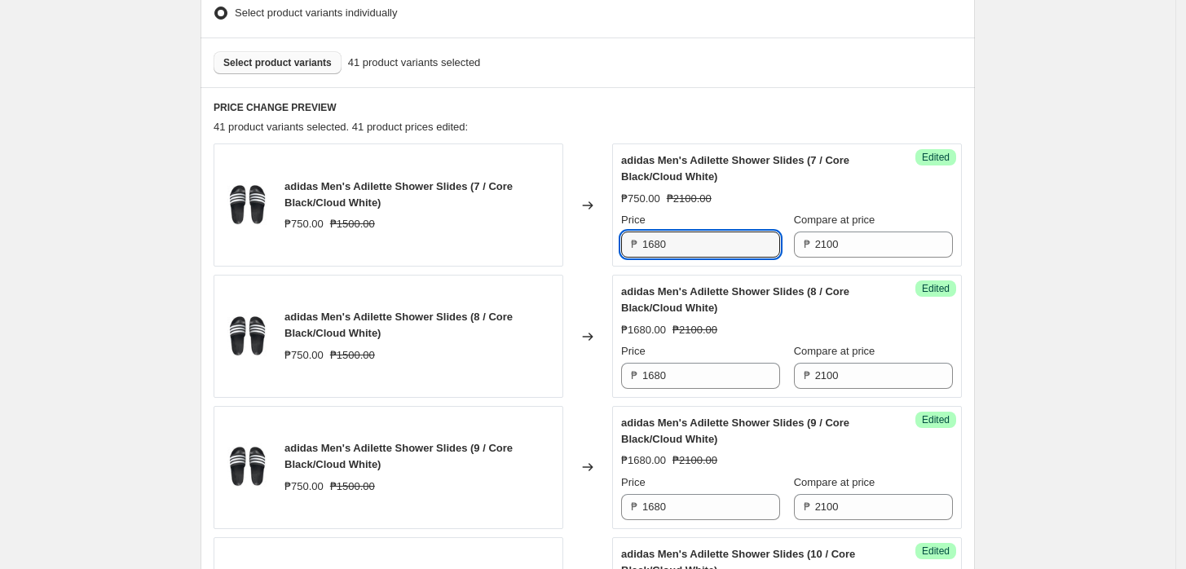
type input "1680"
drag, startPoint x: 1076, startPoint y: 243, endPoint x: 614, endPoint y: 253, distance: 462.4
click at [280, 67] on span "Select product variants" at bounding box center [277, 62] width 108 height 13
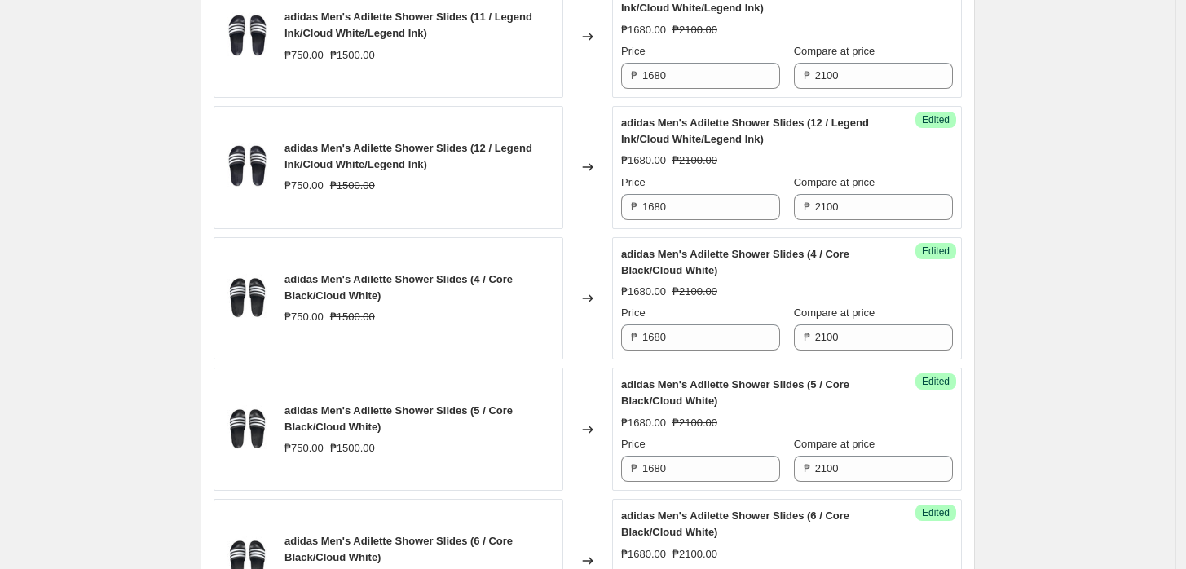
scroll to position [2810, 0]
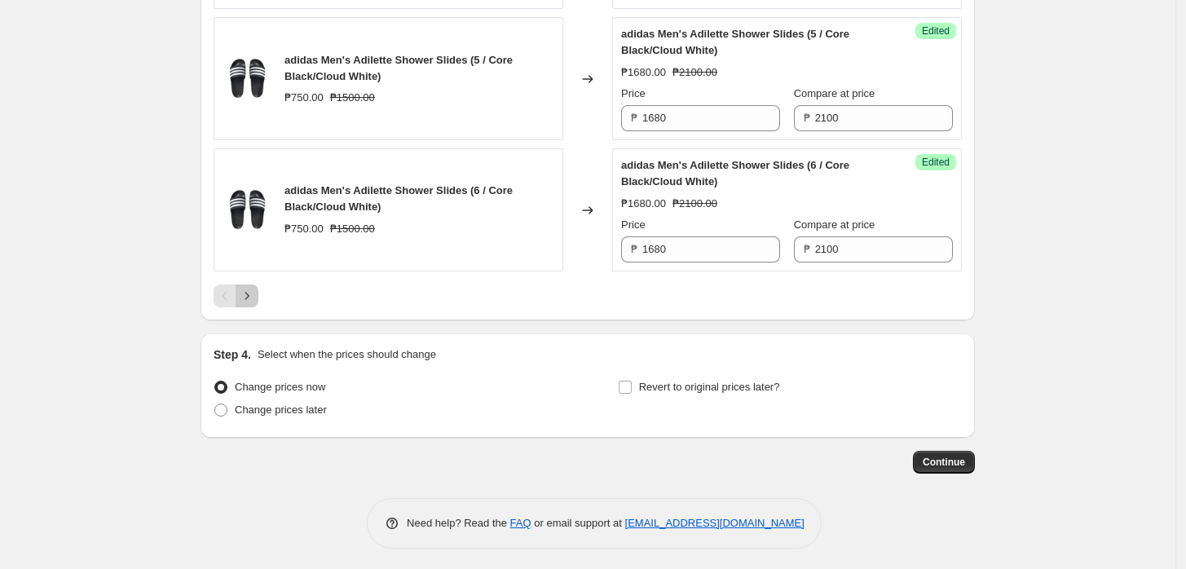
click at [245, 297] on icon "Next" at bounding box center [247, 296] width 16 height 16
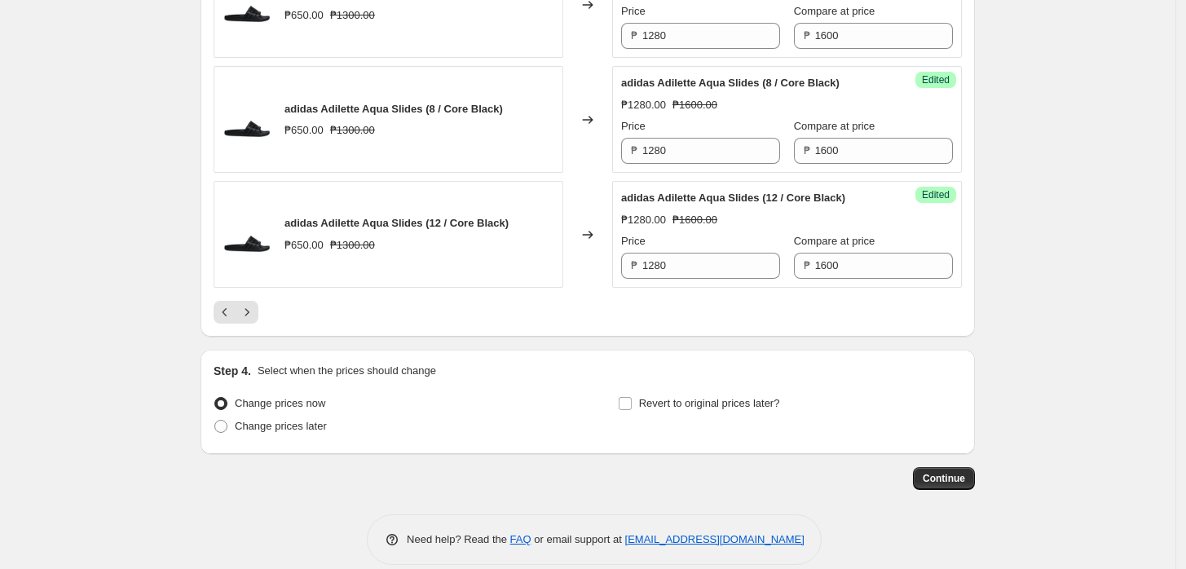
click at [251, 305] on icon "Next" at bounding box center [247, 312] width 16 height 16
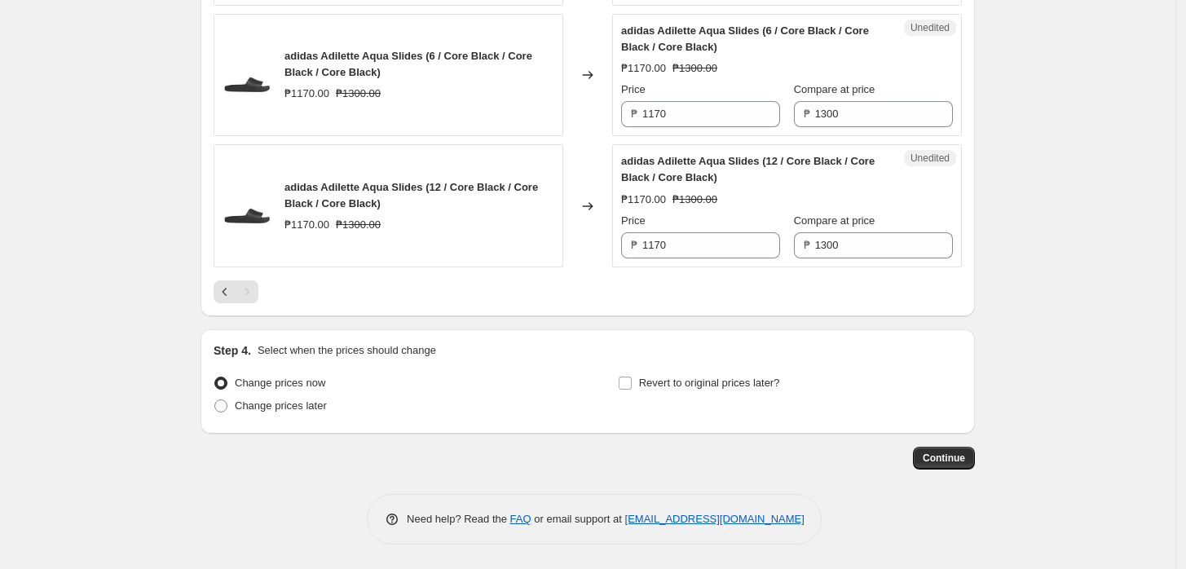
scroll to position [1615, 0]
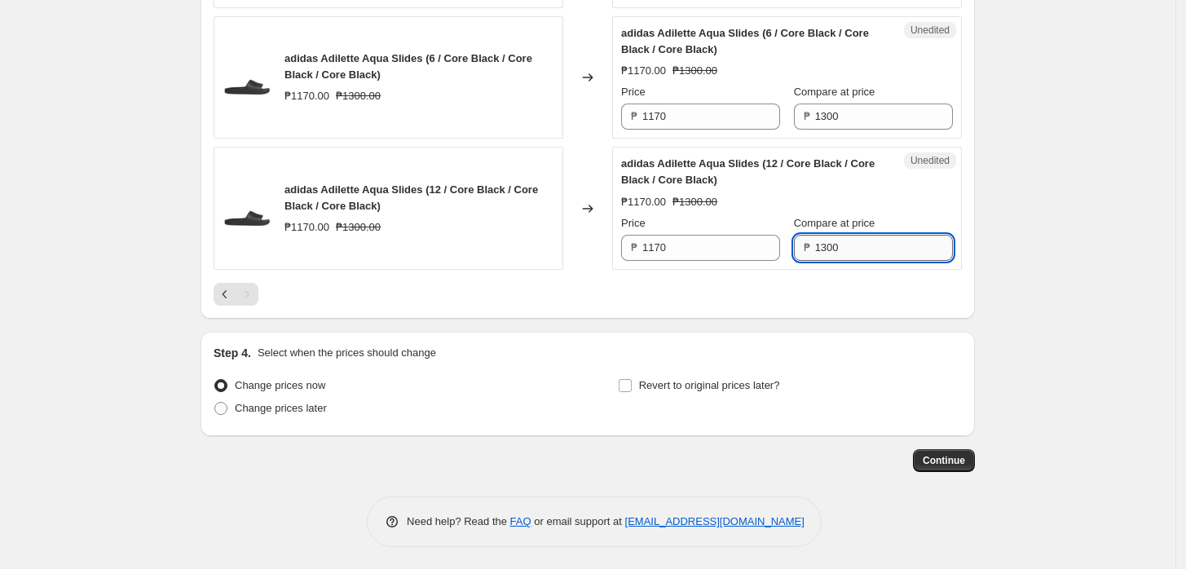
drag, startPoint x: 841, startPoint y: 250, endPoint x: 850, endPoint y: 153, distance: 97.4
click at [841, 249] on input "1300" at bounding box center [884, 248] width 138 height 26
paste input "6"
type input "1600"
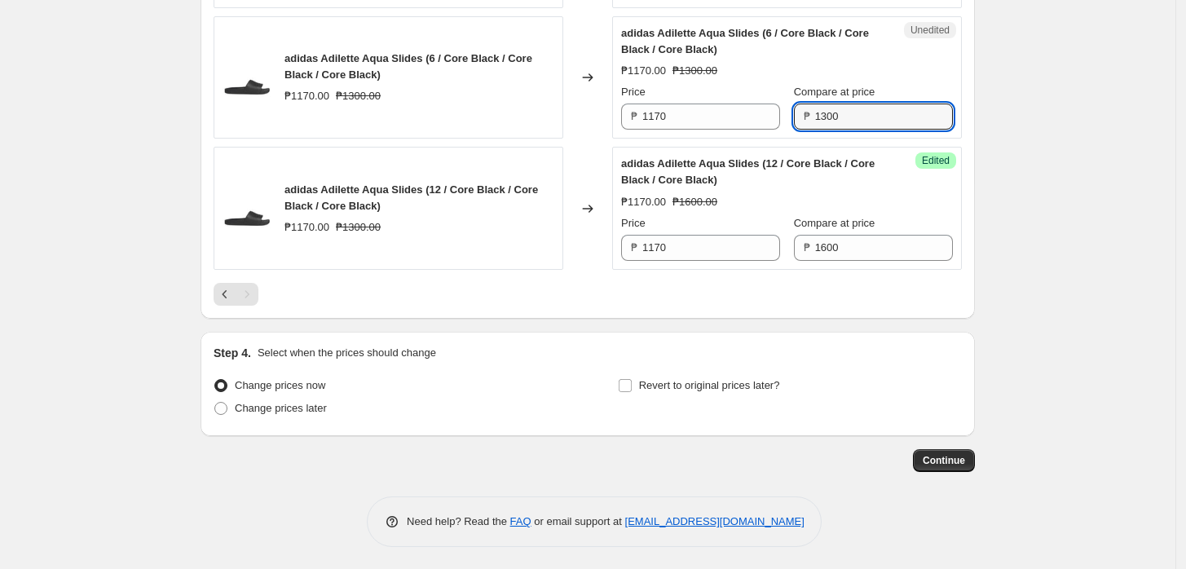
drag, startPoint x: 856, startPoint y: 110, endPoint x: 846, endPoint y: 152, distance: 43.5
click at [852, 112] on input "1300" at bounding box center [884, 117] width 138 height 26
paste input "6"
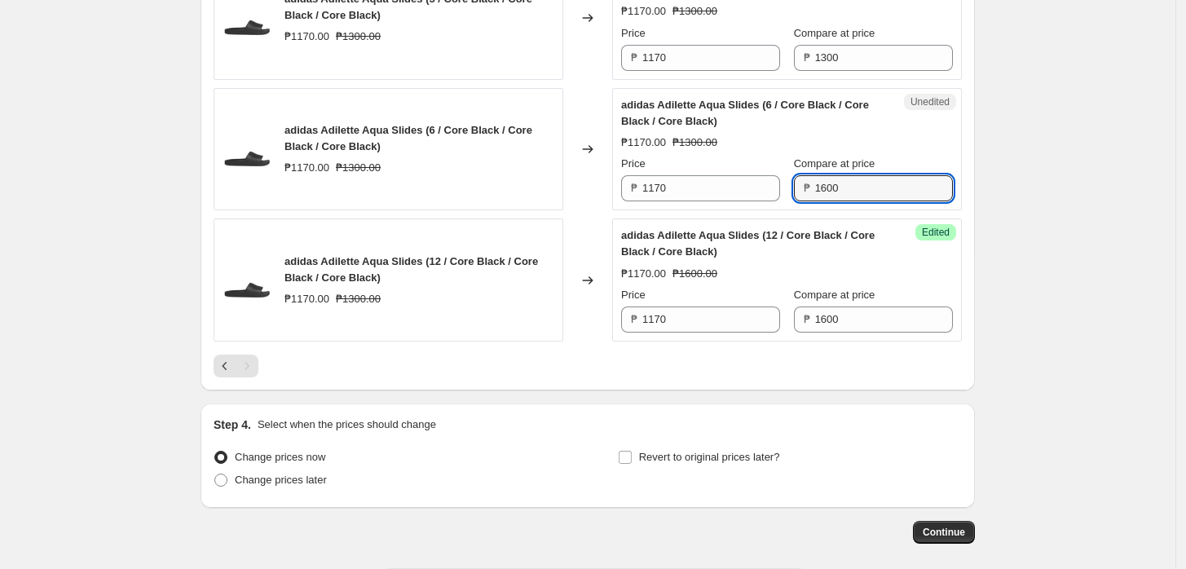
scroll to position [1344, 0]
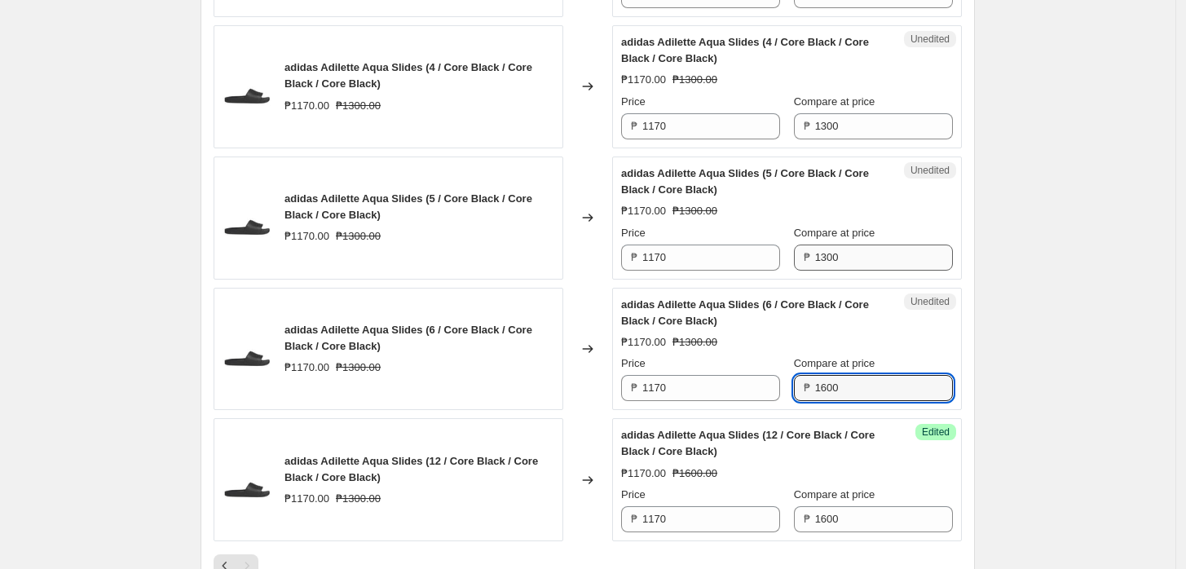
type input "1600"
click at [870, 260] on input "1300" at bounding box center [884, 258] width 138 height 26
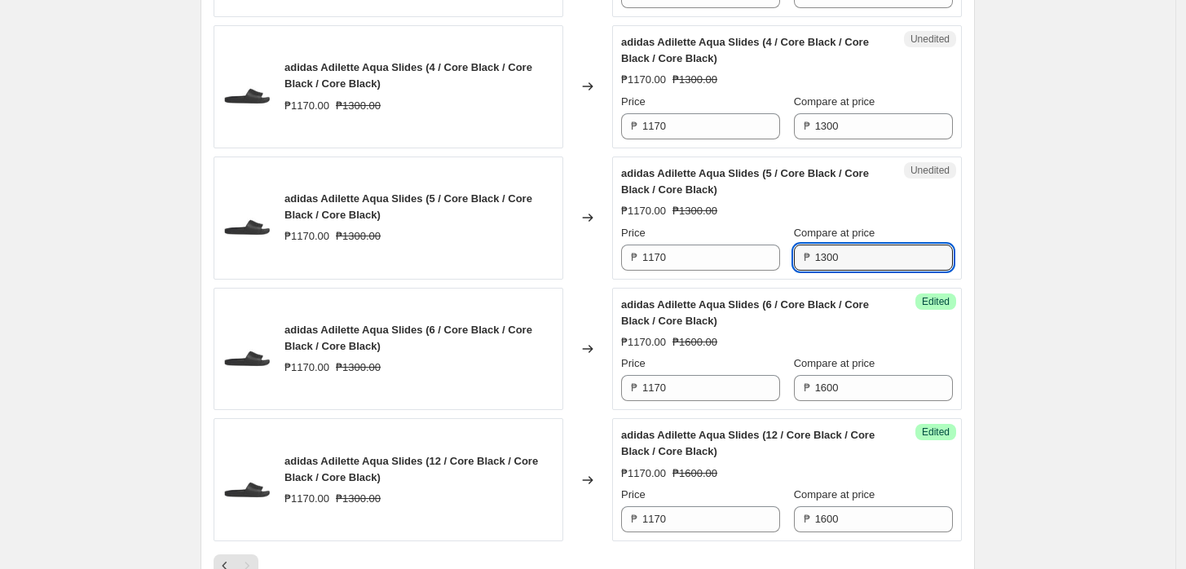
paste input "6"
type input "1600"
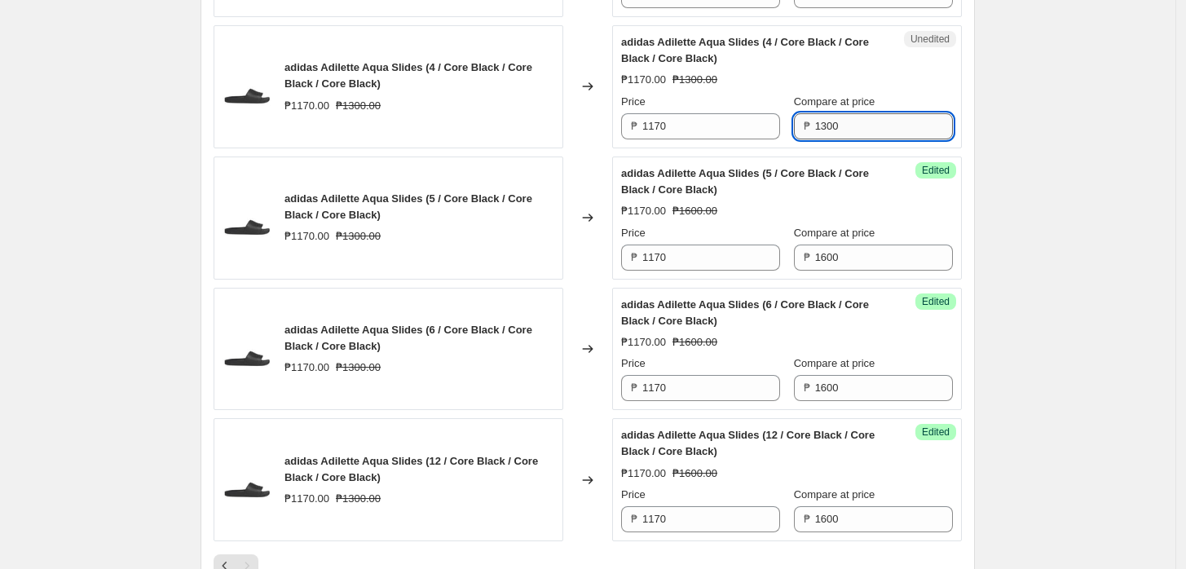
click at [863, 131] on input "1300" at bounding box center [884, 126] width 138 height 26
paste input "6"
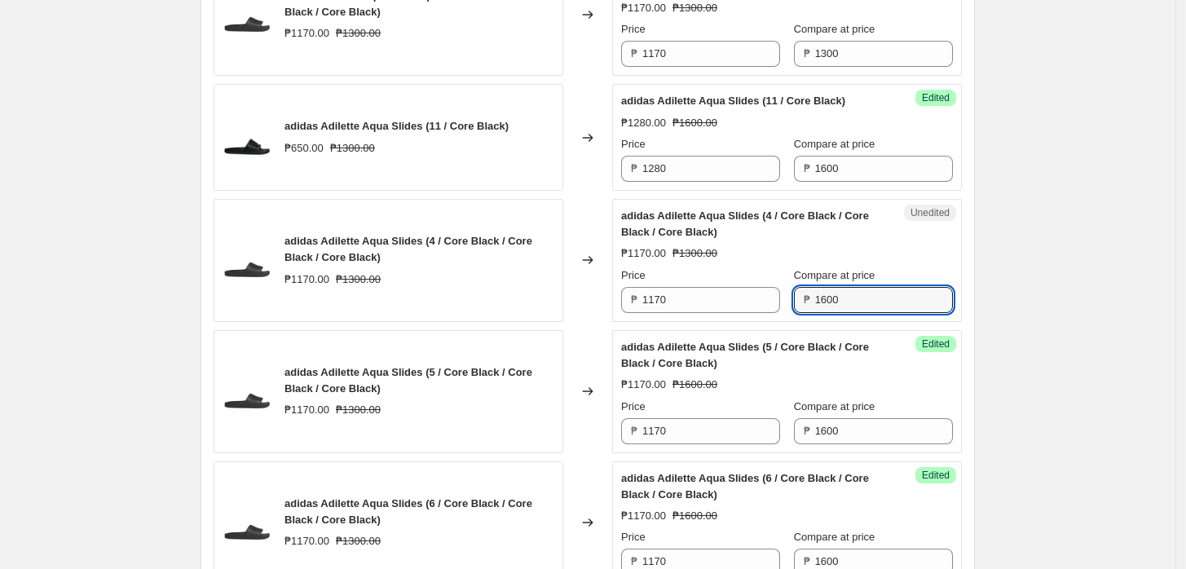
scroll to position [1162, 0]
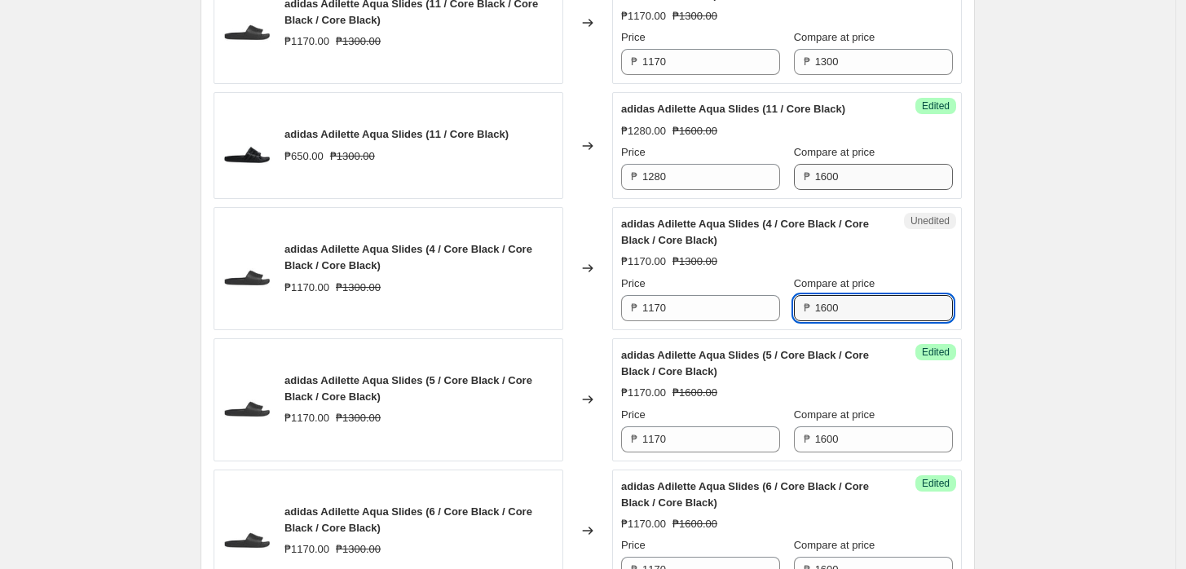
type input "1600"
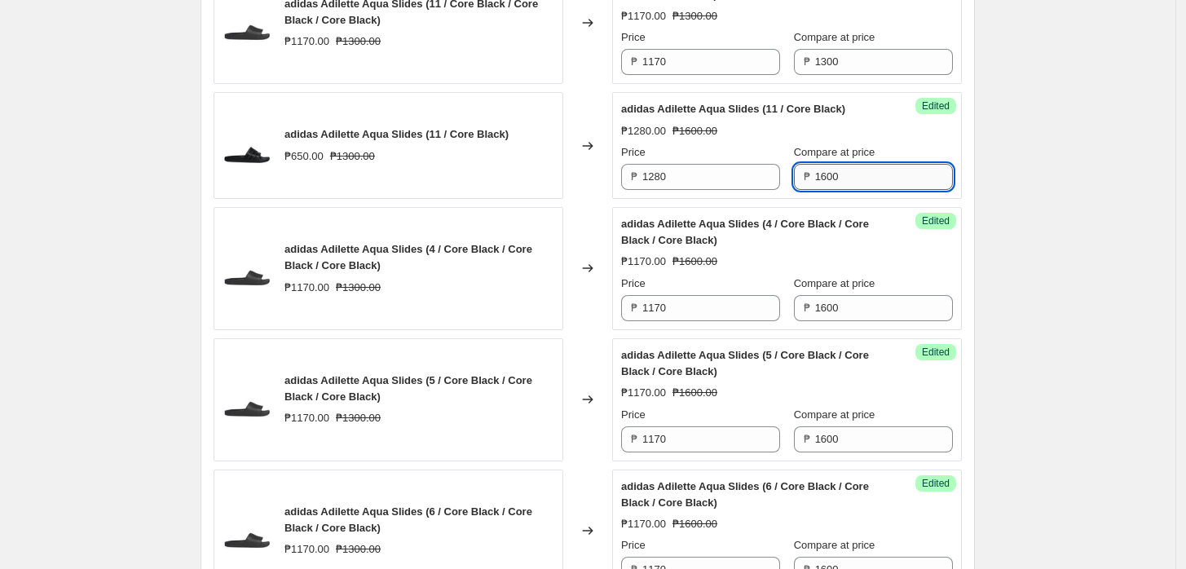
click at [877, 177] on input "1600" at bounding box center [884, 177] width 138 height 26
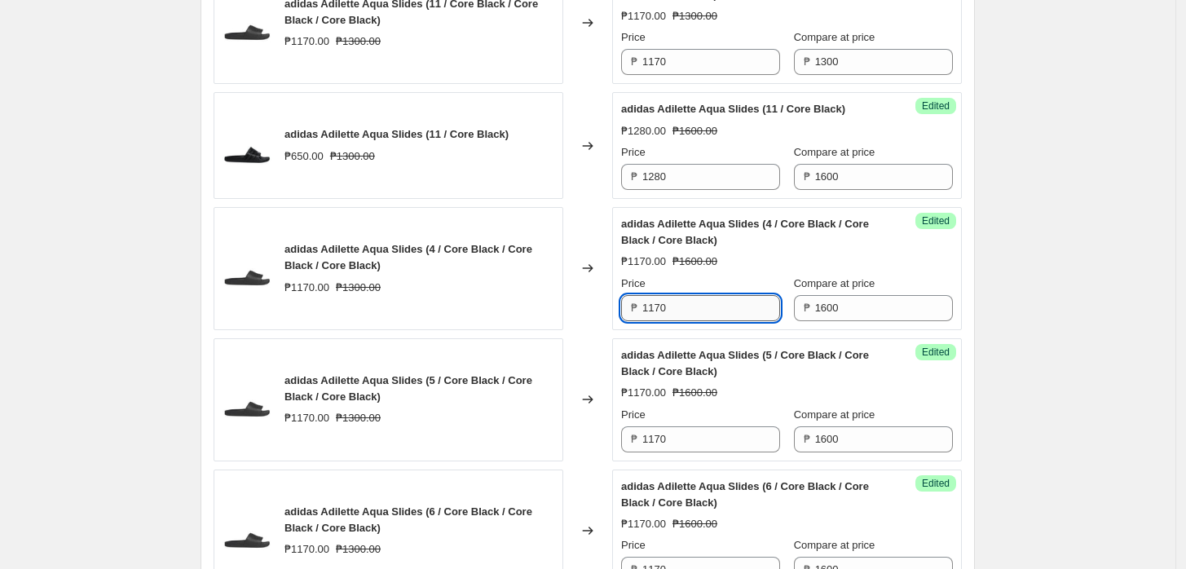
click at [652, 305] on input "1170" at bounding box center [711, 308] width 138 height 26
paste input "44"
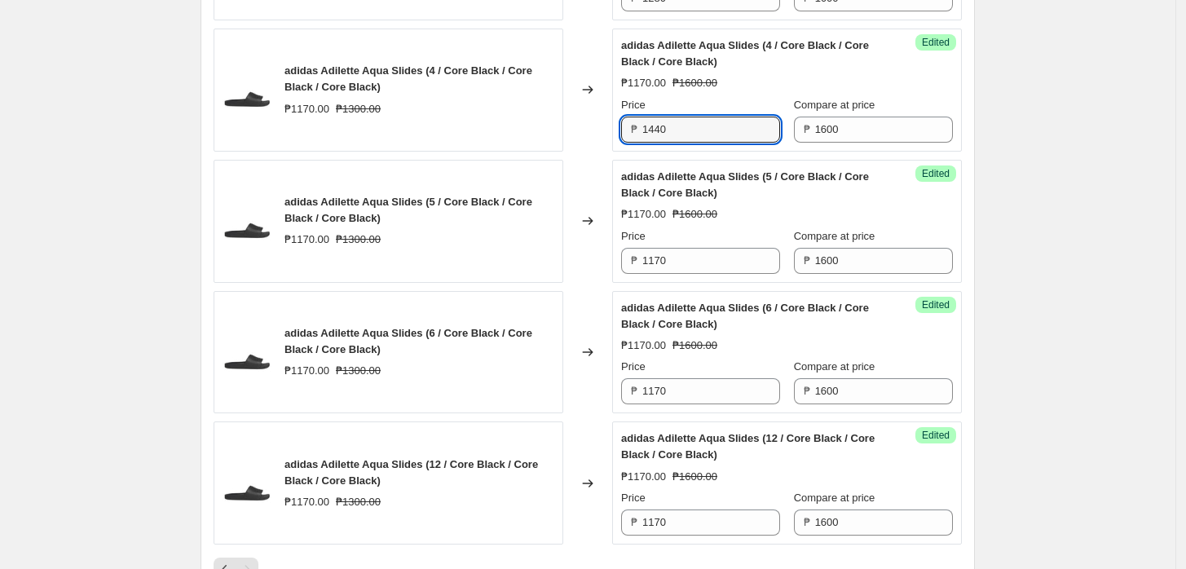
scroll to position [1344, 0]
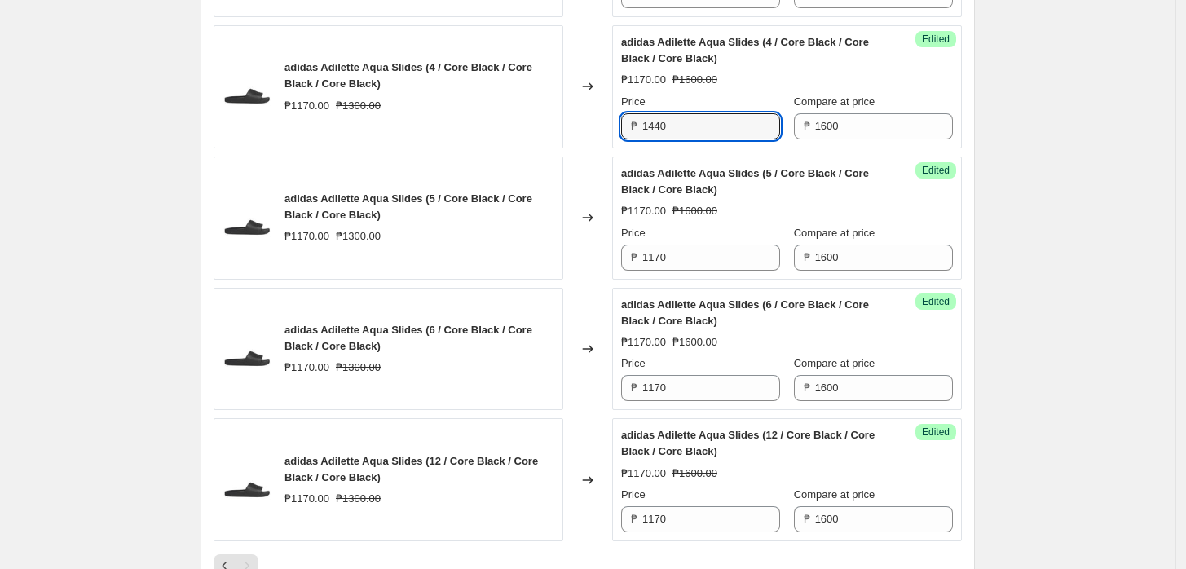
type input "1440"
click at [685, 269] on div "Success Edited adidas Adilette Aqua Slides (5 / Core Black / Core Black / Core …" at bounding box center [787, 218] width 350 height 123
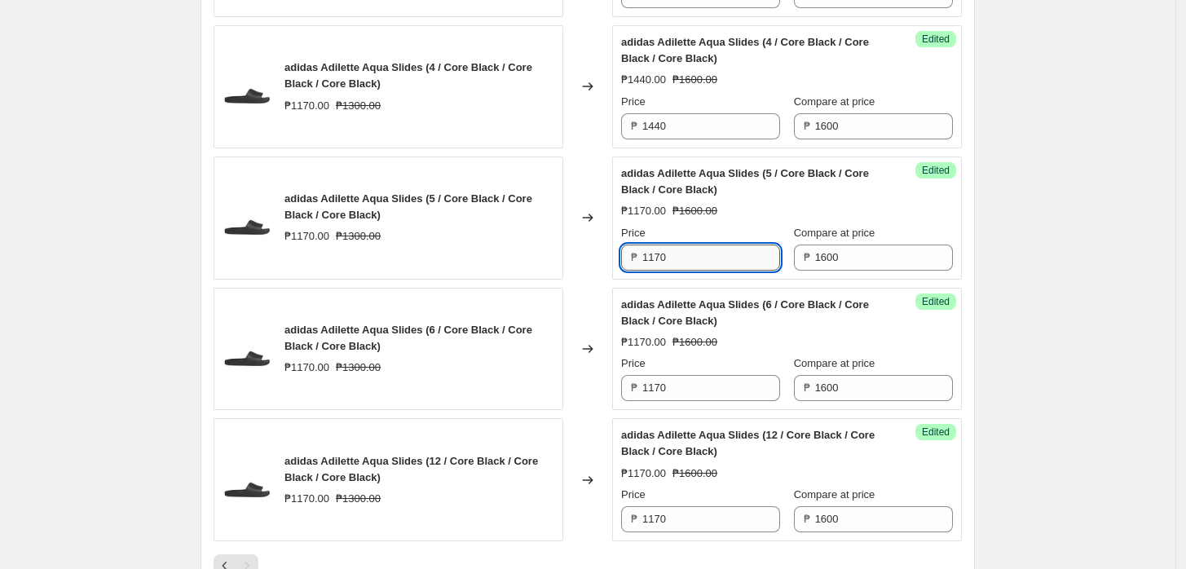
drag, startPoint x: 685, startPoint y: 261, endPoint x: 686, endPoint y: 269, distance: 8.2
click at [685, 262] on input "1170" at bounding box center [711, 258] width 138 height 26
paste input "44"
type input "1440"
click at [689, 380] on input "1170" at bounding box center [711, 388] width 138 height 26
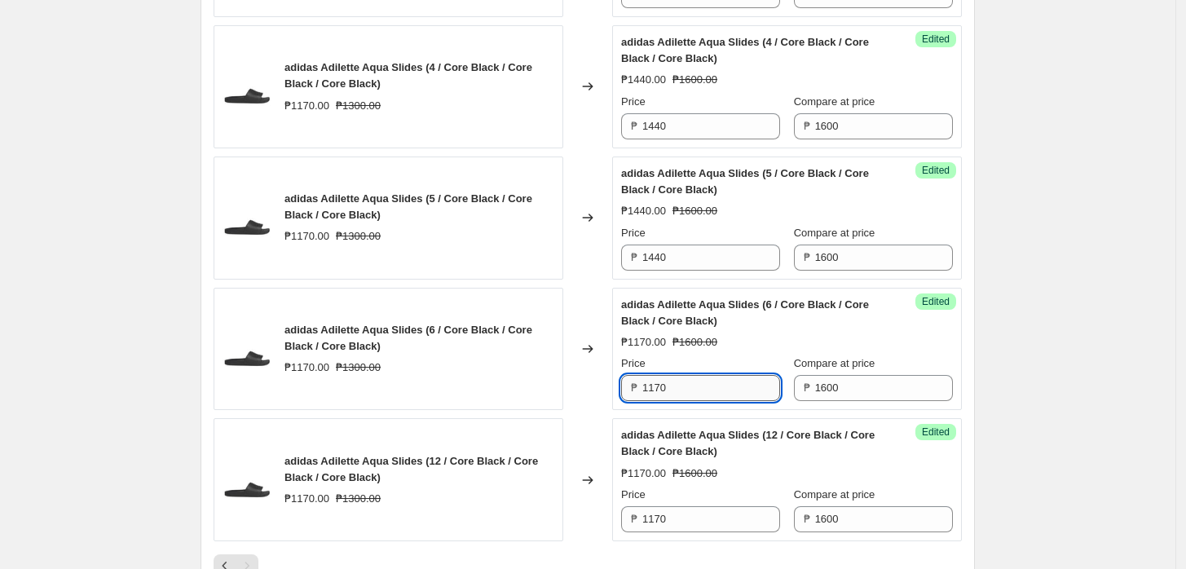
paste input "44"
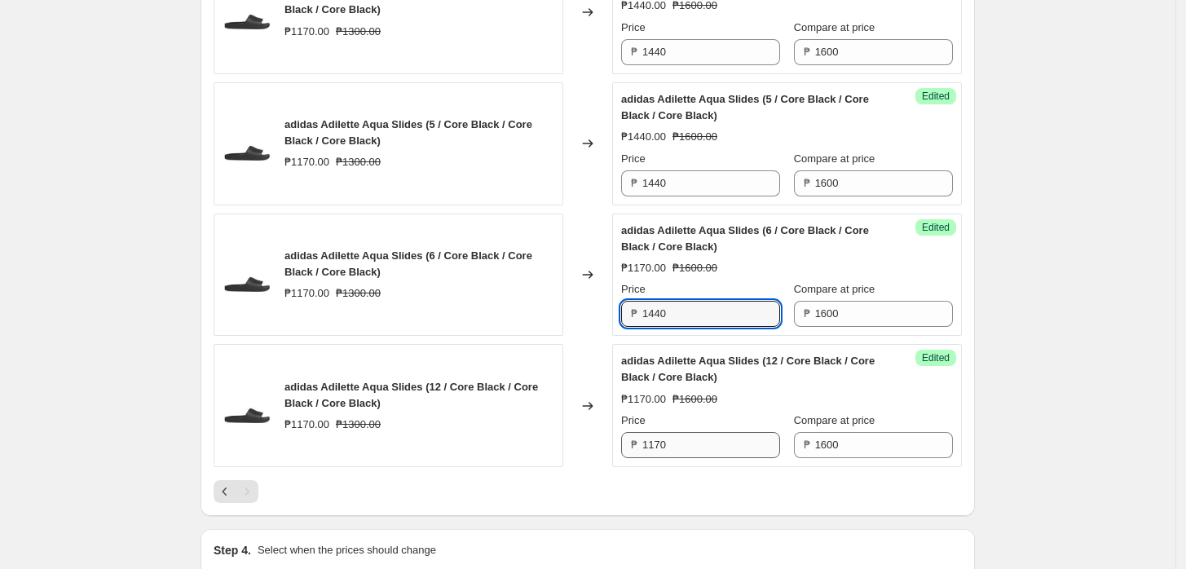
scroll to position [1525, 0]
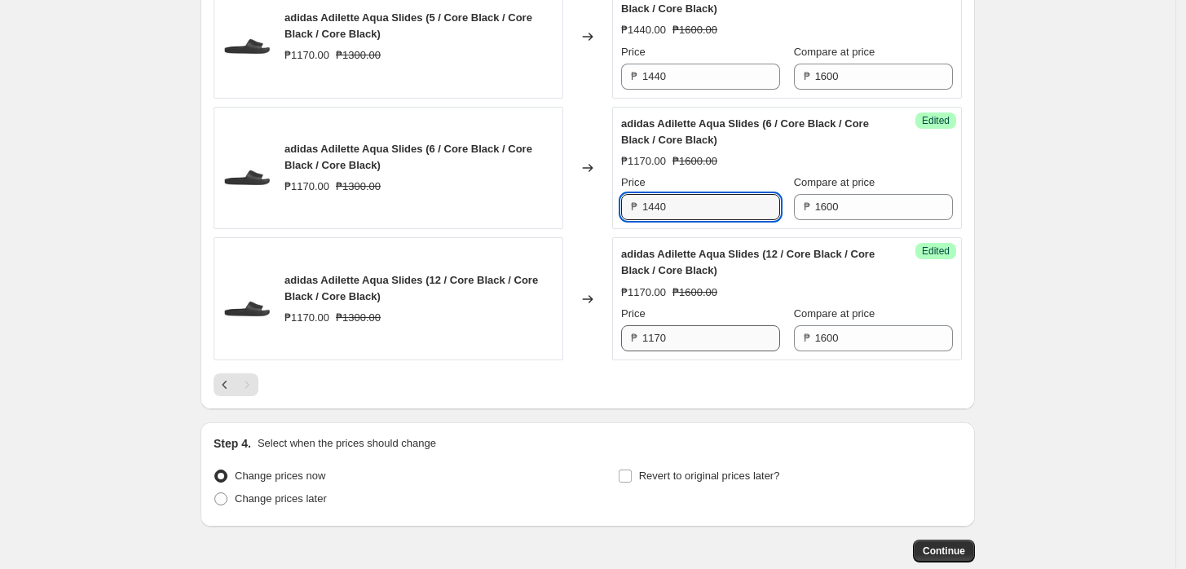
type input "1440"
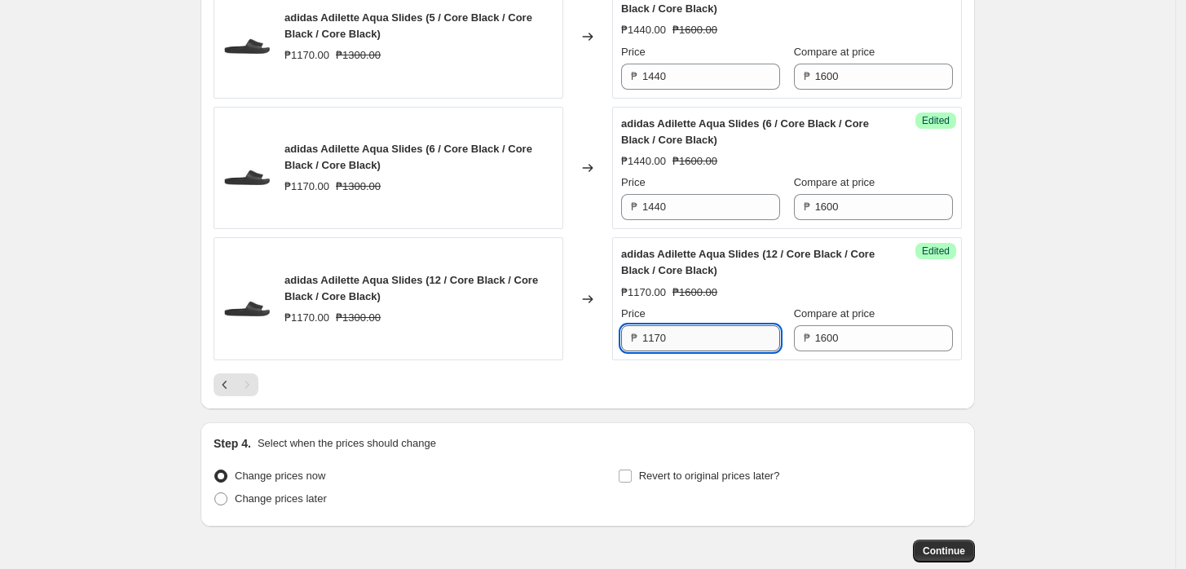
click at [682, 336] on input "1170" at bounding box center [711, 338] width 138 height 26
paste input "44"
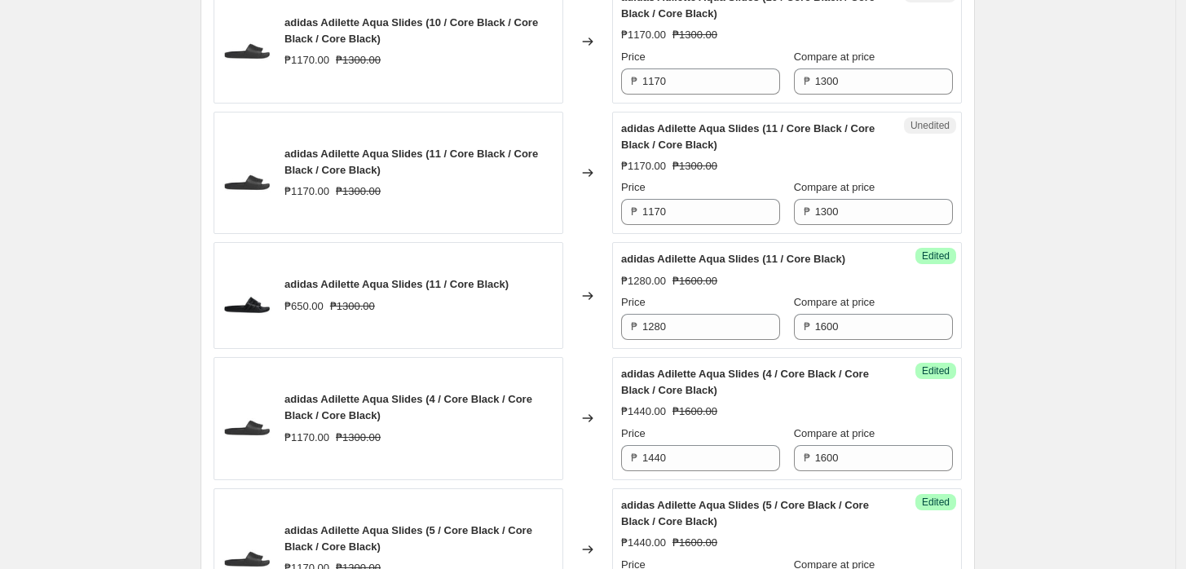
scroll to position [890, 0]
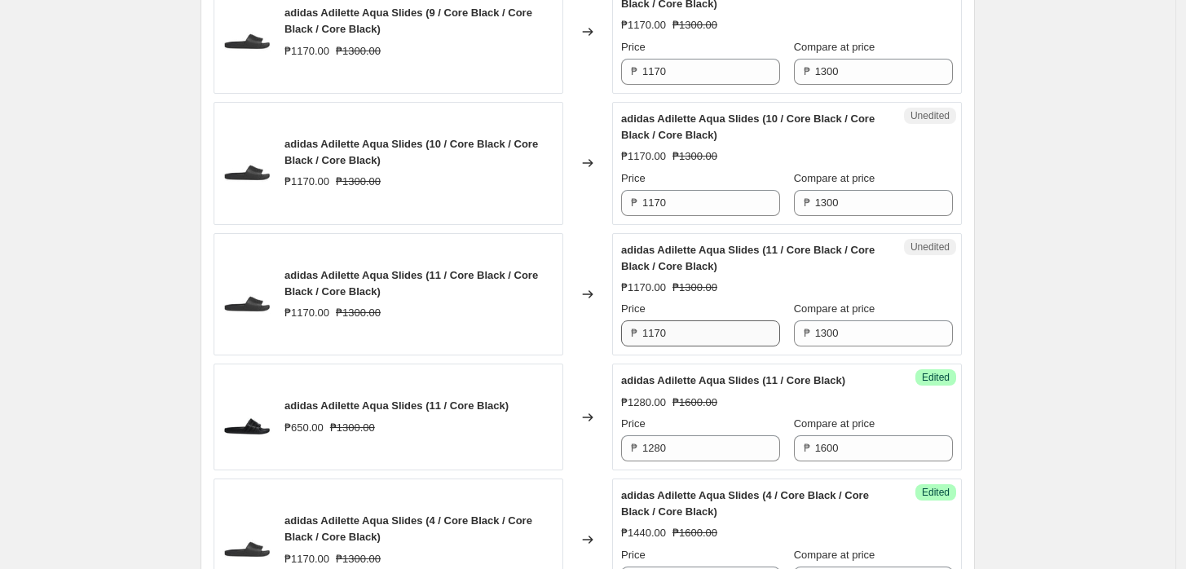
type input "1440"
click at [714, 327] on input "1170" at bounding box center [711, 333] width 138 height 26
paste input "44"
type input "1440"
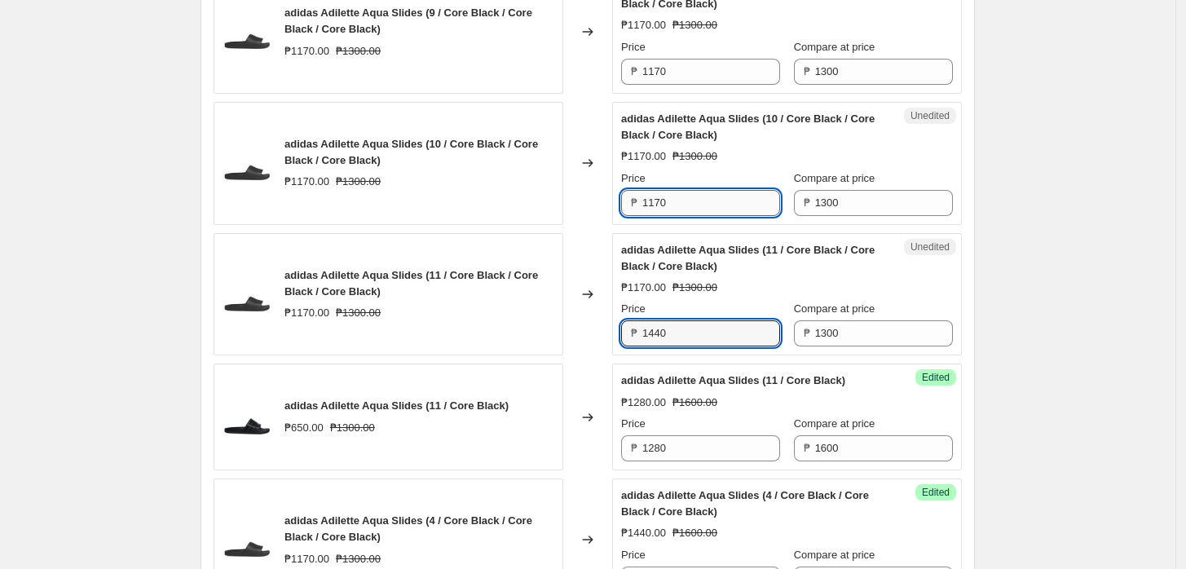
click at [691, 200] on input "1170" at bounding box center [711, 203] width 138 height 26
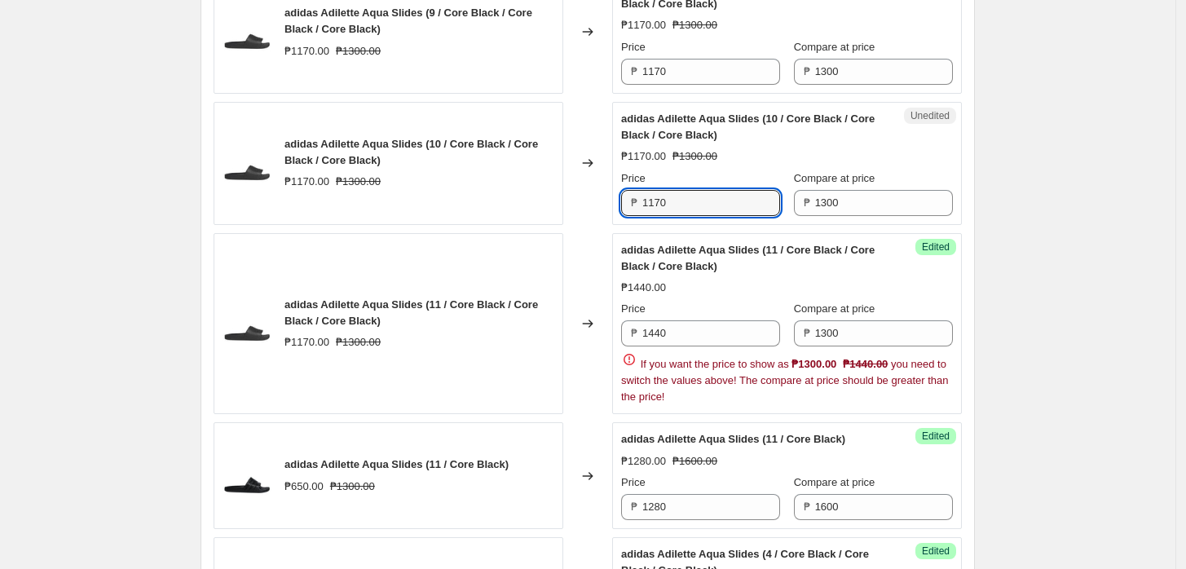
paste input "44"
type input "1440"
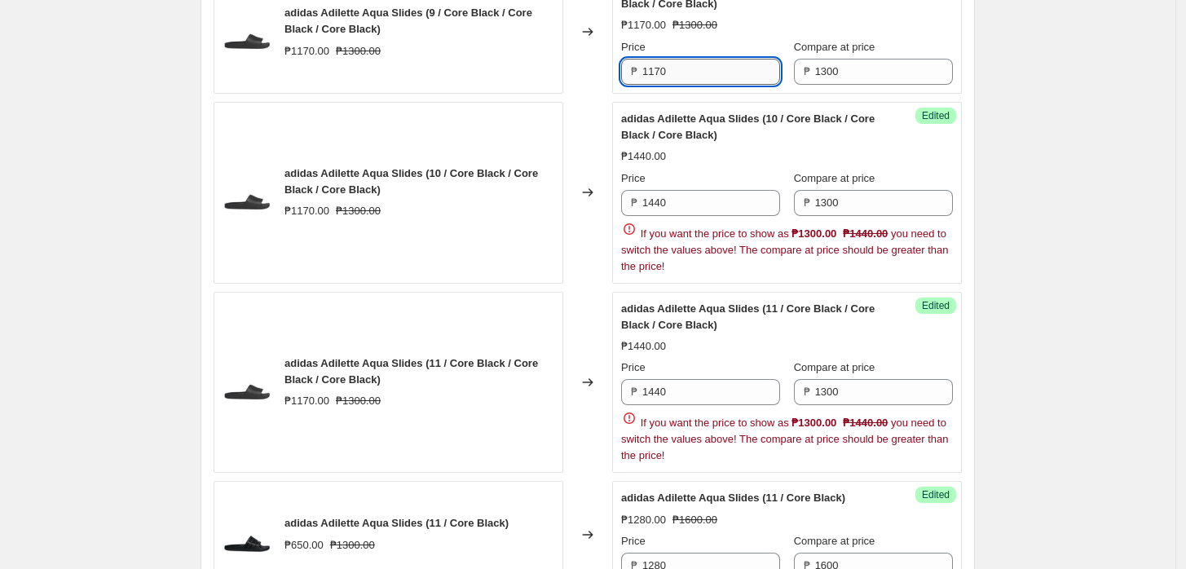
click at [713, 60] on input "1170" at bounding box center [711, 72] width 138 height 26
paste input "44"
type input "1440"
click at [835, 563] on div "adidas Adilette Aqua Slides (11 / Core Black) ₱1280.00 ₱1600.00 Price ₱ 1280 Co…" at bounding box center [787, 534] width 332 height 89
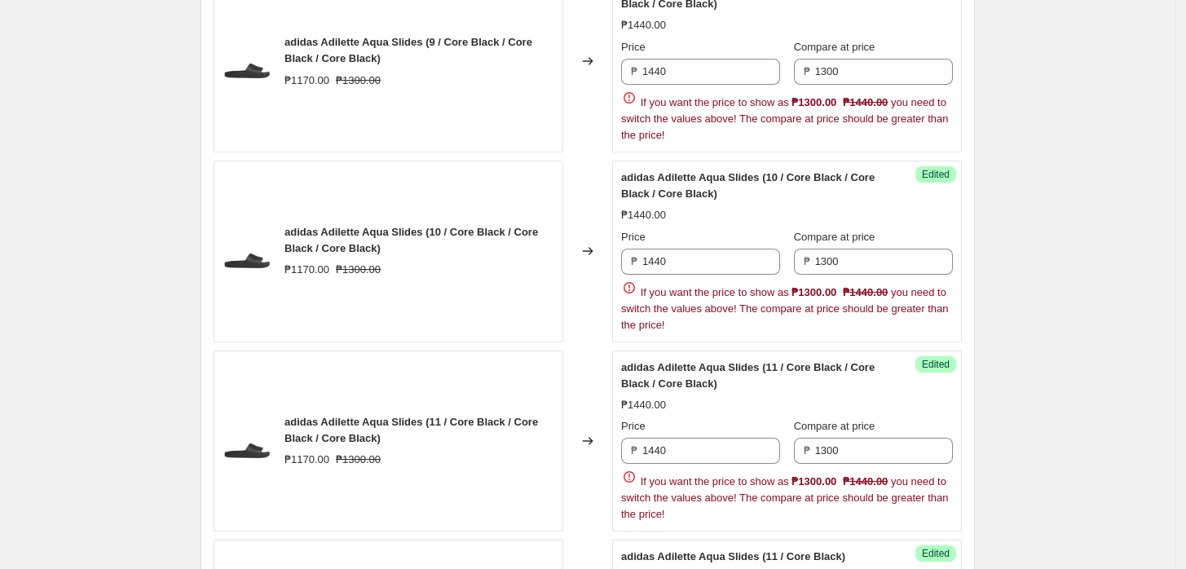
scroll to position [934, 0]
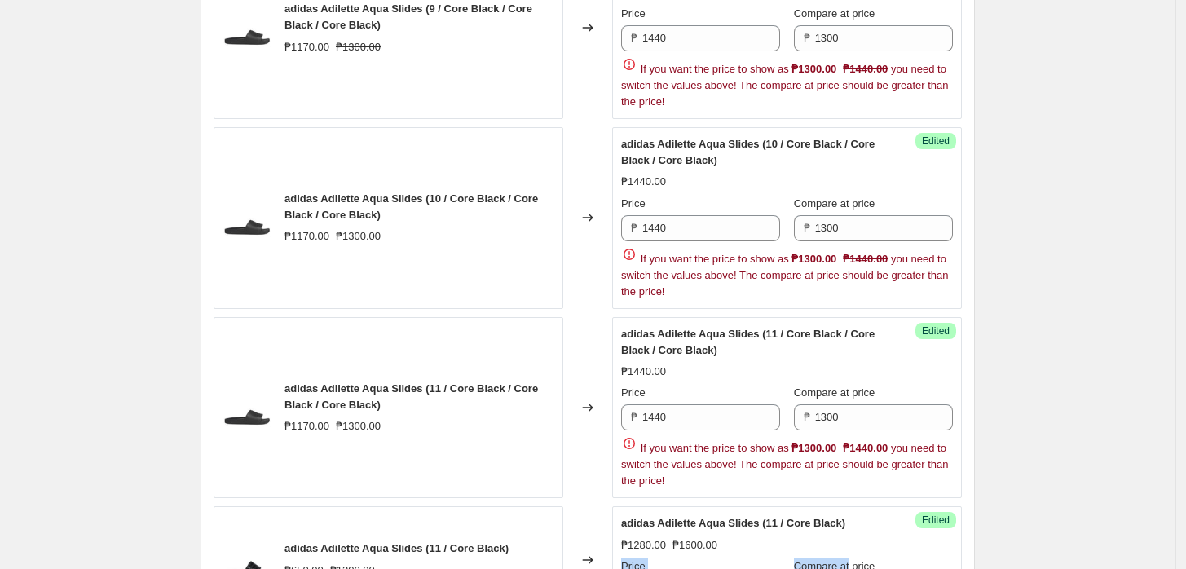
click at [835, 563] on div "adidas Adilette Aqua Slides (11 / Core Black) ₱1280.00 ₱1600.00 Price ₱ 1280 Co…" at bounding box center [787, 559] width 332 height 89
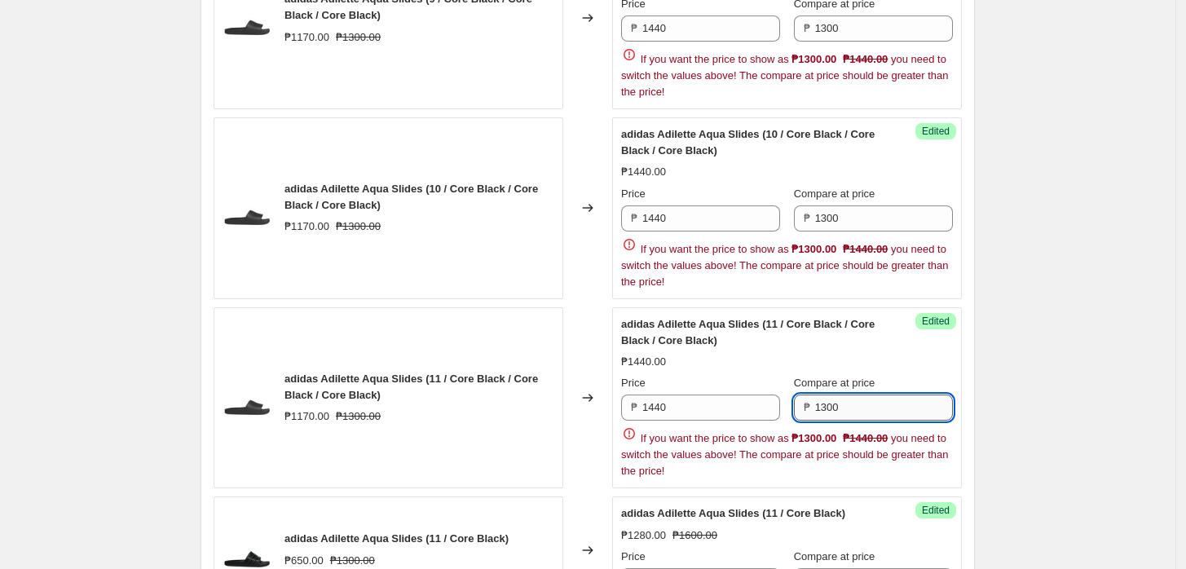
click at [857, 404] on input "1300" at bounding box center [884, 408] width 138 height 26
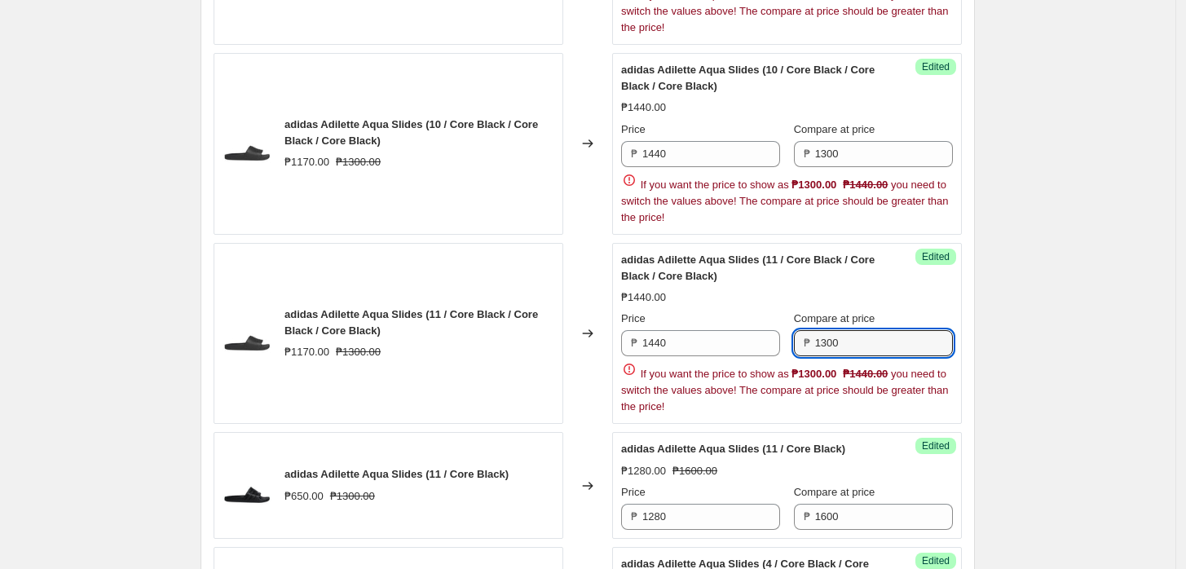
scroll to position [1024, 0]
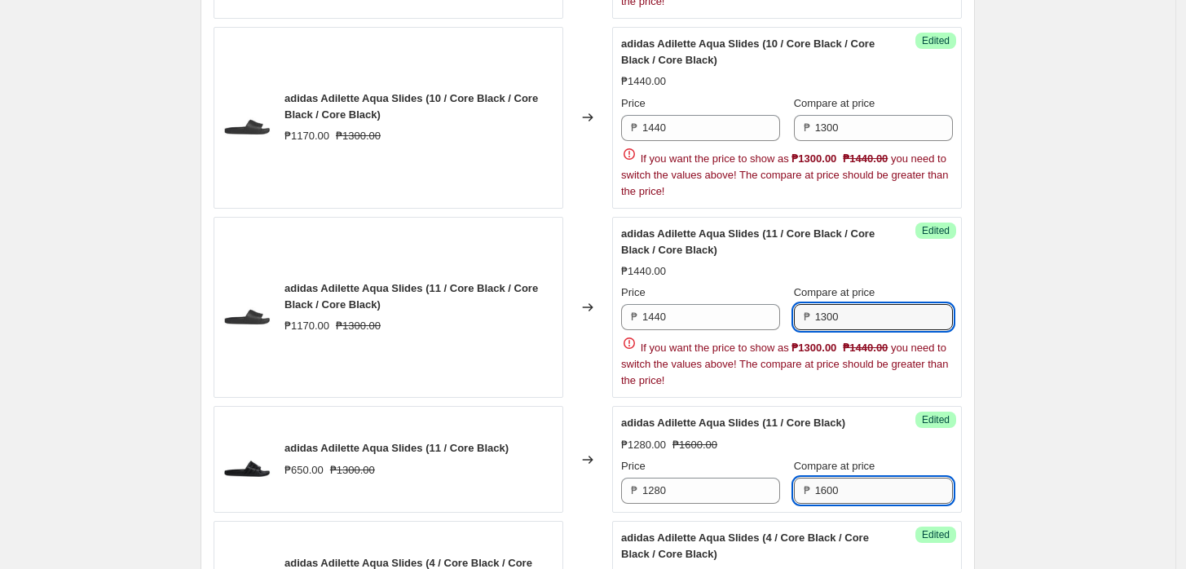
click at [855, 488] on input "1600" at bounding box center [884, 491] width 138 height 26
click at [834, 309] on input "1300" at bounding box center [884, 317] width 138 height 26
paste input "6"
type input "1600"
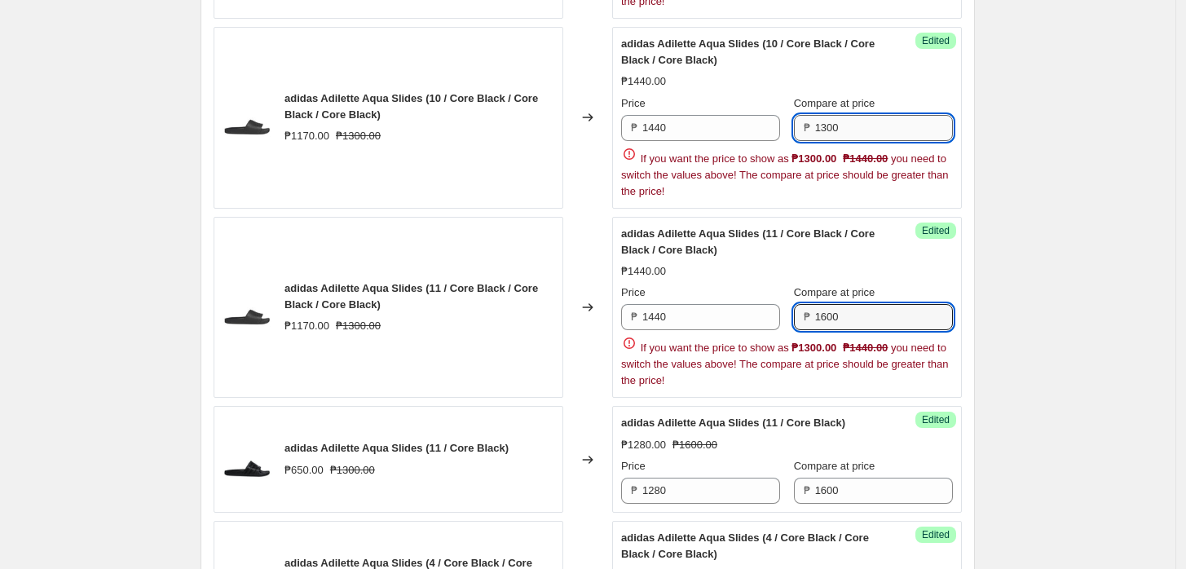
click at [854, 115] on input "1300" at bounding box center [884, 128] width 138 height 26
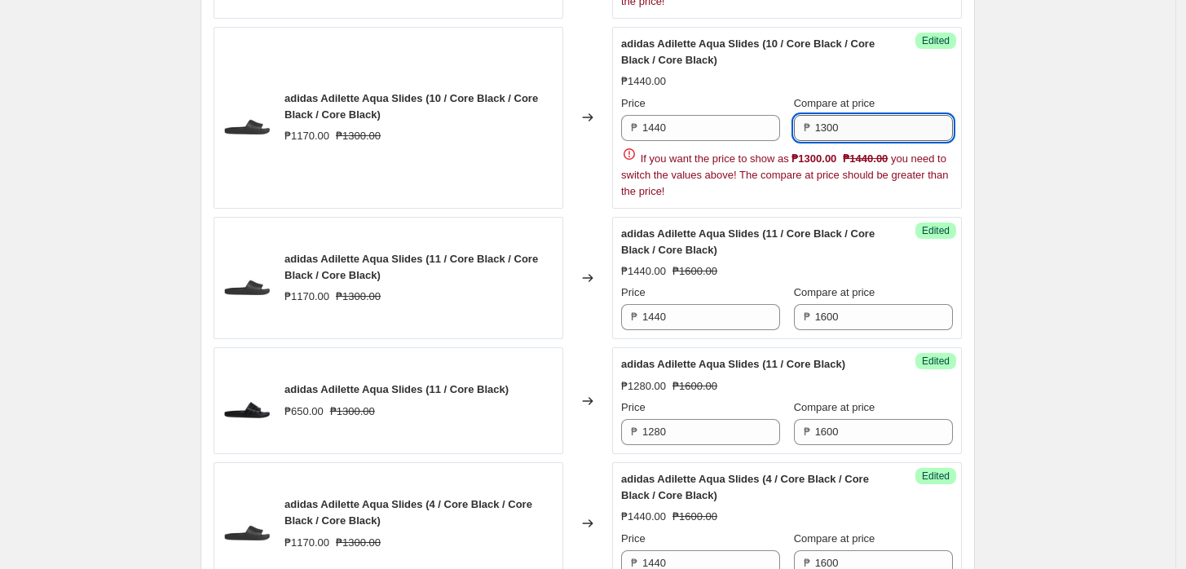
paste input "6"
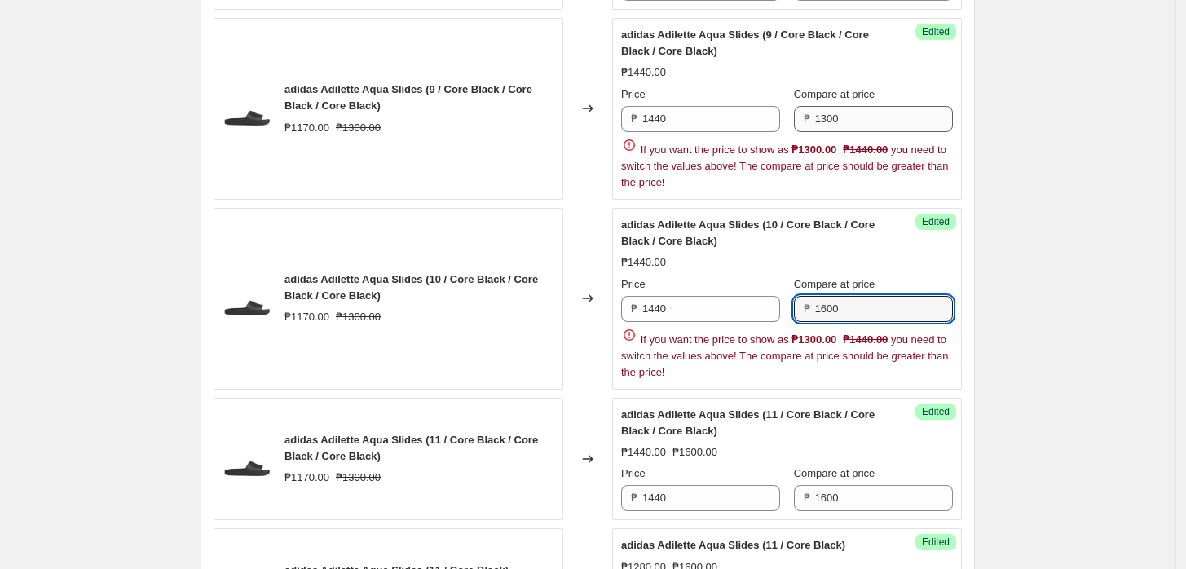
type input "1600"
click at [832, 108] on input "1300" at bounding box center [884, 119] width 138 height 26
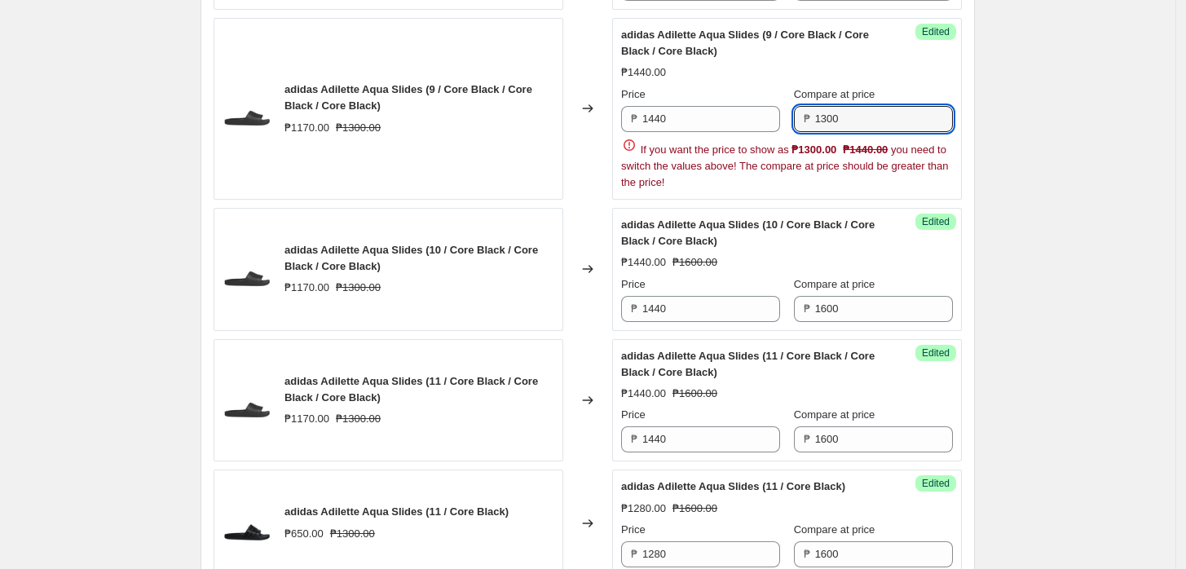
paste input "6"
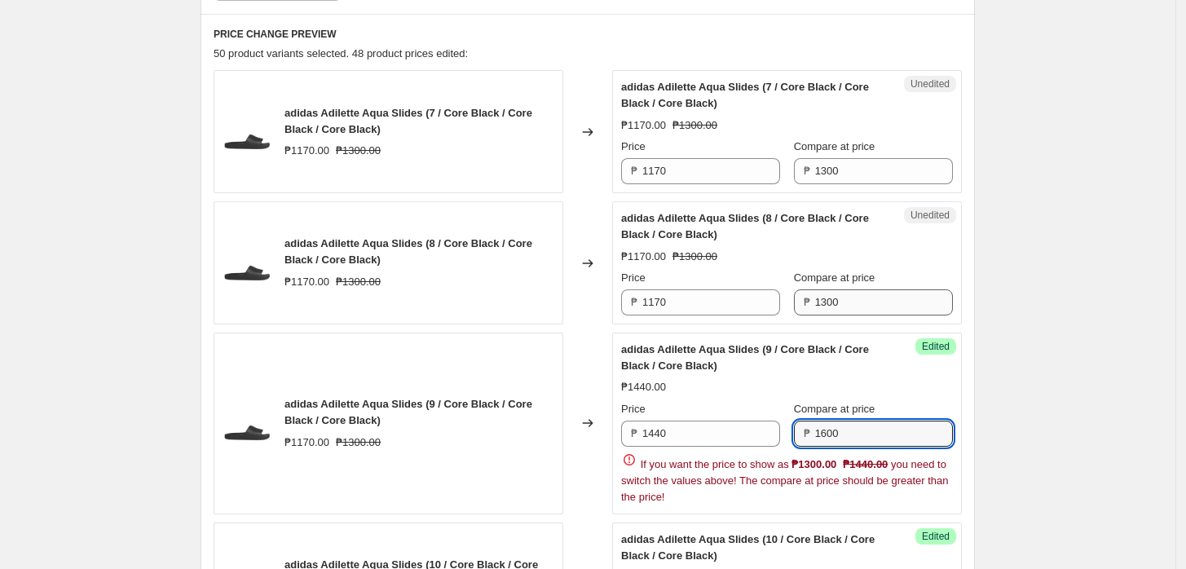
scroll to position [572, 0]
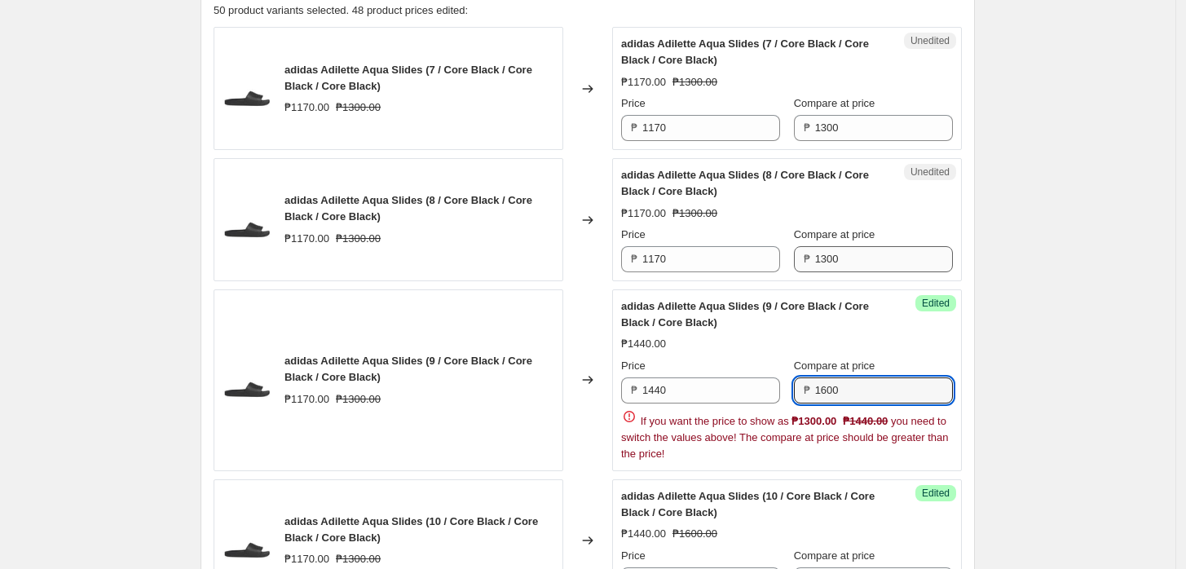
type input "1600"
click at [871, 269] on input "1300" at bounding box center [884, 259] width 138 height 26
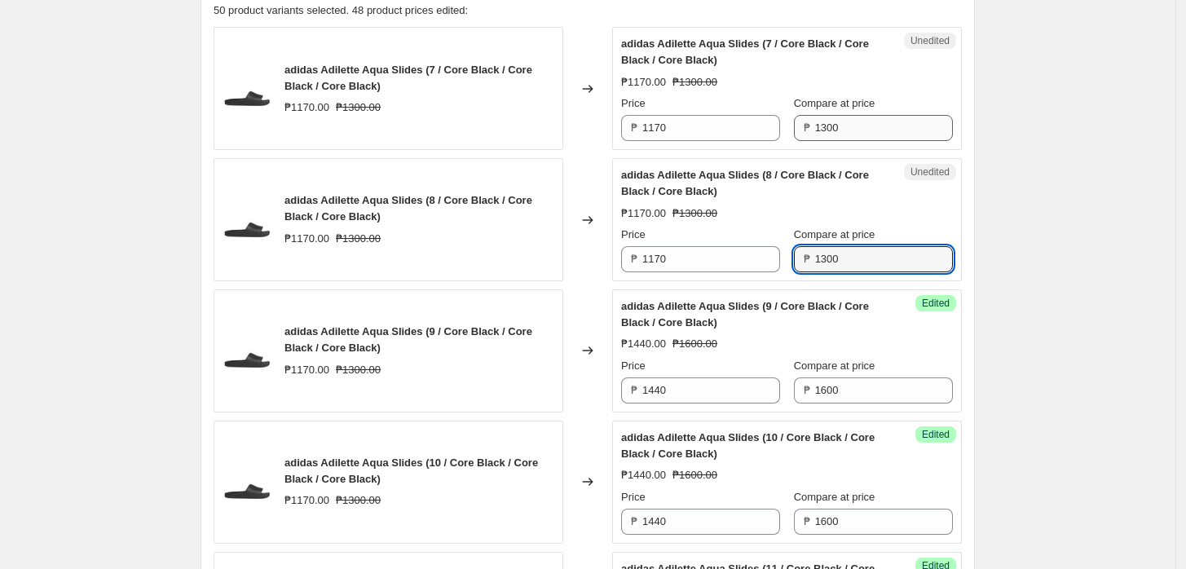
paste input "6"
type input "1600"
click at [837, 117] on input "1300" at bounding box center [884, 128] width 138 height 26
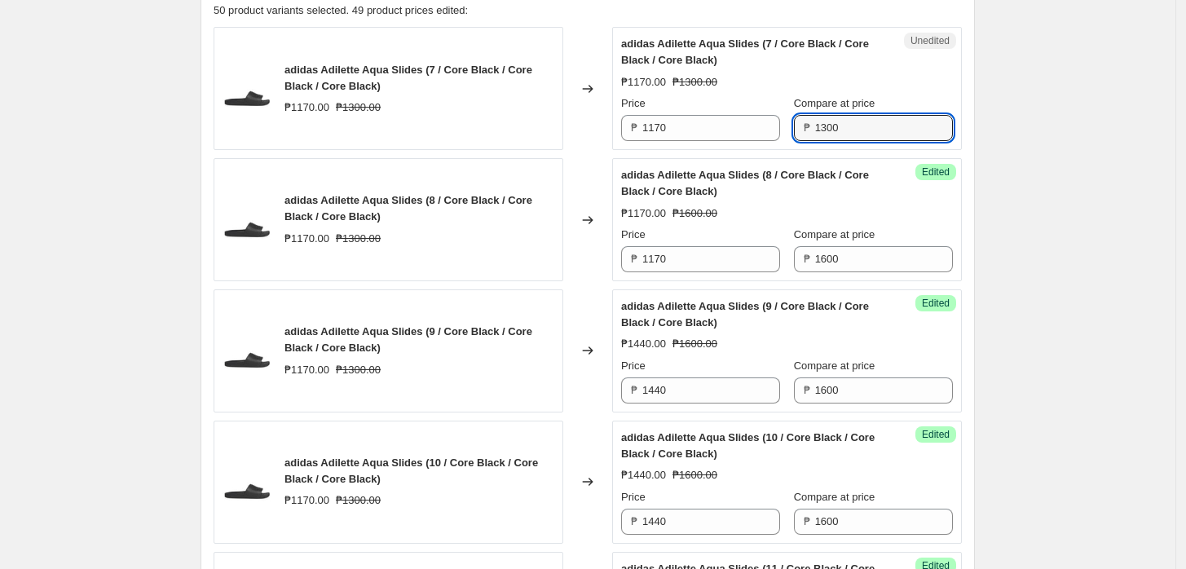
paste input "6"
type input "1600"
click at [699, 386] on input "1440" at bounding box center [711, 390] width 138 height 26
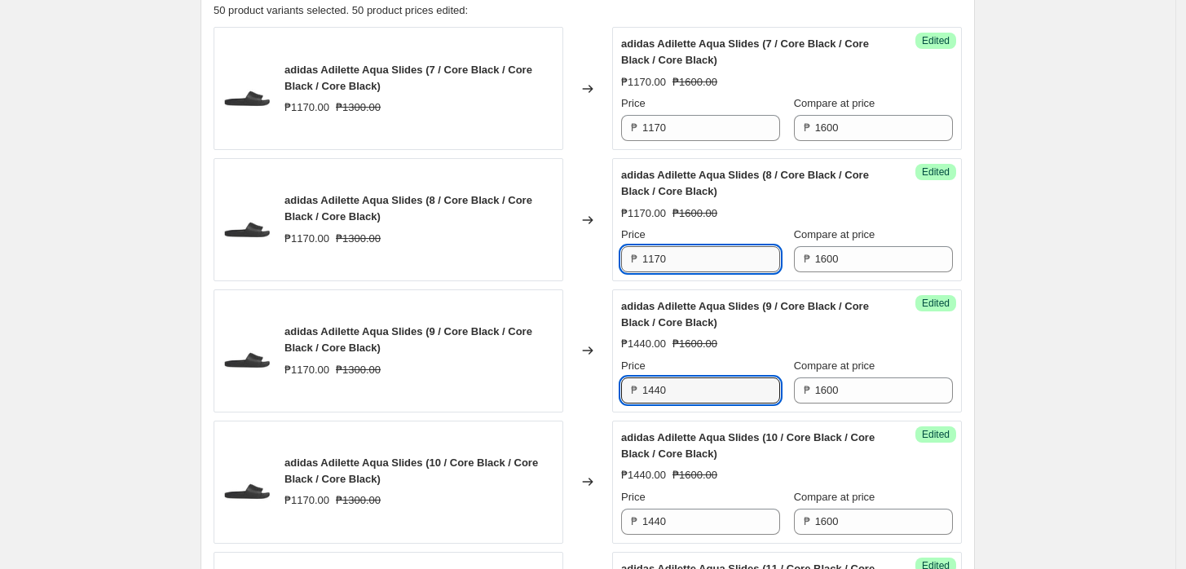
drag, startPoint x: 682, startPoint y: 257, endPoint x: 691, endPoint y: 174, distance: 82.8
click at [682, 256] on input "1170" at bounding box center [711, 259] width 138 height 26
paste input "44"
type input "1440"
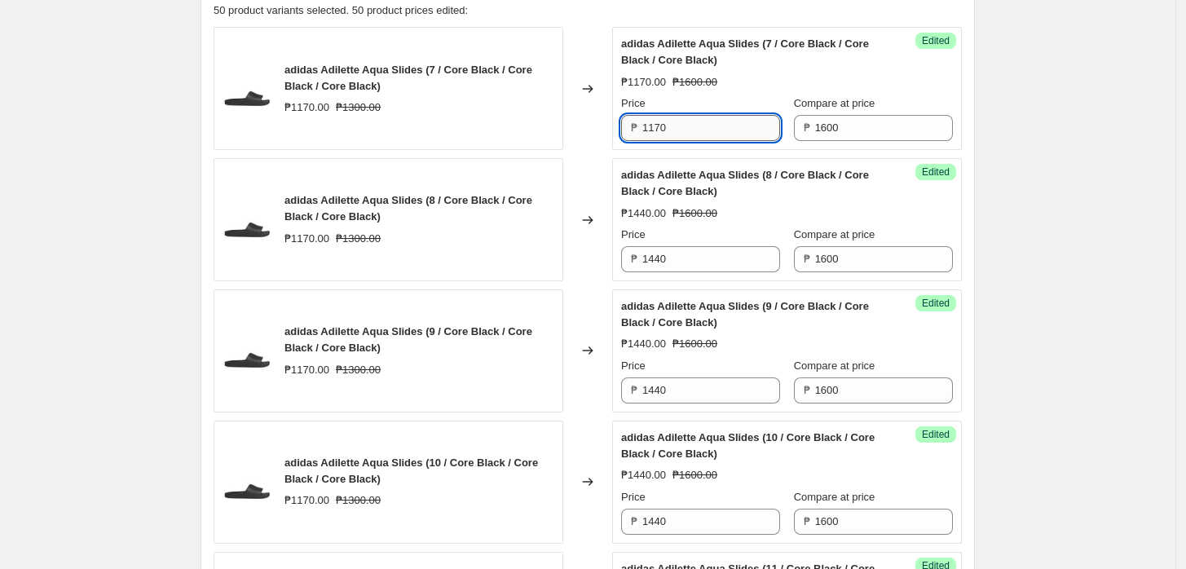
click at [687, 120] on input "1170" at bounding box center [711, 128] width 138 height 26
paste input "44"
type input "1440"
click at [1022, 249] on div "Create new price [MEDICAL_DATA]. This page is ready Create new price [MEDICAL_D…" at bounding box center [588, 521] width 1176 height 2187
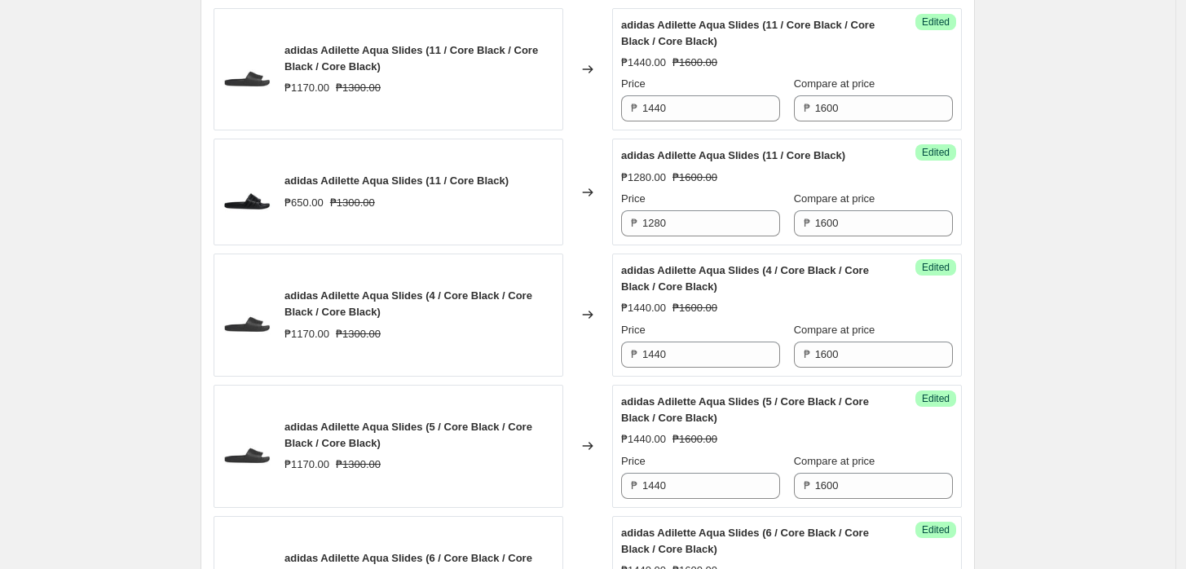
scroll to position [1615, 0]
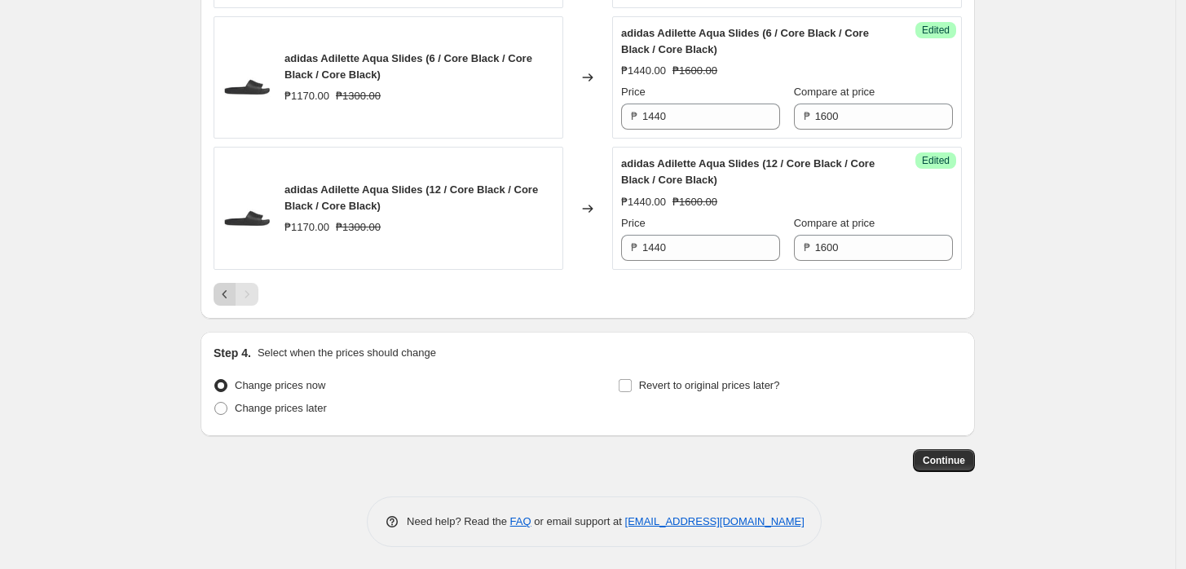
click at [233, 291] on icon "Previous" at bounding box center [225, 294] width 16 height 16
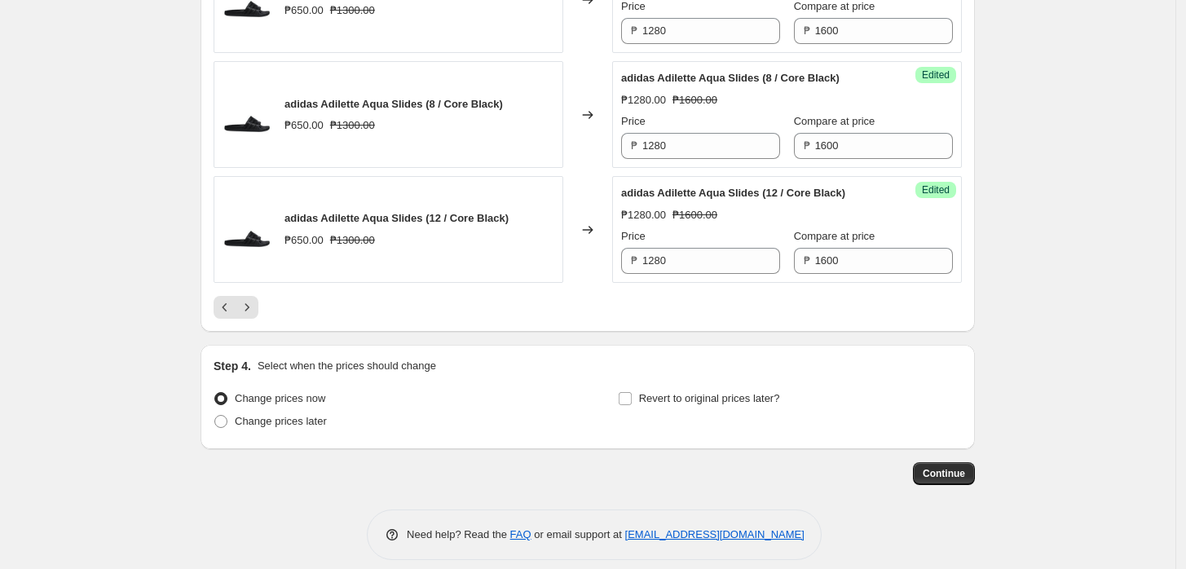
scroll to position [2827, 0]
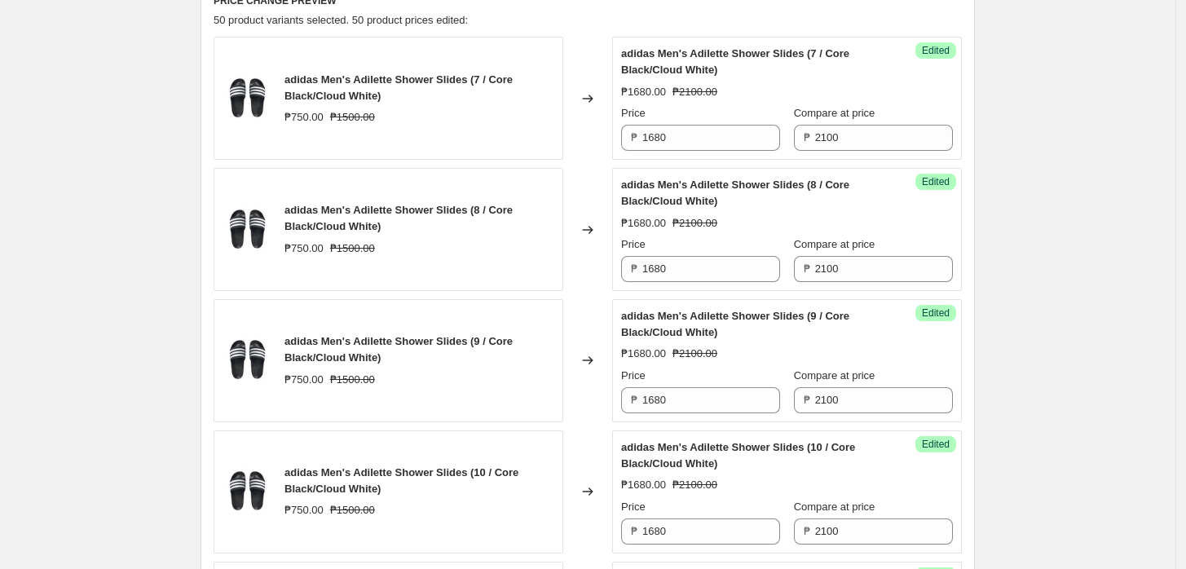
scroll to position [109, 0]
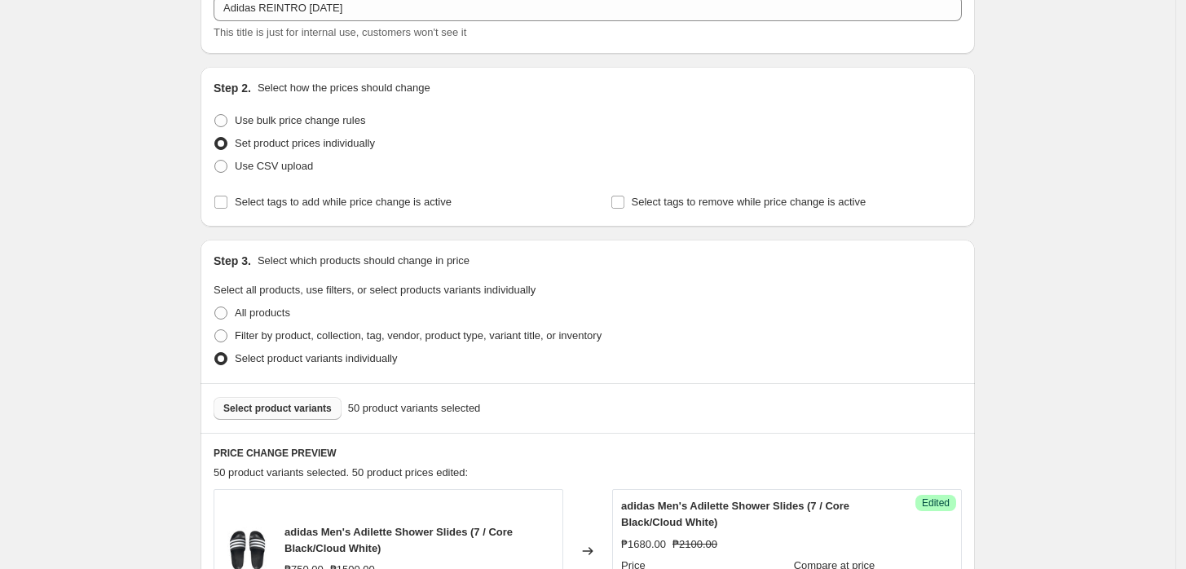
click at [278, 407] on span "Select product variants" at bounding box center [277, 408] width 108 height 13
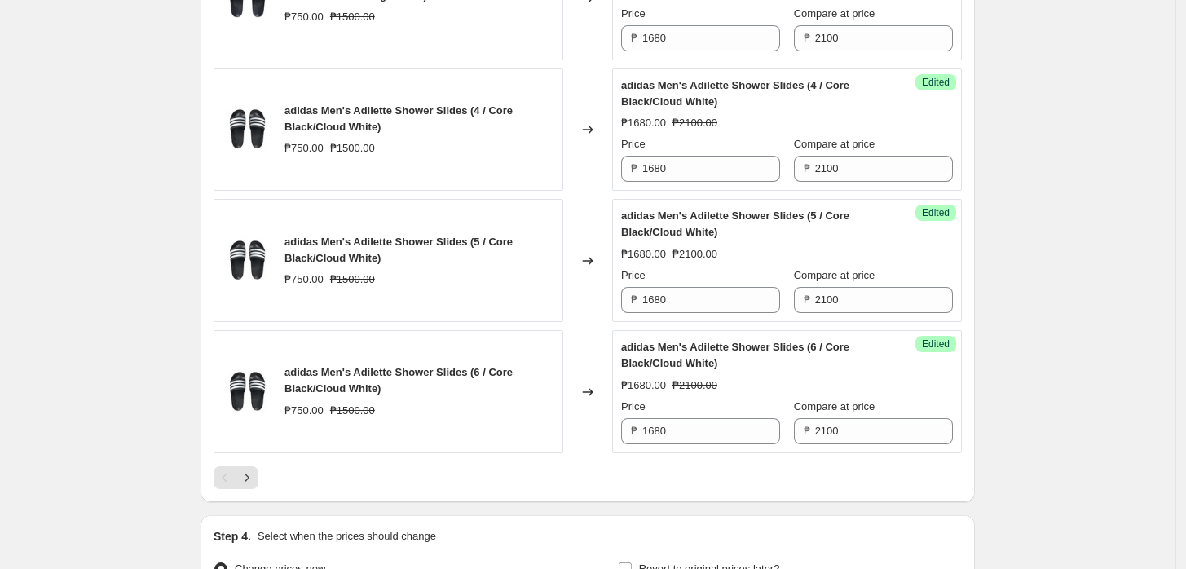
scroll to position [2810, 0]
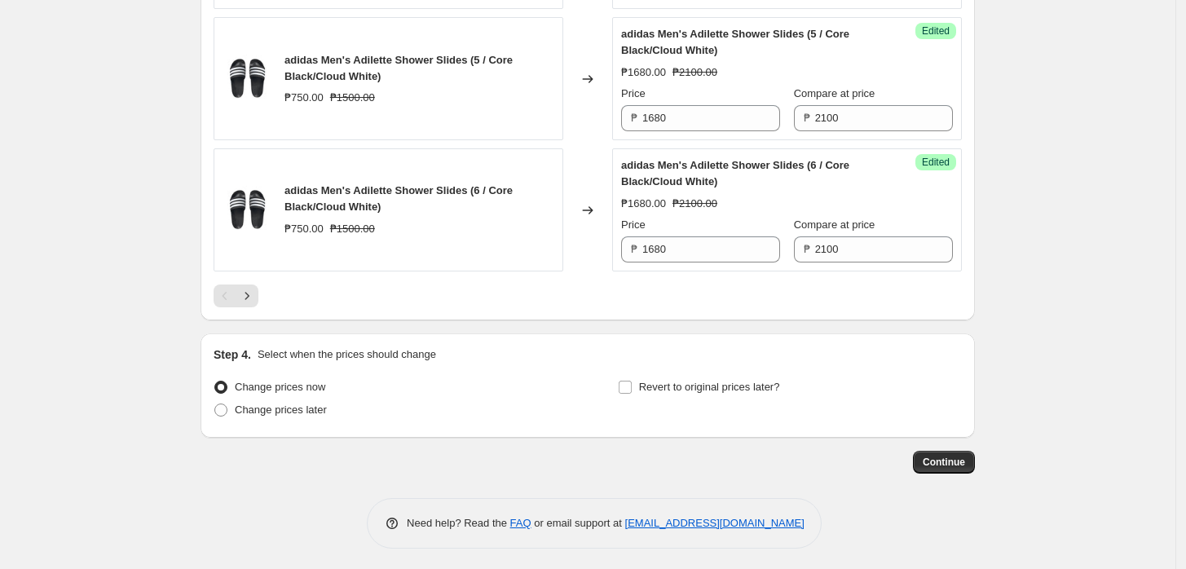
click at [250, 288] on icon "Next" at bounding box center [247, 296] width 16 height 16
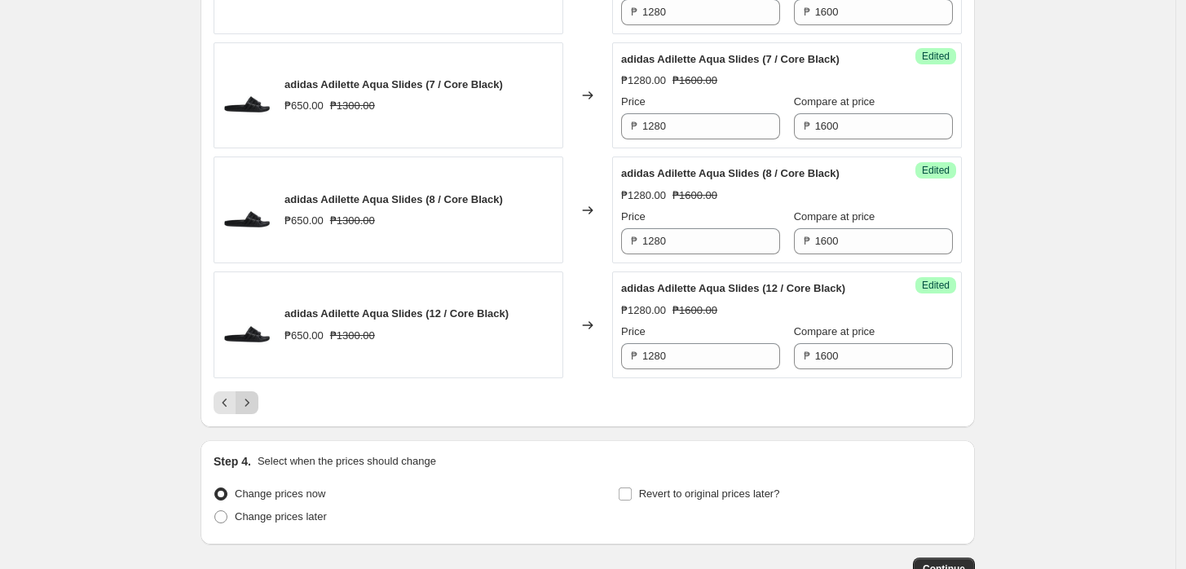
click at [247, 396] on icon "Next" at bounding box center [247, 403] width 16 height 16
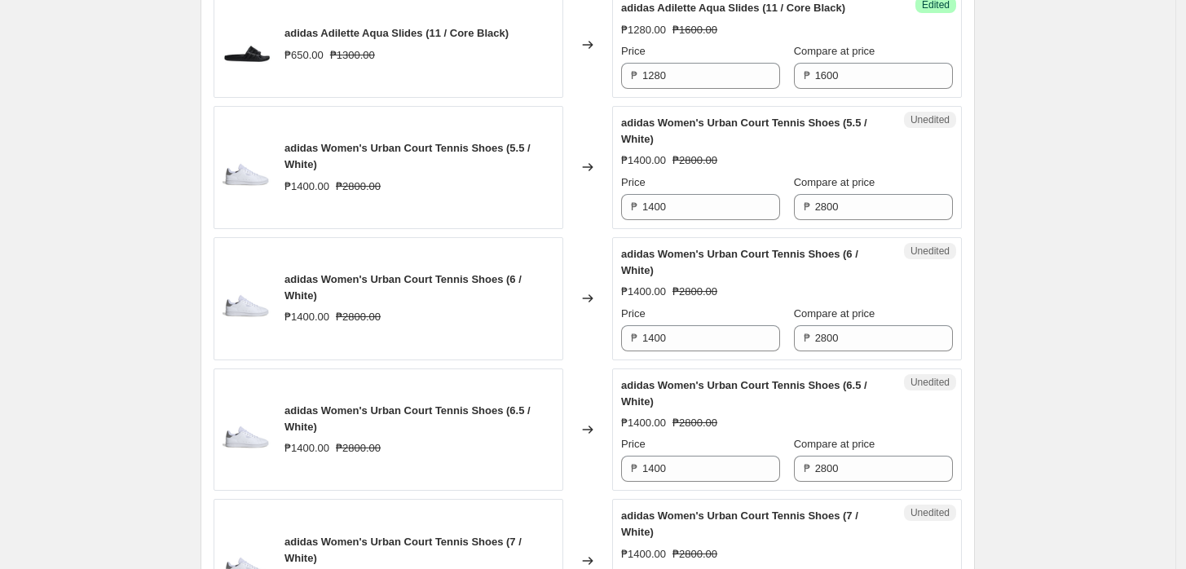
scroll to position [1394, 0]
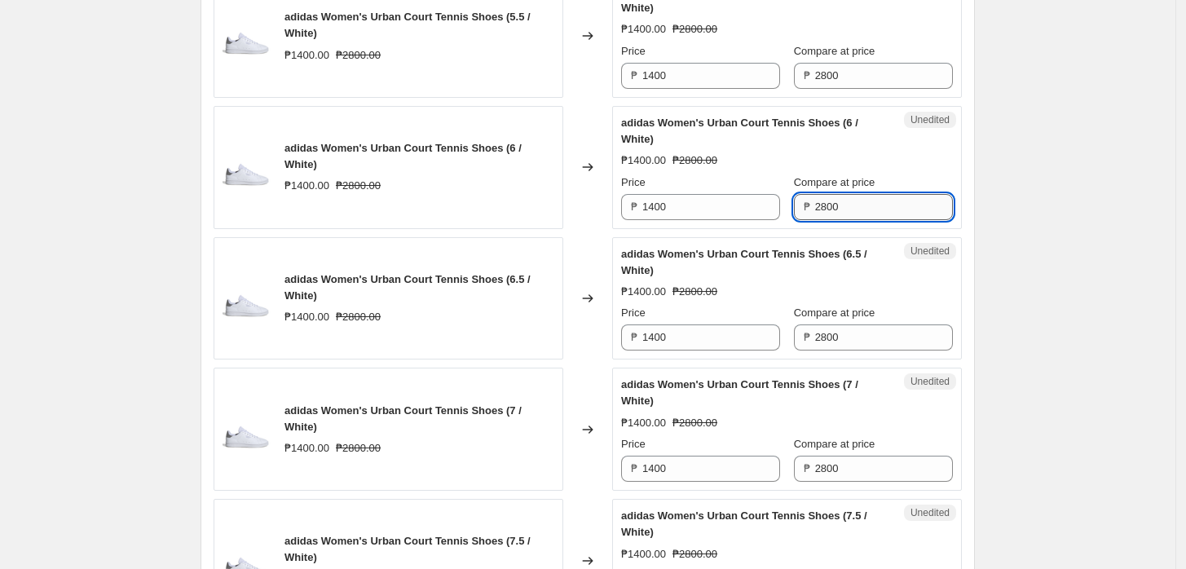
click at [841, 205] on input "2800" at bounding box center [884, 207] width 138 height 26
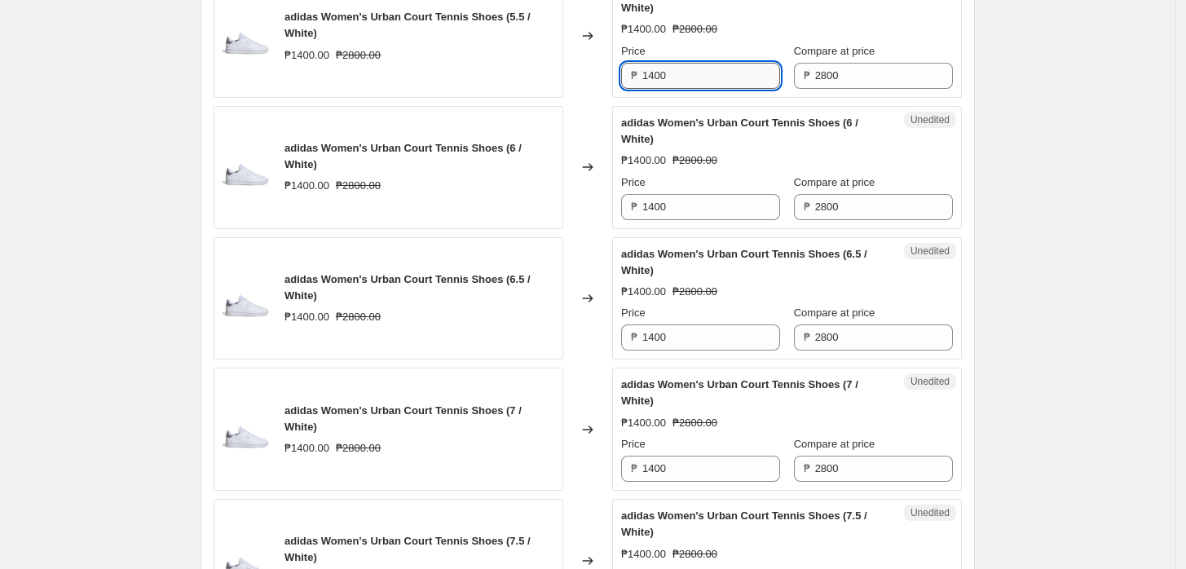
click at [675, 77] on input "1400" at bounding box center [711, 76] width 138 height 26
paste input "224"
type input "2240"
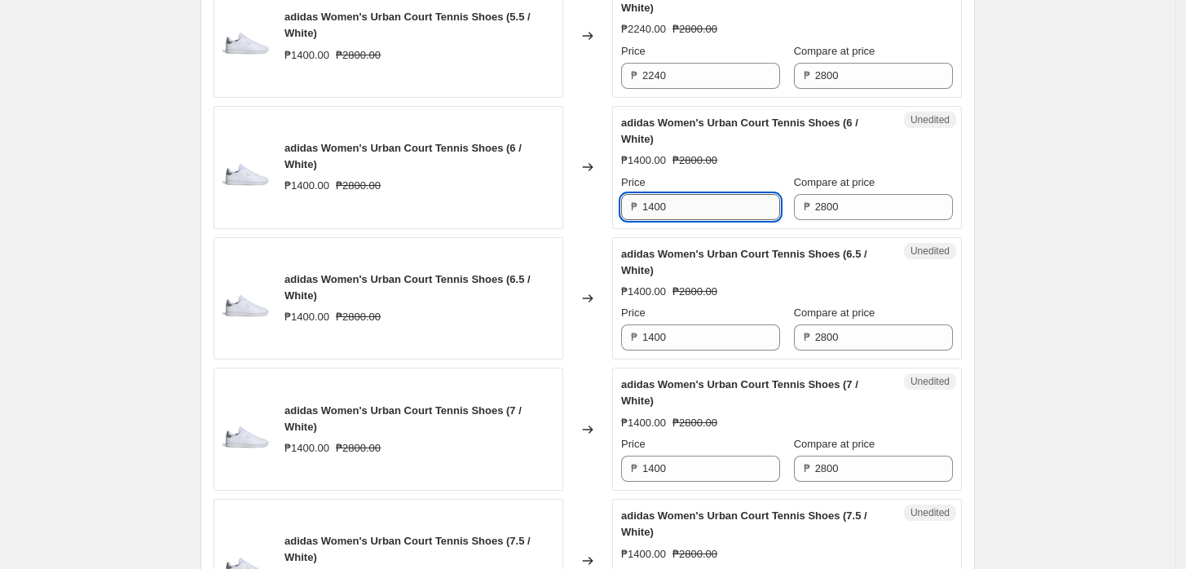
click at [694, 204] on input "1400" at bounding box center [711, 207] width 138 height 26
paste input "224"
type input "2240"
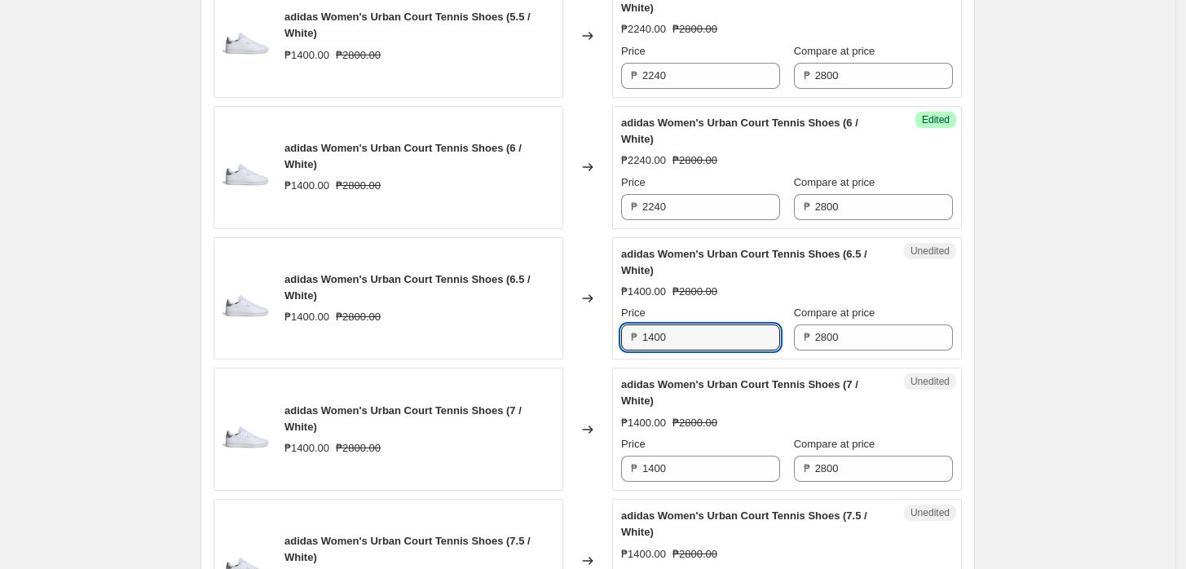
click at [682, 324] on input "1400" at bounding box center [711, 337] width 138 height 26
paste input "224"
type input "2240"
click at [685, 459] on input "1400" at bounding box center [711, 469] width 138 height 26
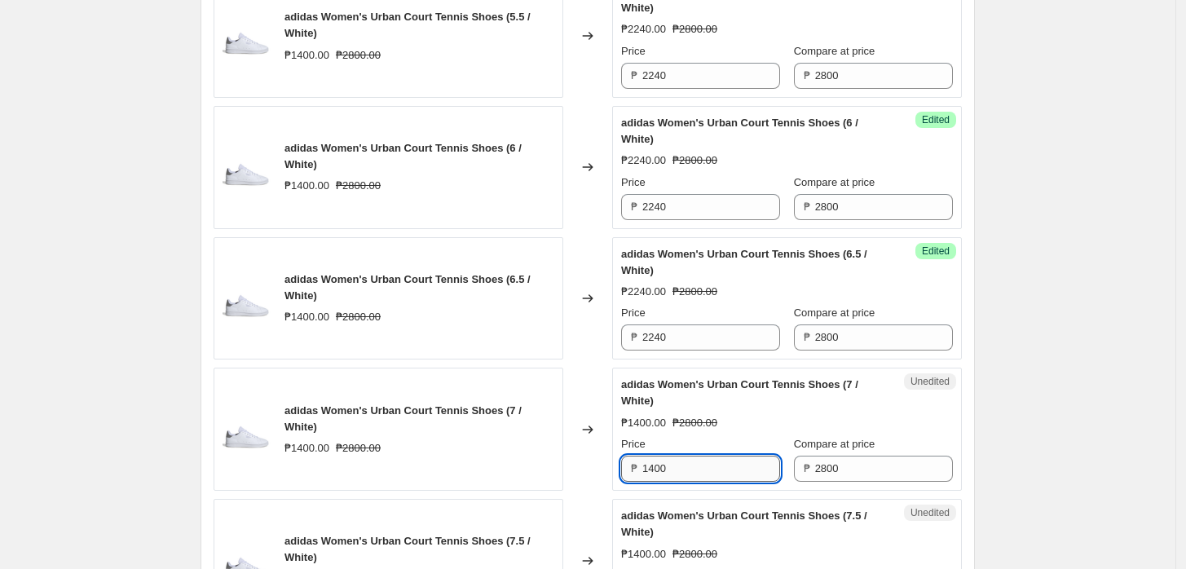
paste
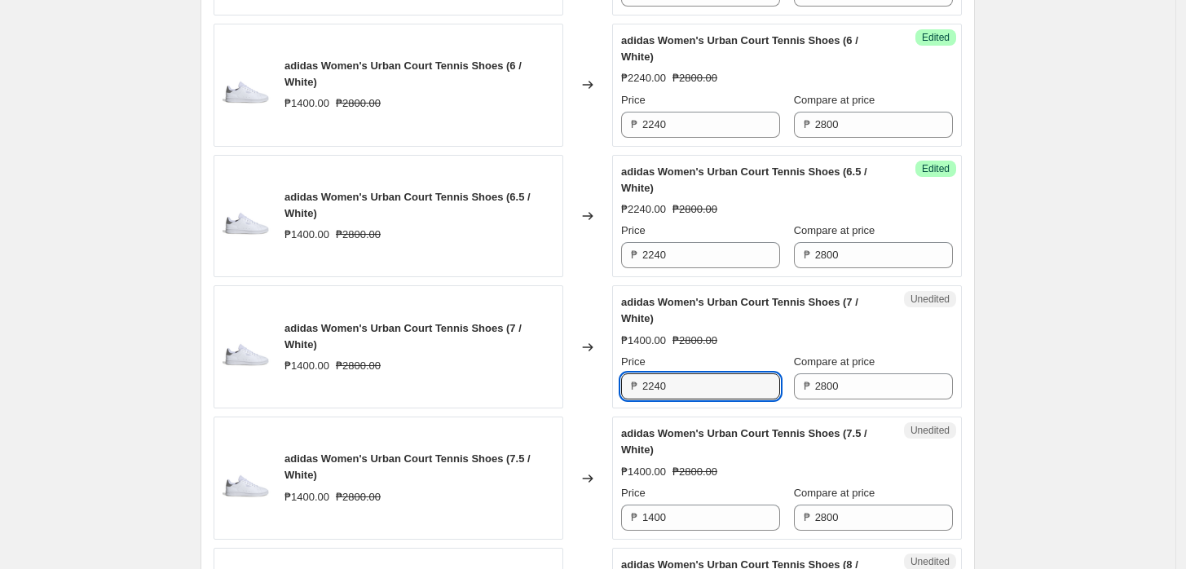
scroll to position [1575, 0]
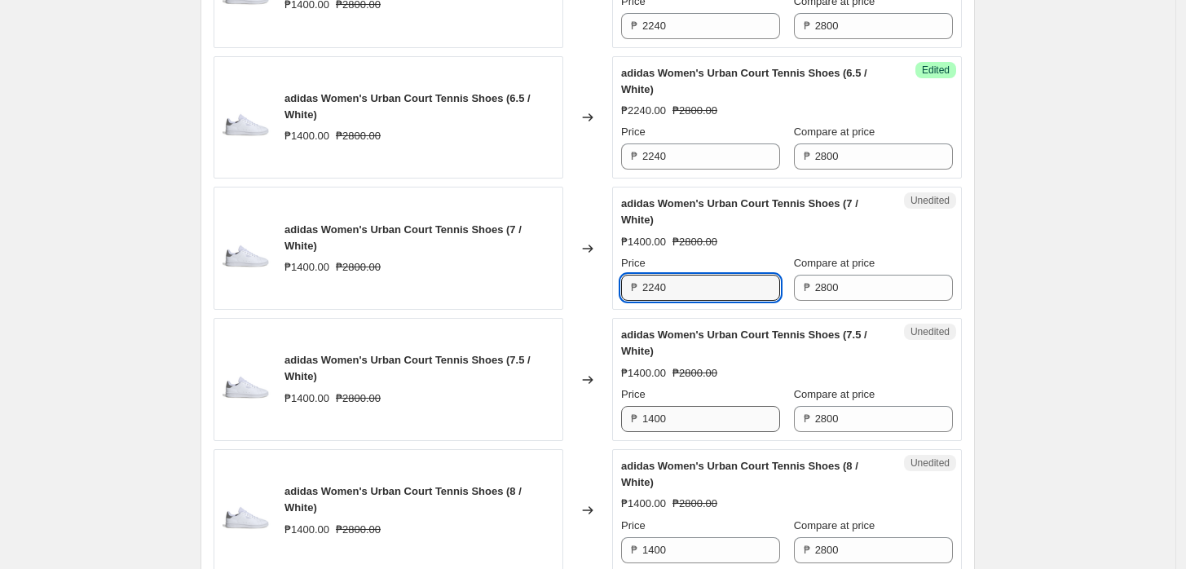
type input "2240"
click at [703, 417] on input "1400" at bounding box center [711, 419] width 138 height 26
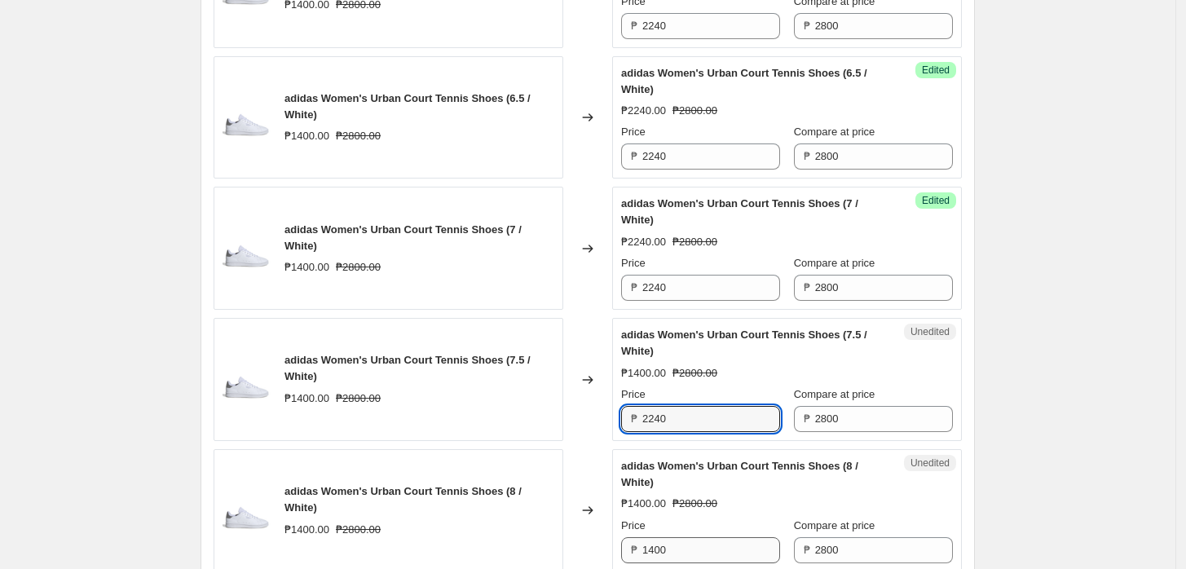
type input "2240"
click at [686, 539] on input "1400" at bounding box center [711, 550] width 138 height 26
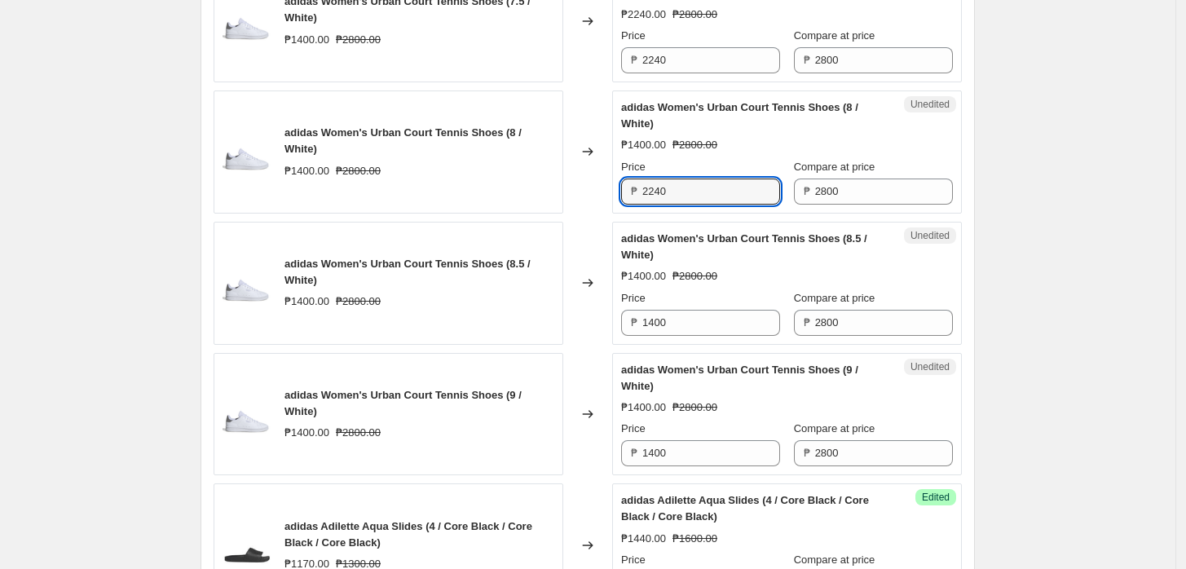
scroll to position [1937, 0]
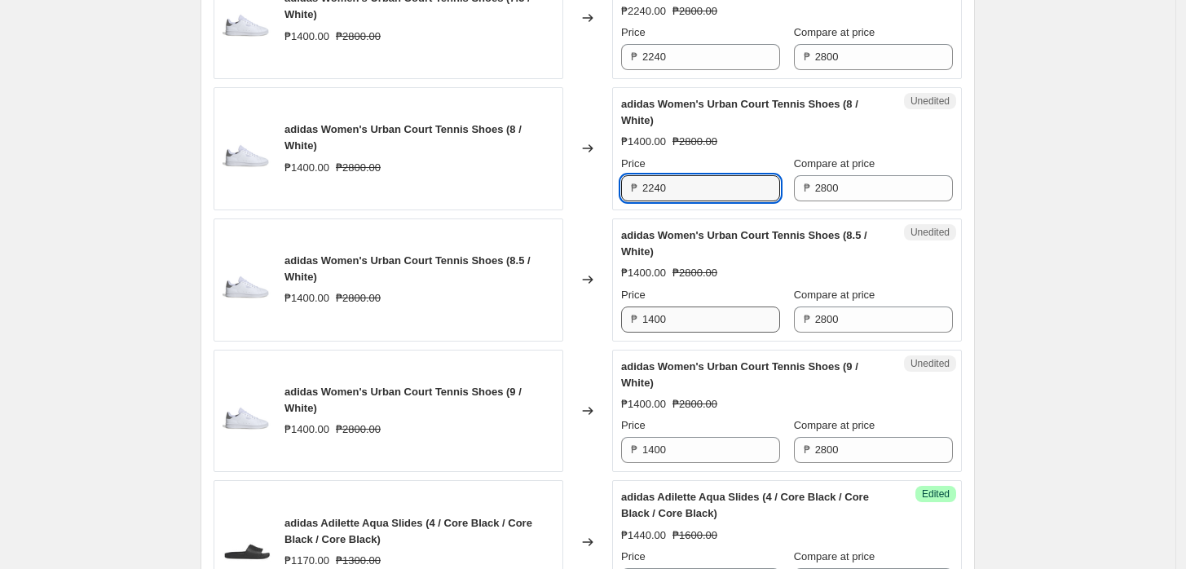
type input "2240"
click at [676, 321] on input "1400" at bounding box center [711, 320] width 138 height 26
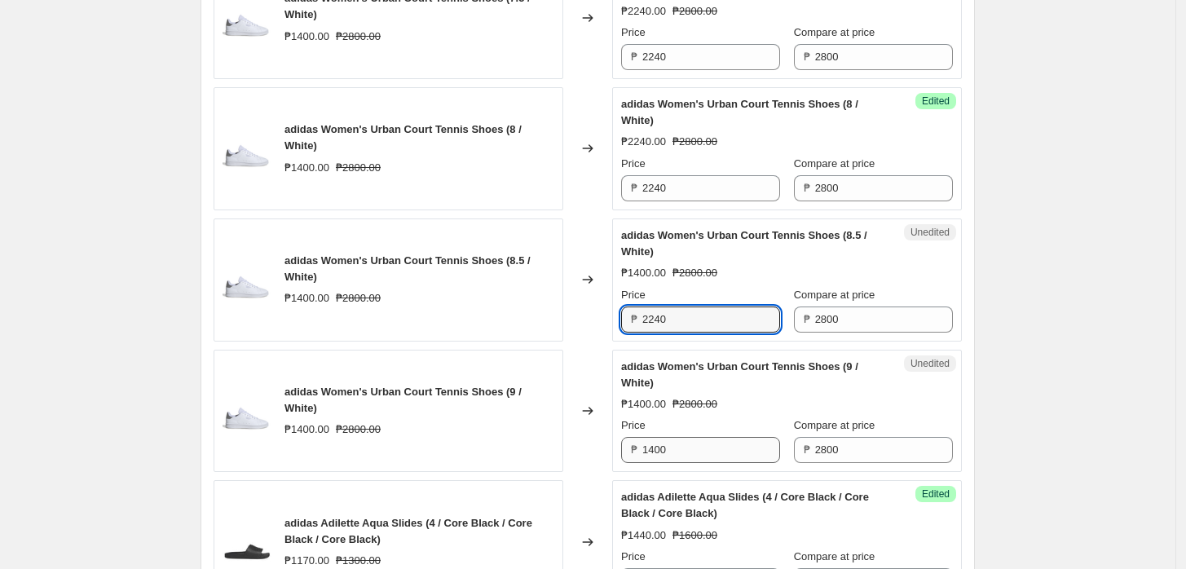
type input "2240"
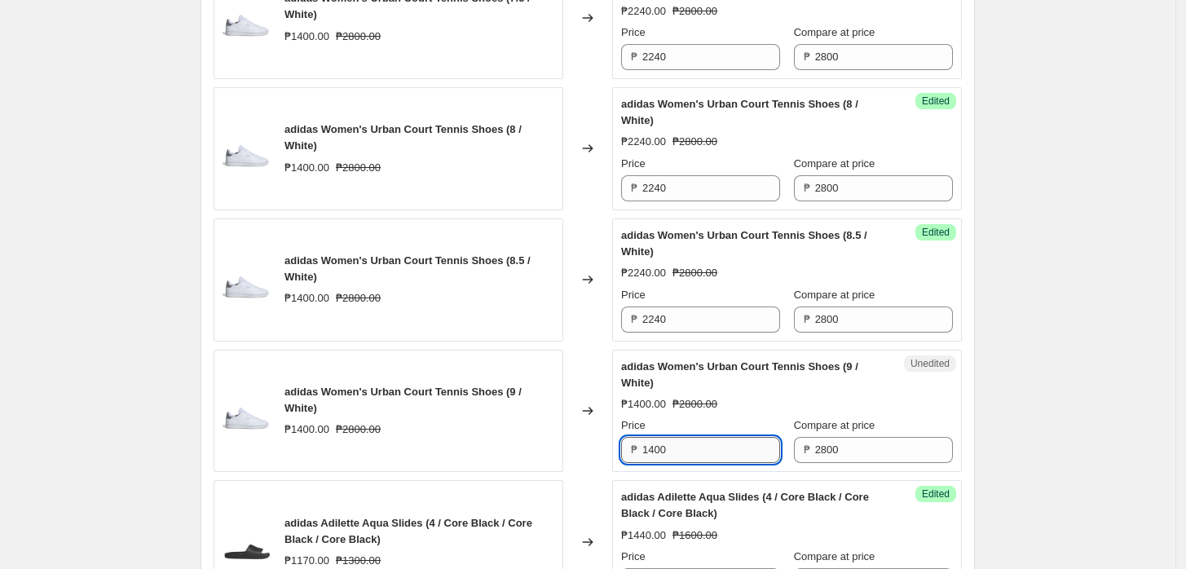
drag, startPoint x: 680, startPoint y: 450, endPoint x: 845, endPoint y: 413, distance: 169.7
click at [682, 450] on input "1400" at bounding box center [711, 450] width 138 height 26
type input "2240"
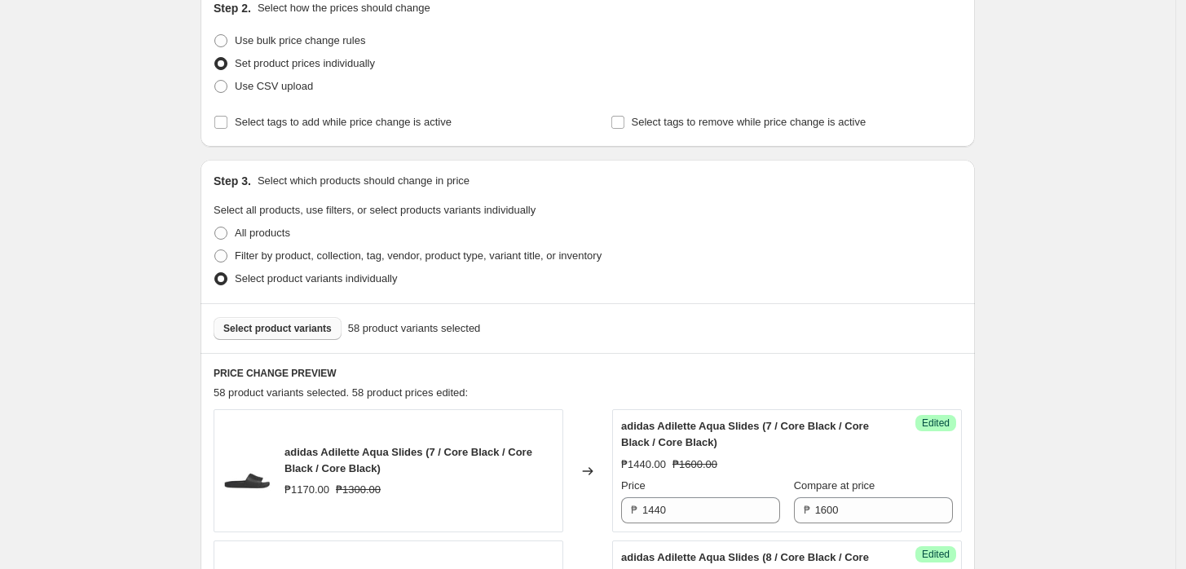
scroll to position [126, 0]
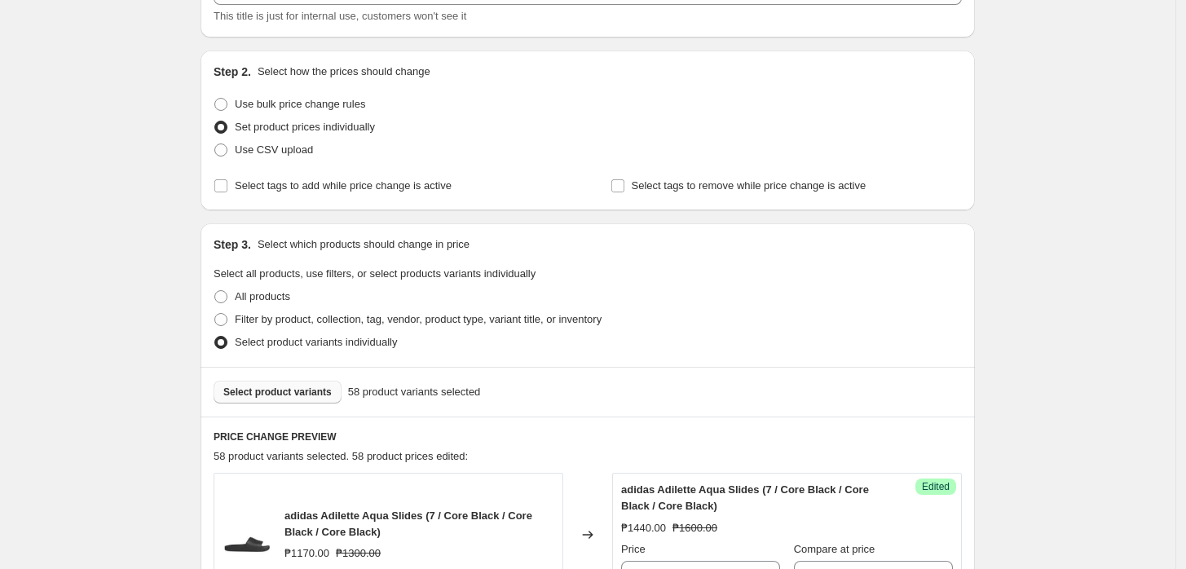
click at [300, 386] on span "Select product variants" at bounding box center [277, 392] width 108 height 13
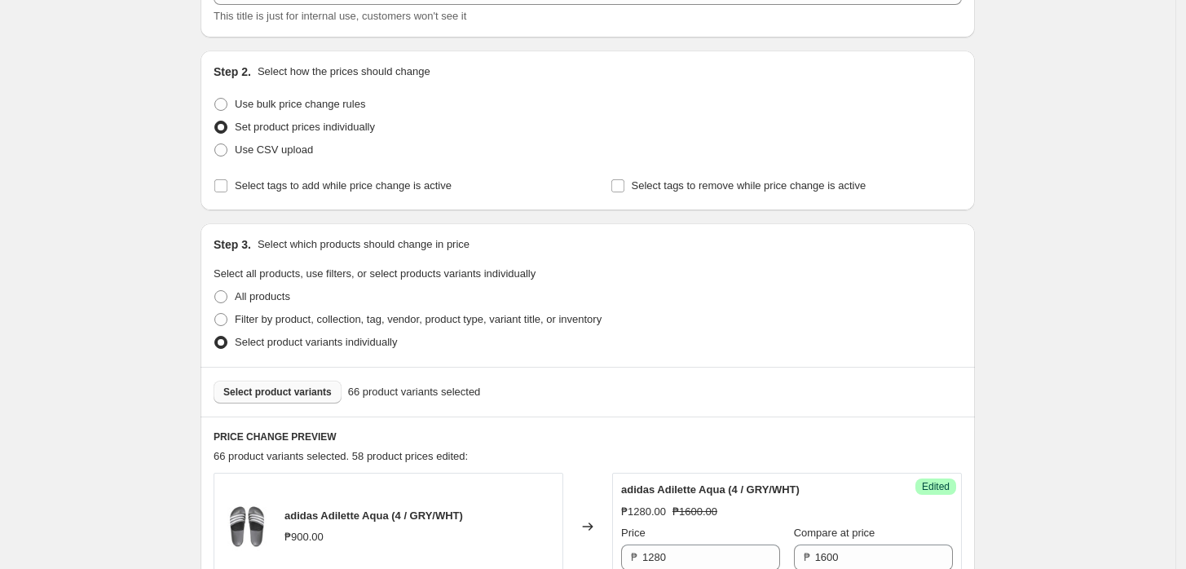
drag, startPoint x: 1067, startPoint y: 382, endPoint x: 1048, endPoint y: 395, distance: 23.1
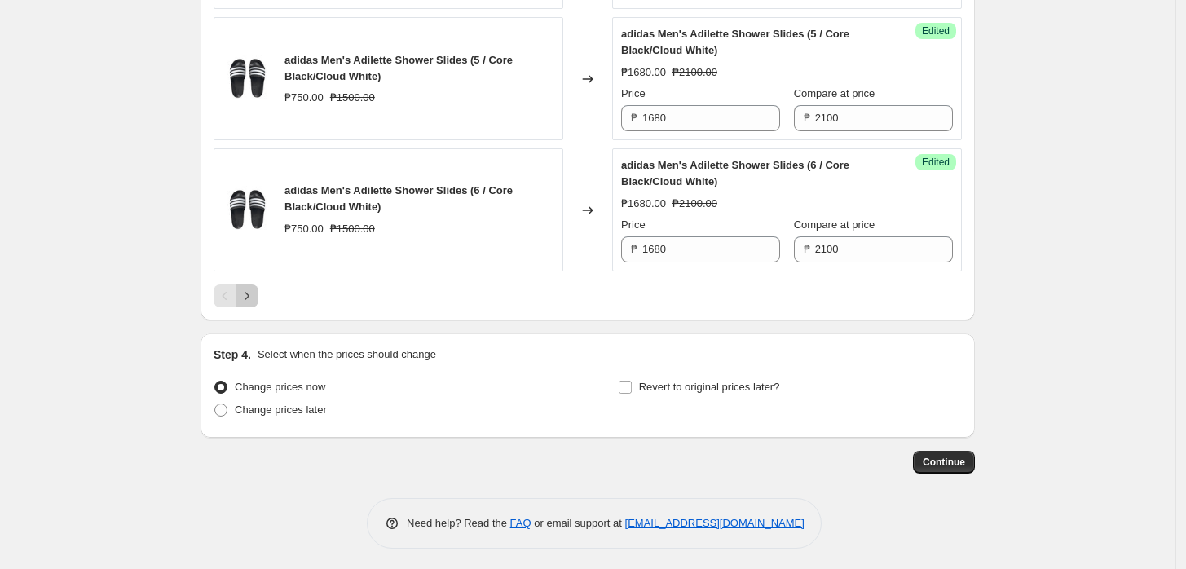
click at [248, 289] on icon "Next" at bounding box center [247, 296] width 16 height 16
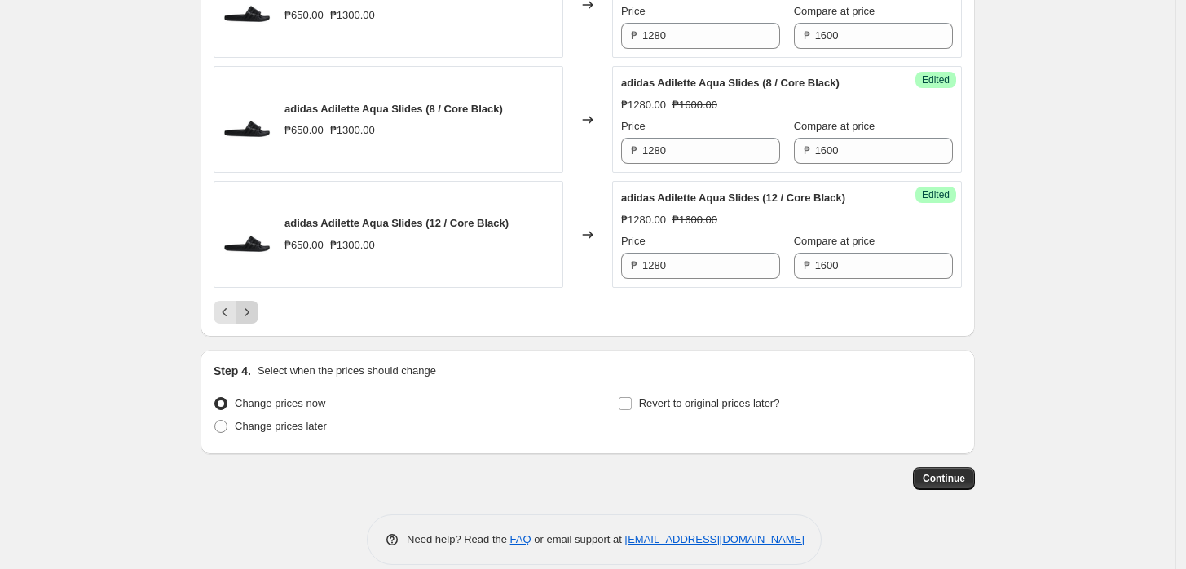
click at [254, 311] on icon "Next" at bounding box center [247, 312] width 16 height 16
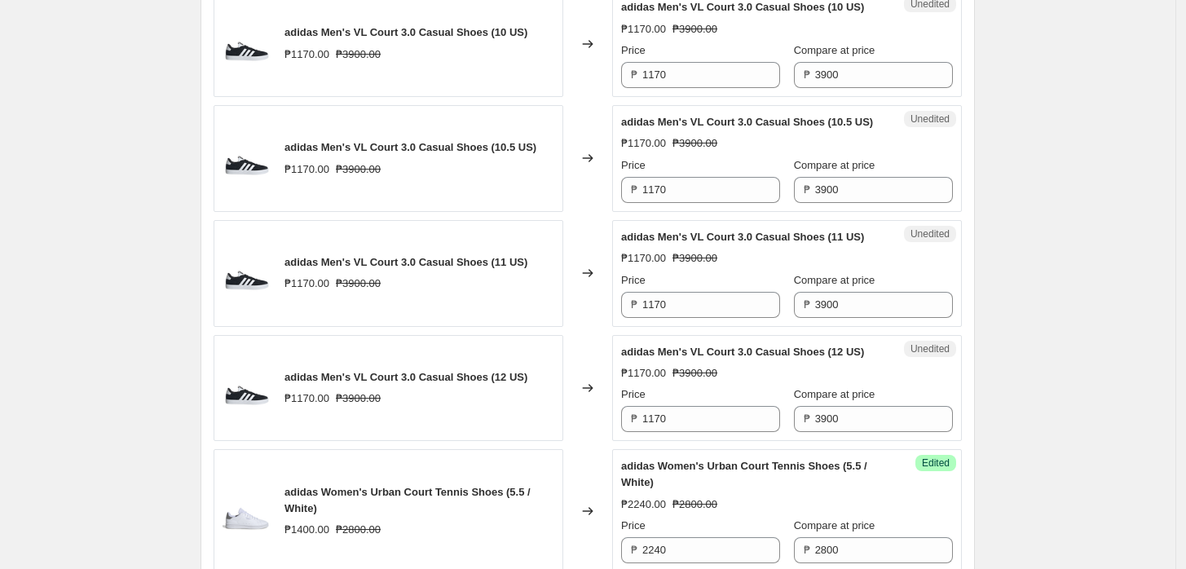
scroll to position [1707, 0]
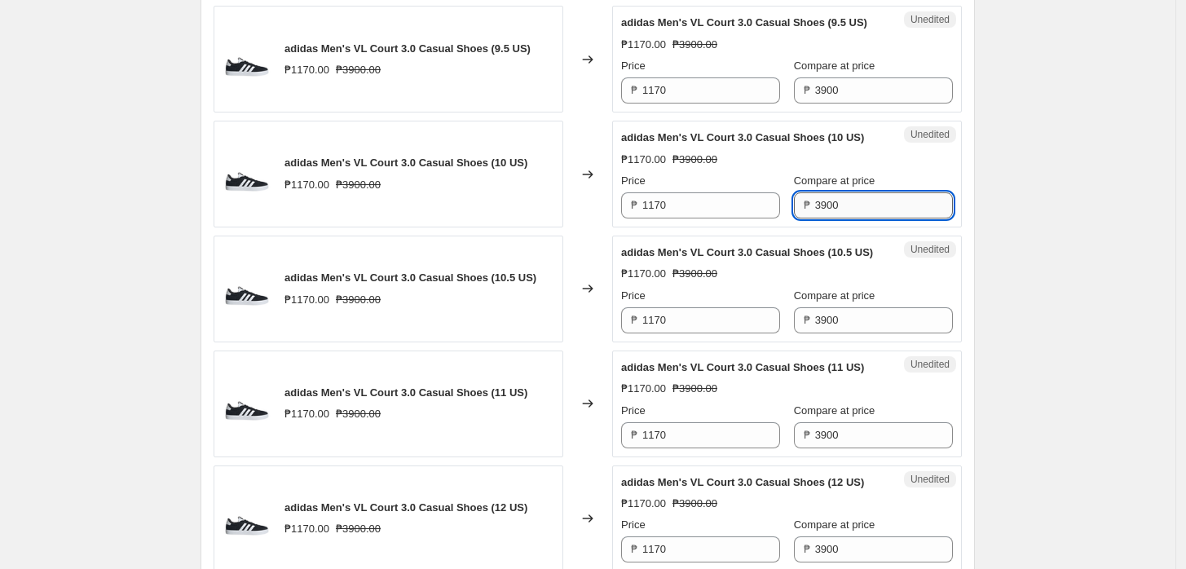
click at [841, 206] on input "3900" at bounding box center [884, 205] width 138 height 26
type input "3800"
click at [855, 83] on input "3900" at bounding box center [884, 90] width 138 height 26
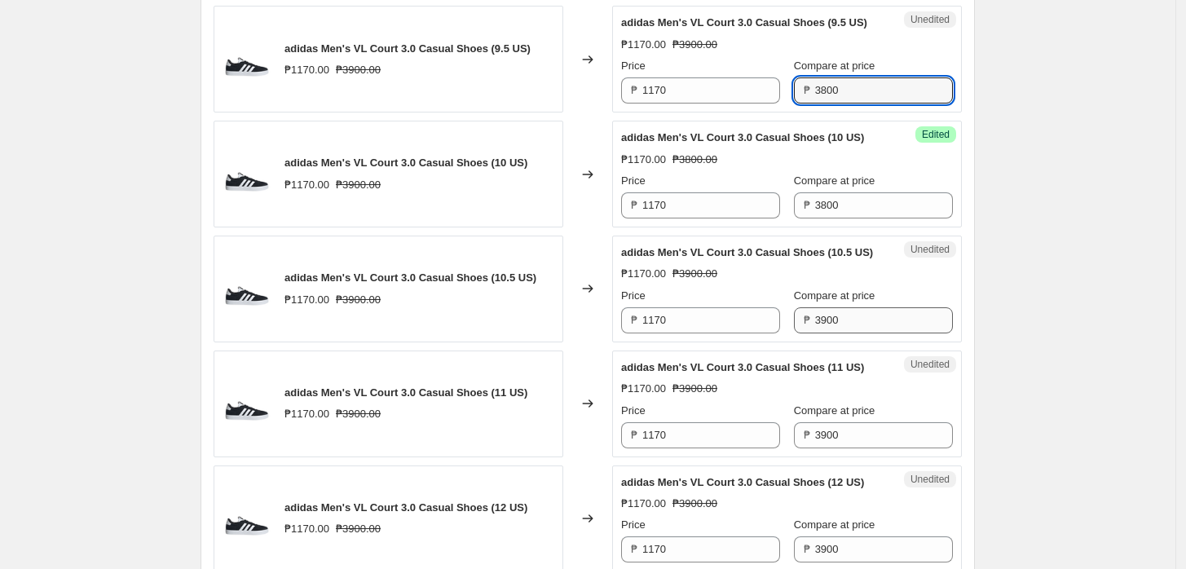
type input "3800"
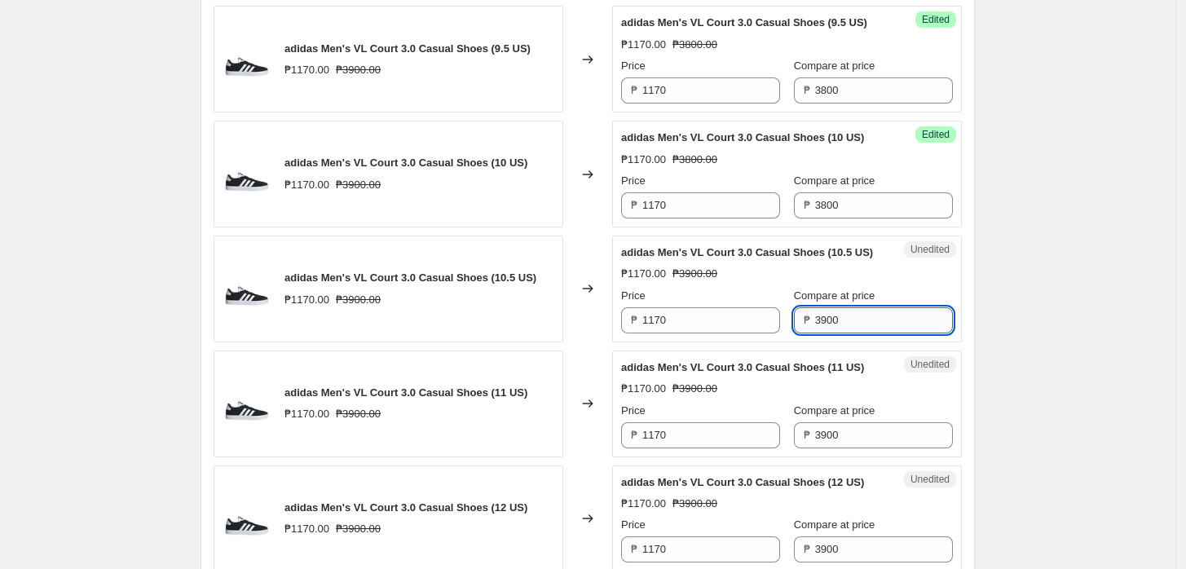
click at [863, 320] on input "3900" at bounding box center [884, 320] width 138 height 26
type input "3800"
click at [859, 446] on div "Unedited adidas Men's VL Court 3.0 Casual Shoes (11 US) ₱1170.00 ₱3900.00 Price…" at bounding box center [787, 404] width 350 height 107
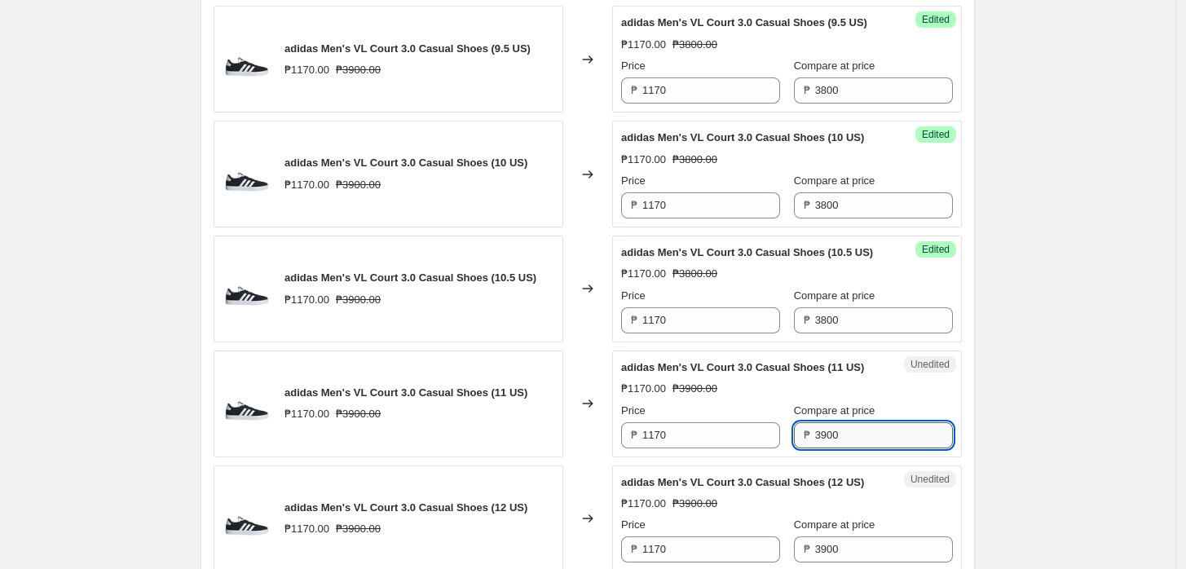
click at [862, 432] on input "3900" at bounding box center [884, 435] width 138 height 26
click at [861, 431] on input "3900" at bounding box center [884, 435] width 138 height 26
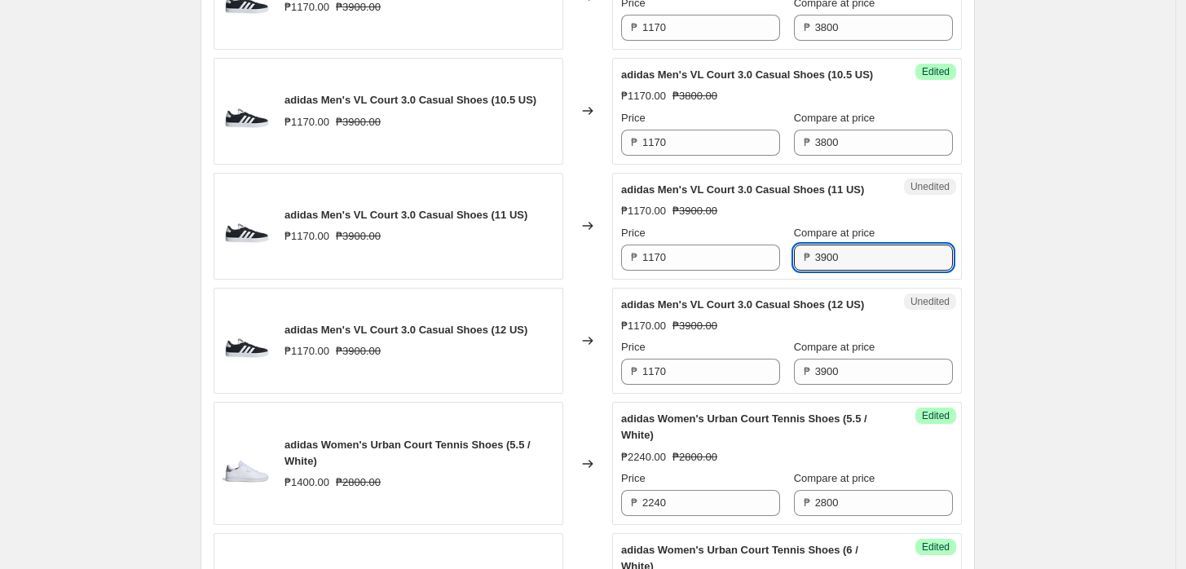
scroll to position [1888, 0]
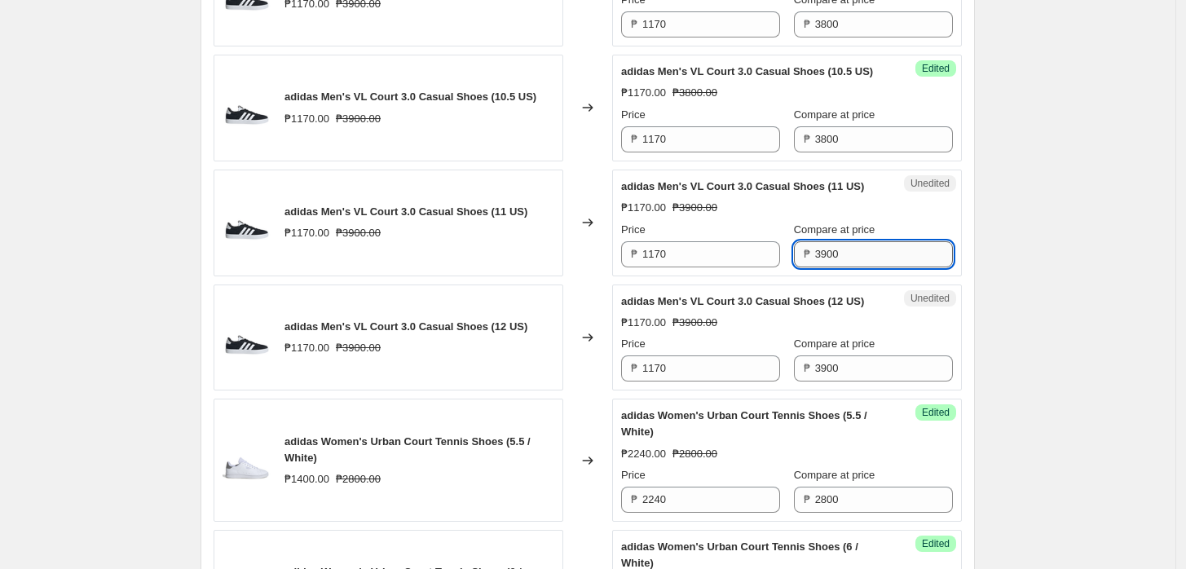
click at [867, 258] on input "3900" at bounding box center [884, 254] width 138 height 26
click at [866, 258] on input "3900" at bounding box center [884, 254] width 138 height 26
type input "3800"
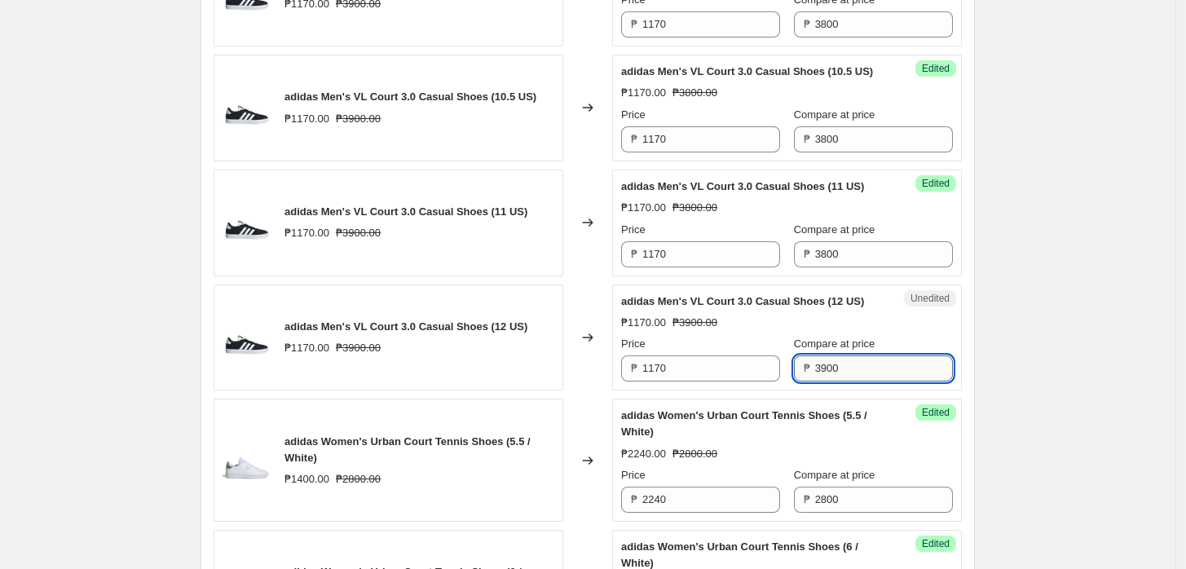
click at [858, 372] on input "3900" at bounding box center [884, 368] width 138 height 26
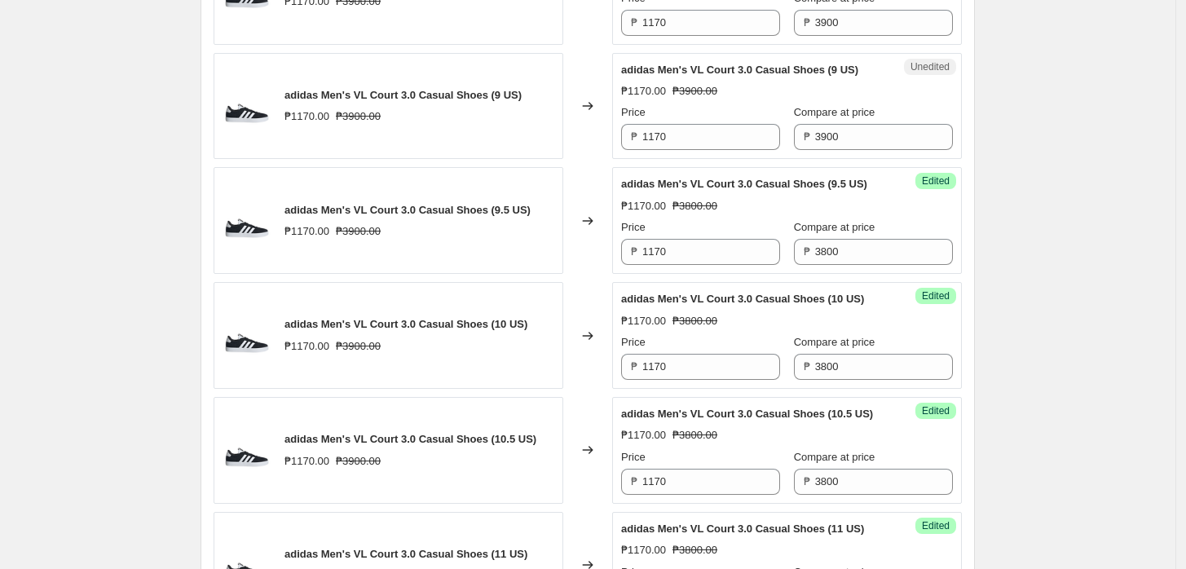
scroll to position [1526, 0]
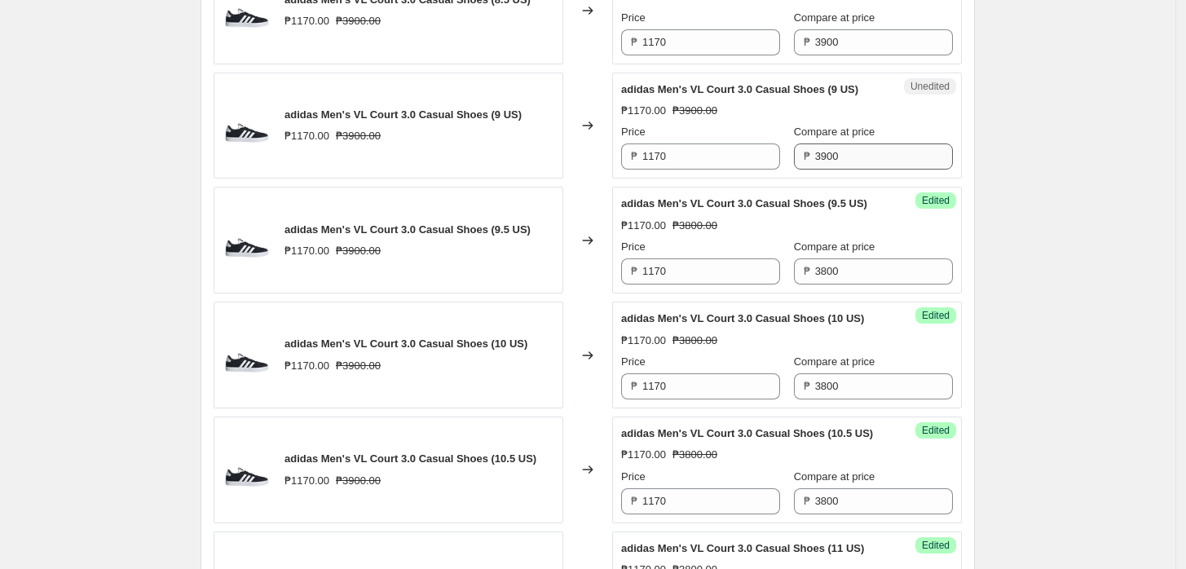
type input "3800"
click at [835, 151] on input "3900" at bounding box center [884, 156] width 138 height 26
type input "3800"
click at [859, 35] on input "3900" at bounding box center [884, 42] width 138 height 26
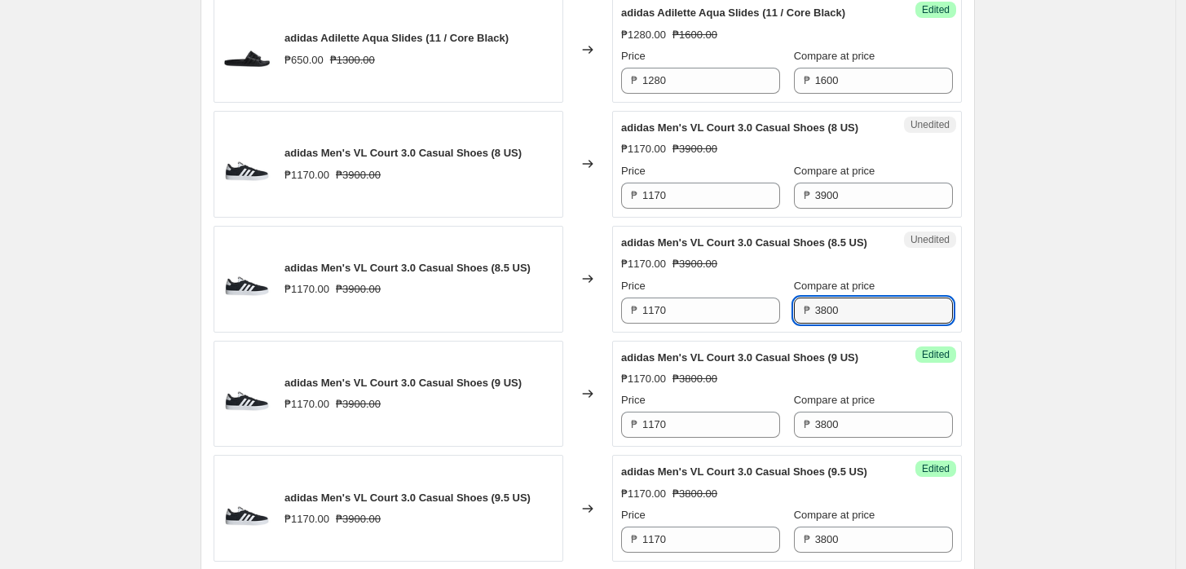
scroll to position [1254, 0]
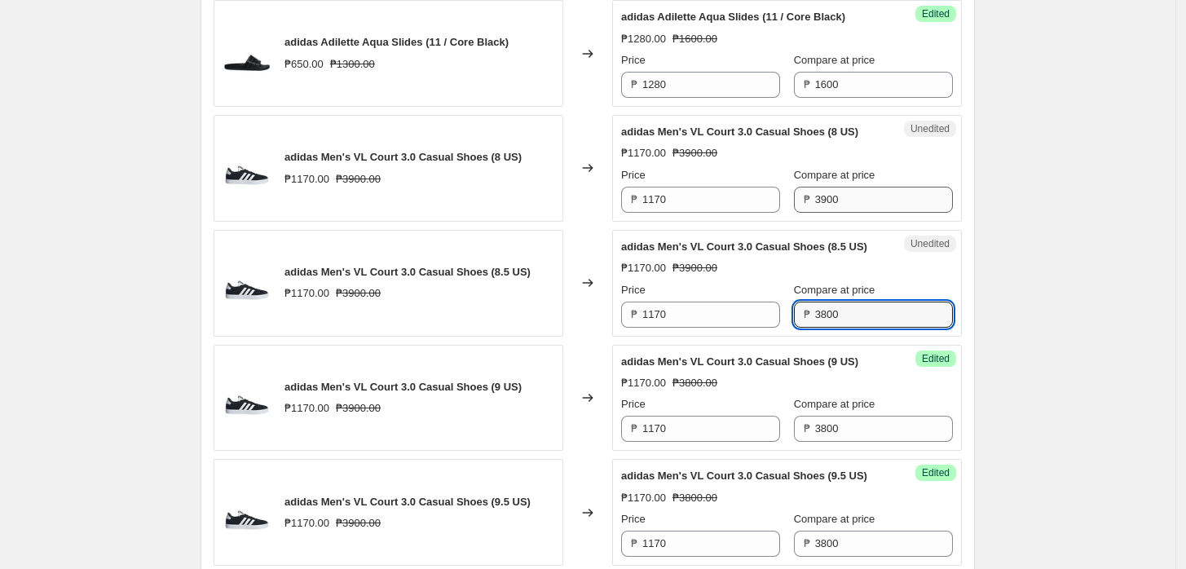
type input "3800"
click at [914, 210] on input "3900" at bounding box center [884, 200] width 138 height 26
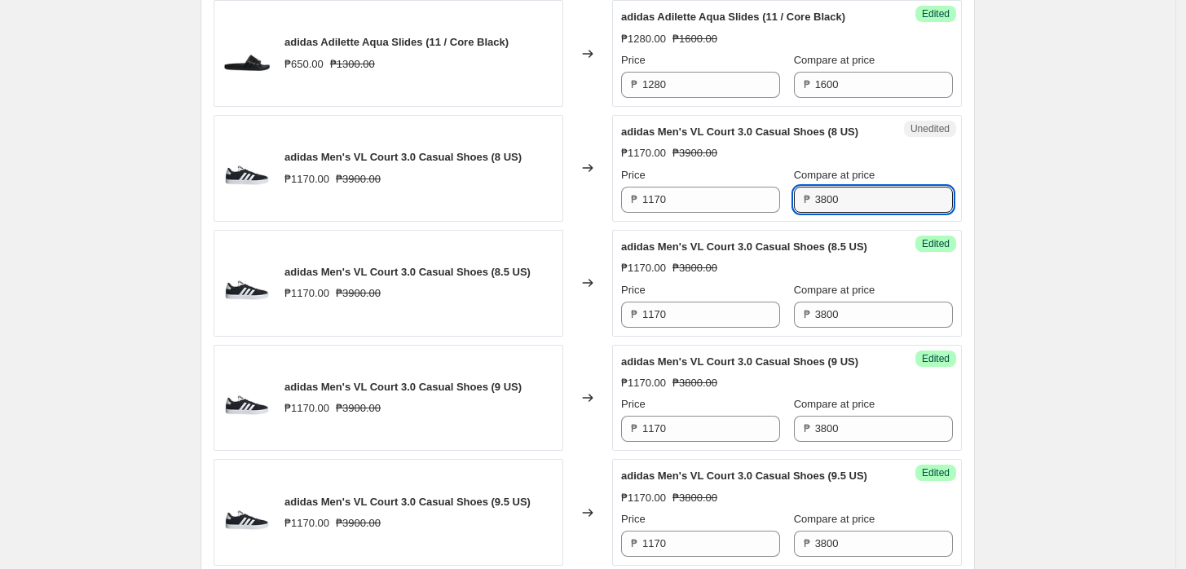
type input "3800"
click at [1088, 236] on div "Create new price [MEDICAL_DATA]. This page is ready Create new price [MEDICAL_D…" at bounding box center [588, 429] width 1176 height 3367
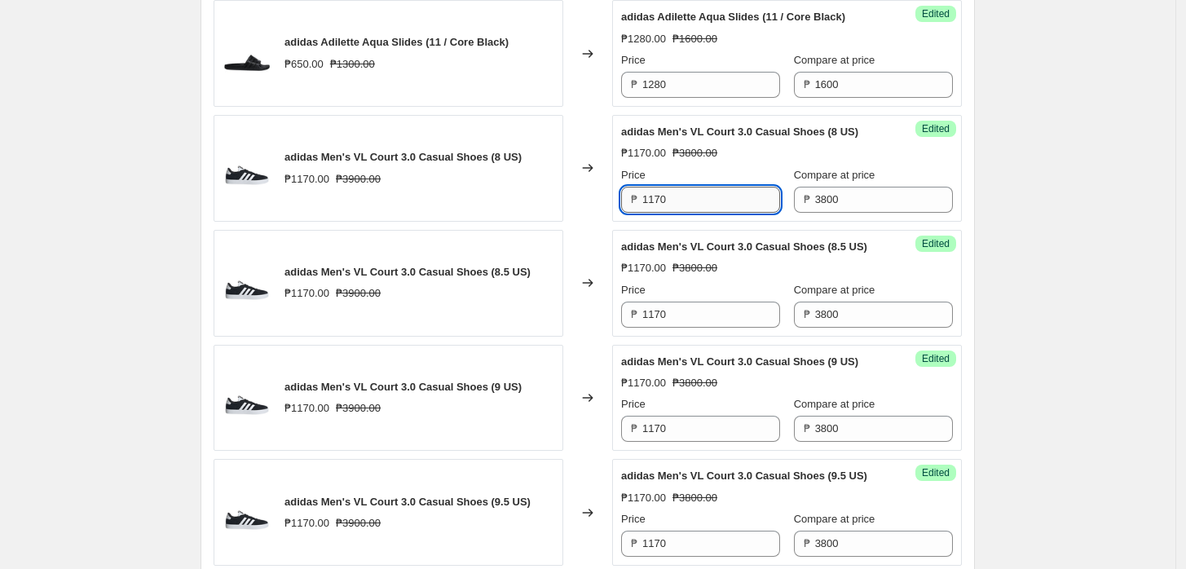
click at [735, 204] on input "1170" at bounding box center [711, 200] width 138 height 26
type input "3040"
click at [704, 312] on input "1170" at bounding box center [711, 315] width 138 height 26
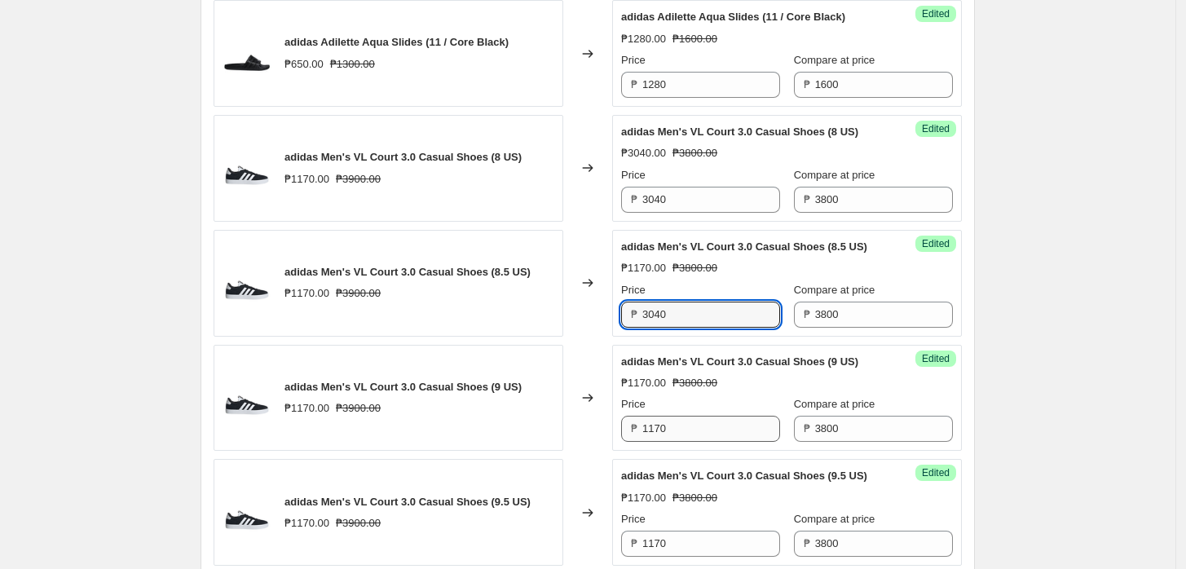
type input "3040"
click at [700, 426] on input "1170" at bounding box center [711, 429] width 138 height 26
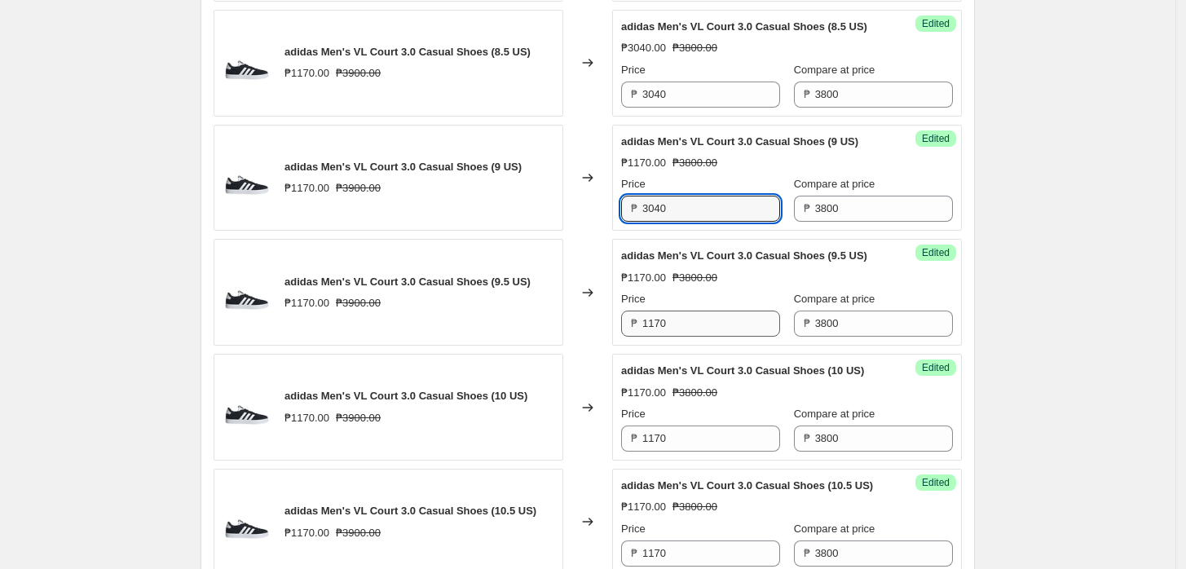
scroll to position [1526, 0]
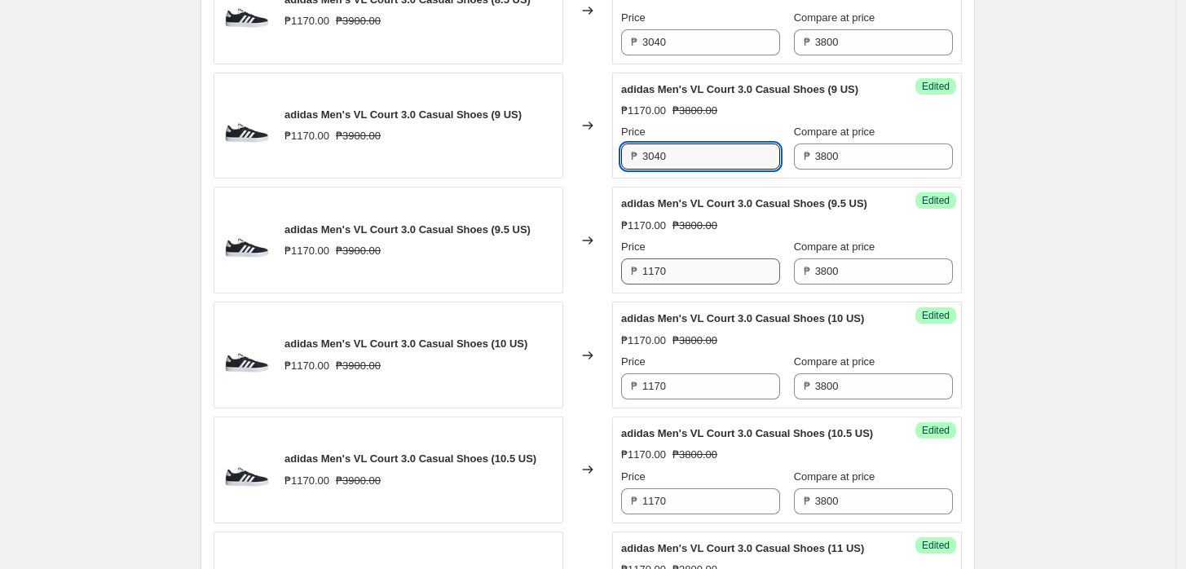
type input "3040"
click at [712, 271] on input "1170" at bounding box center [711, 271] width 138 height 26
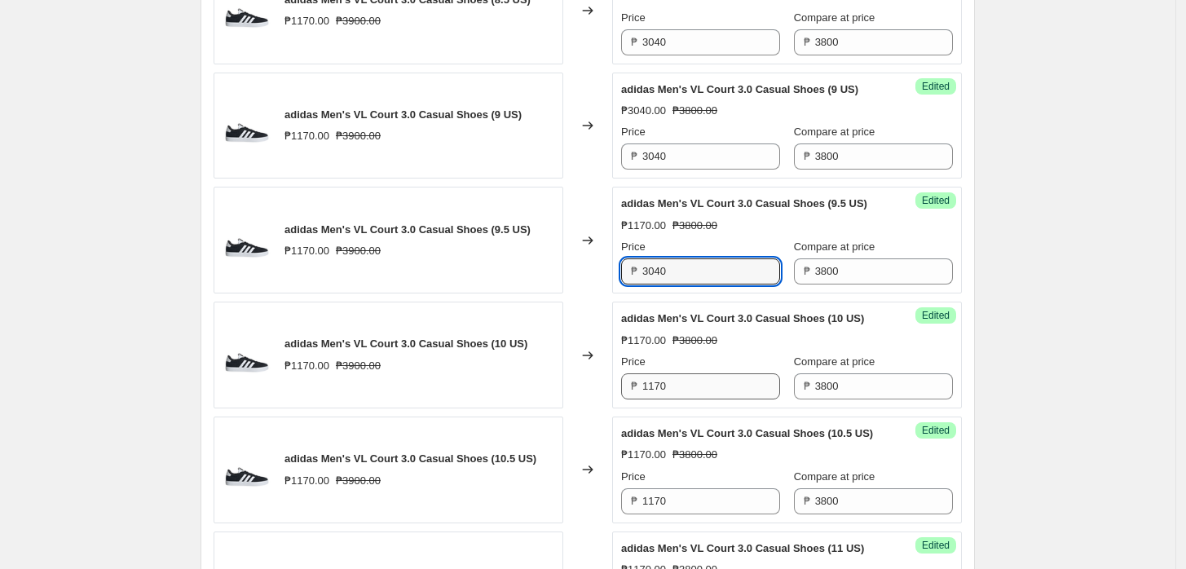
type input "3040"
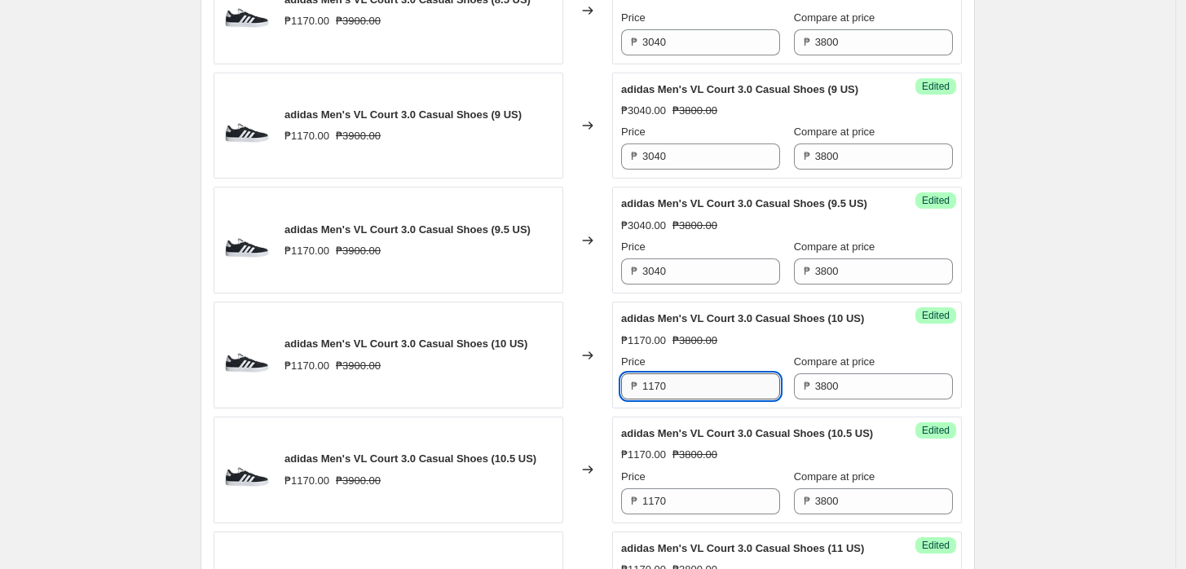
click at [680, 386] on input "1170" at bounding box center [711, 386] width 138 height 26
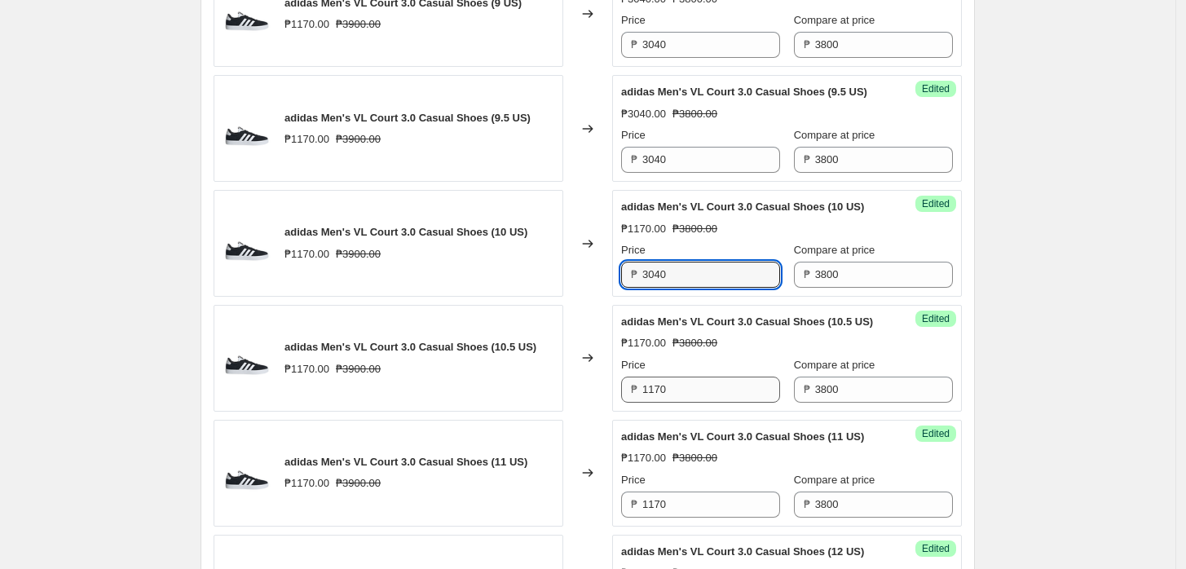
scroll to position [1707, 0]
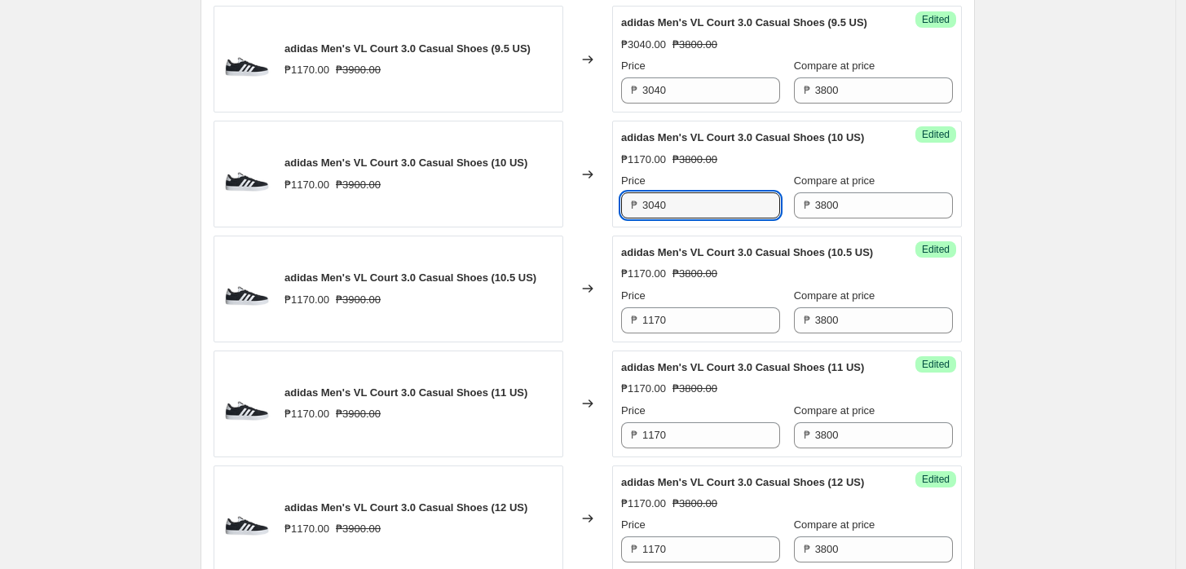
type input "3040"
drag, startPoint x: 688, startPoint y: 289, endPoint x: 688, endPoint y: 305, distance: 15.5
click at [688, 296] on div "Price" at bounding box center [700, 296] width 159 height 16
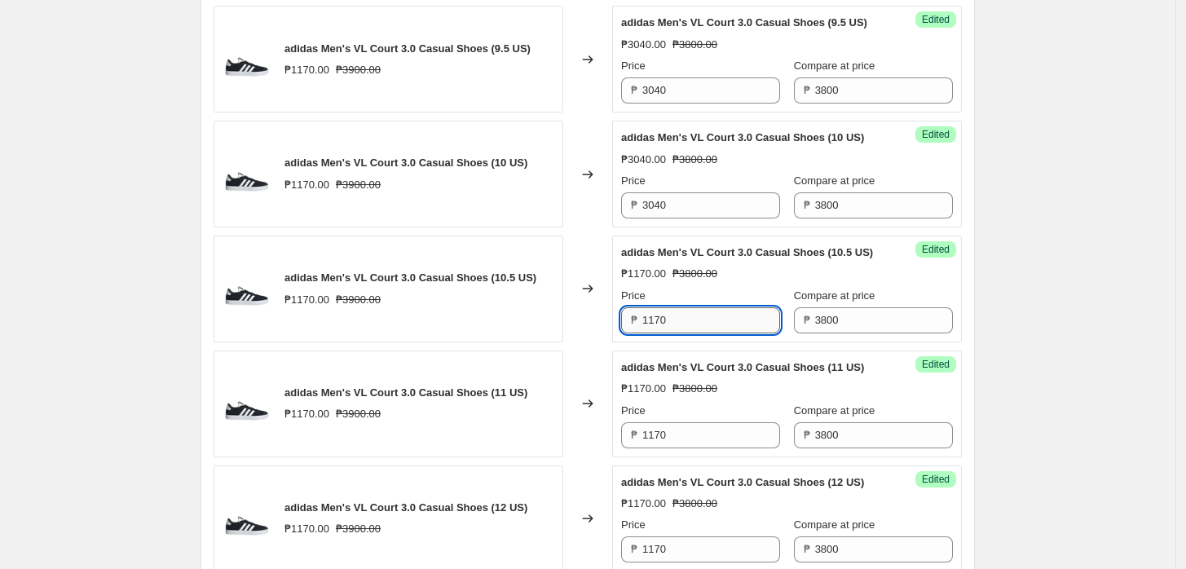
click at [688, 309] on input "1170" at bounding box center [711, 320] width 138 height 26
type input "3040"
click at [698, 451] on div "Success Edited adidas Men's VL Court 3.0 Casual Shoes (11 US) ₱1170.00 ₱3800.00…" at bounding box center [787, 404] width 350 height 107
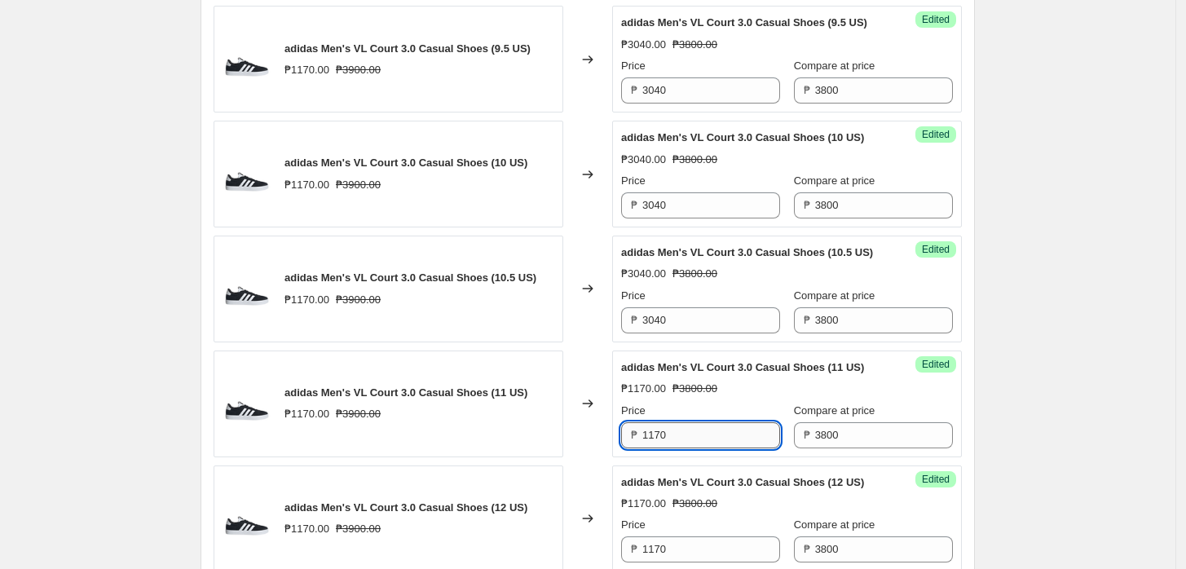
click at [704, 436] on input "1170" at bounding box center [711, 435] width 138 height 26
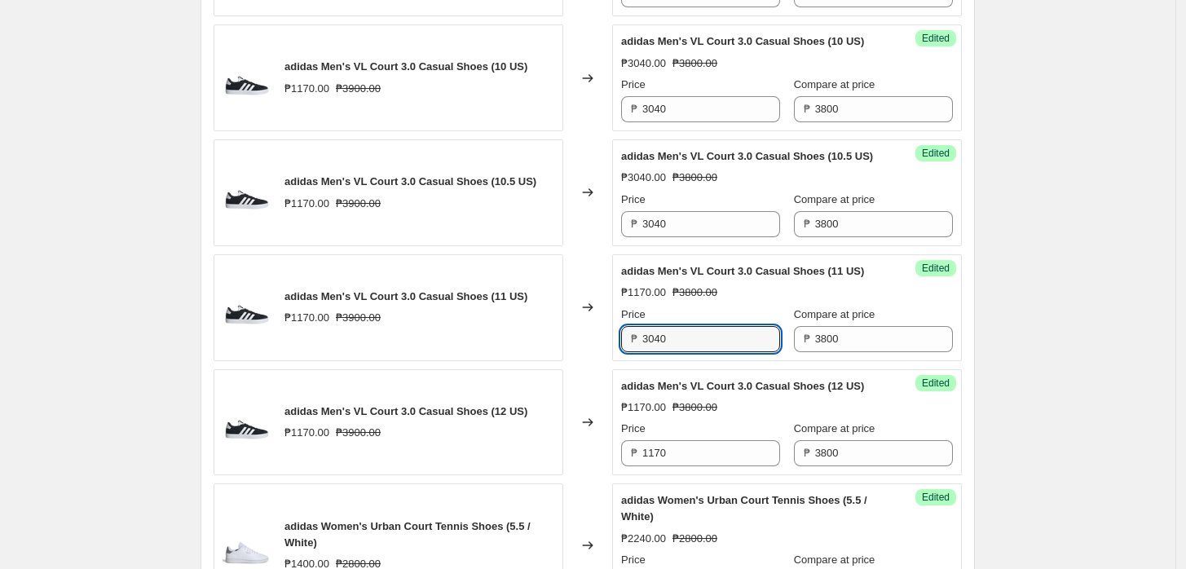
scroll to position [1888, 0]
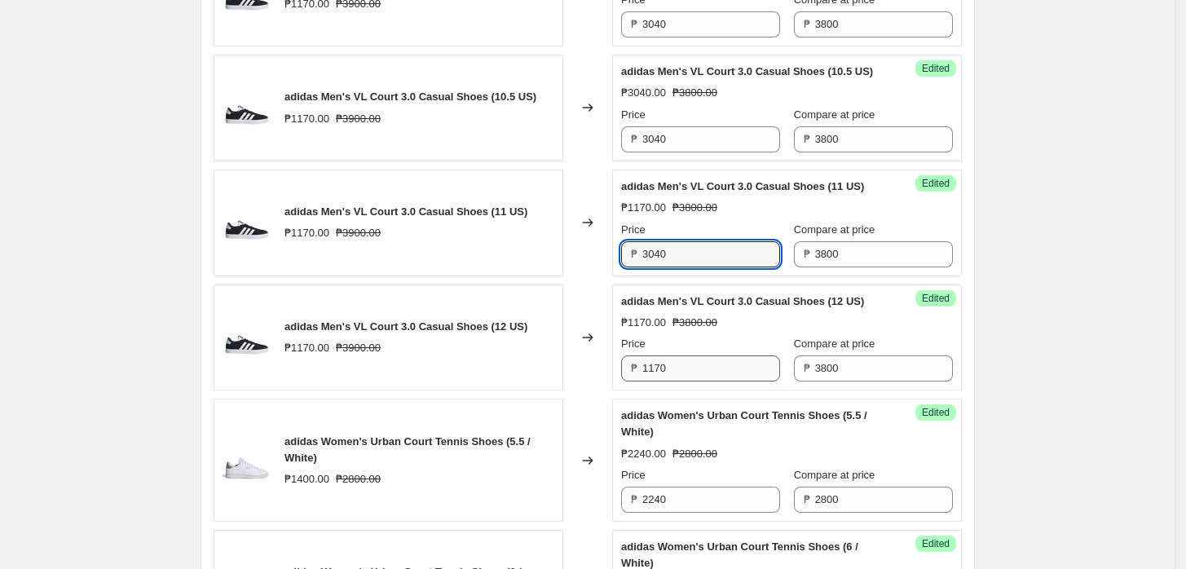
type input "3040"
click at [689, 360] on input "1170" at bounding box center [711, 368] width 138 height 26
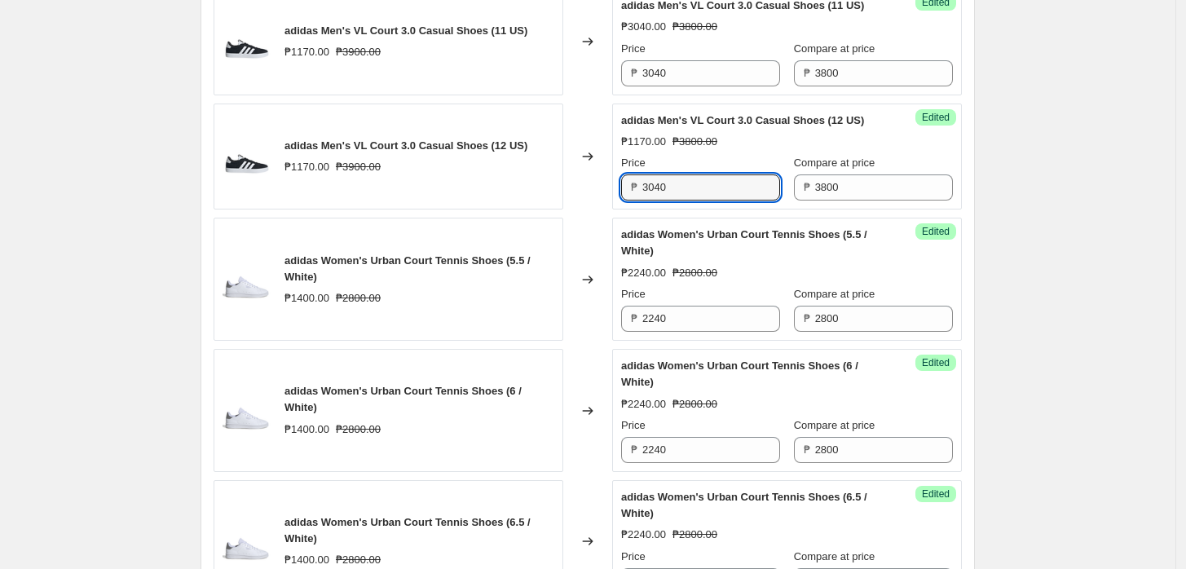
type input "3040"
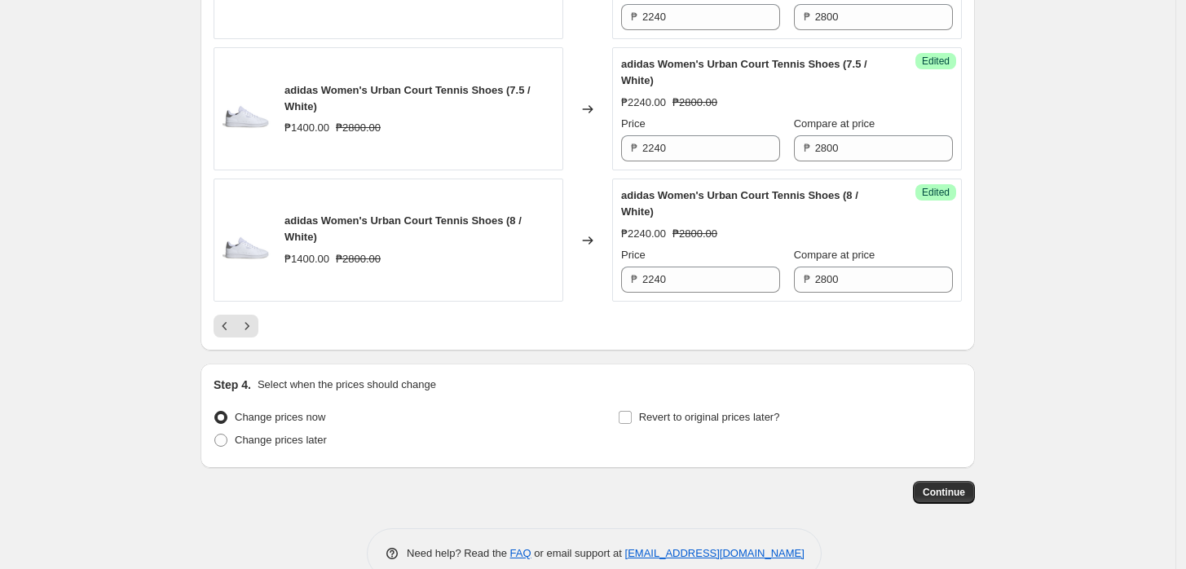
scroll to position [2794, 0]
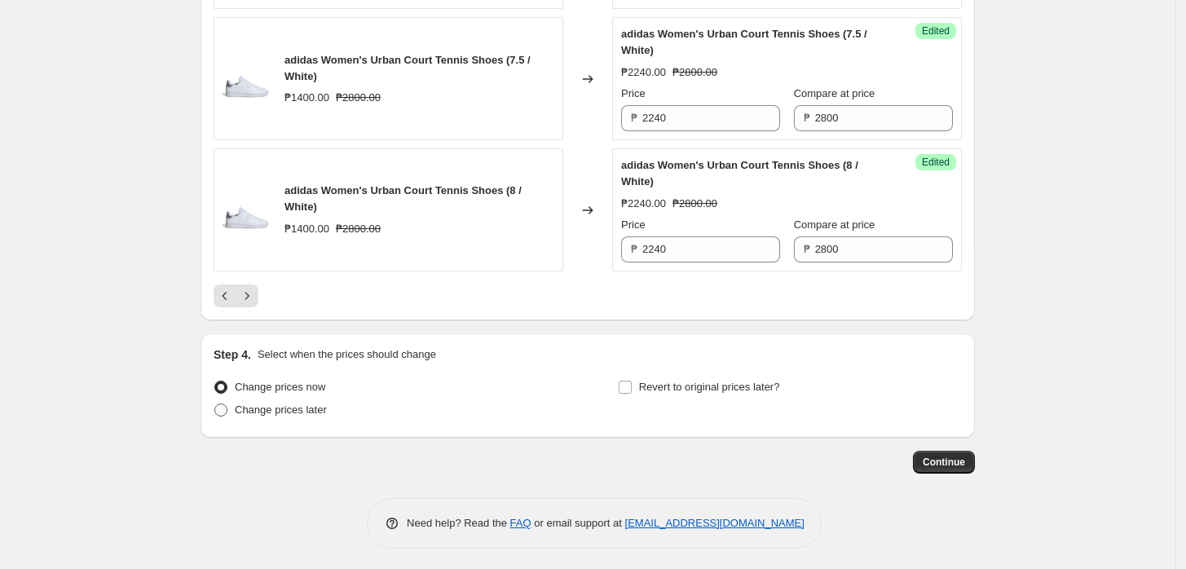
click at [281, 415] on label "Change prices later" at bounding box center [270, 410] width 113 height 23
click at [215, 404] on input "Change prices later" at bounding box center [214, 404] width 1 height 1
radio input "true"
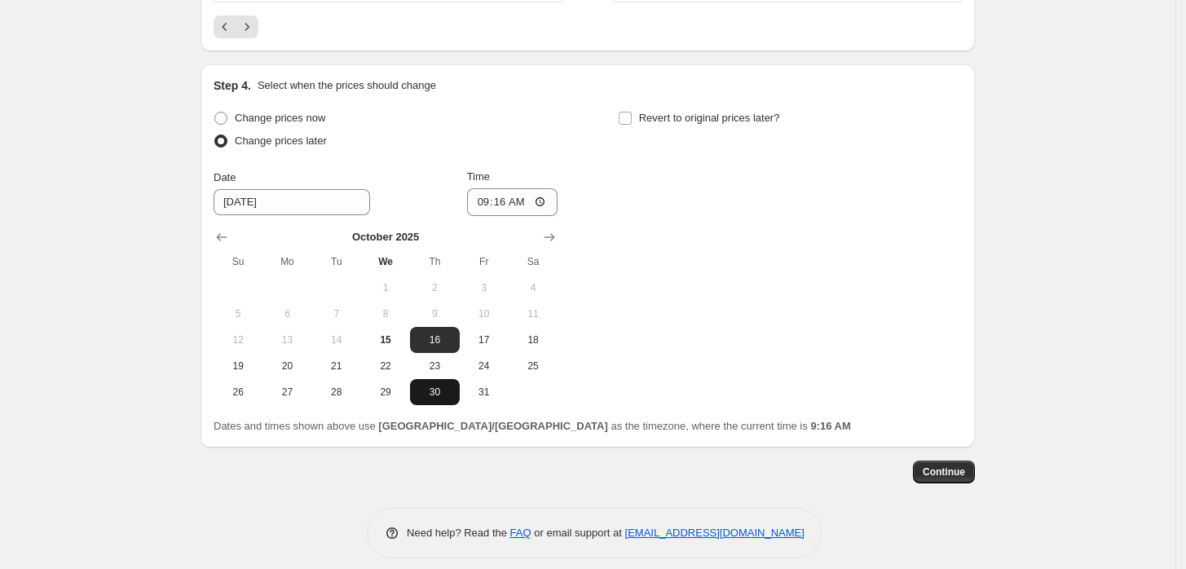
scroll to position [3066, 0]
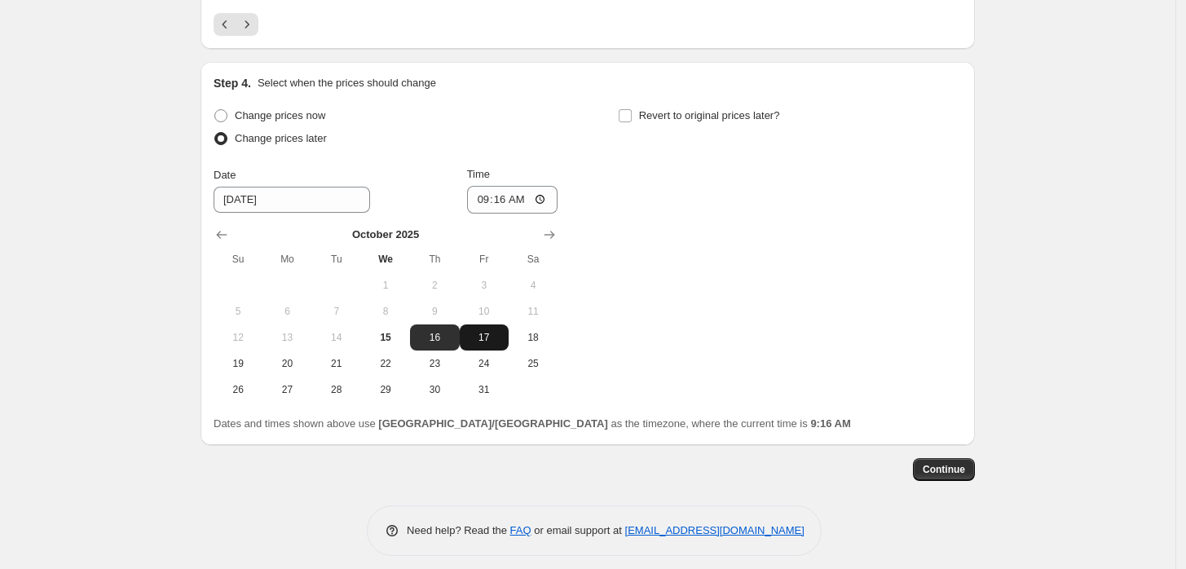
click at [490, 331] on span "17" at bounding box center [484, 337] width 36 height 13
type input "[DATE]"
click at [485, 197] on input "09:16" at bounding box center [512, 200] width 91 height 28
type input "00:00"
click at [811, 220] on div "Change prices now Change prices later Date [DATE] Time 00:00 [DATE] Su Mo Tu We…" at bounding box center [588, 253] width 748 height 298
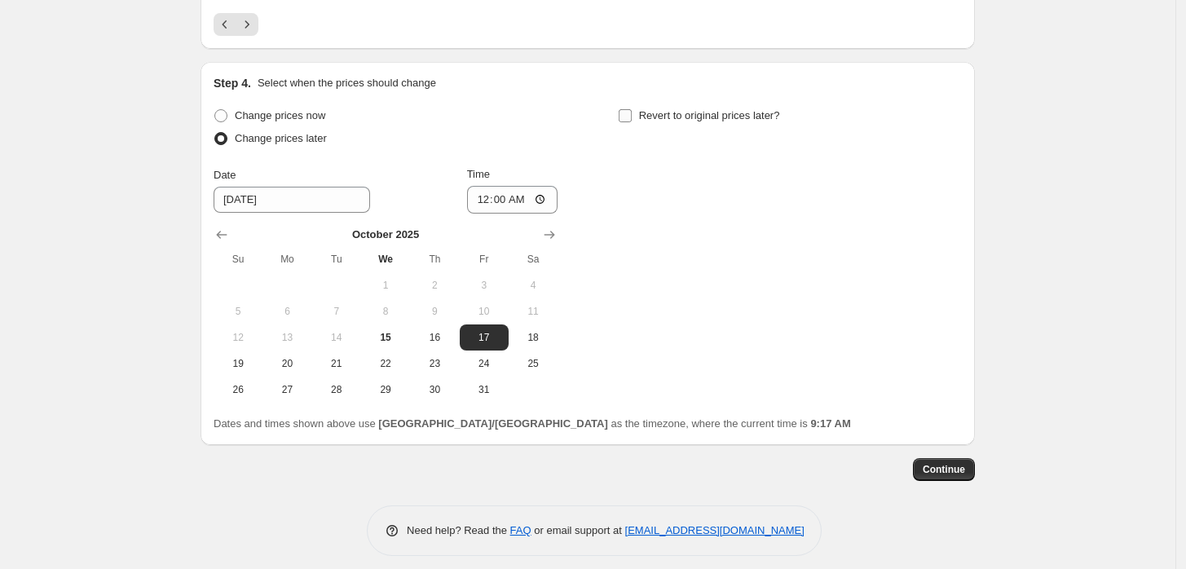
click at [763, 114] on span "Revert to original prices later?" at bounding box center [709, 115] width 141 height 12
click at [632, 114] on input "Revert to original prices later?" at bounding box center [625, 115] width 13 height 13
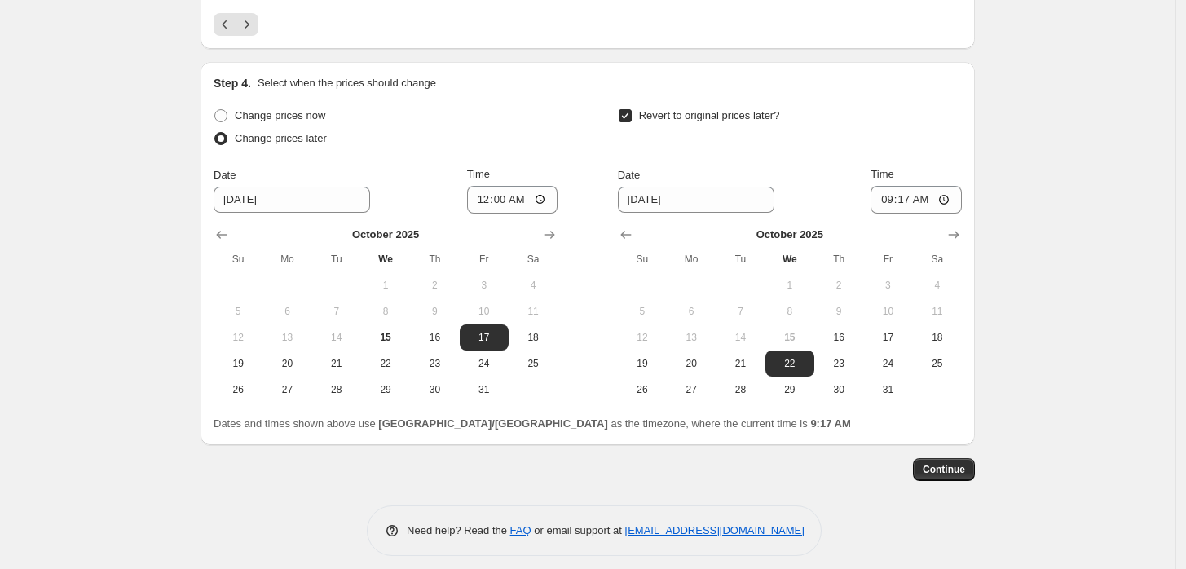
click at [705, 109] on span "Revert to original prices later?" at bounding box center [709, 115] width 141 height 12
click at [632, 109] on input "Revert to original prices later?" at bounding box center [625, 115] width 13 height 13
checkbox input "false"
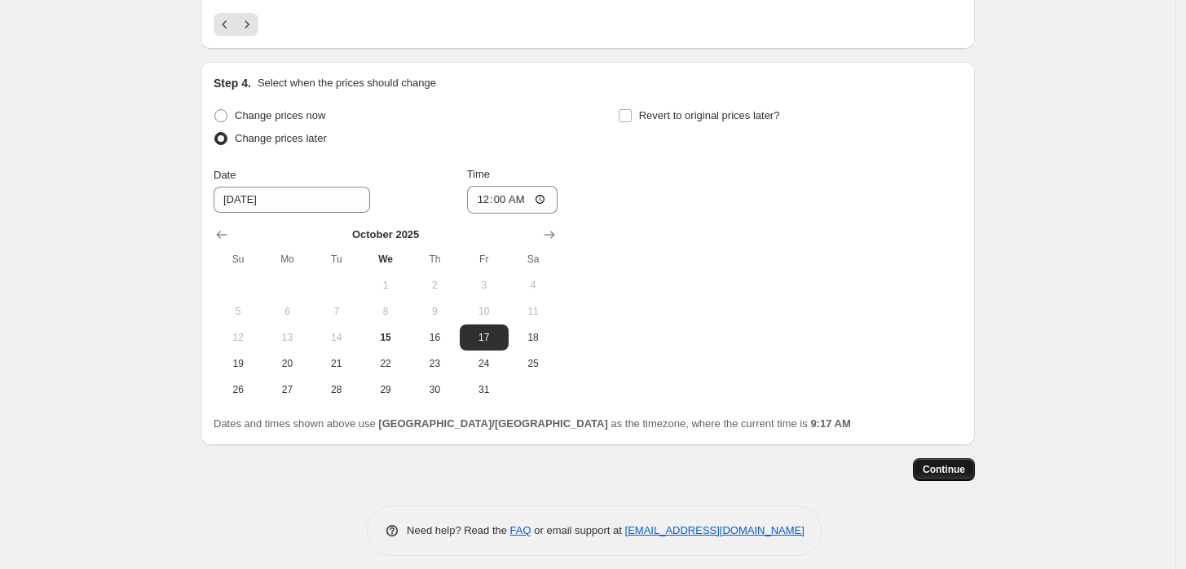
click at [947, 472] on button "Continue" at bounding box center [944, 469] width 62 height 23
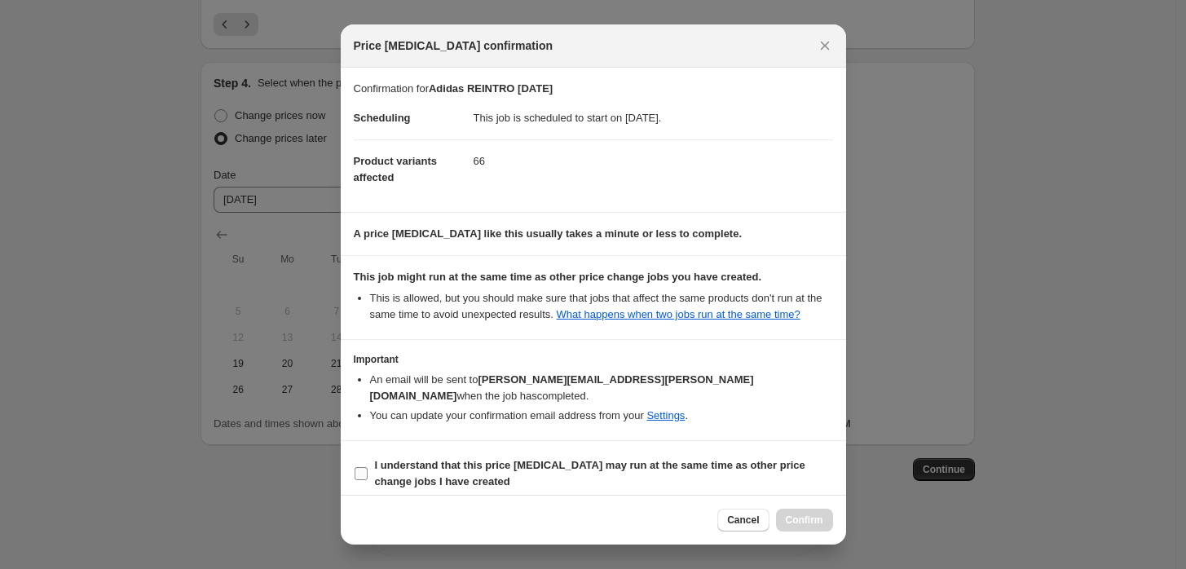
click at [584, 459] on b "I understand that this price [MEDICAL_DATA] may run at the same time as other p…" at bounding box center [590, 473] width 430 height 29
click at [368, 467] on input "I understand that this price [MEDICAL_DATA] may run at the same time as other p…" at bounding box center [361, 473] width 13 height 13
drag, startPoint x: 584, startPoint y: 458, endPoint x: 731, endPoint y: 510, distance: 155.5
click at [585, 458] on span "I understand that this price [MEDICAL_DATA] may run at the same time as other p…" at bounding box center [604, 473] width 458 height 33
click at [368, 467] on input "I understand that this price [MEDICAL_DATA] may run at the same time as other p…" at bounding box center [361, 473] width 13 height 13
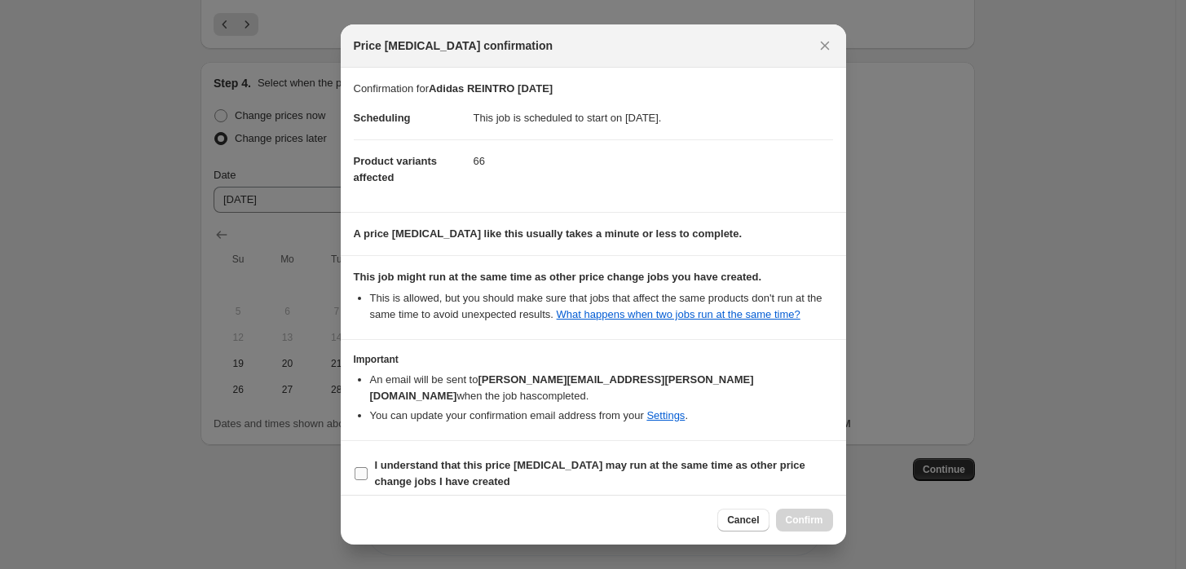
click at [742, 459] on b "I understand that this price [MEDICAL_DATA] may run at the same time as other p…" at bounding box center [590, 473] width 430 height 29
click at [368, 467] on input "I understand that this price [MEDICAL_DATA] may run at the same time as other p…" at bounding box center [361, 473] width 13 height 13
checkbox input "true"
click at [792, 530] on div "Cancel Confirm" at bounding box center [593, 520] width 505 height 50
click at [797, 517] on span "Confirm" at bounding box center [805, 520] width 38 height 13
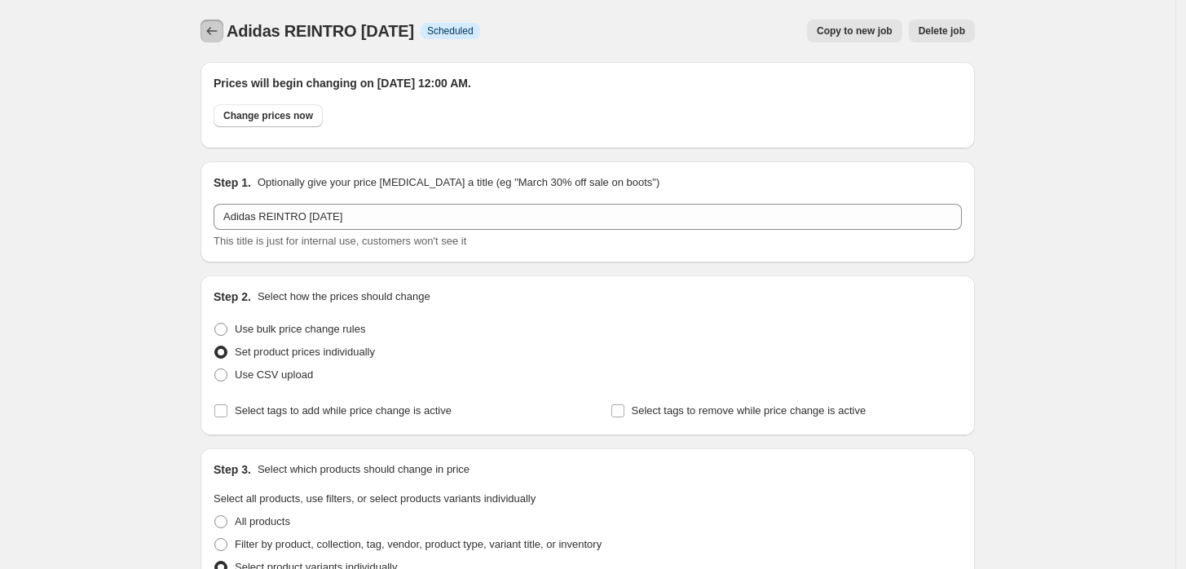
click at [220, 34] on icon "Price change jobs" at bounding box center [212, 31] width 16 height 16
